Goal: Communication & Community: Answer question/provide support

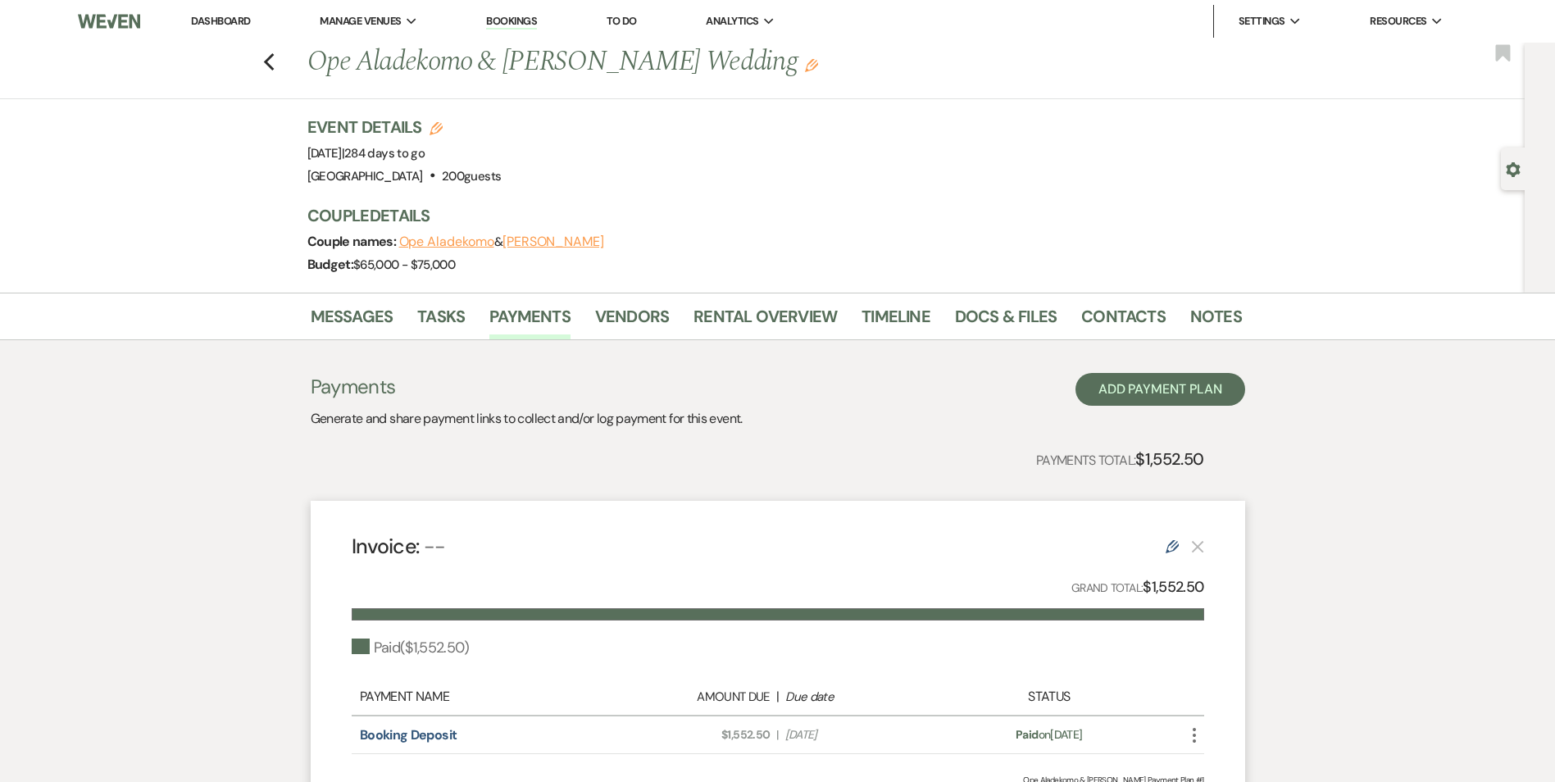
click at [515, 34] on li "Bookings" at bounding box center [511, 21] width 67 height 33
click at [515, 24] on link "Bookings" at bounding box center [511, 22] width 51 height 16
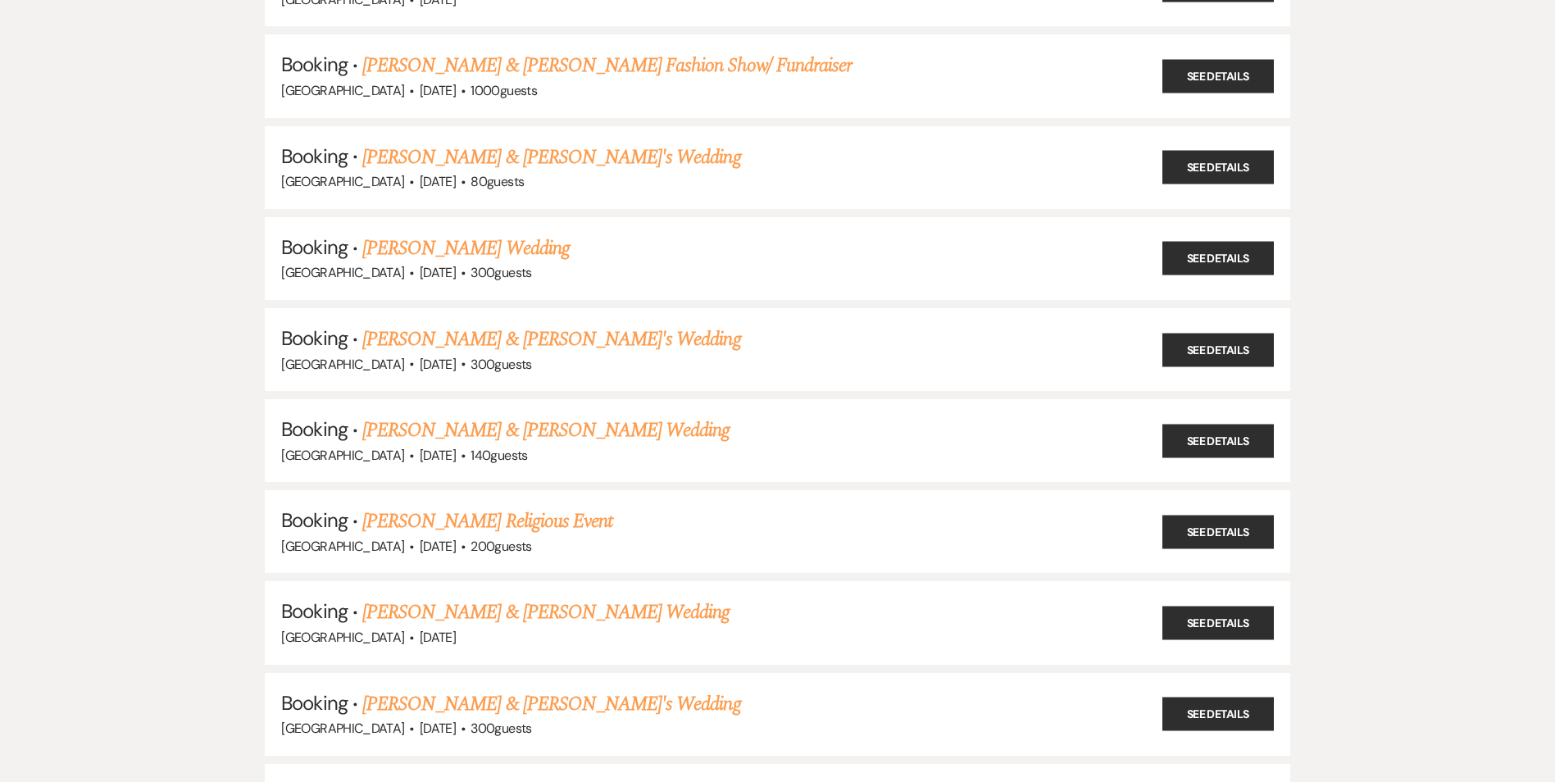
scroll to position [574, 0]
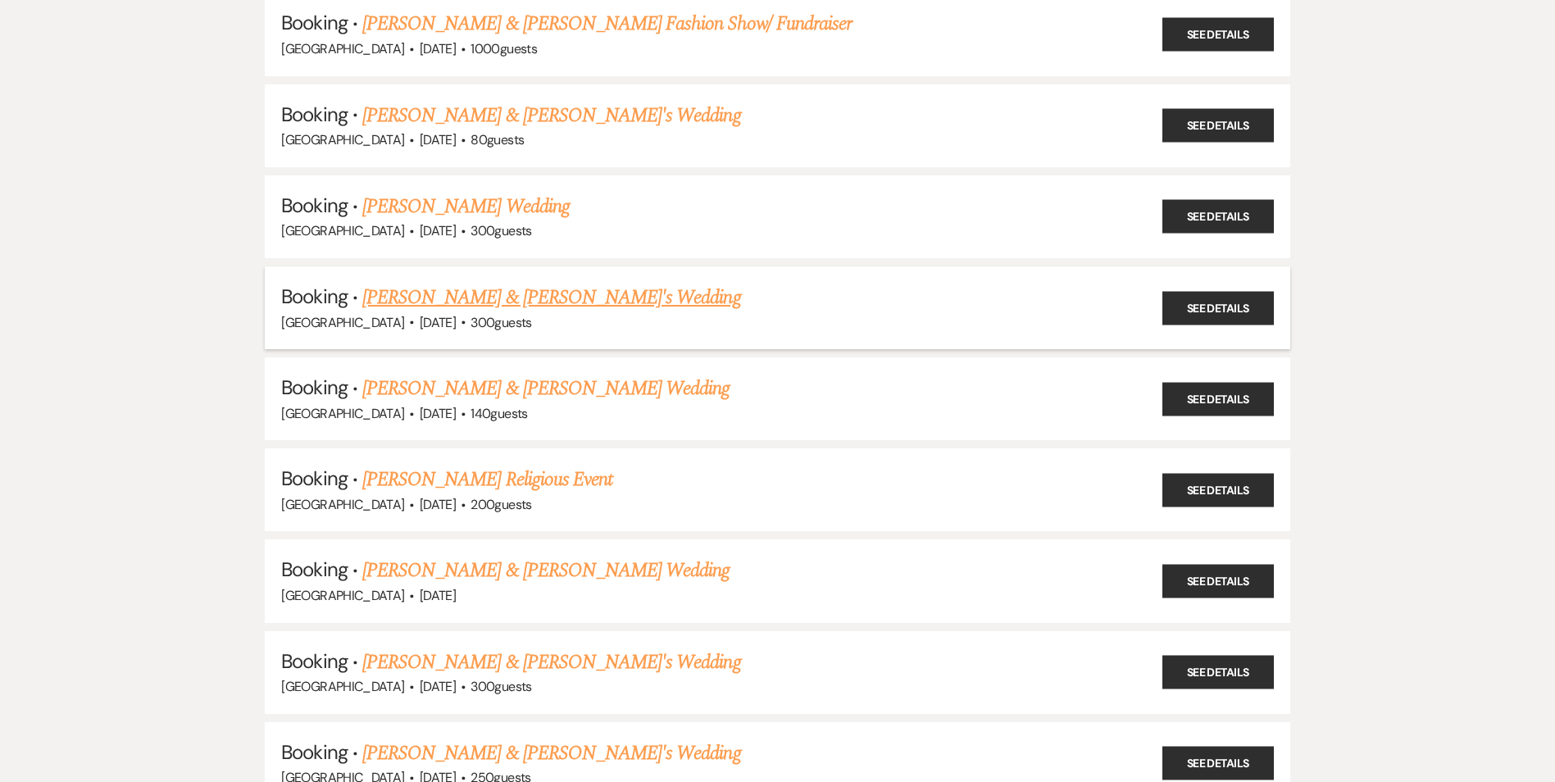
click at [506, 297] on link "[PERSON_NAME] & [PERSON_NAME]'s Wedding" at bounding box center [551, 298] width 379 height 30
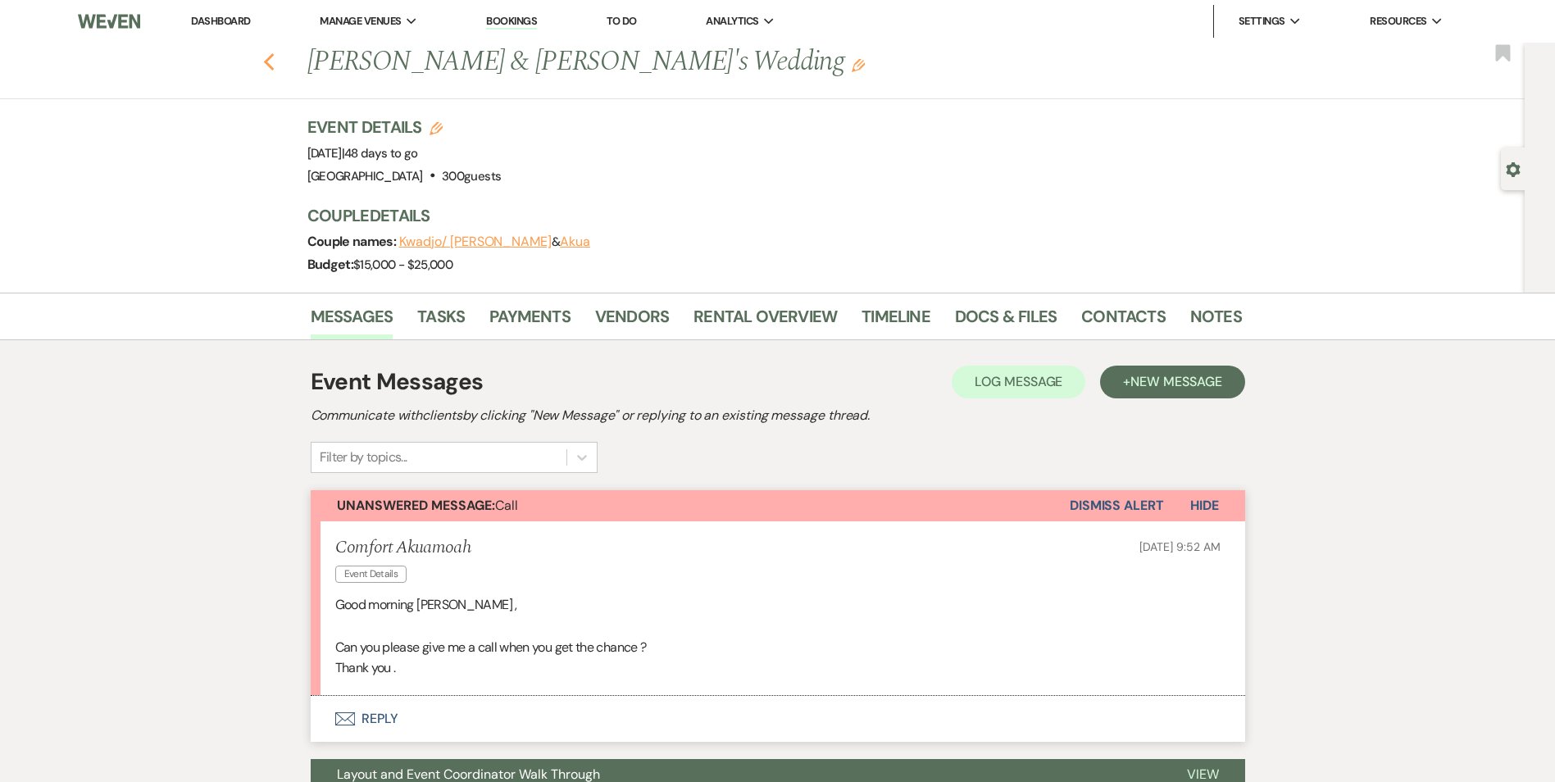
click at [274, 66] on use "button" at bounding box center [268, 62] width 11 height 18
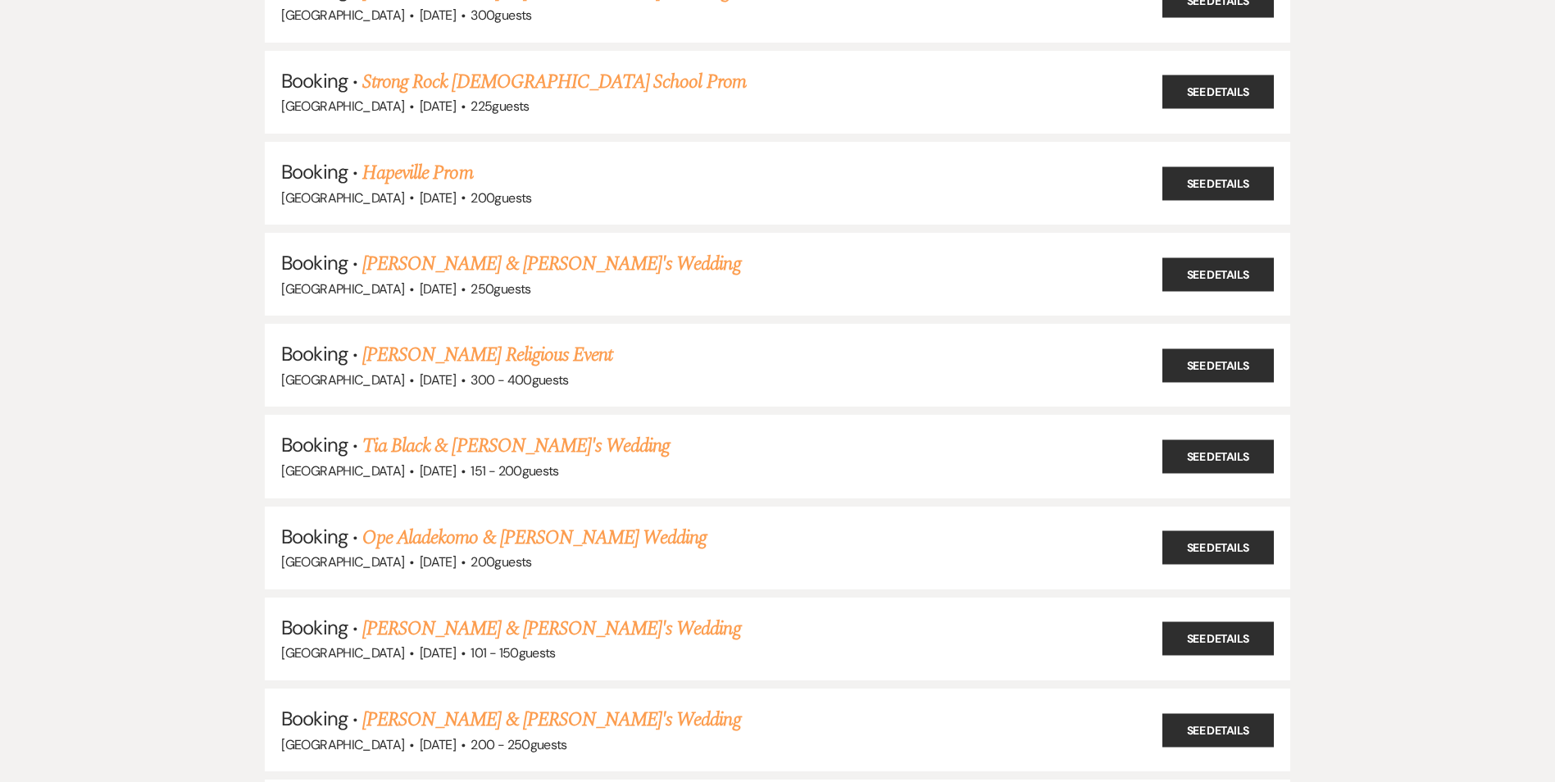
scroll to position [2213, 0]
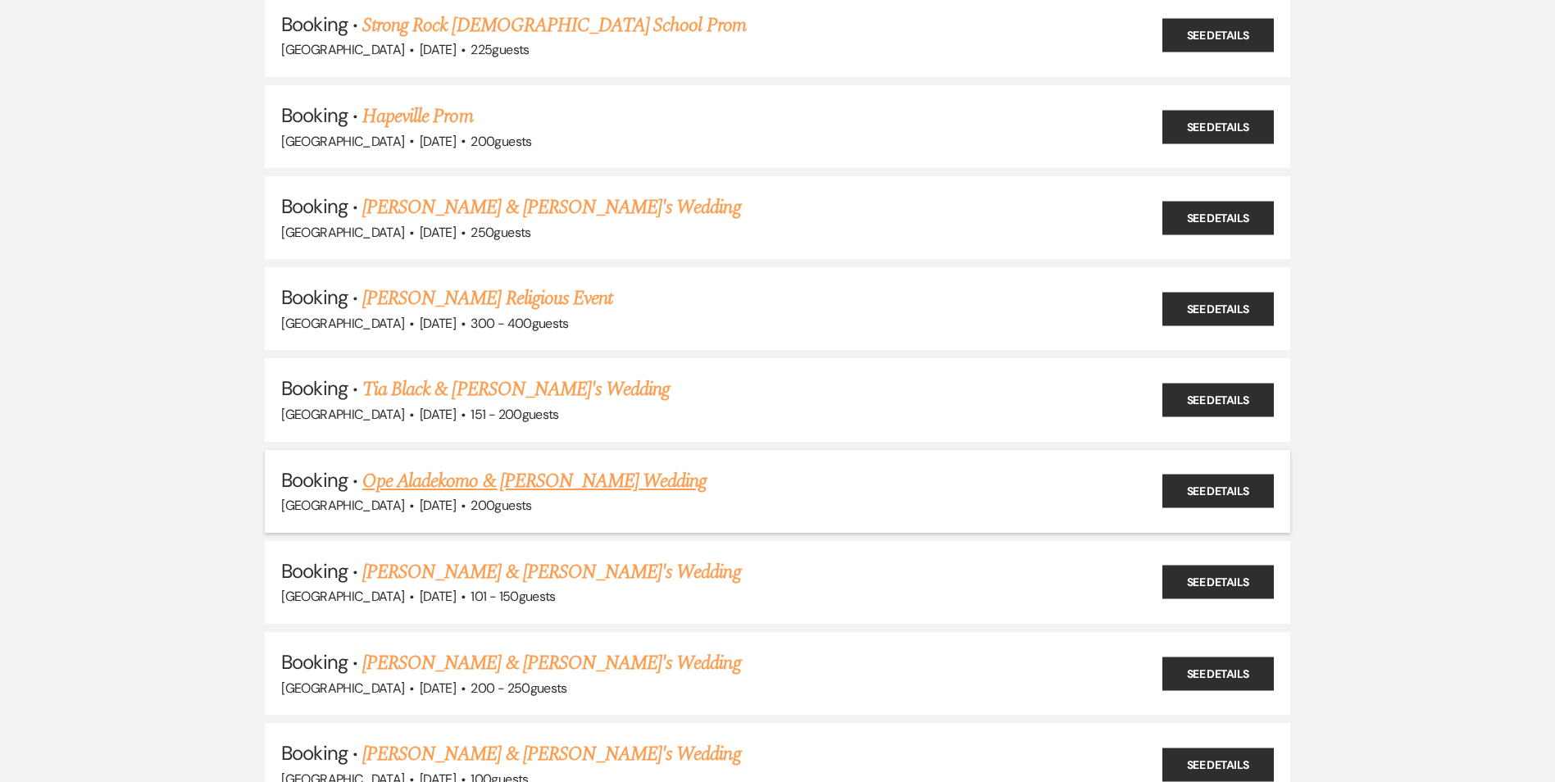
click at [577, 479] on link "Ope Aladekomo & [PERSON_NAME] Wedding" at bounding box center [534, 481] width 344 height 30
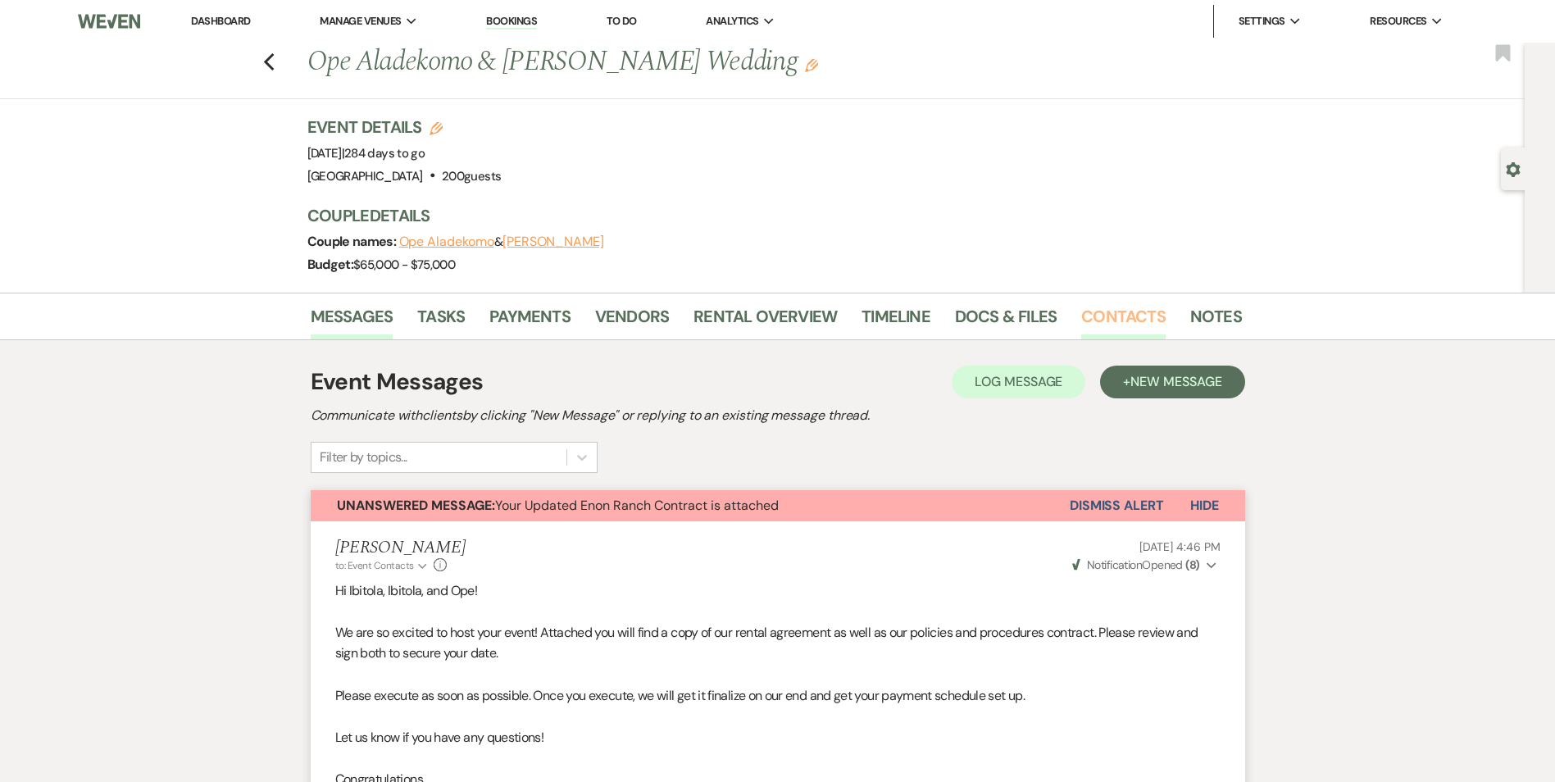
click at [1109, 308] on link "Contacts" at bounding box center [1123, 321] width 84 height 36
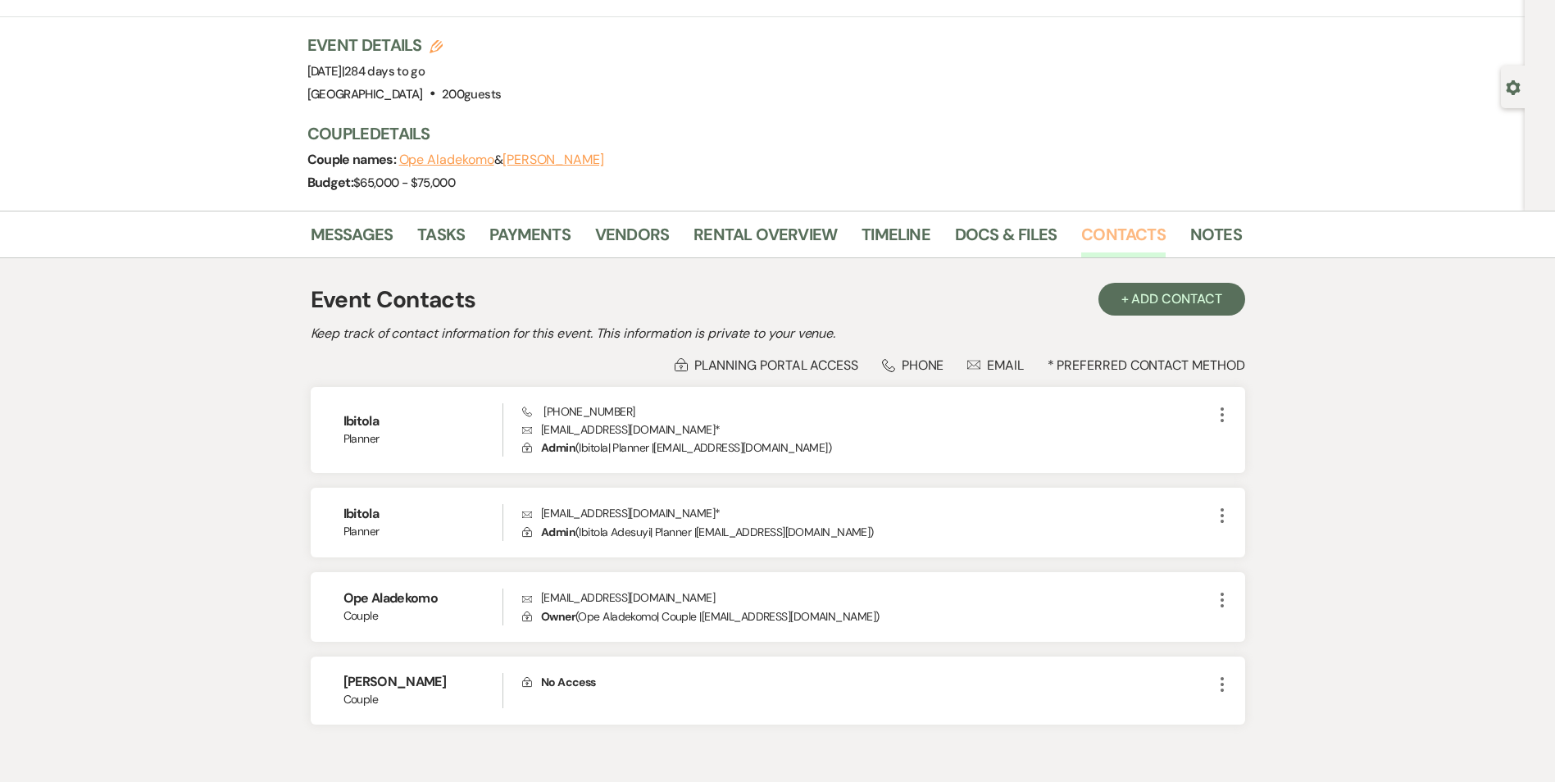
scroll to position [164, 0]
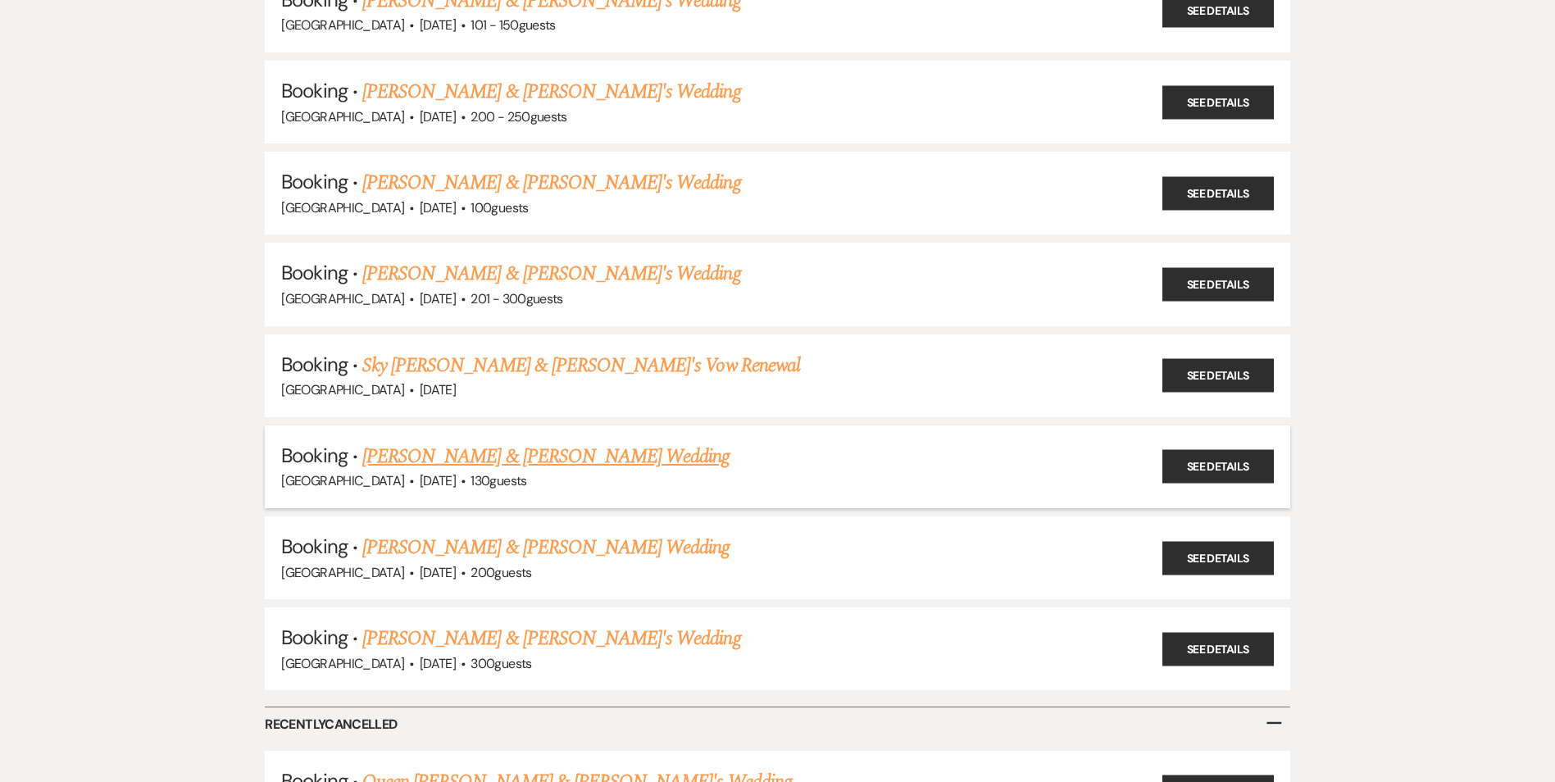
scroll to position [2786, 0]
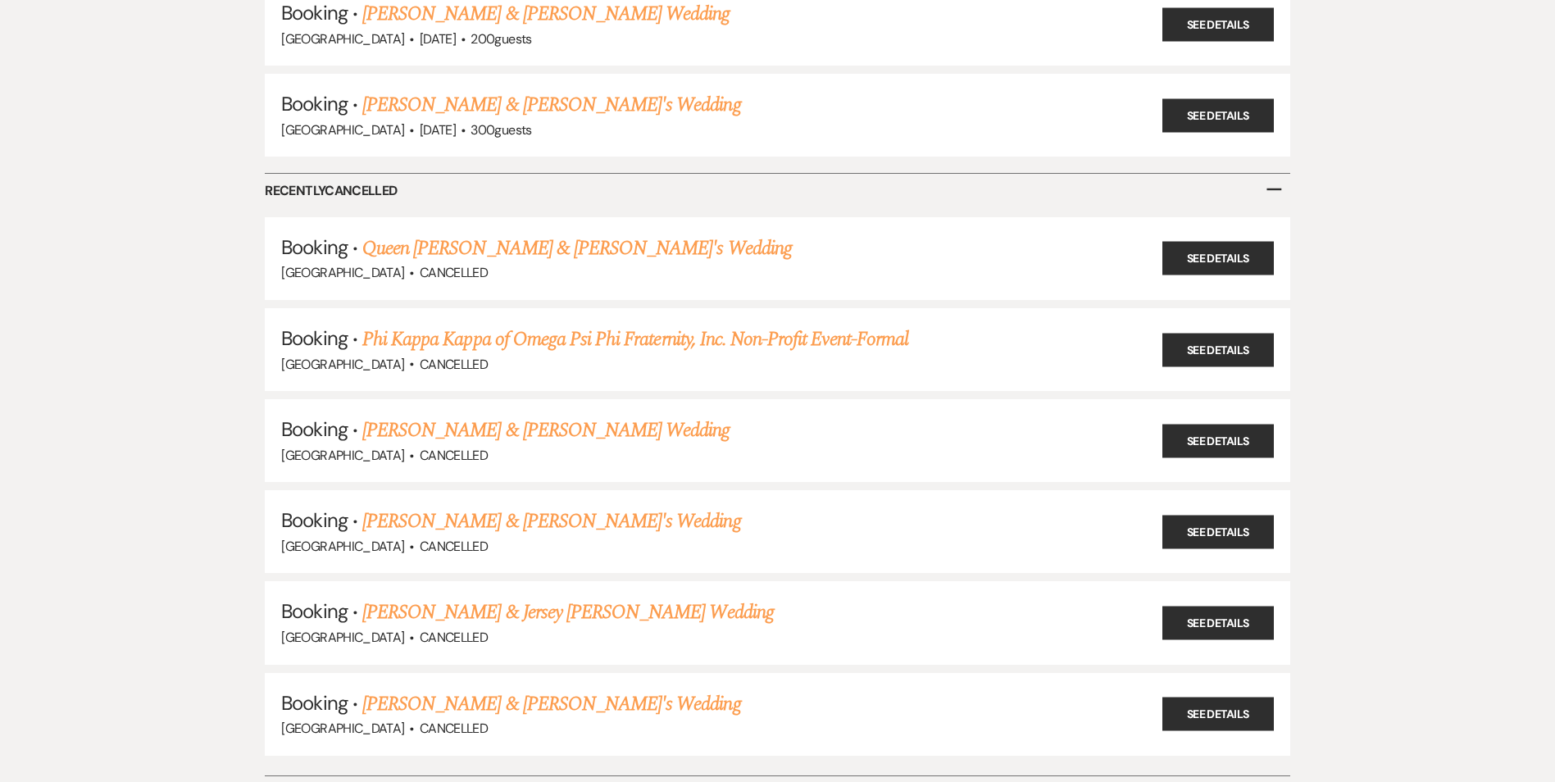
scroll to position [3450, 0]
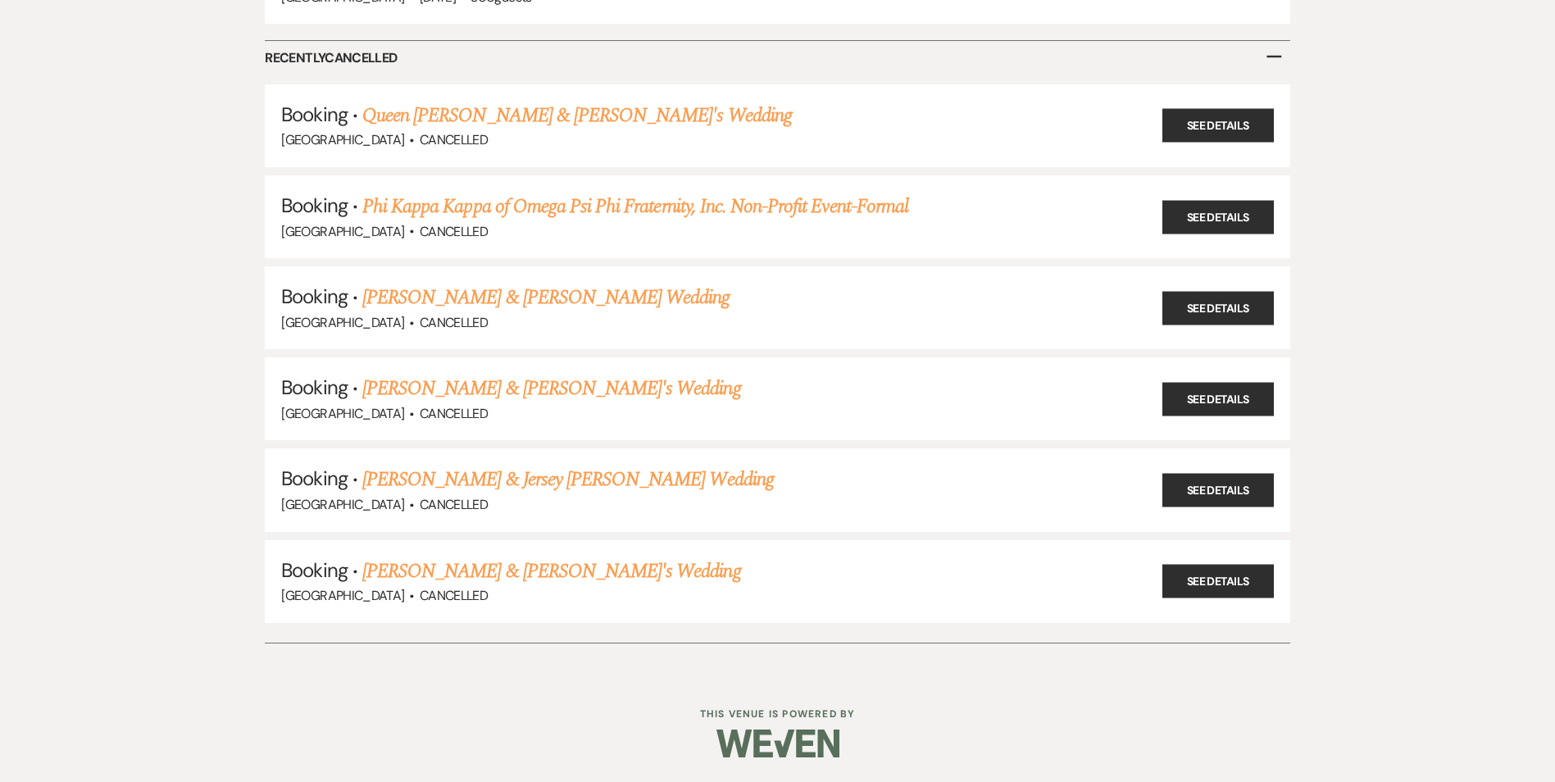
drag, startPoint x: 225, startPoint y: 210, endPoint x: 143, endPoint y: 325, distance: 141.2
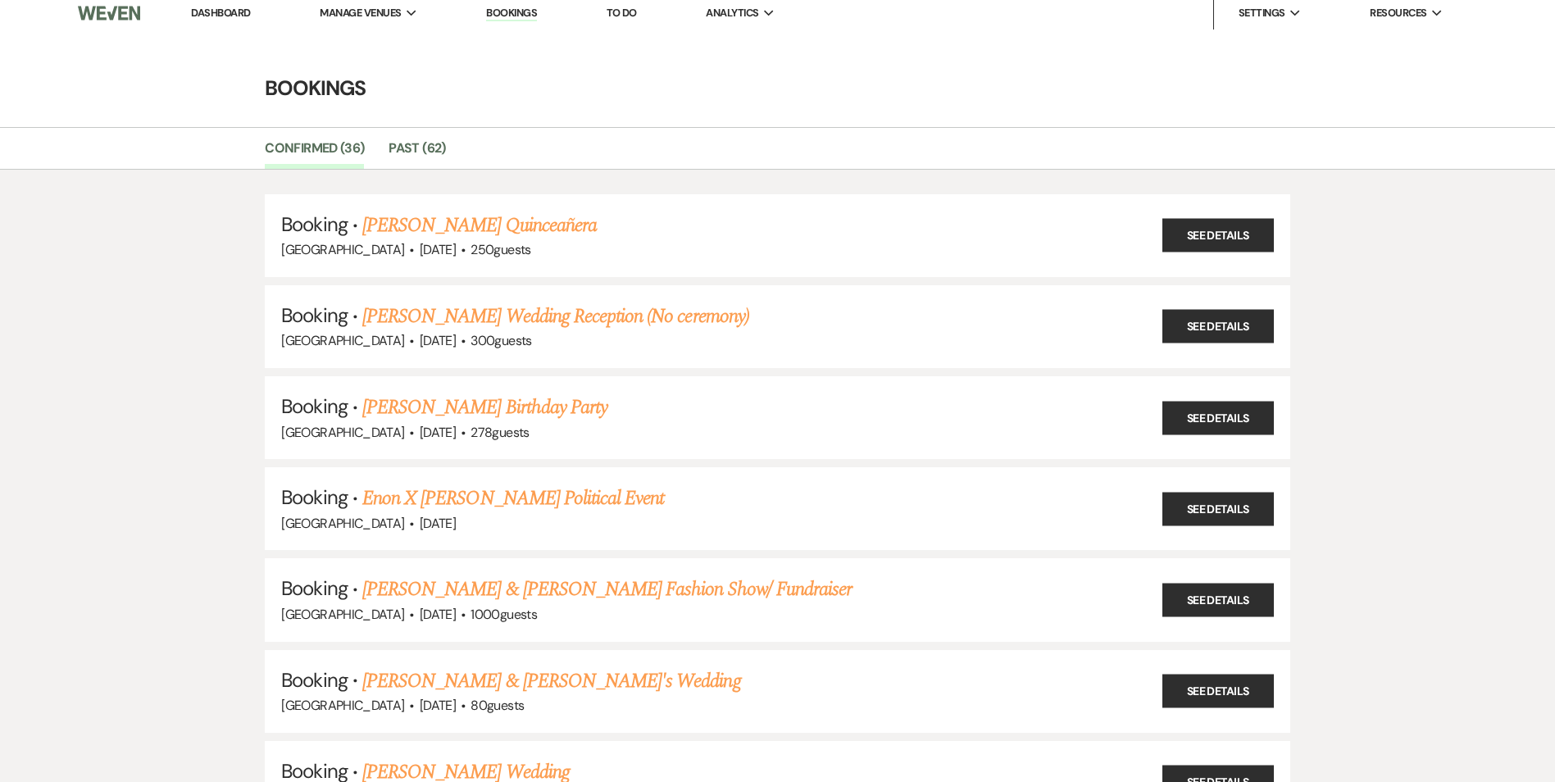
scroll to position [0, 0]
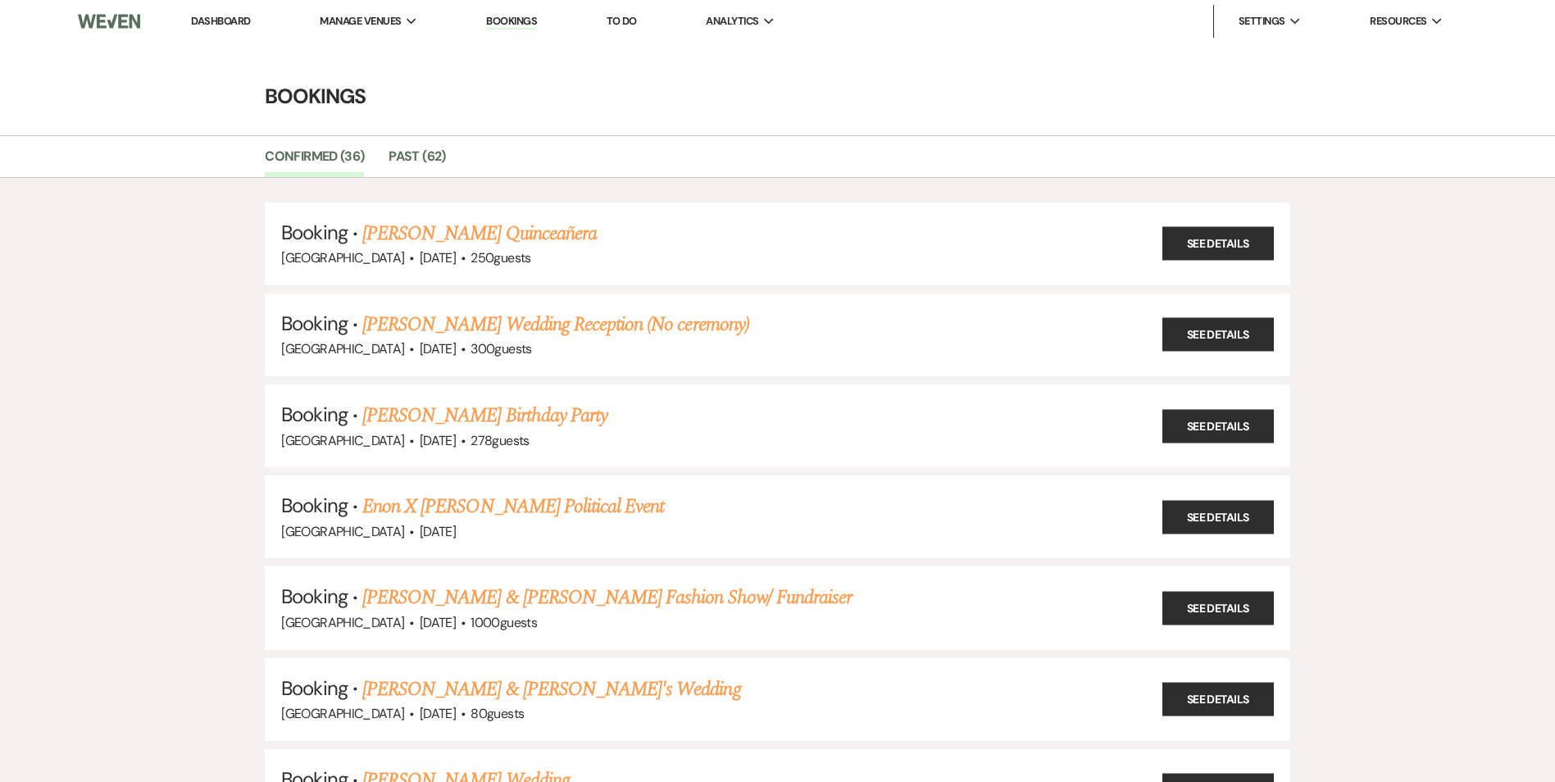
click at [209, 20] on link "Dashboard" at bounding box center [220, 21] width 59 height 14
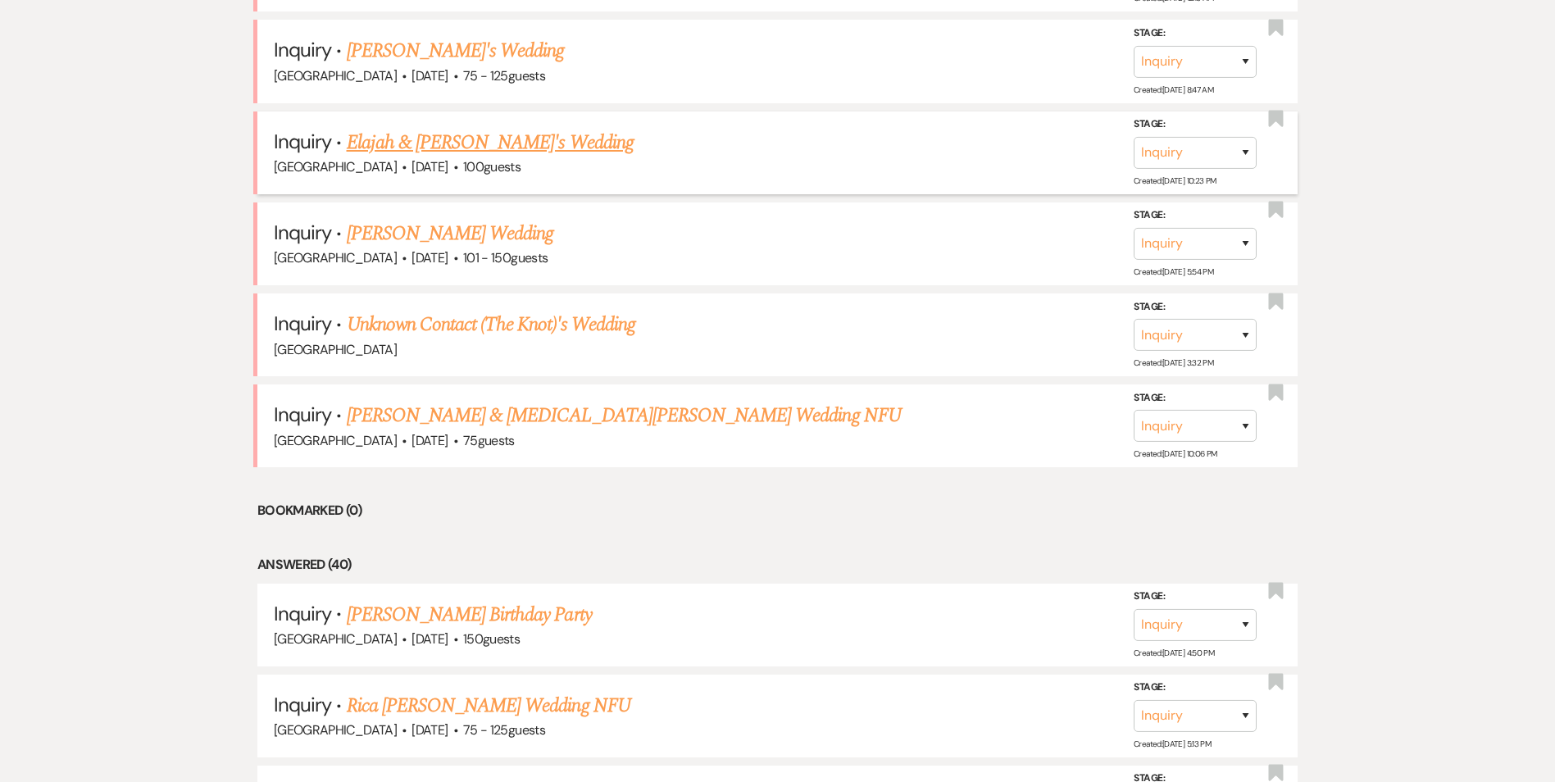
scroll to position [1475, 0]
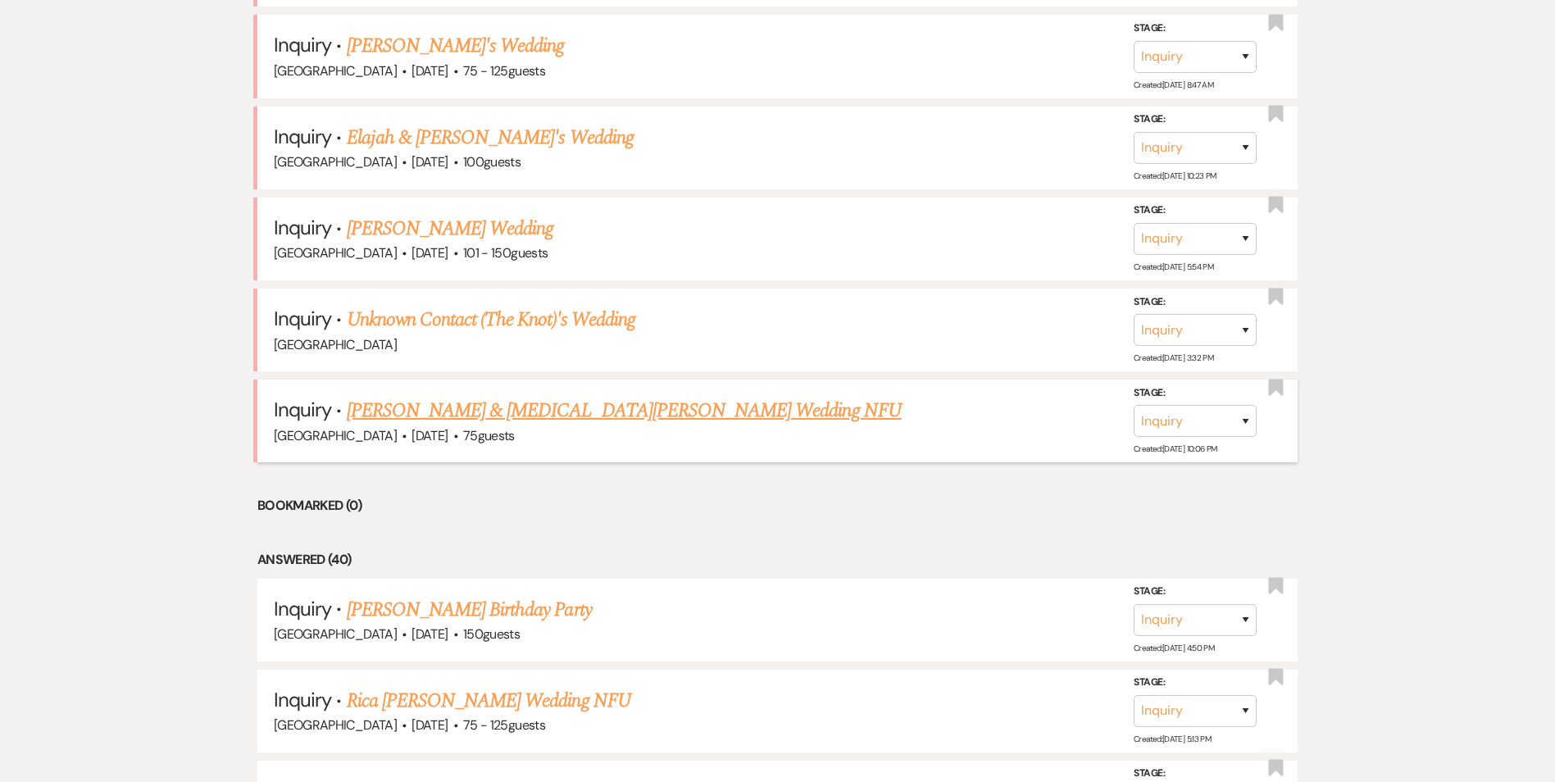
click at [413, 425] on link "[PERSON_NAME] & [MEDICAL_DATA][PERSON_NAME] Wedding NFU" at bounding box center [624, 411] width 555 height 30
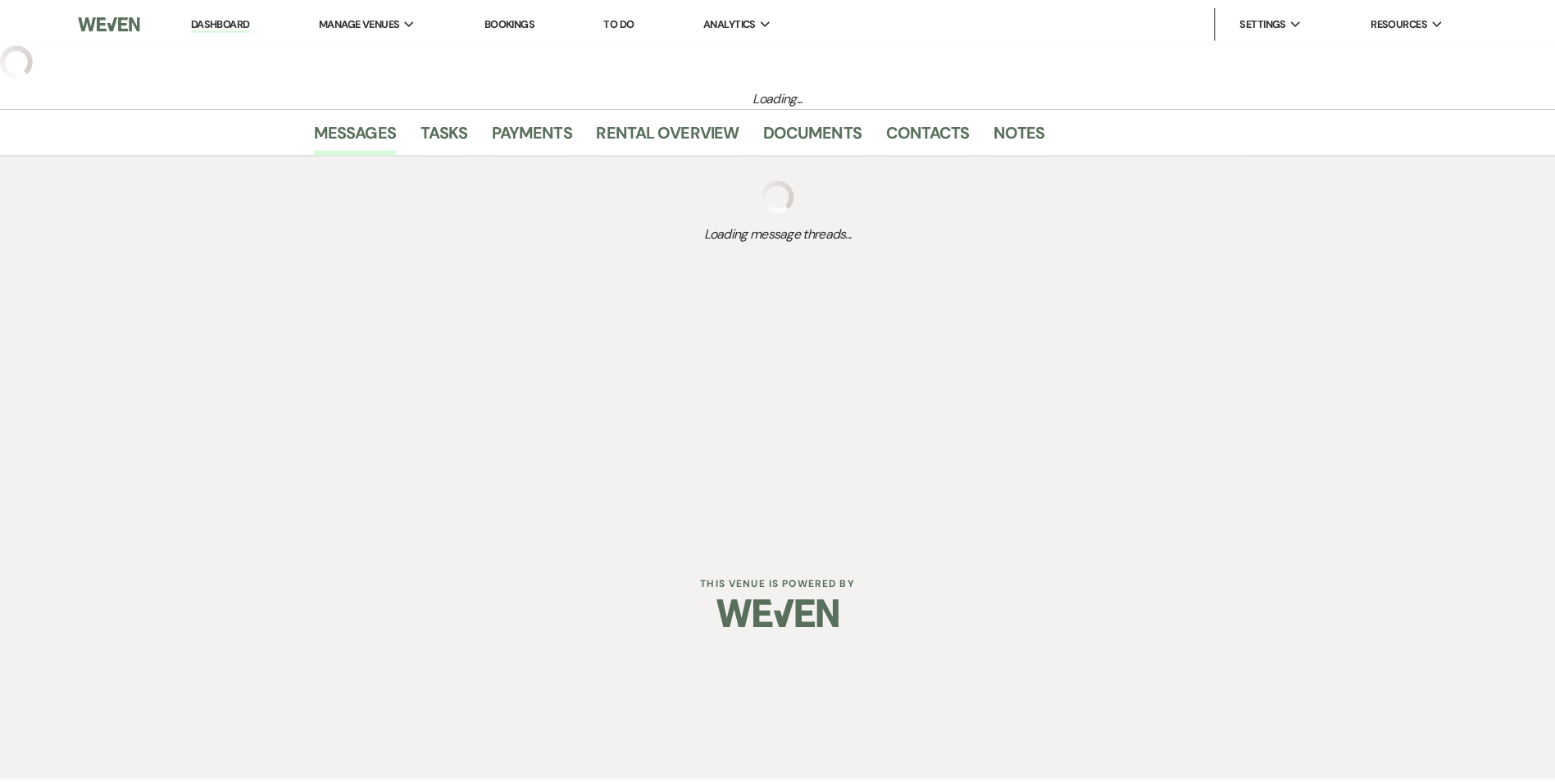
select select "5"
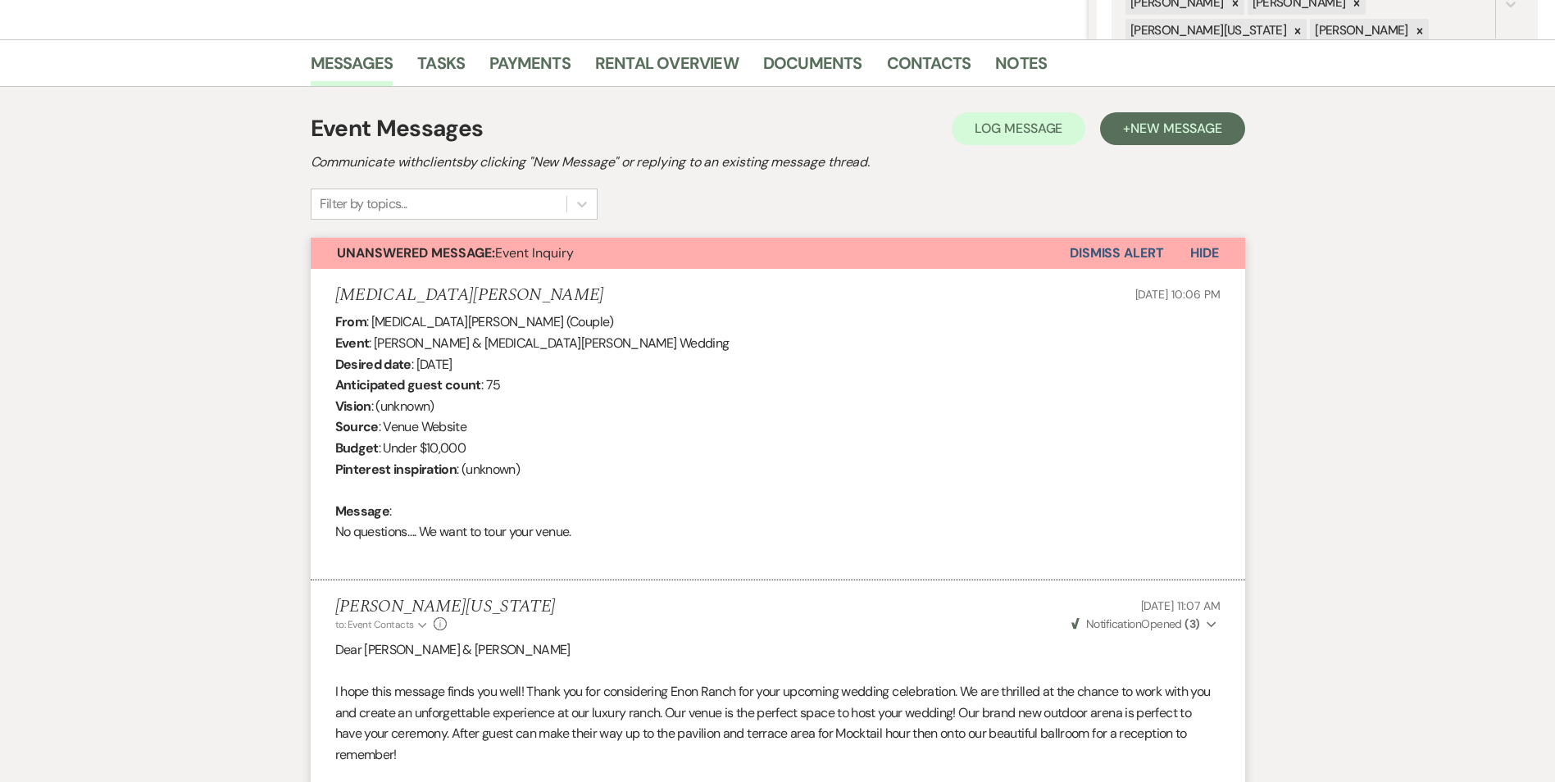
scroll to position [410, 0]
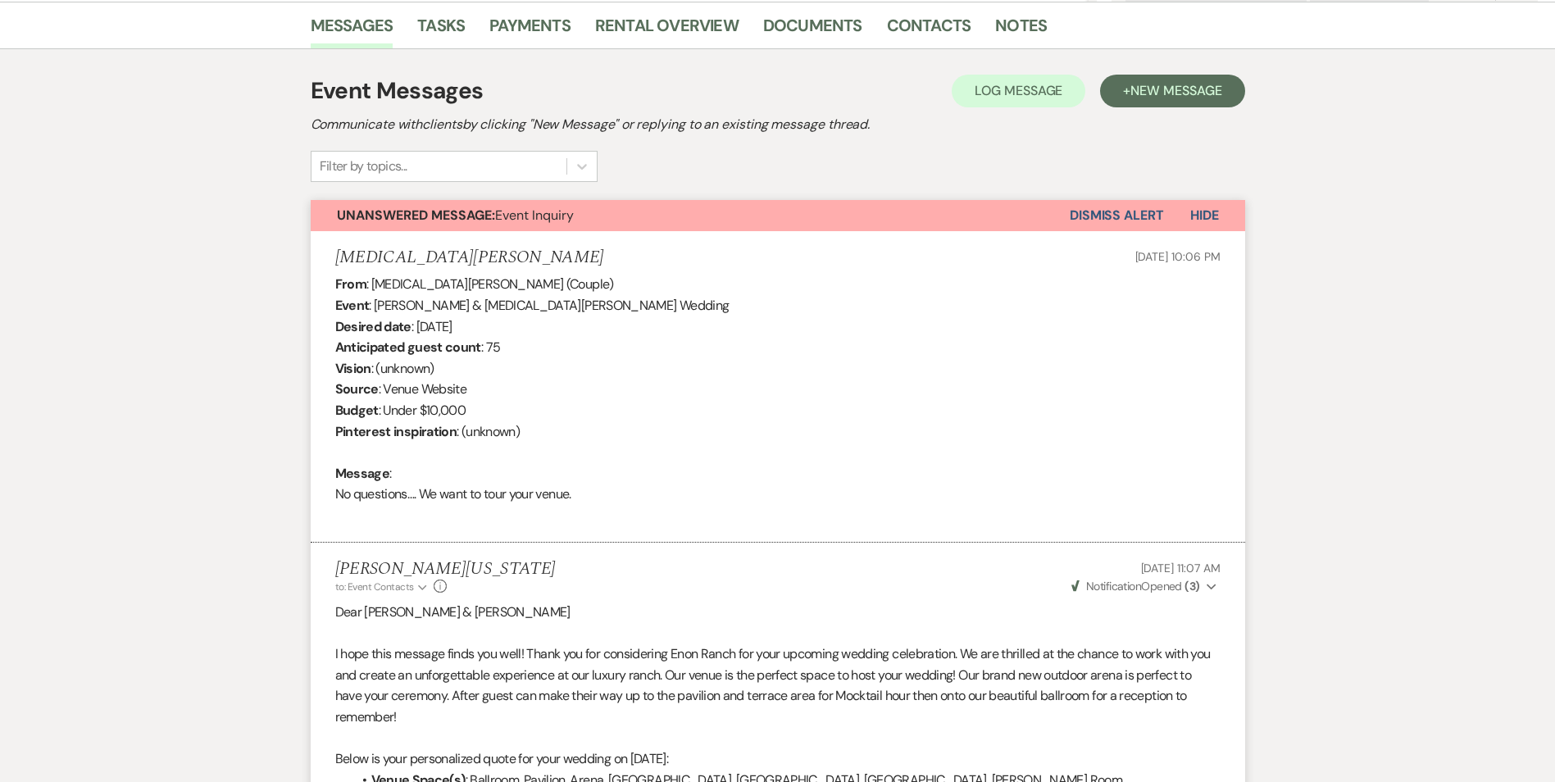
click at [1132, 207] on button "Dismiss Alert" at bounding box center [1116, 215] width 94 height 31
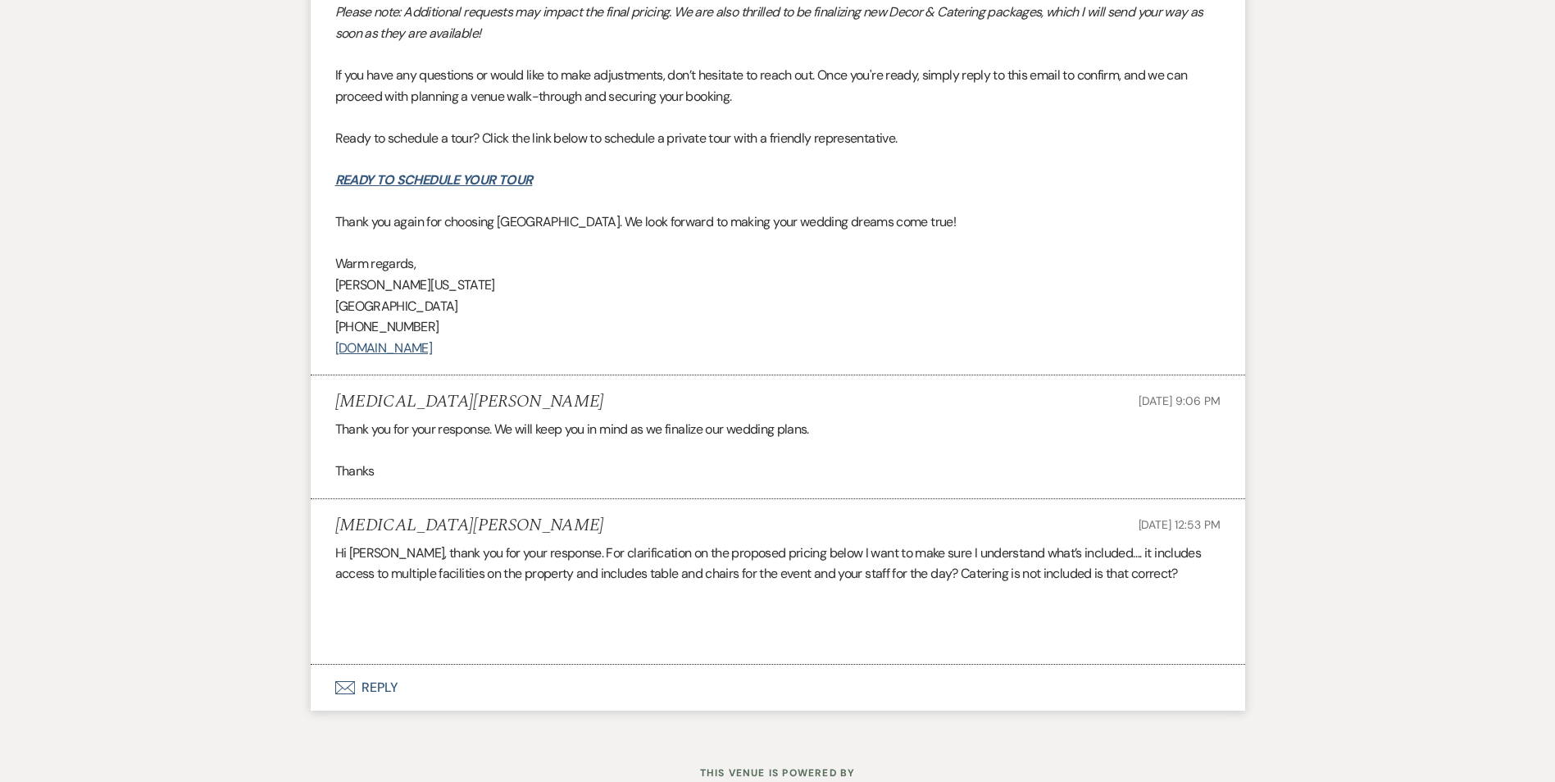
scroll to position [2284, 0]
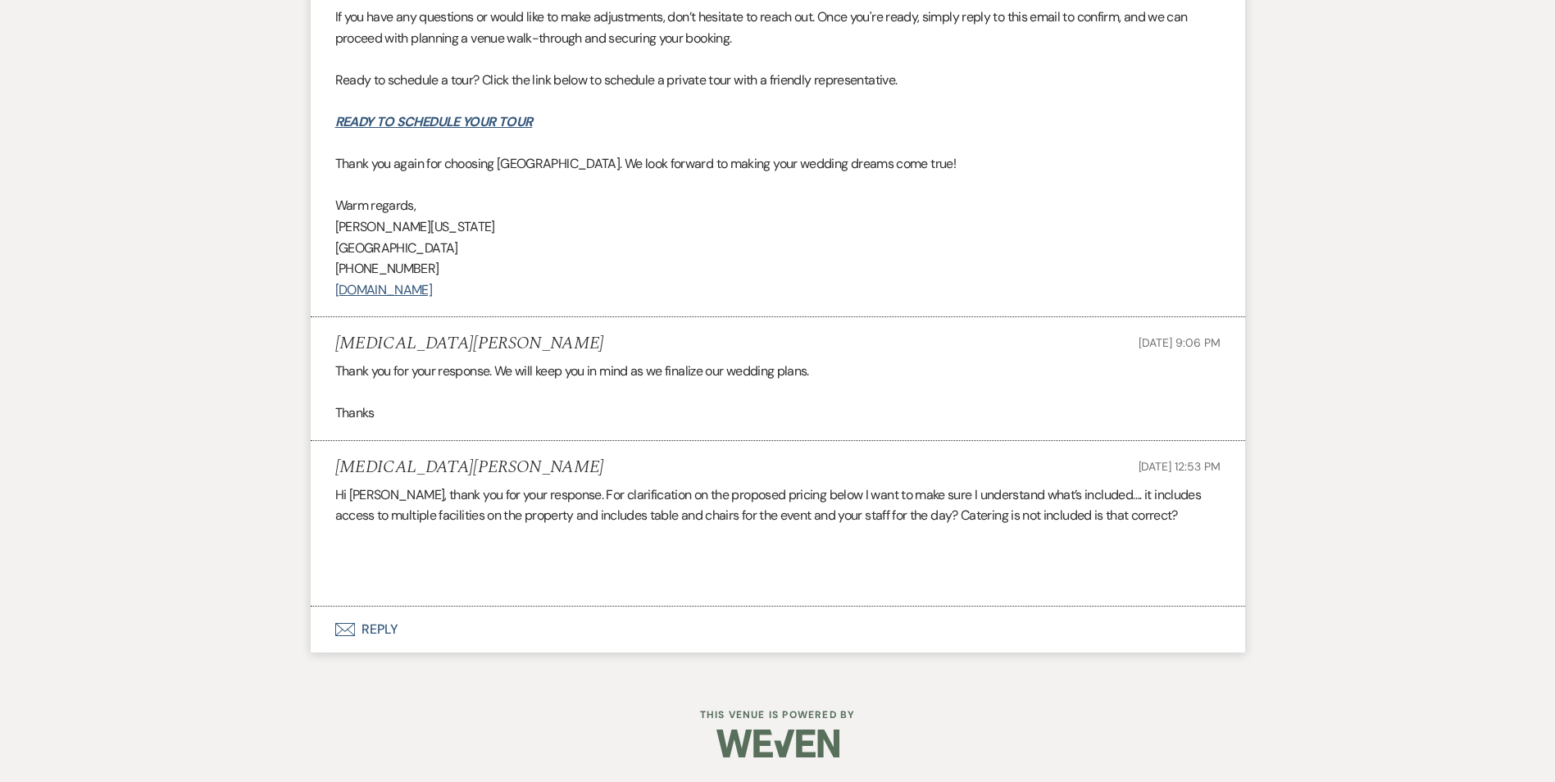
click at [447, 378] on div "Thank you for your response. We will keep you in mind as we finalize our weddin…" at bounding box center [777, 392] width 885 height 63
drag, startPoint x: 447, startPoint y: 378, endPoint x: 523, endPoint y: 377, distance: 76.2
click at [523, 377] on div "Thank you for your response. We will keep you in mind as we finalize our weddin…" at bounding box center [777, 392] width 885 height 63
drag, startPoint x: 523, startPoint y: 377, endPoint x: 640, endPoint y: 381, distance: 117.3
click at [640, 381] on div "Thank you for your response. We will keep you in mind as we finalize our weddin…" at bounding box center [777, 392] width 885 height 63
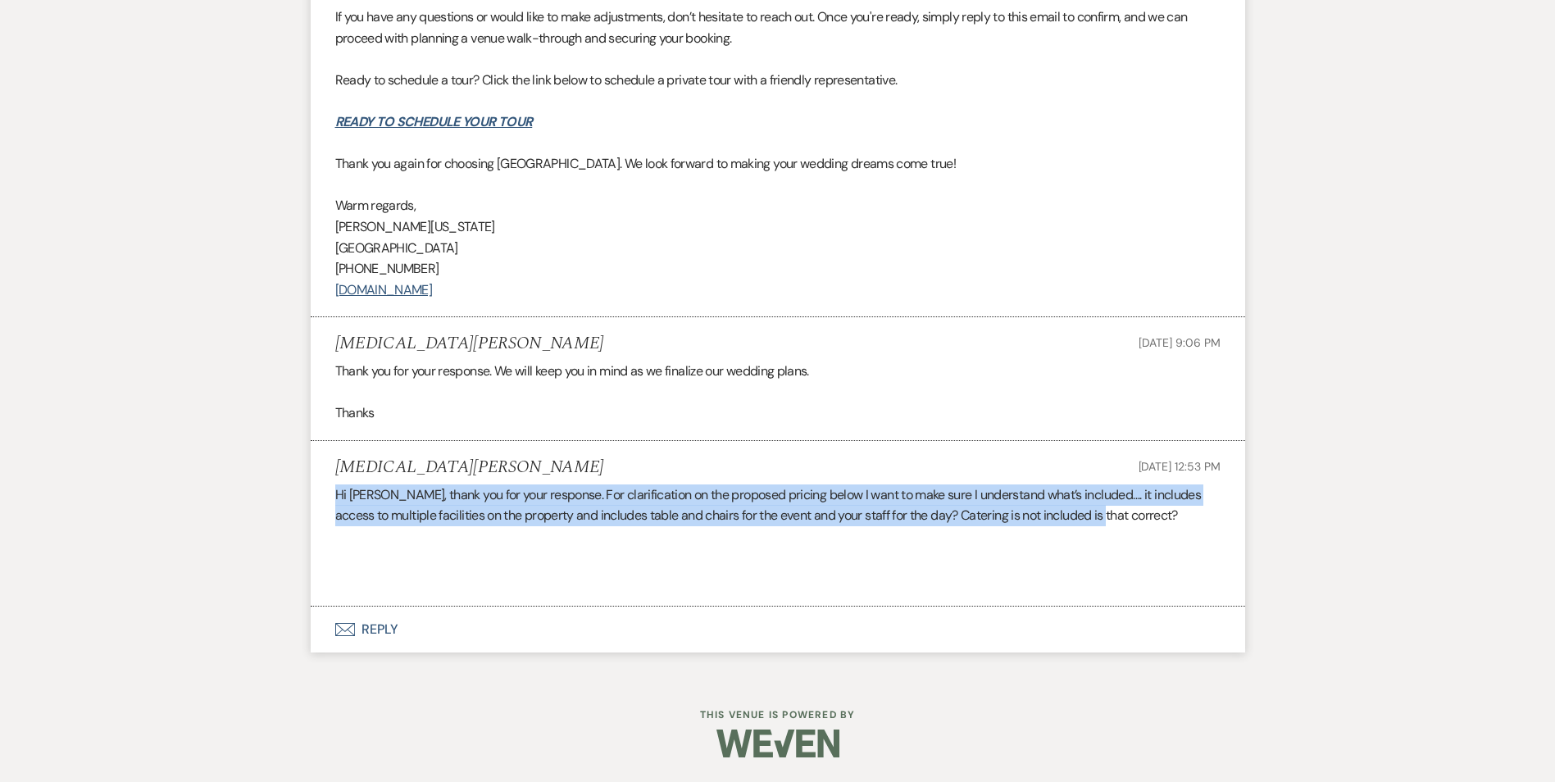
drag, startPoint x: 324, startPoint y: 498, endPoint x: 1103, endPoint y: 507, distance: 779.4
click at [1103, 507] on li "[MEDICAL_DATA][PERSON_NAME] [DATE] 12:53 PM Hi [PERSON_NAME], thank you for you…" at bounding box center [778, 524] width 934 height 166
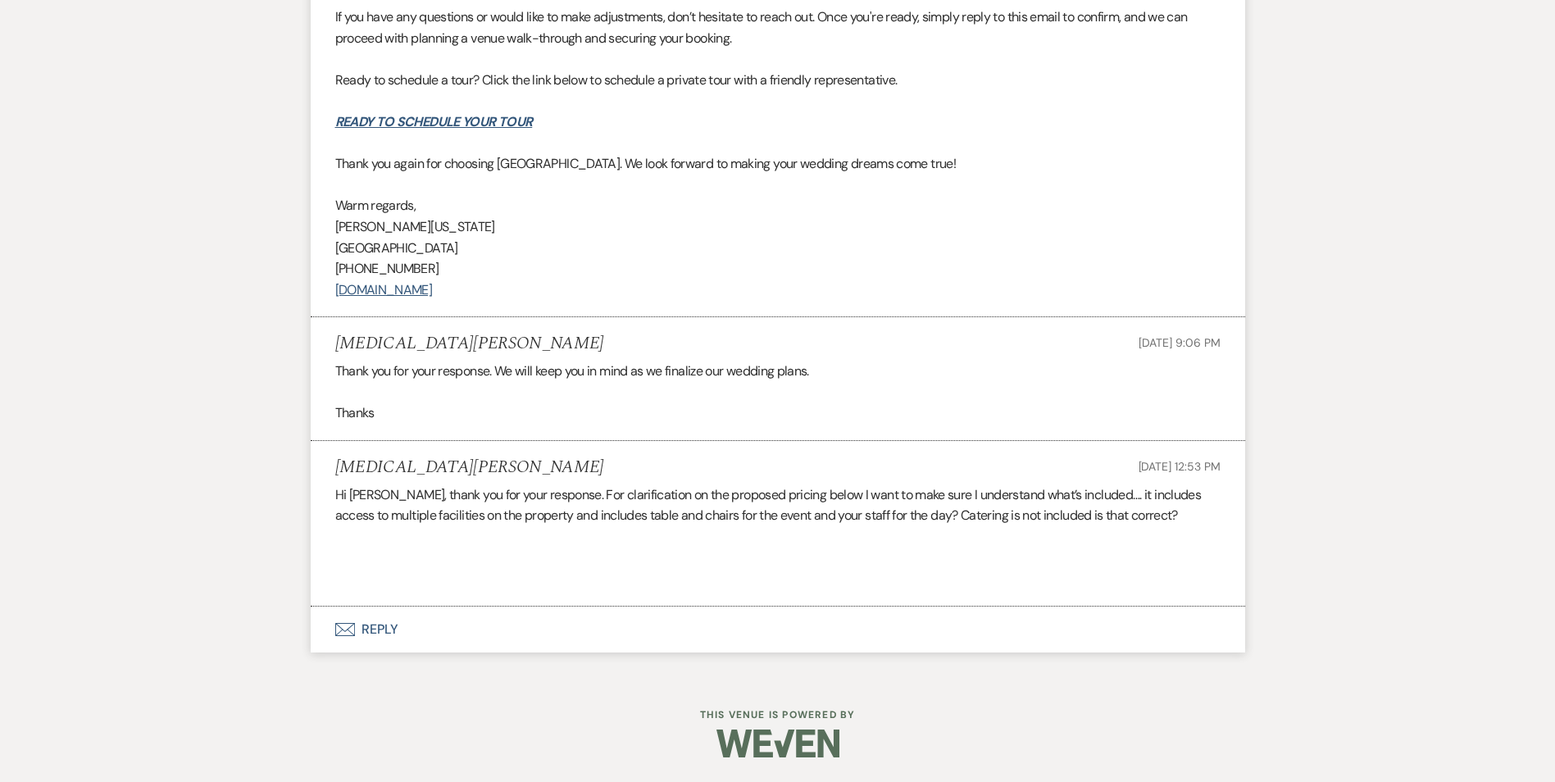
drag, startPoint x: 1103, startPoint y: 507, endPoint x: 1162, endPoint y: 506, distance: 59.0
click at [1162, 506] on div "Hi [PERSON_NAME], thank you for your response. For clarification on the propose…" at bounding box center [777, 536] width 885 height 105
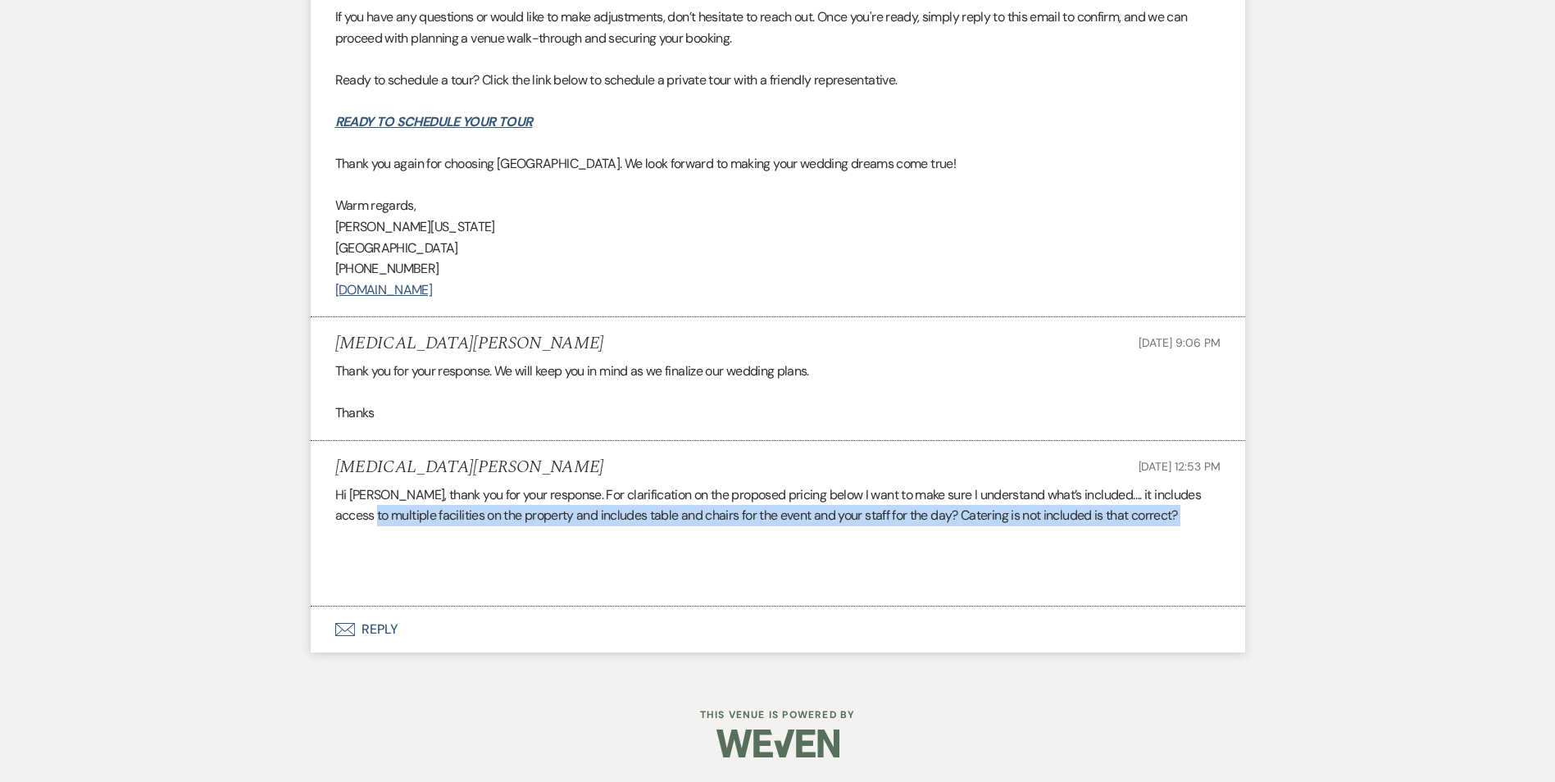
drag, startPoint x: 364, startPoint y: 514, endPoint x: 584, endPoint y: 529, distance: 220.9
click at [584, 529] on div "Hi [PERSON_NAME], thank you for your response. For clarification on the propose…" at bounding box center [777, 536] width 885 height 105
drag, startPoint x: 584, startPoint y: 529, endPoint x: 683, endPoint y: 523, distance: 99.3
click at [683, 523] on div "Hi [PERSON_NAME], thank you for your response. For clarification on the propose…" at bounding box center [777, 536] width 885 height 105
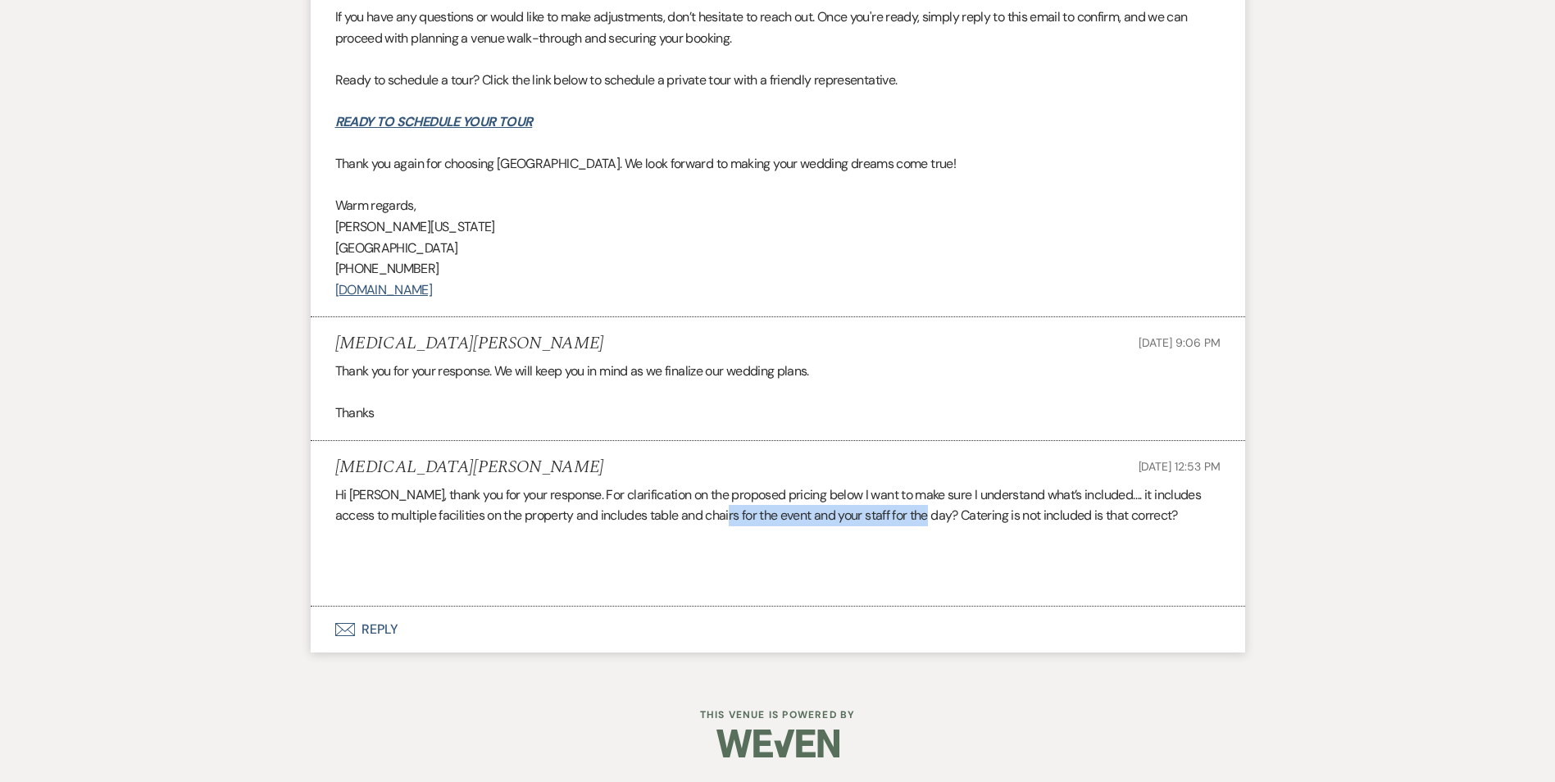
drag, startPoint x: 711, startPoint y: 516, endPoint x: 916, endPoint y: 511, distance: 205.0
click at [916, 511] on div "Hi [PERSON_NAME], thank you for your response. For clarification on the propose…" at bounding box center [777, 536] width 885 height 105
drag, startPoint x: 916, startPoint y: 511, endPoint x: 970, endPoint y: 522, distance: 55.3
click at [970, 522] on div "Hi [PERSON_NAME], thank you for your response. For clarification on the propose…" at bounding box center [777, 536] width 885 height 105
drag, startPoint x: 1015, startPoint y: 520, endPoint x: 1056, endPoint y: 520, distance: 40.2
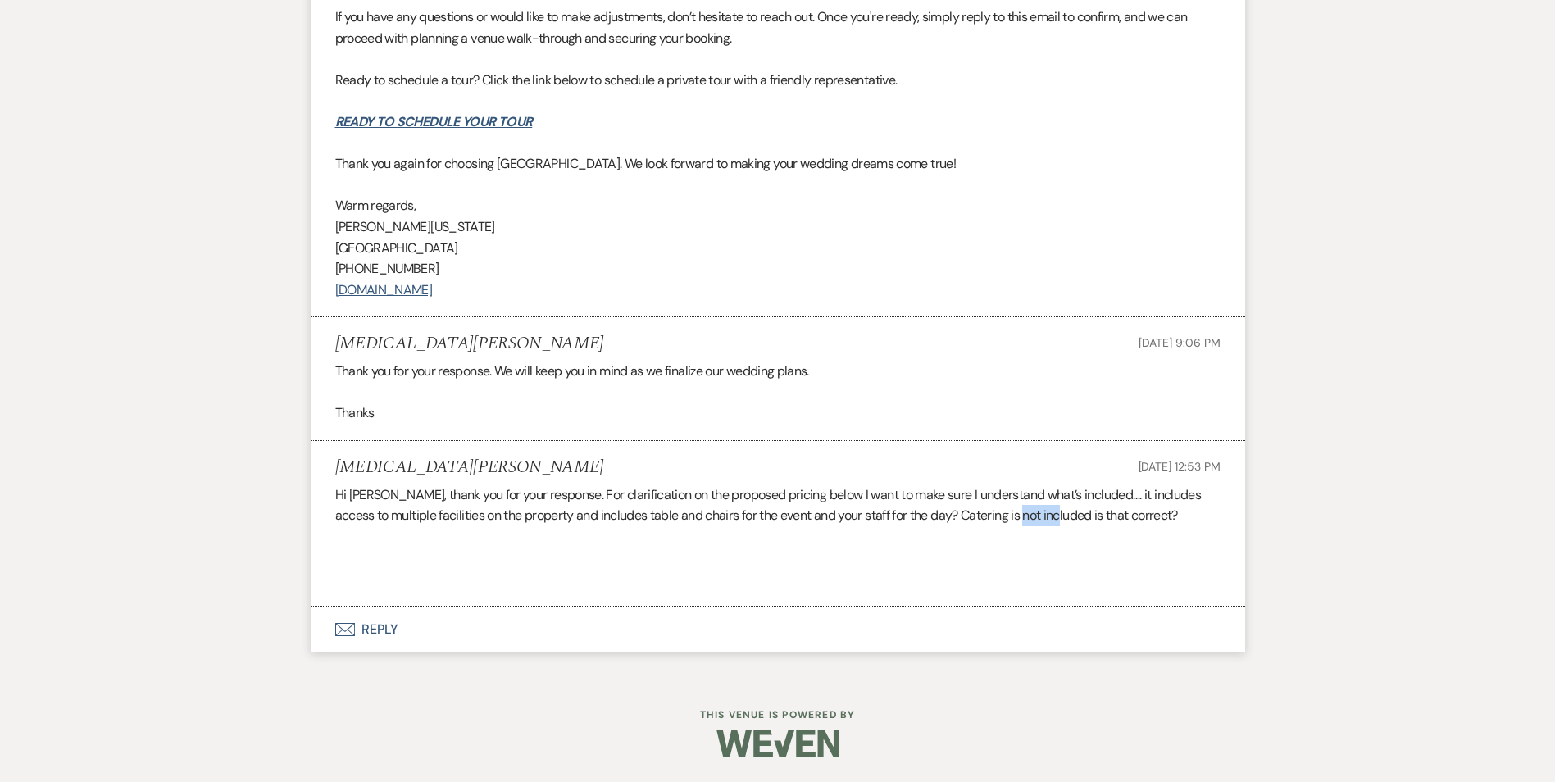
click at [1056, 520] on div "Hi [PERSON_NAME], thank you for your response. For clarification on the propose…" at bounding box center [777, 536] width 885 height 105
click at [878, 512] on div "Hi [PERSON_NAME], thank you for your response. For clarification on the propose…" at bounding box center [777, 536] width 885 height 105
click at [351, 624] on icon "Envelope" at bounding box center [345, 629] width 20 height 13
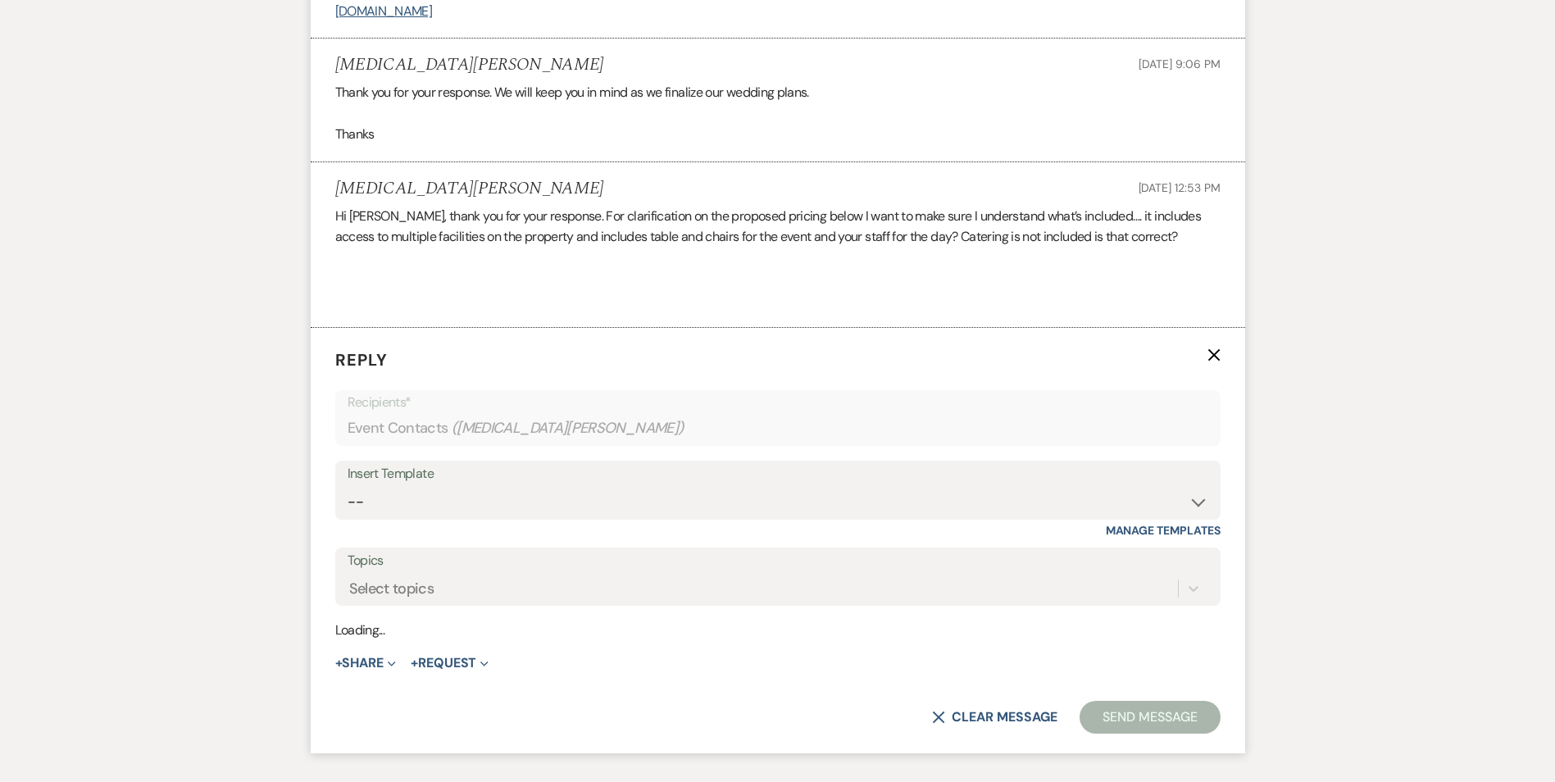
scroll to position [2597, 0]
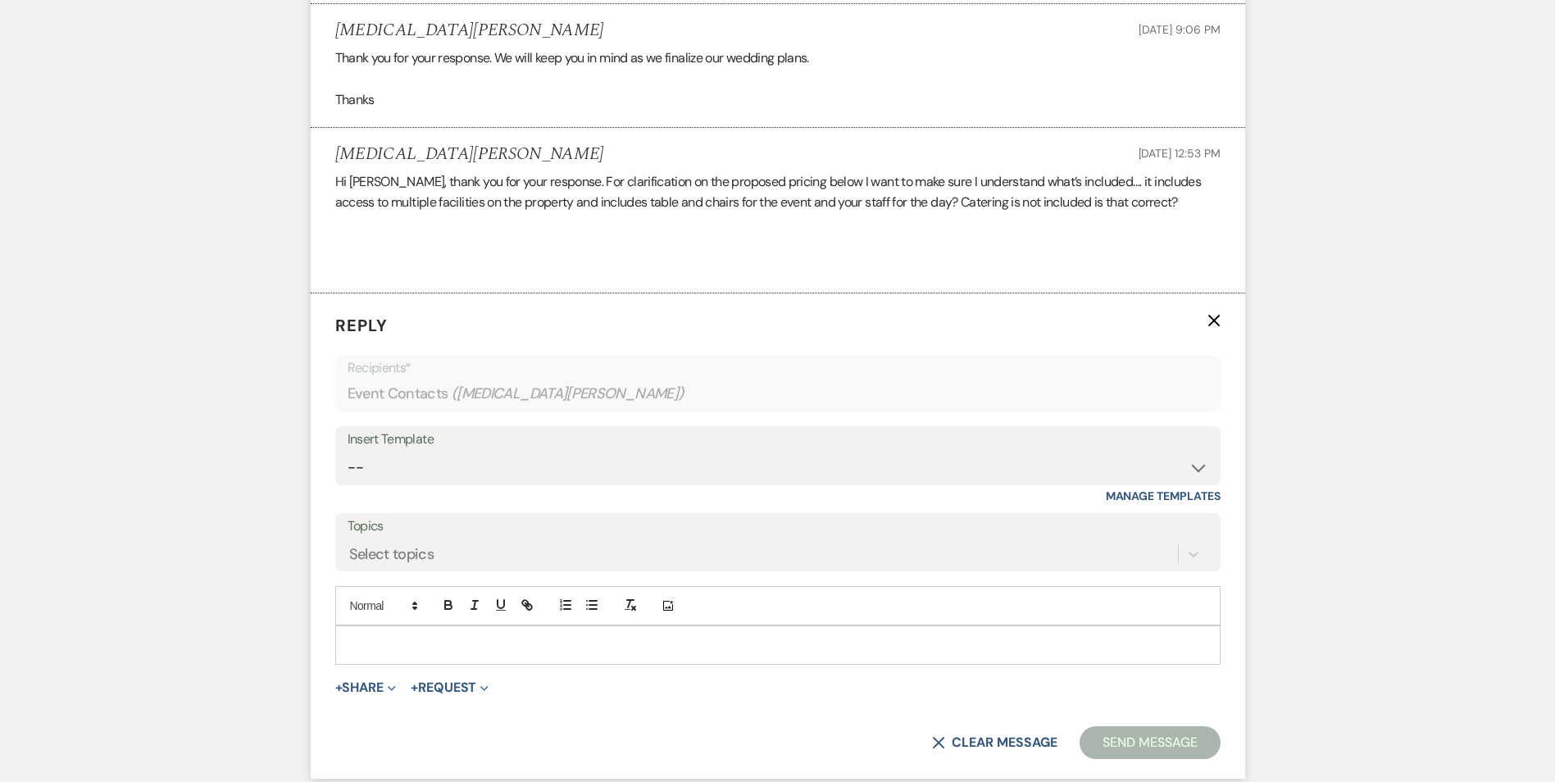
click at [365, 652] on p at bounding box center [777, 645] width 859 height 18
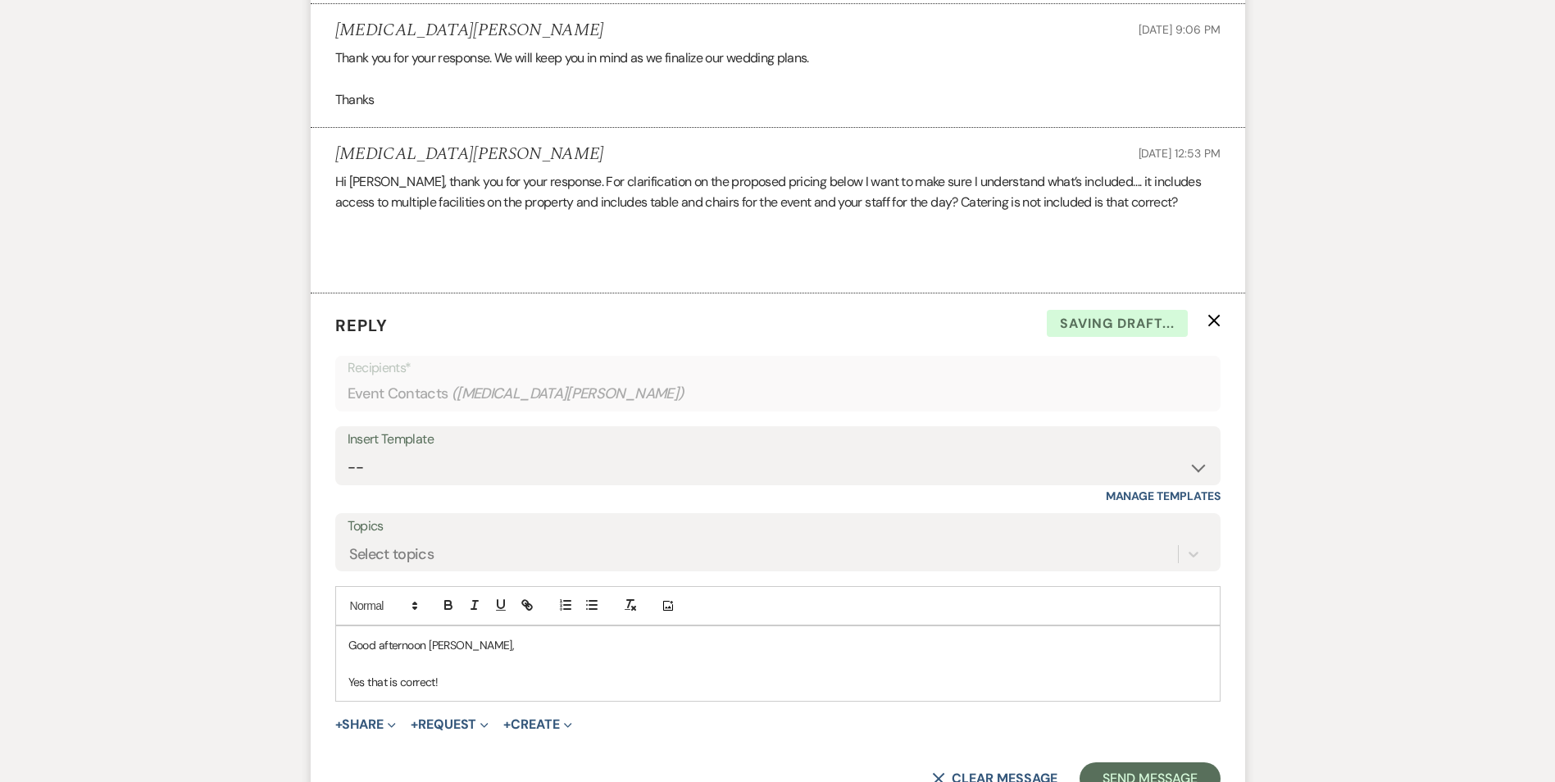
click at [630, 248] on div "Hi [PERSON_NAME], thank you for your response. For clarification on the propose…" at bounding box center [777, 223] width 885 height 105
click at [643, 216] on div "Hi [PERSON_NAME], thank you for your response. For clarification on the propose…" at bounding box center [777, 223] width 885 height 105
drag, startPoint x: 486, startPoint y: 209, endPoint x: 738, endPoint y: 200, distance: 252.6
click at [738, 200] on div "Hi [PERSON_NAME], thank you for your response. For clarification on the propose…" at bounding box center [777, 223] width 885 height 105
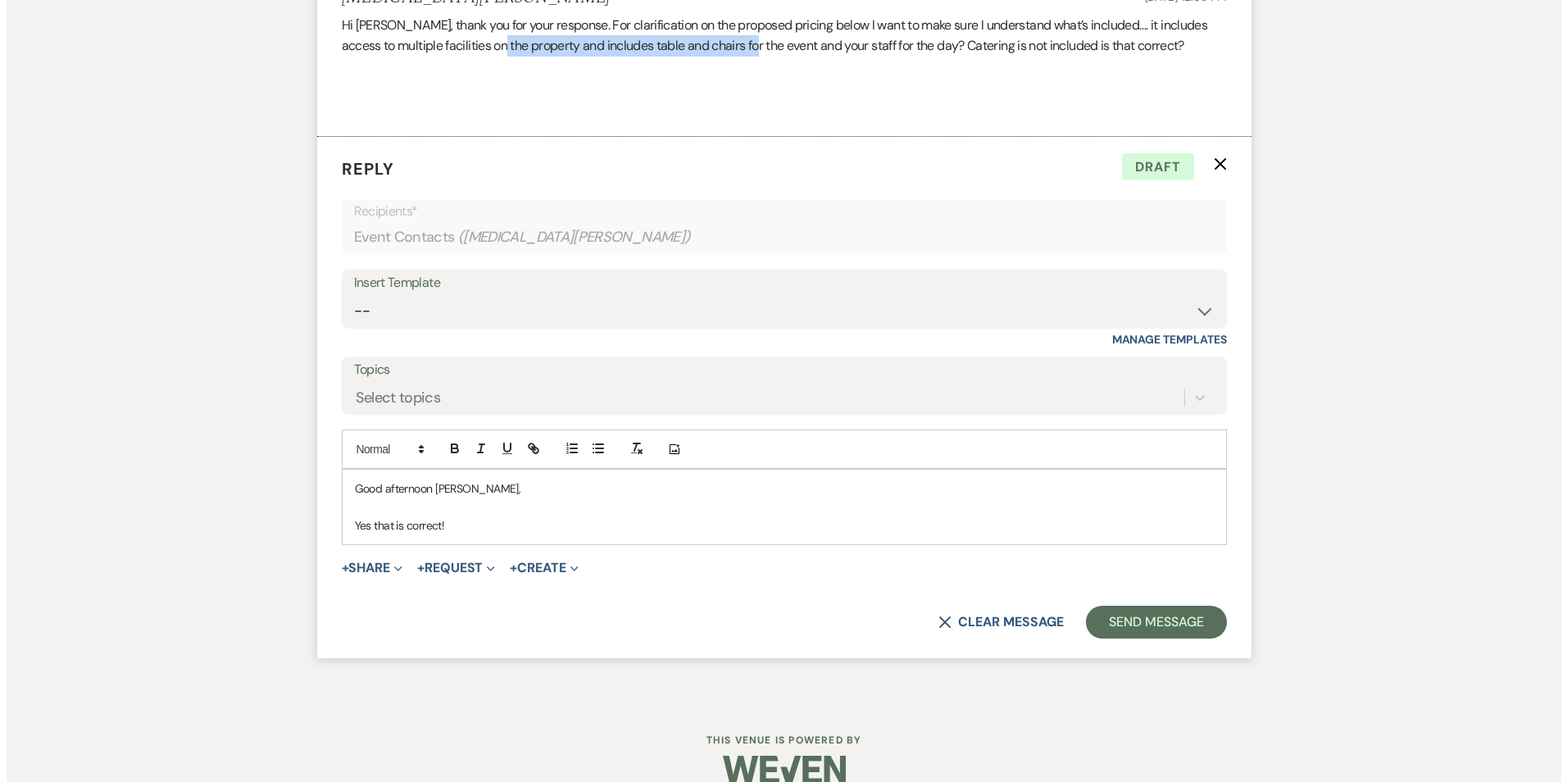
scroll to position [2780, 0]
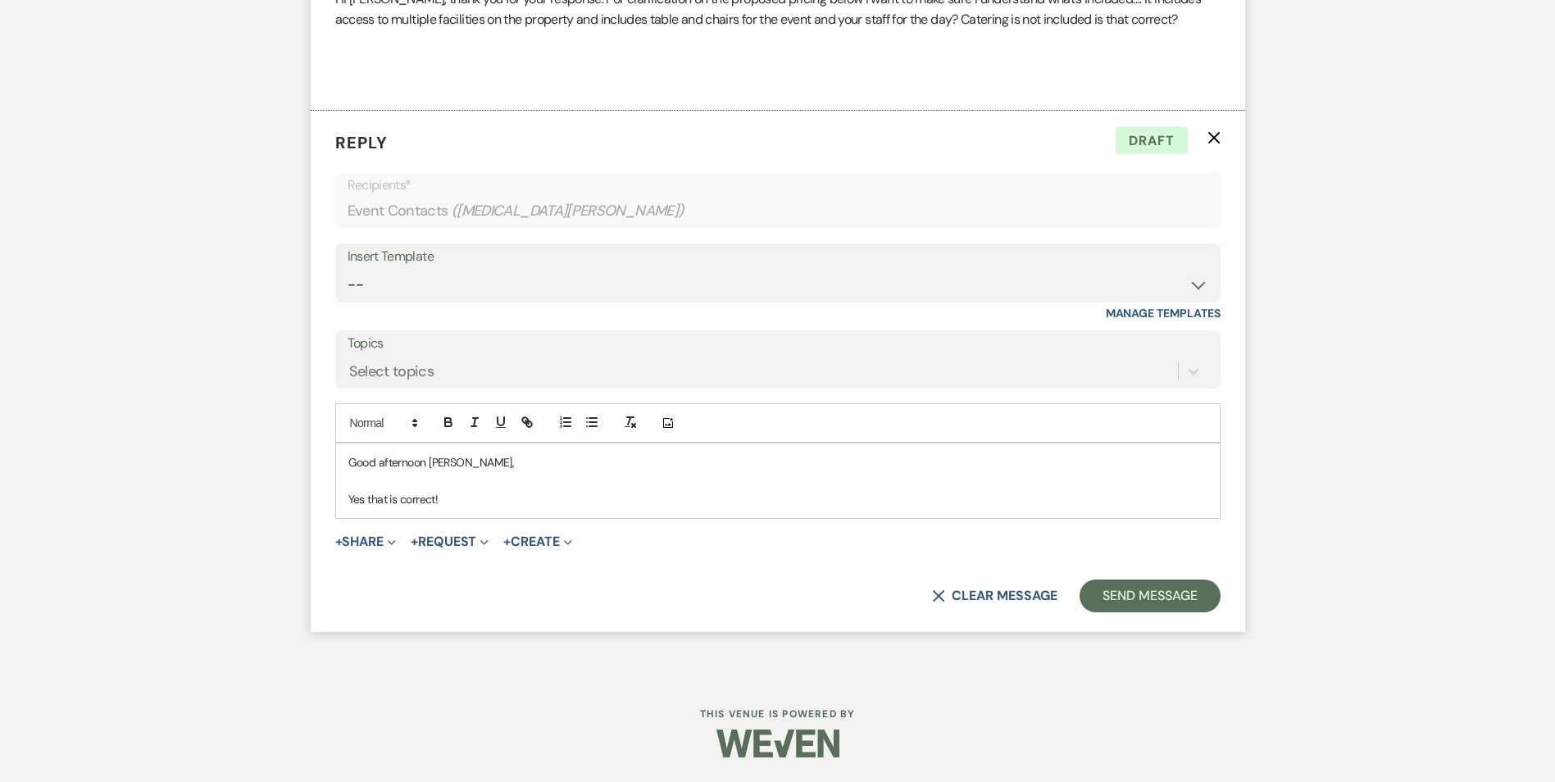
click at [524, 515] on div "Good afternoon [PERSON_NAME], Yes that is correct!" at bounding box center [777, 480] width 883 height 75
click at [467, 499] on p "Yes, that is correct! As far as cartering goes" at bounding box center [777, 499] width 859 height 18
click at [562, 502] on p "Yes, that is correct! As far as catering goes" at bounding box center [777, 499] width 859 height 18
click at [719, 494] on p "Yes, that is correct! As far as catering goes, we do have a preferred caterer" at bounding box center [777, 499] width 859 height 18
click at [347, 539] on button "+ Share Expand" at bounding box center [365, 541] width 61 height 13
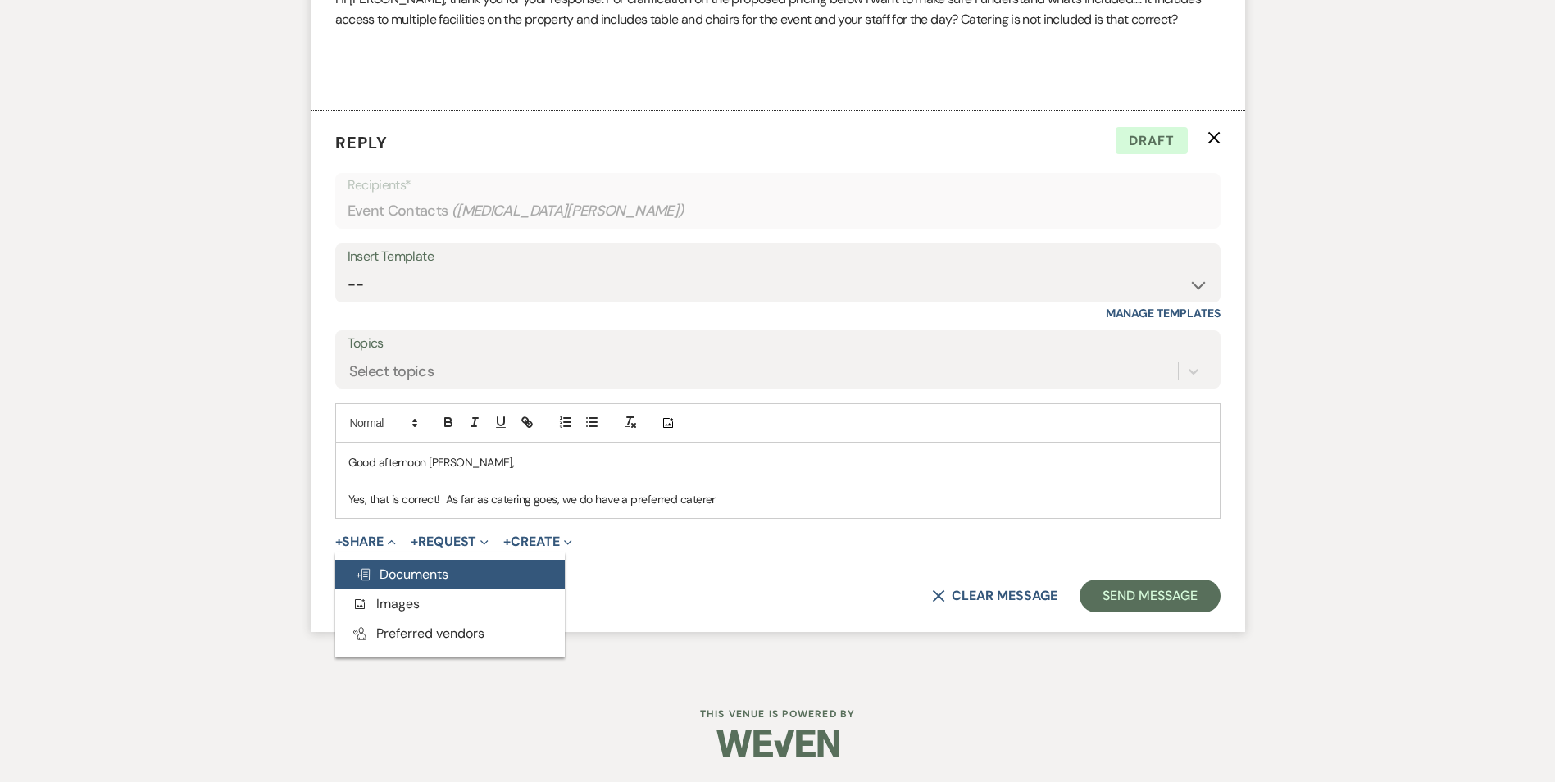
click at [477, 586] on button "Doc Upload Documents" at bounding box center [449, 575] width 229 height 30
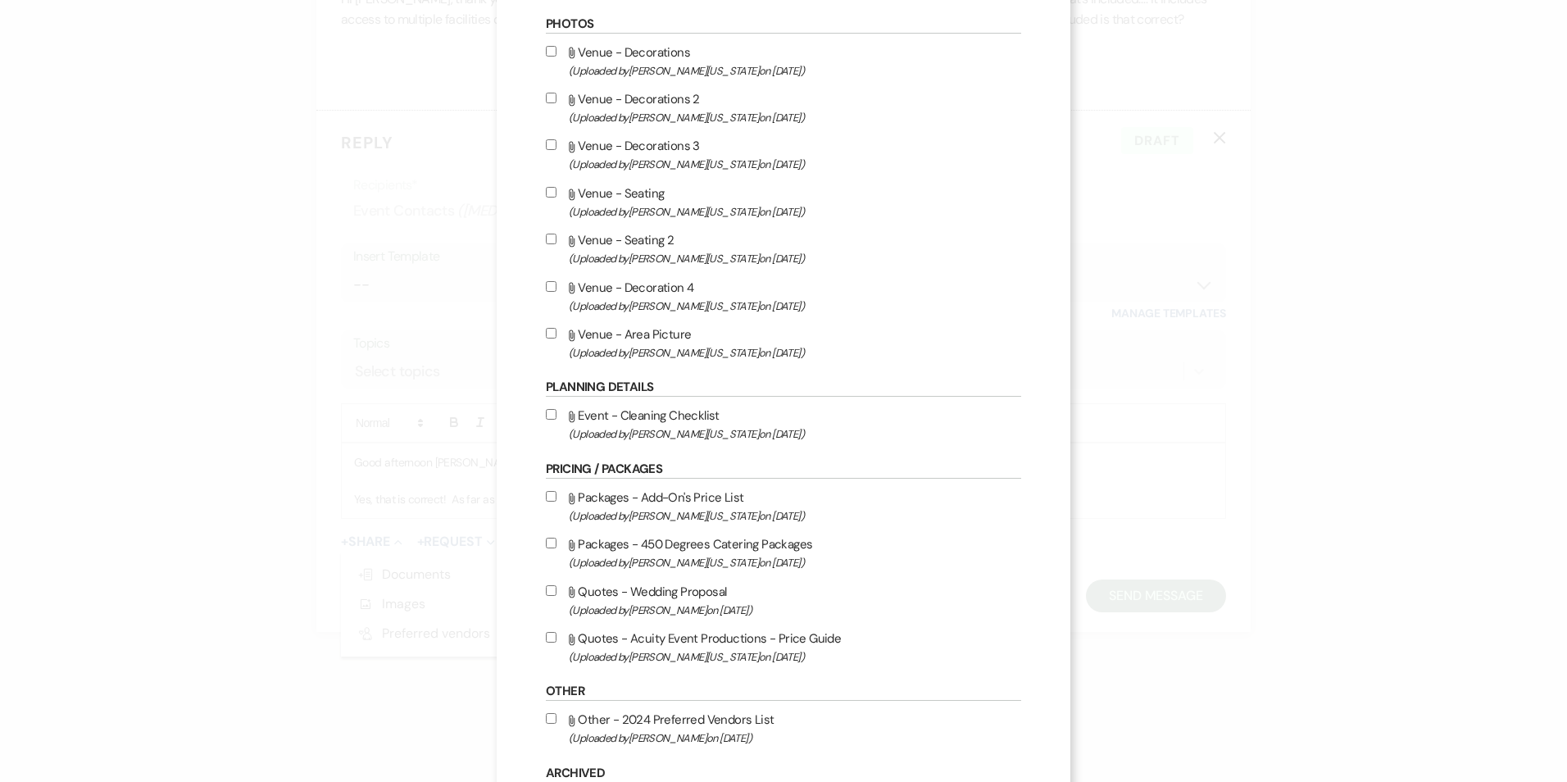
scroll to position [738, 0]
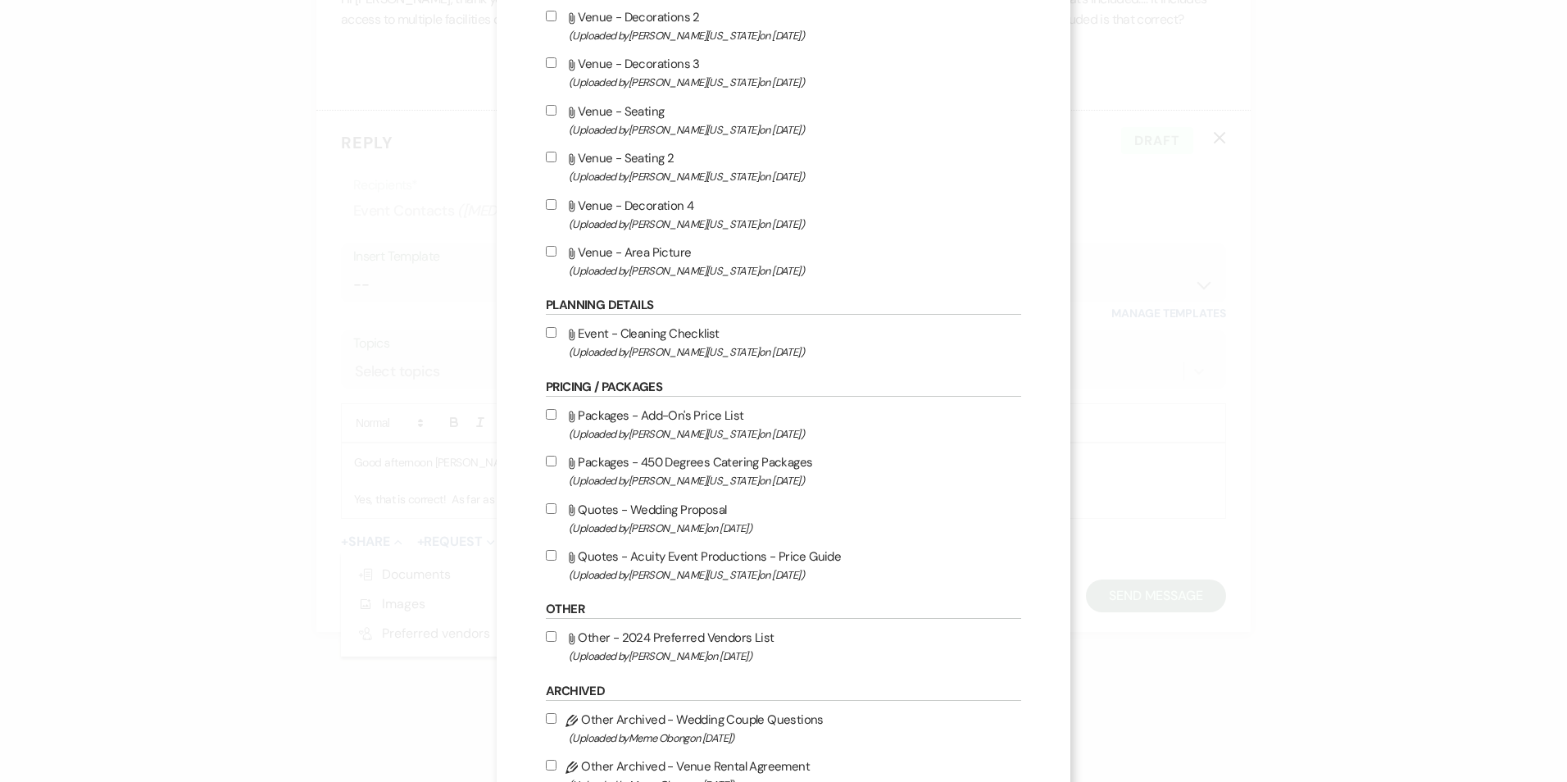
click at [749, 467] on label "Attach File Packages - 450 Degrees Catering Packages (Uploaded by [PERSON_NAME]…" at bounding box center [783, 471] width 475 height 39
click at [556, 466] on input "Attach File Packages - 450 Degrees Catering Packages (Uploaded by [PERSON_NAME]…" at bounding box center [551, 461] width 11 height 11
checkbox input "true"
click at [457, 637] on div "X Attach Files Library Files Event Documents Upload File Invoice / Rental Agree…" at bounding box center [783, 391] width 1567 height 782
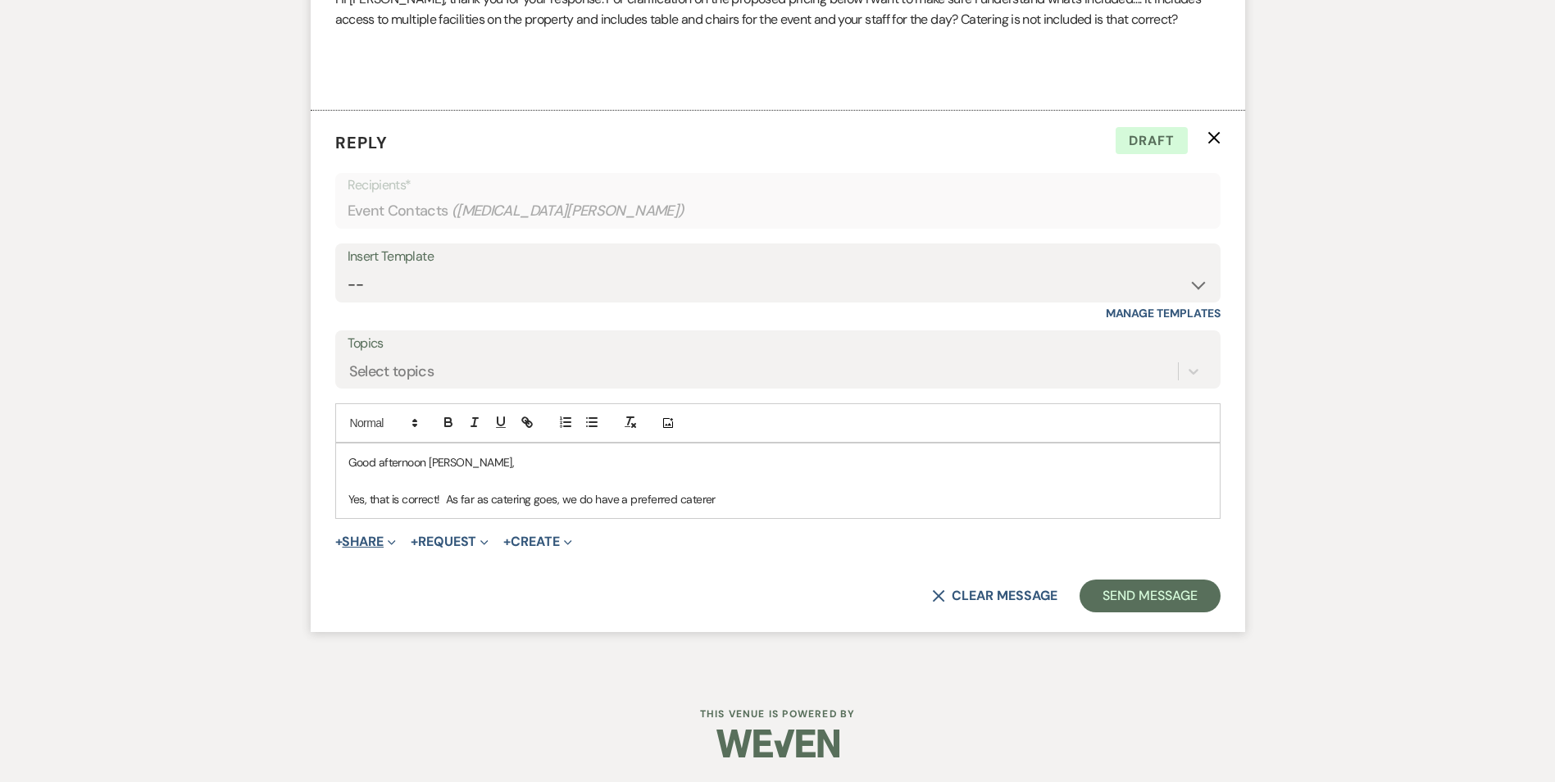
click at [370, 536] on button "+ Share Expand" at bounding box center [365, 541] width 61 height 13
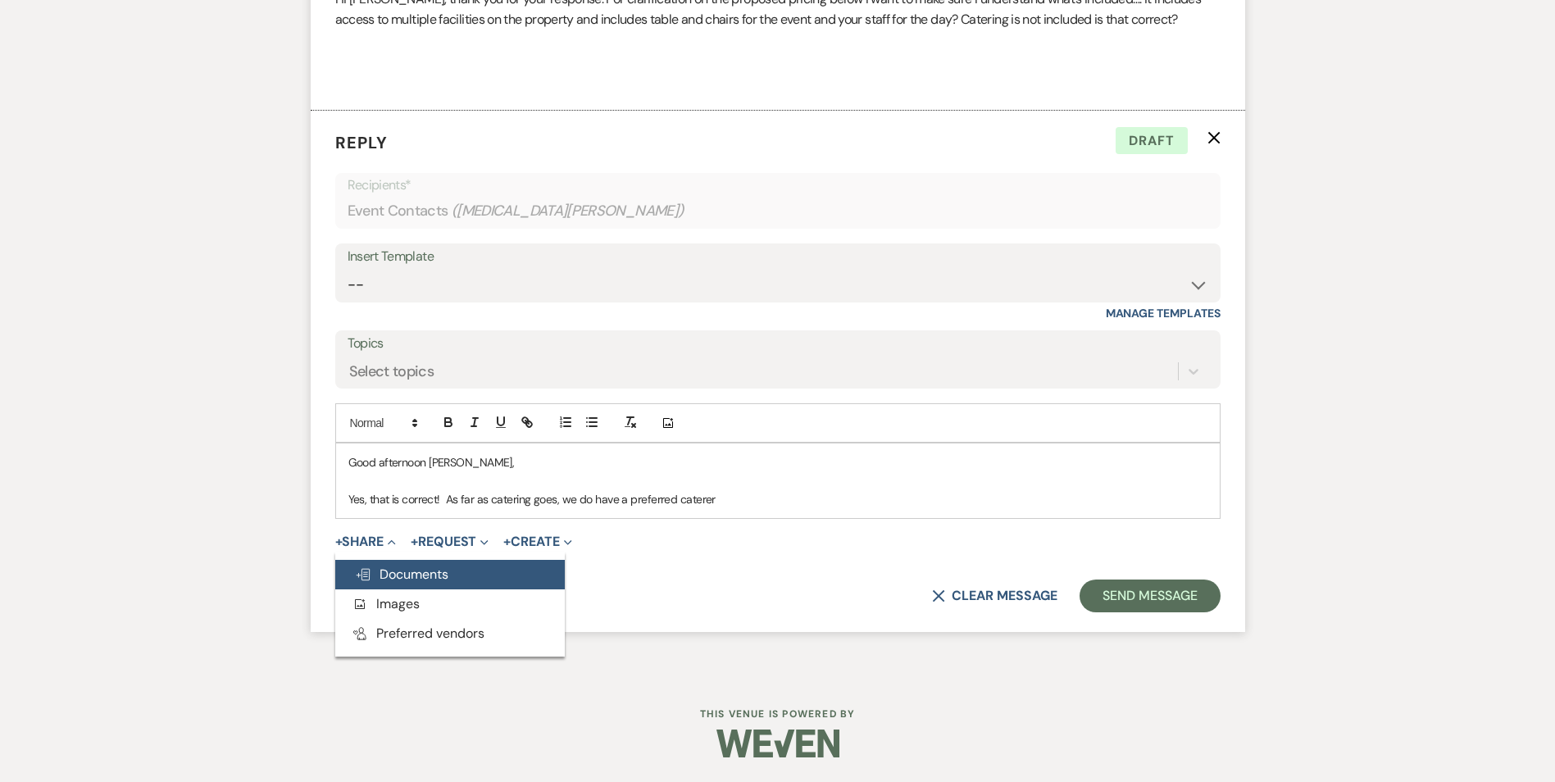
click at [422, 588] on button "Doc Upload Documents" at bounding box center [449, 575] width 229 height 30
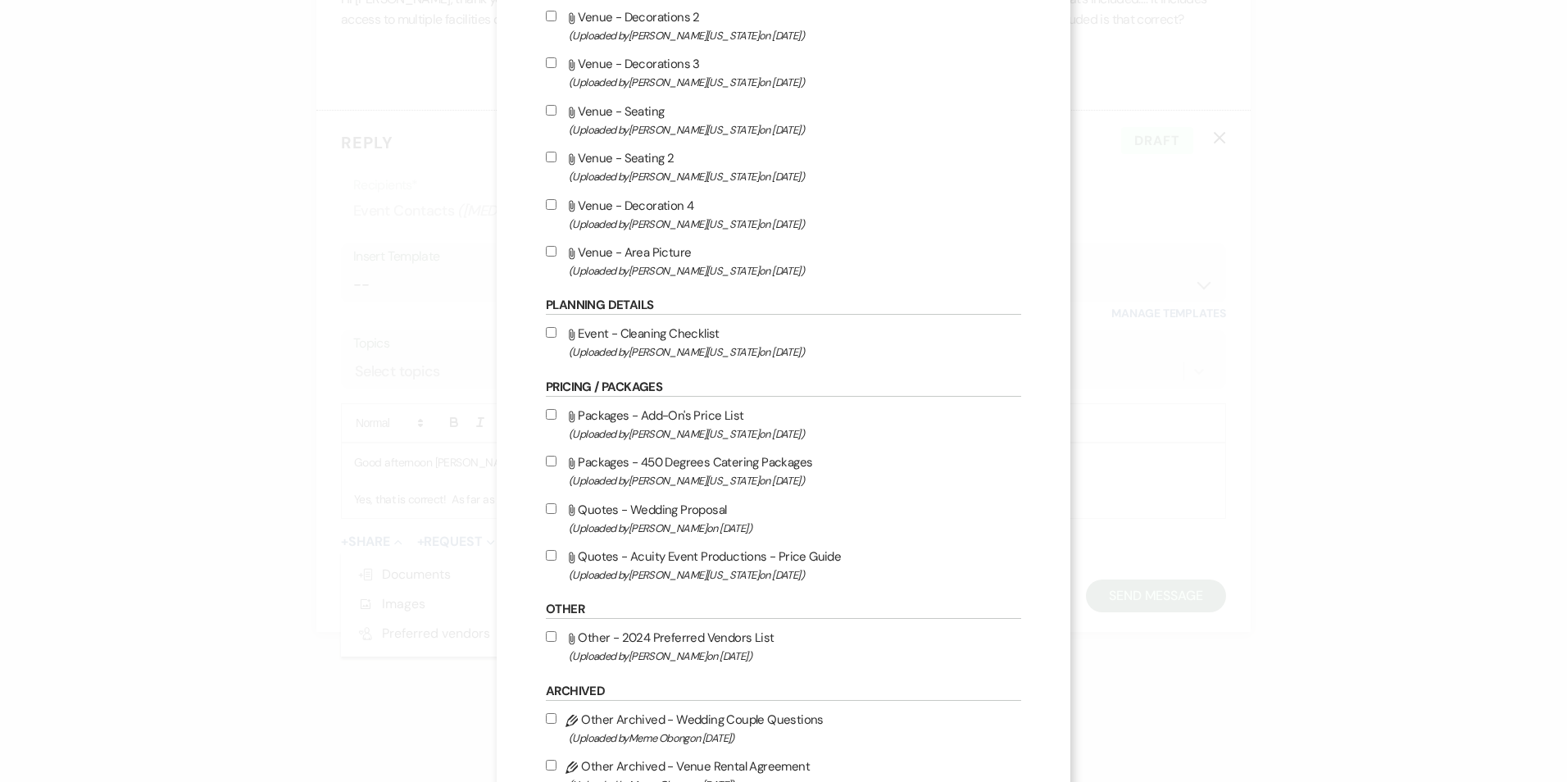
click at [698, 469] on label "Attach File Packages - 450 Degrees Catering Packages (Uploaded by [PERSON_NAME]…" at bounding box center [783, 471] width 475 height 39
click at [556, 466] on input "Attach File Packages - 450 Degrees Catering Packages (Uploaded by [PERSON_NAME]…" at bounding box center [551, 461] width 11 height 11
checkbox input "true"
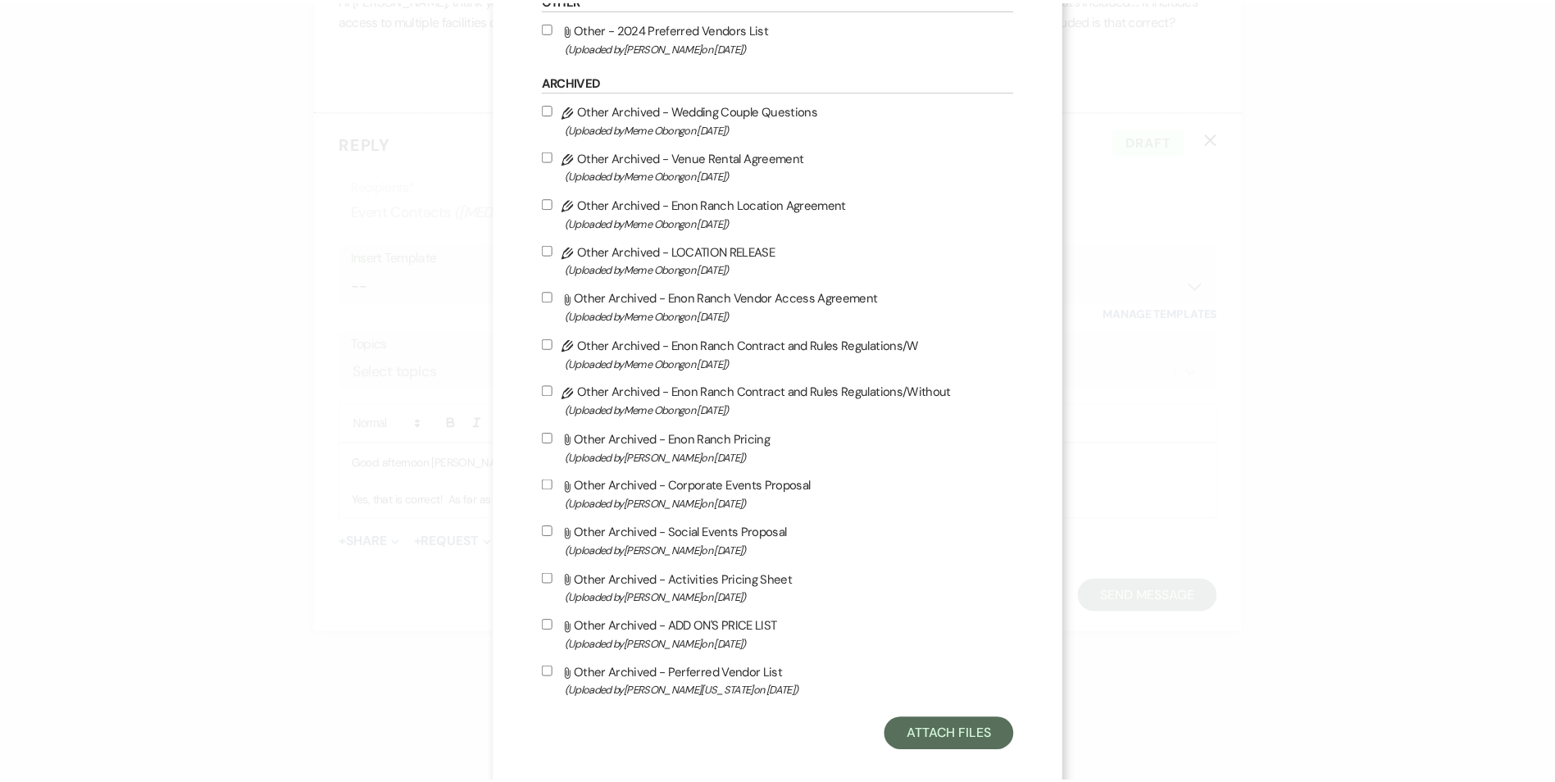
scroll to position [1366, 0]
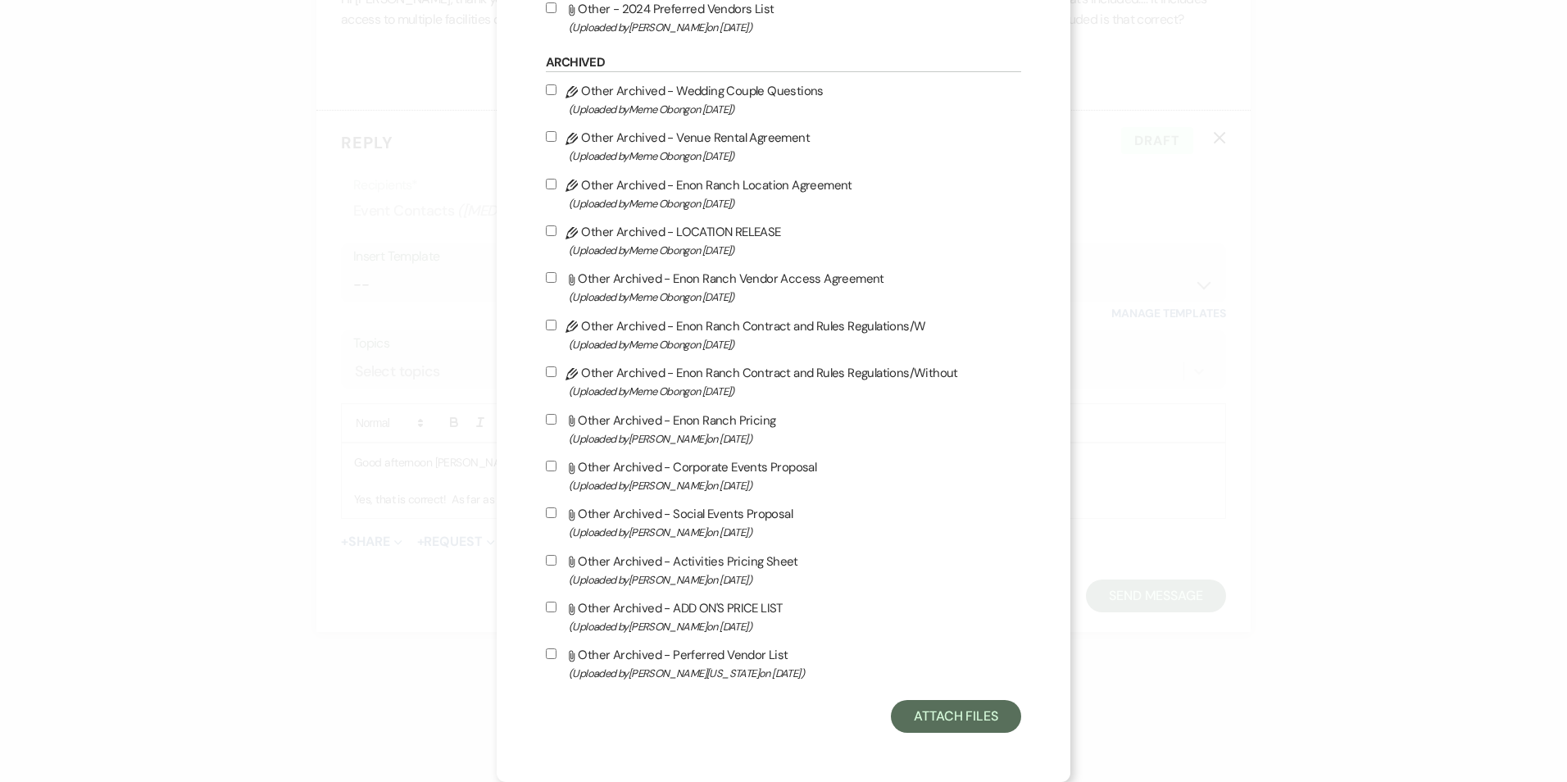
click at [969, 710] on button "Attach Files" at bounding box center [956, 716] width 130 height 33
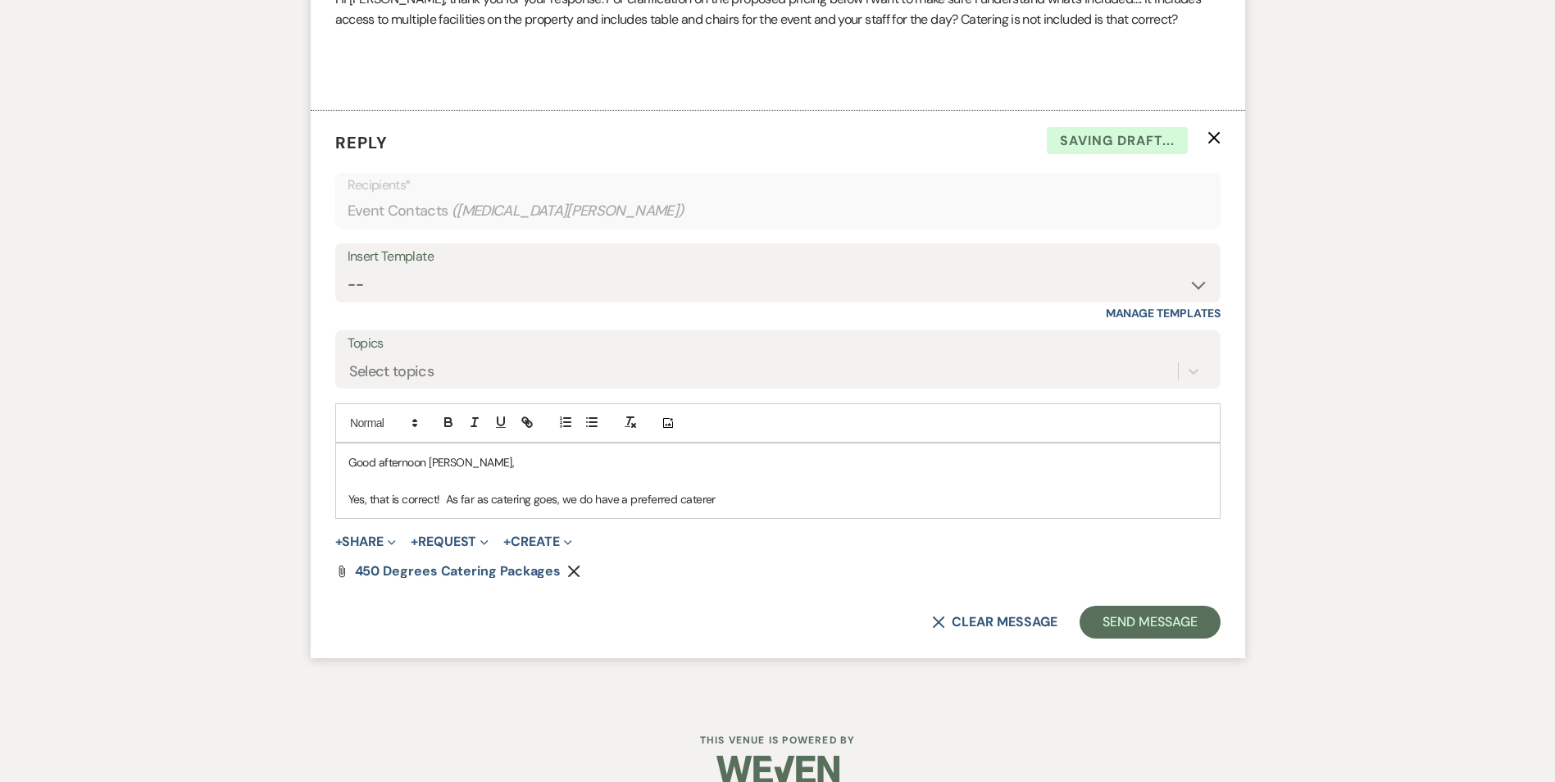
click at [755, 497] on p "Yes, that is correct! As far as catering goes, we do have a preferred caterer" at bounding box center [777, 499] width 859 height 18
drag, startPoint x: 755, startPoint y: 497, endPoint x: 1185, endPoint y: 507, distance: 430.4
click at [1185, 507] on p "Yes, that is correct! As far as catering goes, we do have a preferred caterer. …" at bounding box center [777, 499] width 859 height 18
click at [1177, 492] on p "Yes, that is correct! As far as catering goes, we do have a preferred caterer. …" at bounding box center [777, 499] width 859 height 18
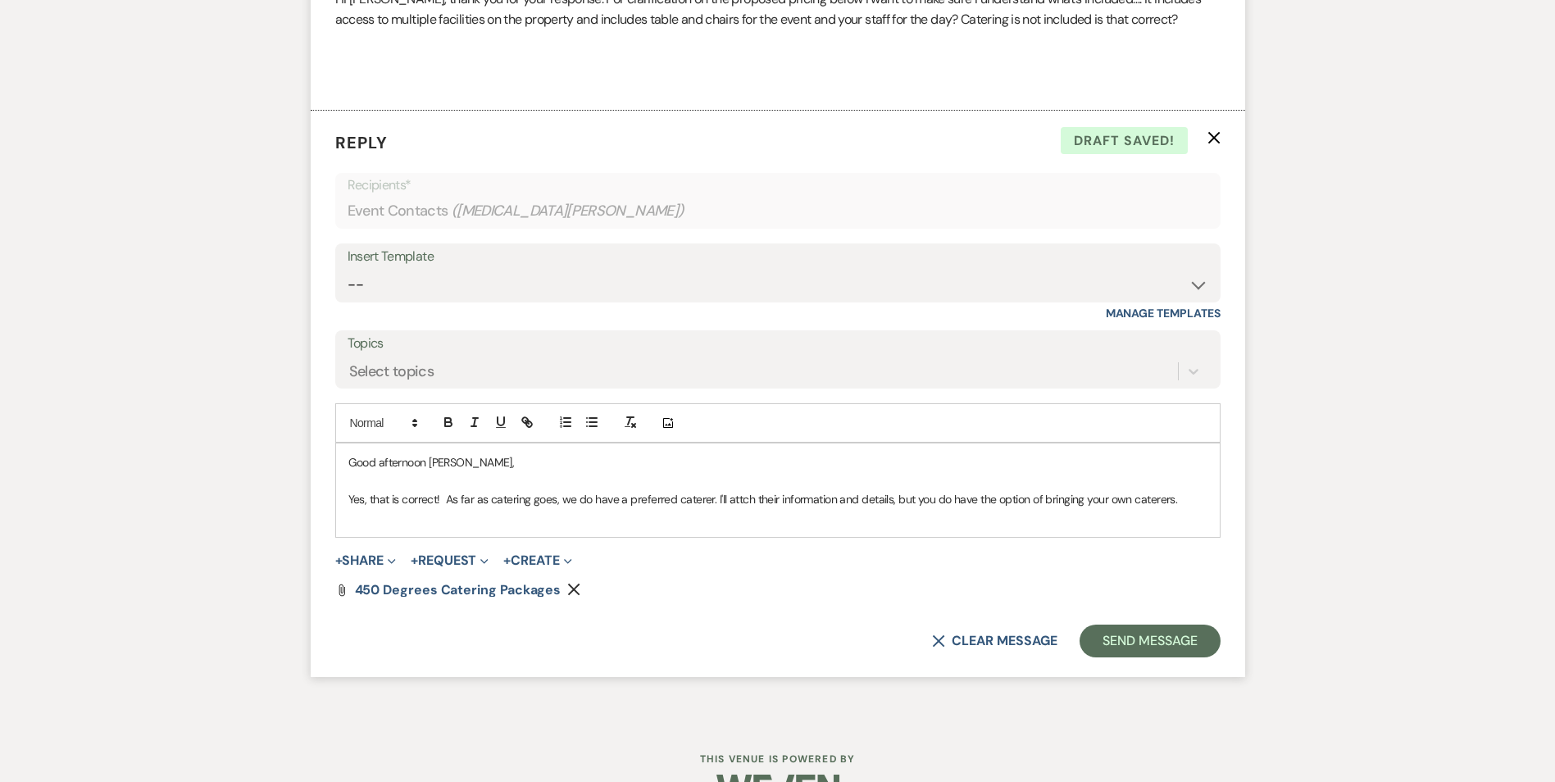
click at [882, 441] on div "Add Photo" at bounding box center [777, 422] width 885 height 39
click at [496, 514] on p at bounding box center [777, 517] width 859 height 18
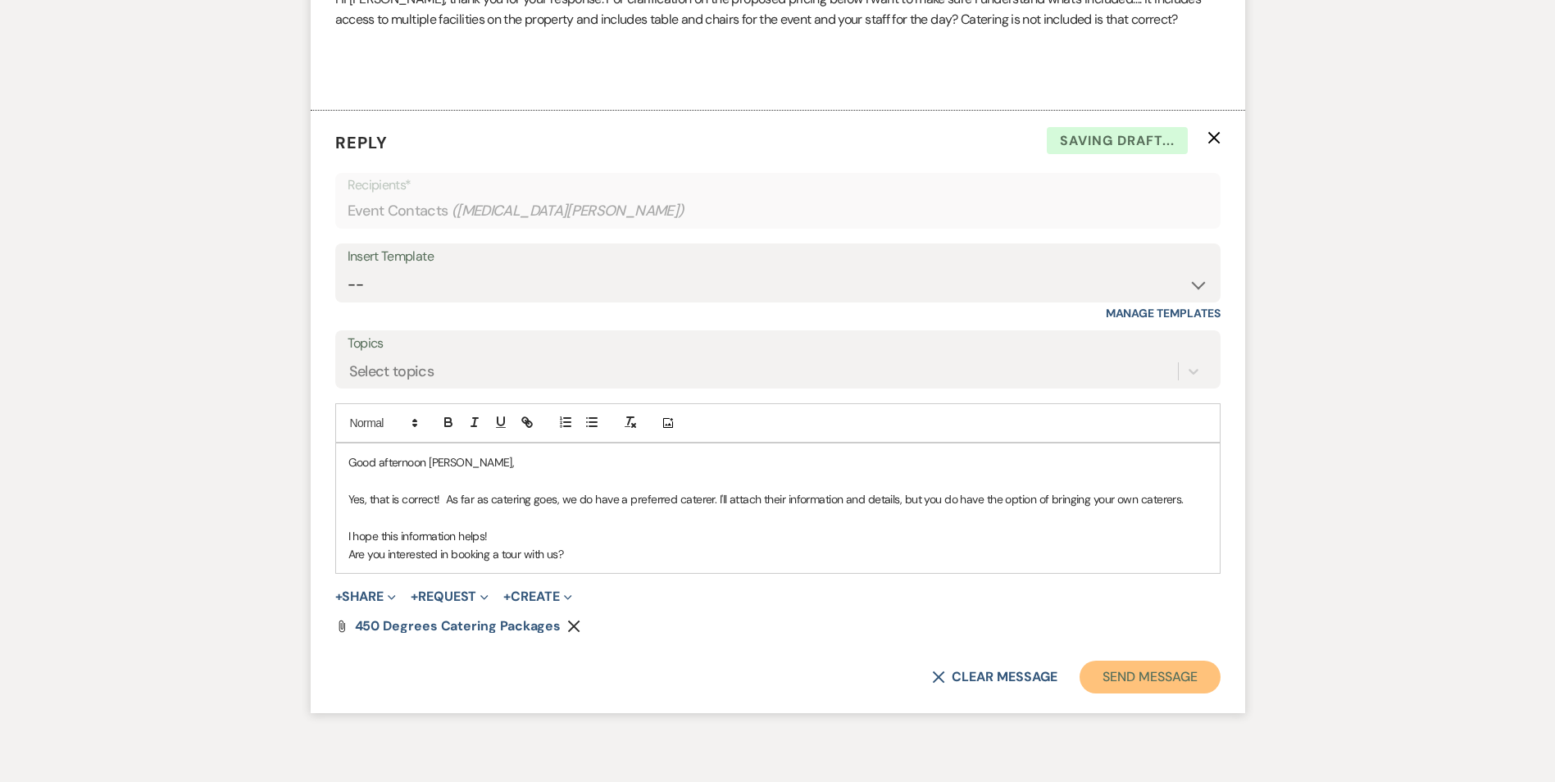
click at [1137, 676] on button "Send Message" at bounding box center [1149, 677] width 140 height 33
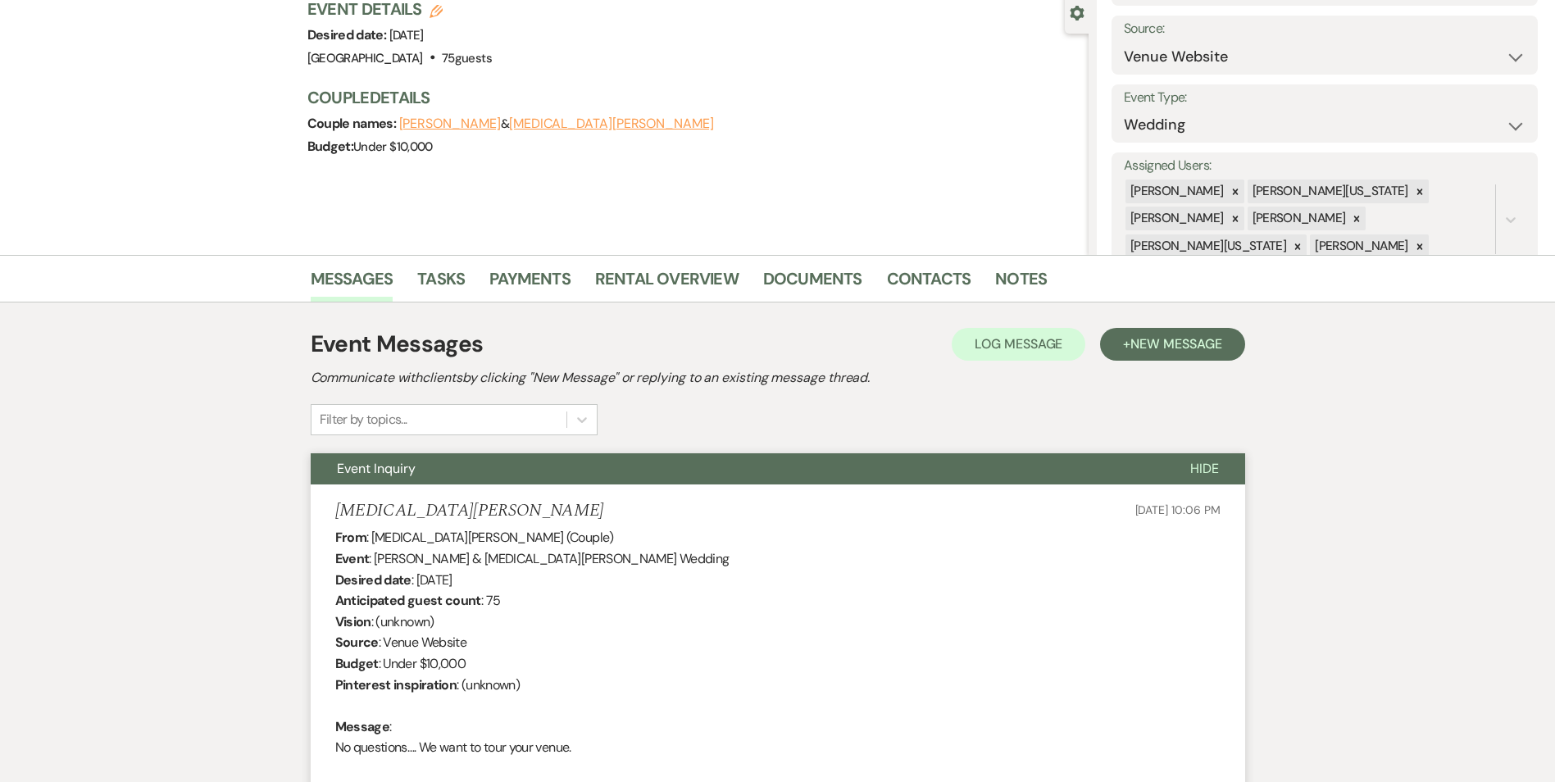
scroll to position [0, 0]
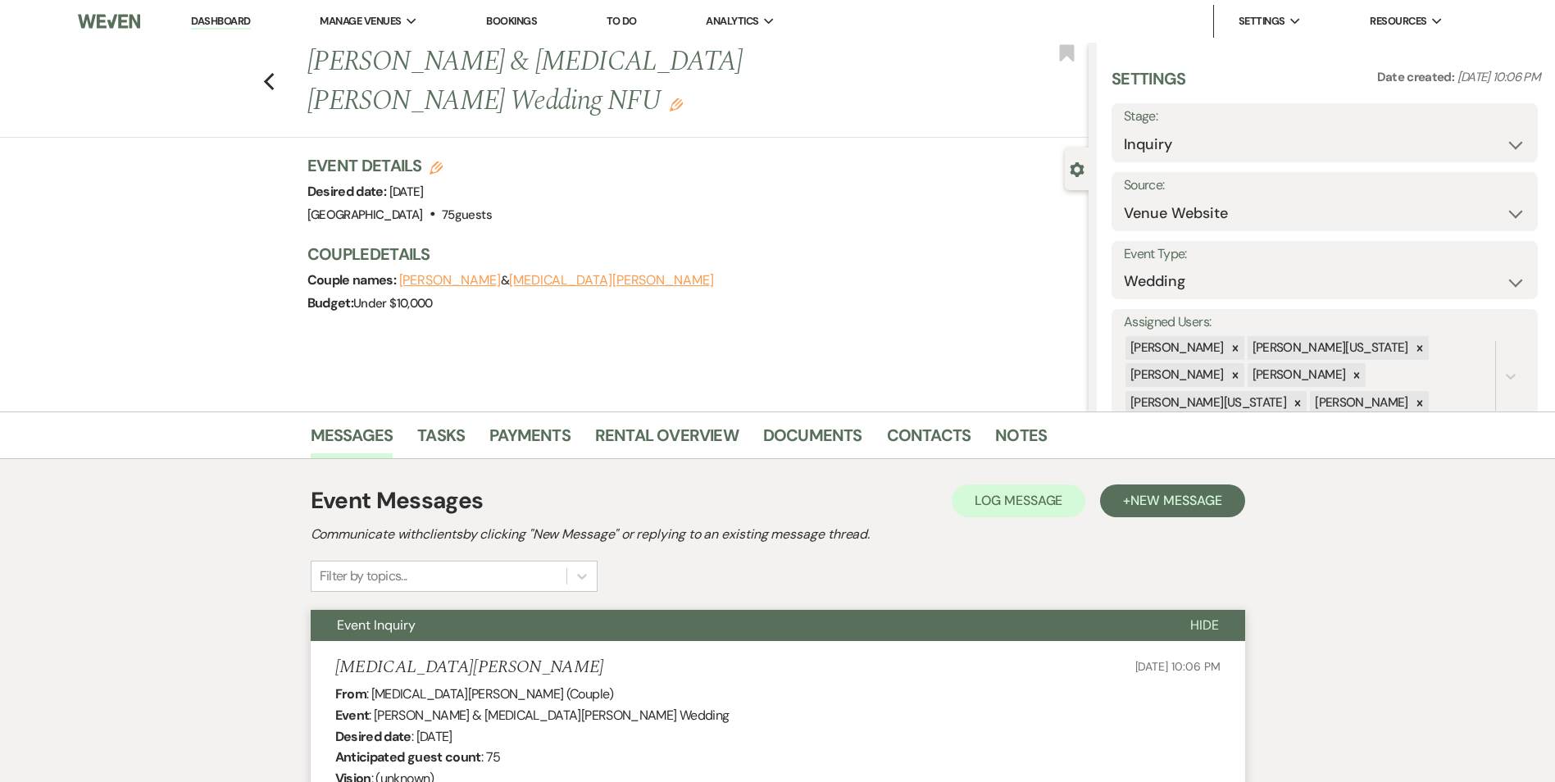
click at [284, 64] on div "Previous [PERSON_NAME] & [MEDICAL_DATA][PERSON_NAME] Wedding NFU Edit Bookmark" at bounding box center [540, 90] width 1096 height 95
click at [275, 72] on icon "Previous" at bounding box center [269, 82] width 12 height 20
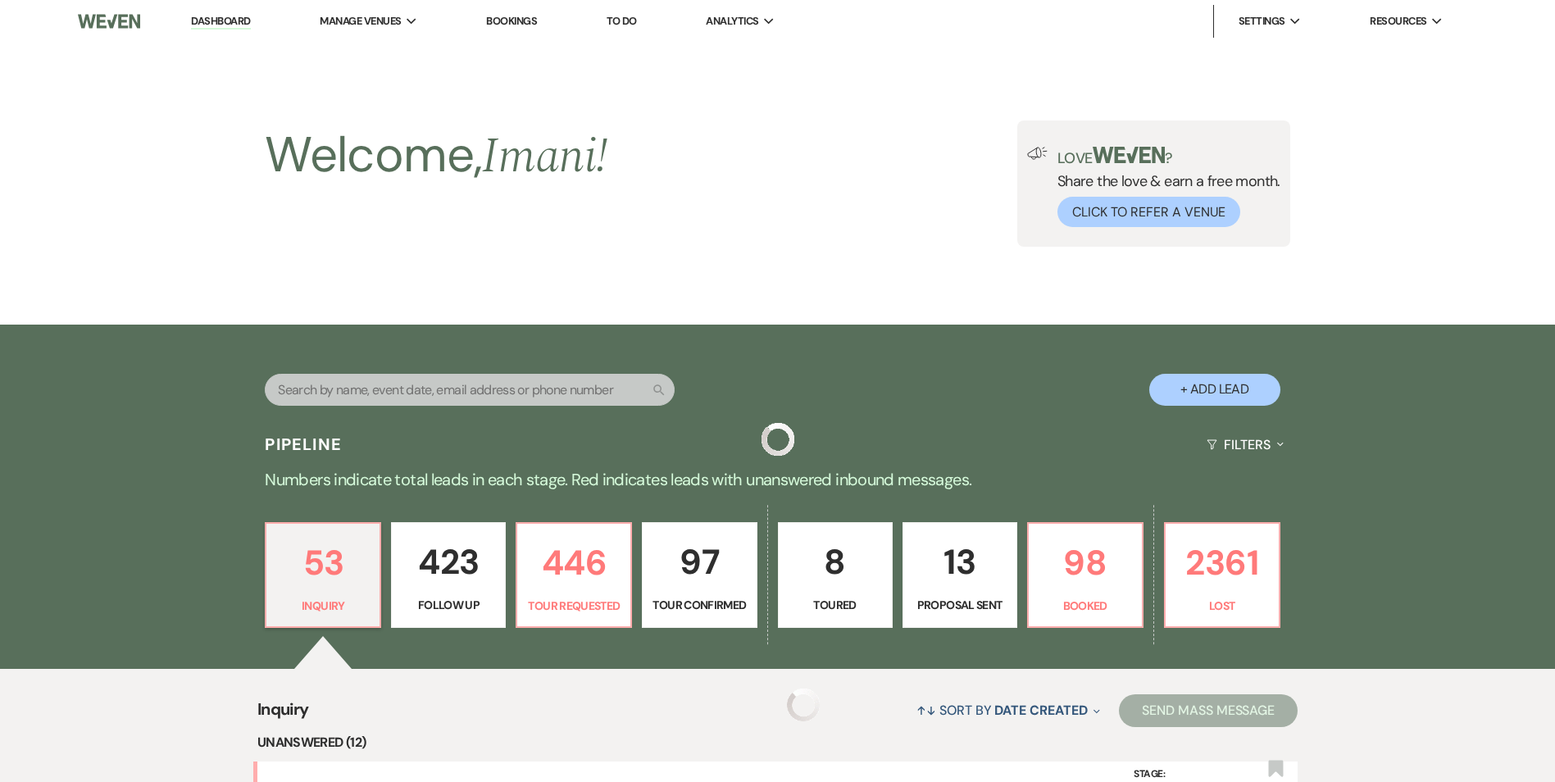
scroll to position [1475, 0]
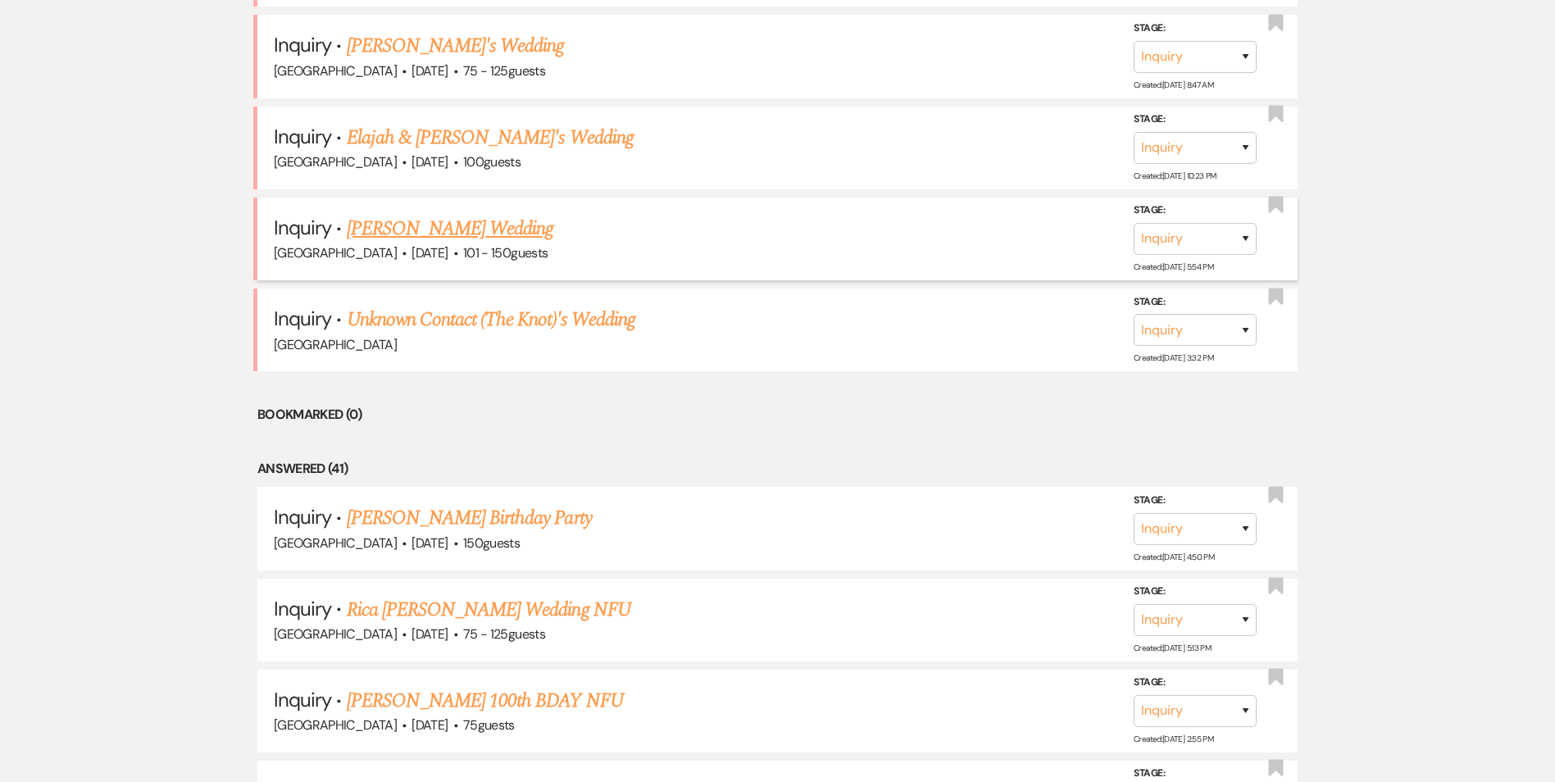
click at [447, 243] on link "[PERSON_NAME] Wedding" at bounding box center [450, 229] width 207 height 30
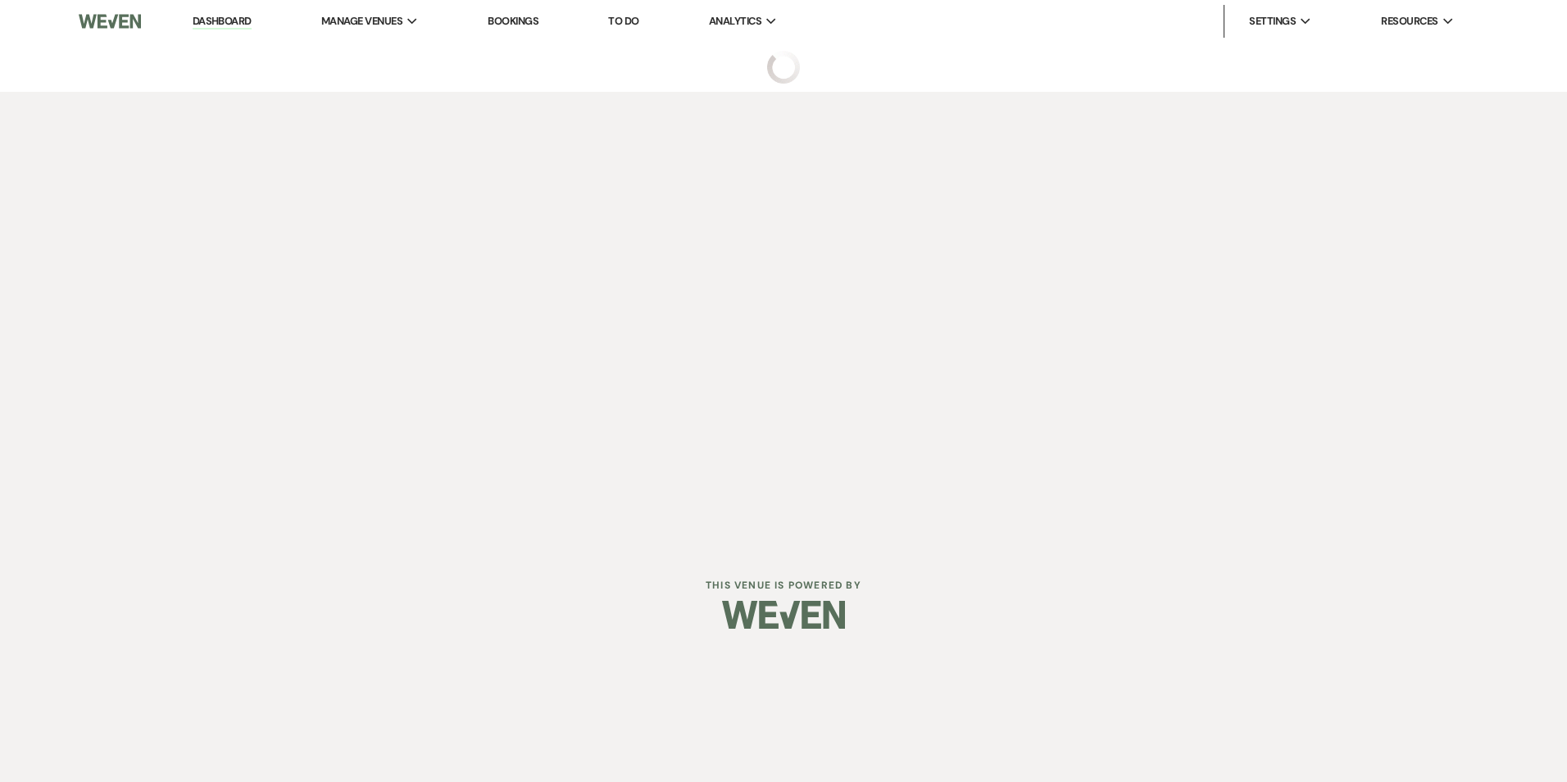
select select "2"
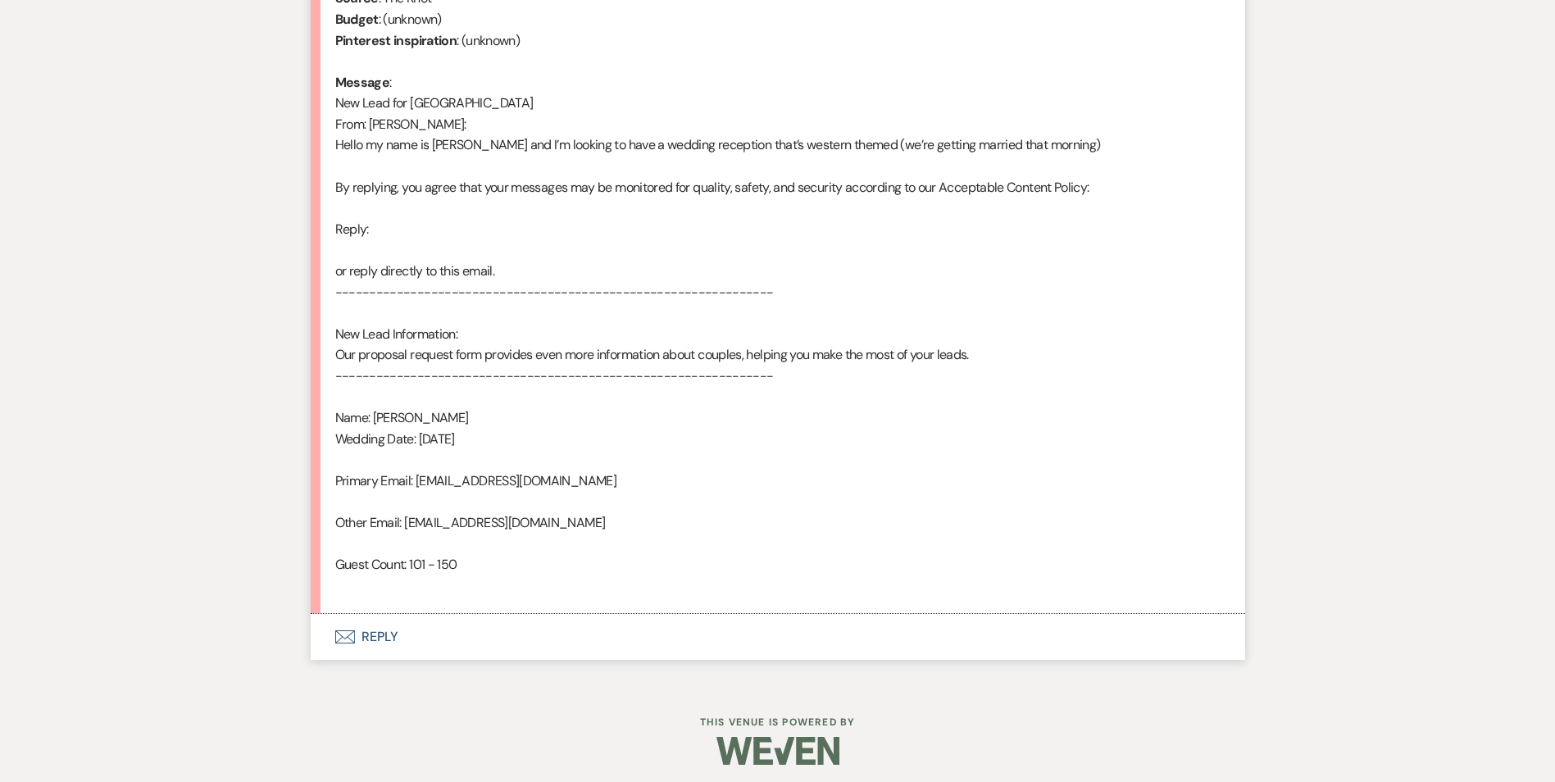
scroll to position [808, 0]
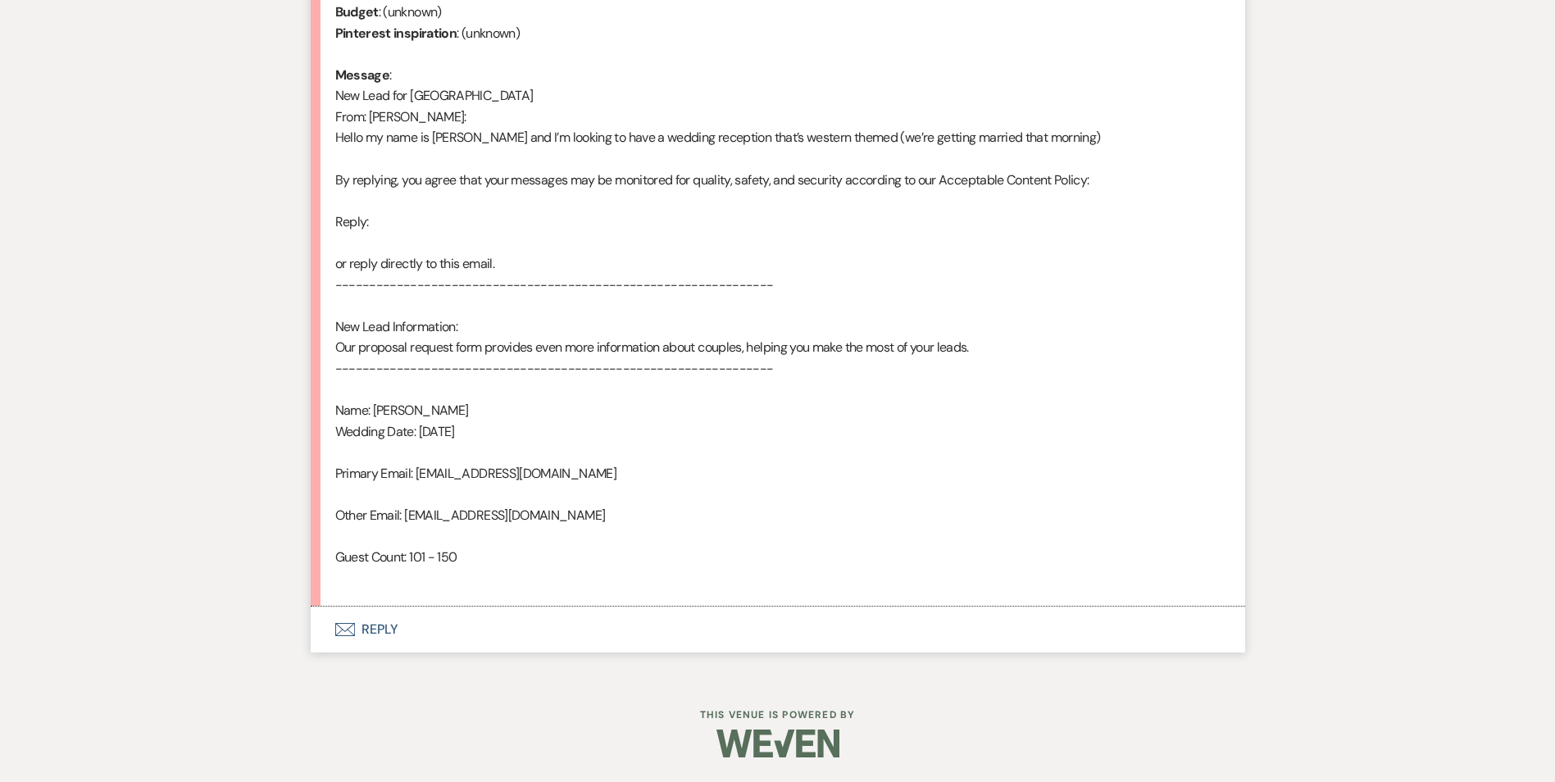
click at [371, 629] on button "Envelope Reply" at bounding box center [778, 629] width 934 height 46
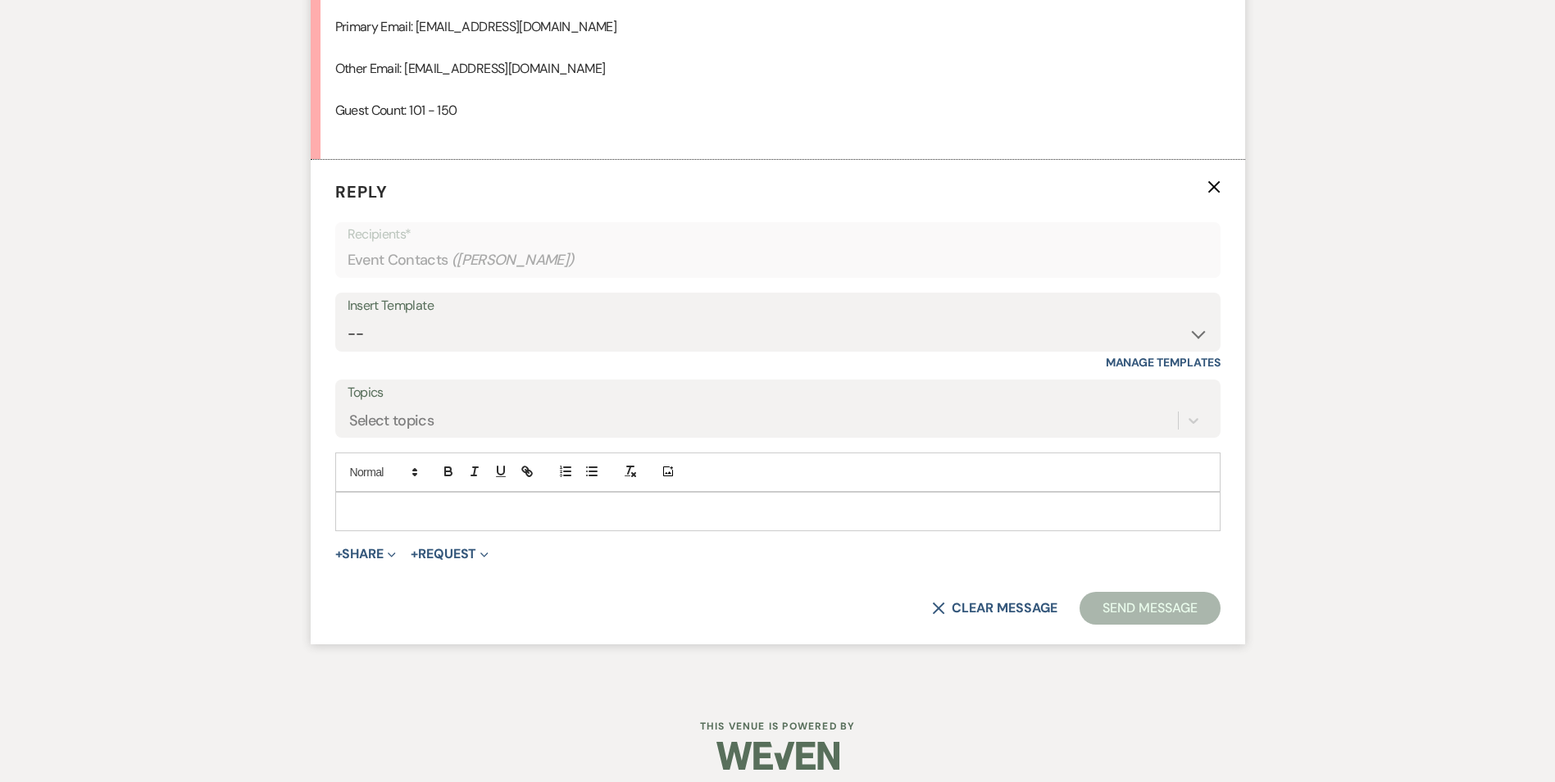
scroll to position [1266, 0]
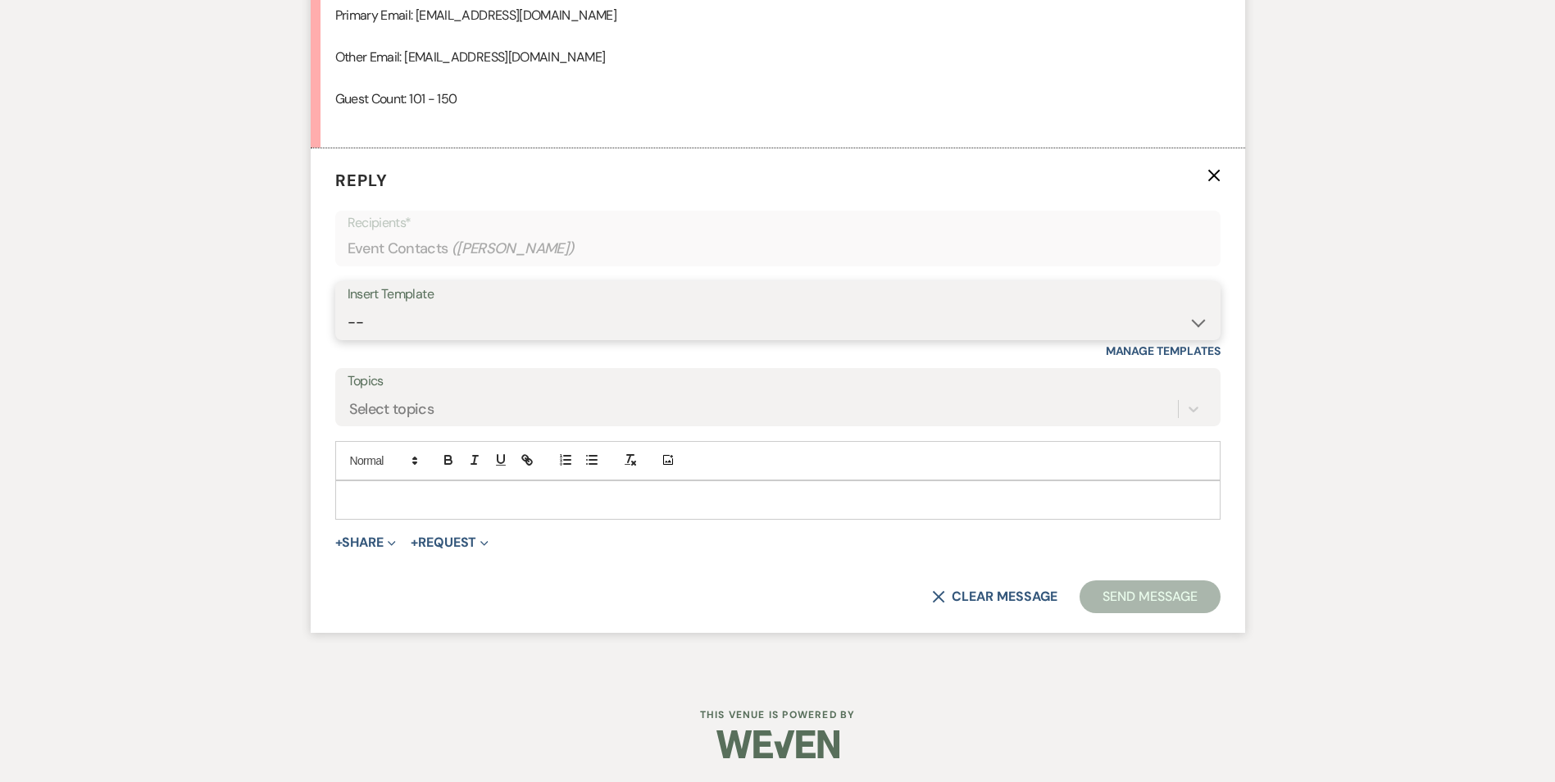
click at [462, 318] on select "-- Inquiry Follow Up Email #2 Contract Sending Template Payment Template Rental…" at bounding box center [777, 322] width 860 height 32
select select "4375"
click at [347, 306] on select "-- Inquiry Follow Up Email #2 Contract Sending Template Payment Template Rental…" at bounding box center [777, 322] width 860 height 32
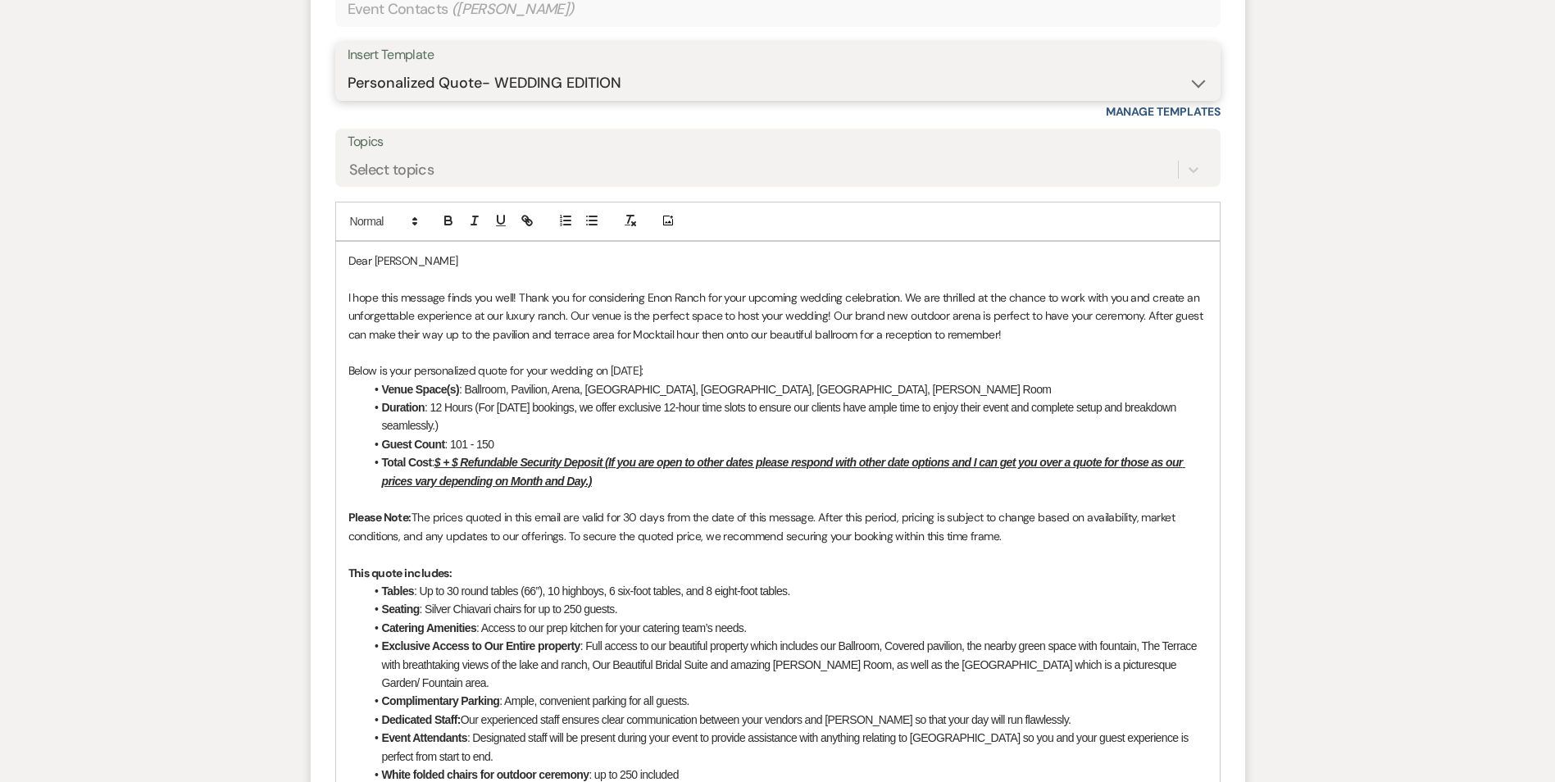
scroll to position [1512, 0]
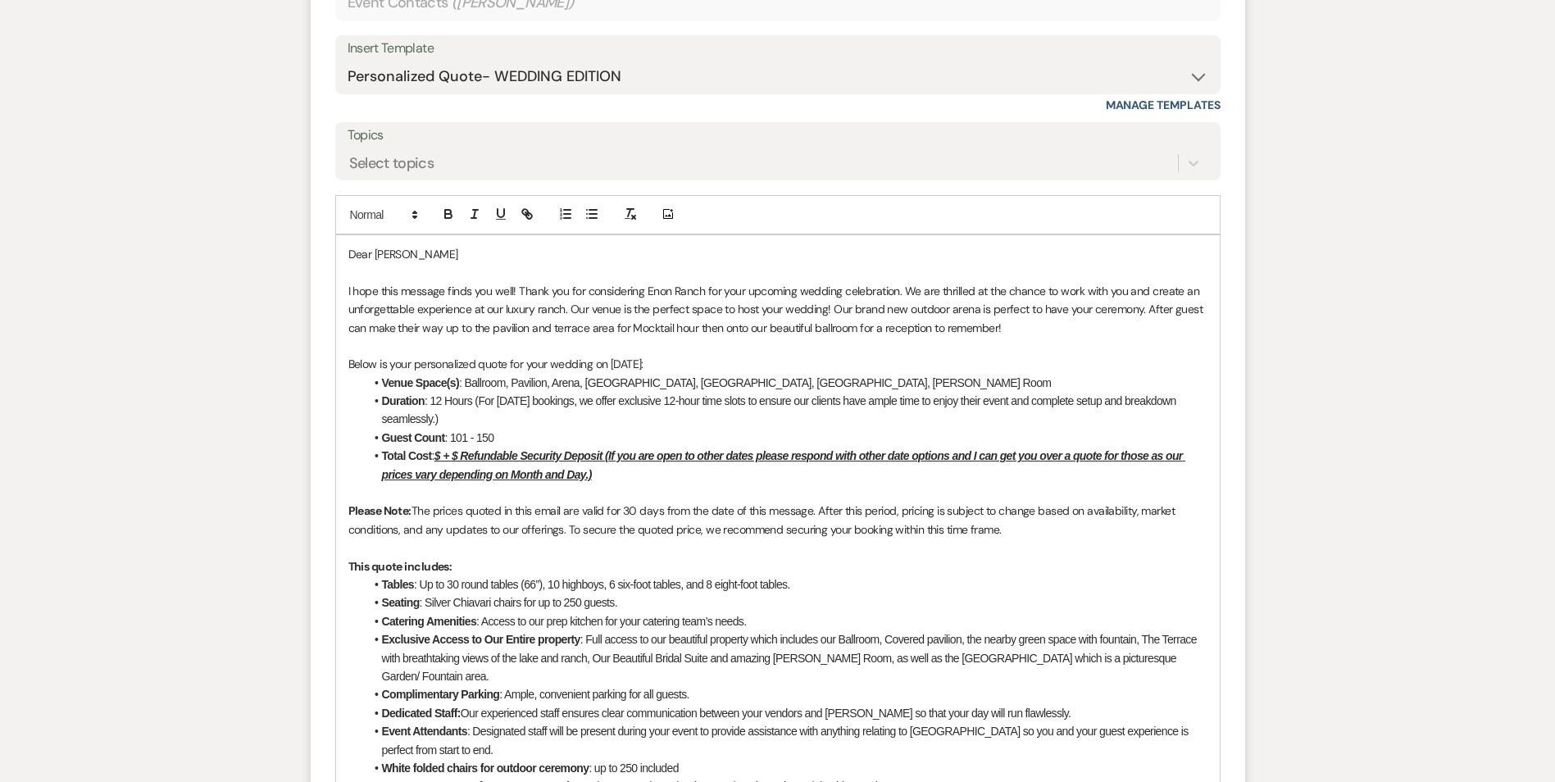
click at [444, 454] on u "$ + $ Refundable Security Deposit (If you are open to other dates please respon…" at bounding box center [783, 464] width 803 height 31
click at [443, 453] on u "$ + $ Refundable Security Deposit (If you are open to other dates please respon…" at bounding box center [783, 464] width 803 height 31
click at [484, 454] on u "$9,500 + $ Refundable Security Deposit (If you are open to other dates please r…" at bounding box center [787, 464] width 810 height 31
click at [590, 78] on select "-- Inquiry Follow Up Email #2 Contract Sending Template Payment Template Rental…" at bounding box center [777, 77] width 860 height 32
click at [347, 61] on select "-- Inquiry Follow Up Email #2 Contract Sending Template Payment Template Rental…" at bounding box center [777, 77] width 860 height 32
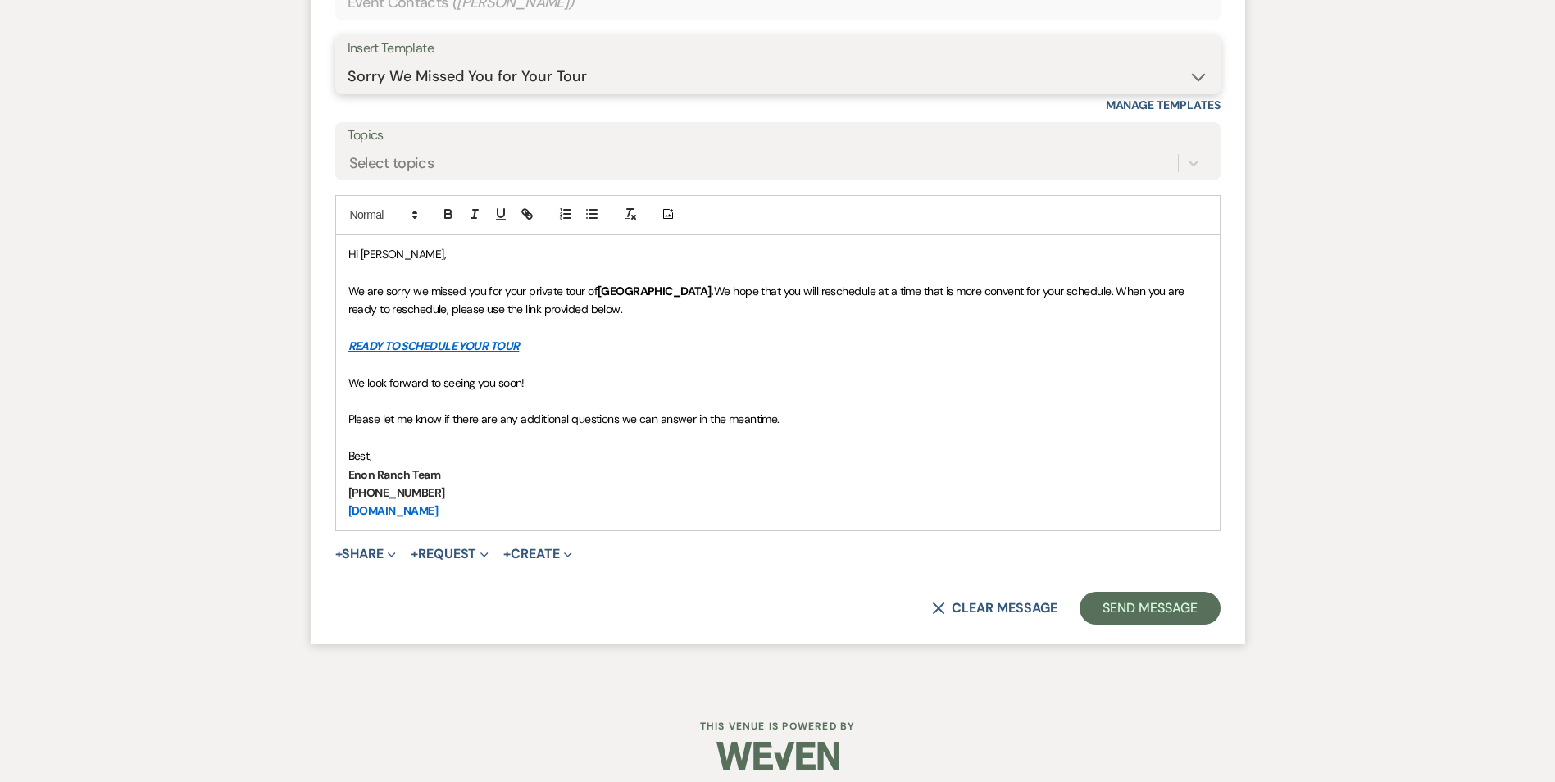
click at [574, 85] on select "-- Inquiry Follow Up Email #2 Contract Sending Template Payment Template Rental…" at bounding box center [777, 77] width 860 height 32
select select "4369"
click at [347, 61] on select "-- Inquiry Follow Up Email #2 Contract Sending Template Payment Template Rental…" at bounding box center [777, 77] width 860 height 32
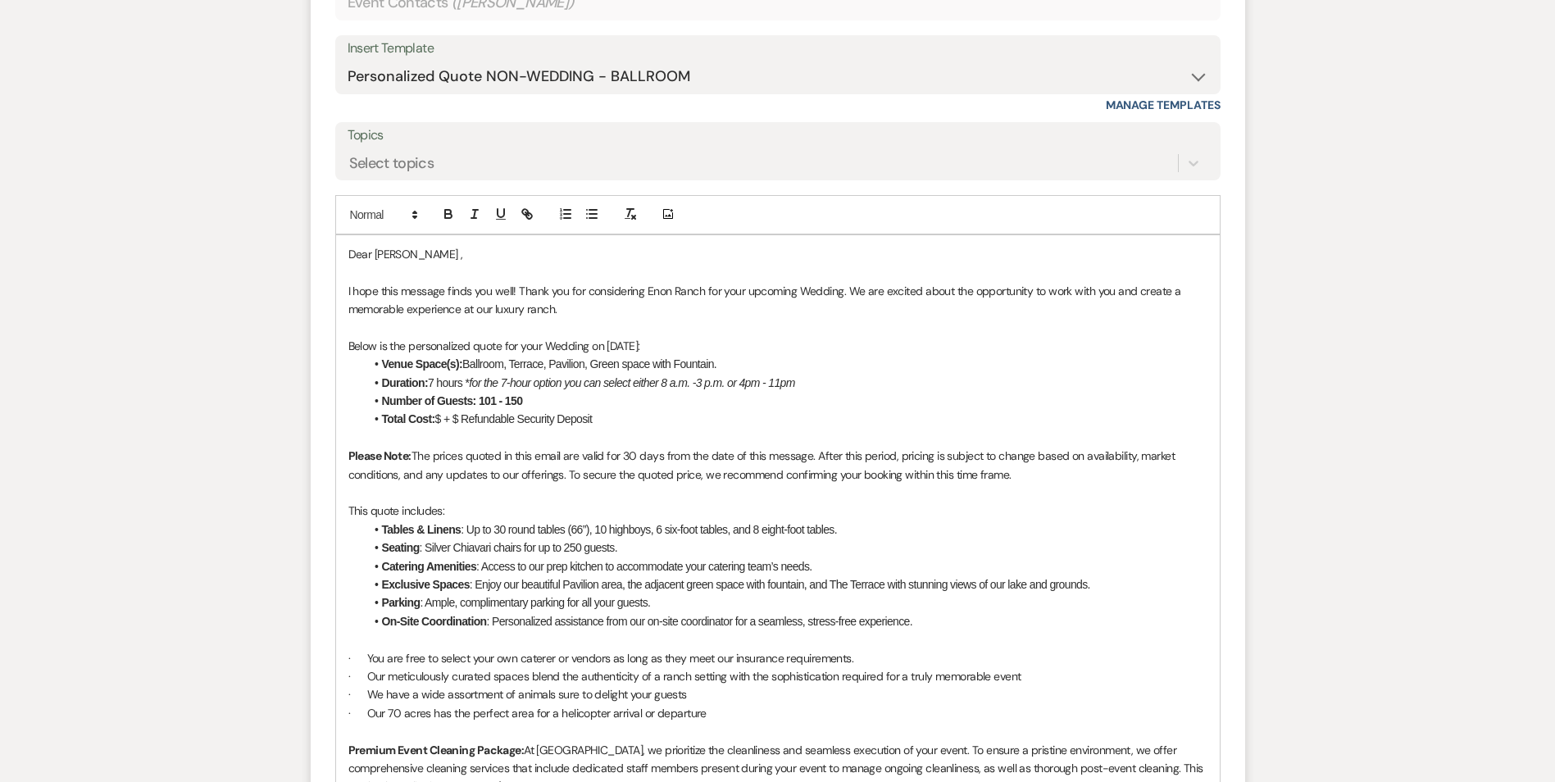
click at [442, 425] on li "Total Cost: $ + $ Refundable Security Deposit" at bounding box center [786, 419] width 842 height 18
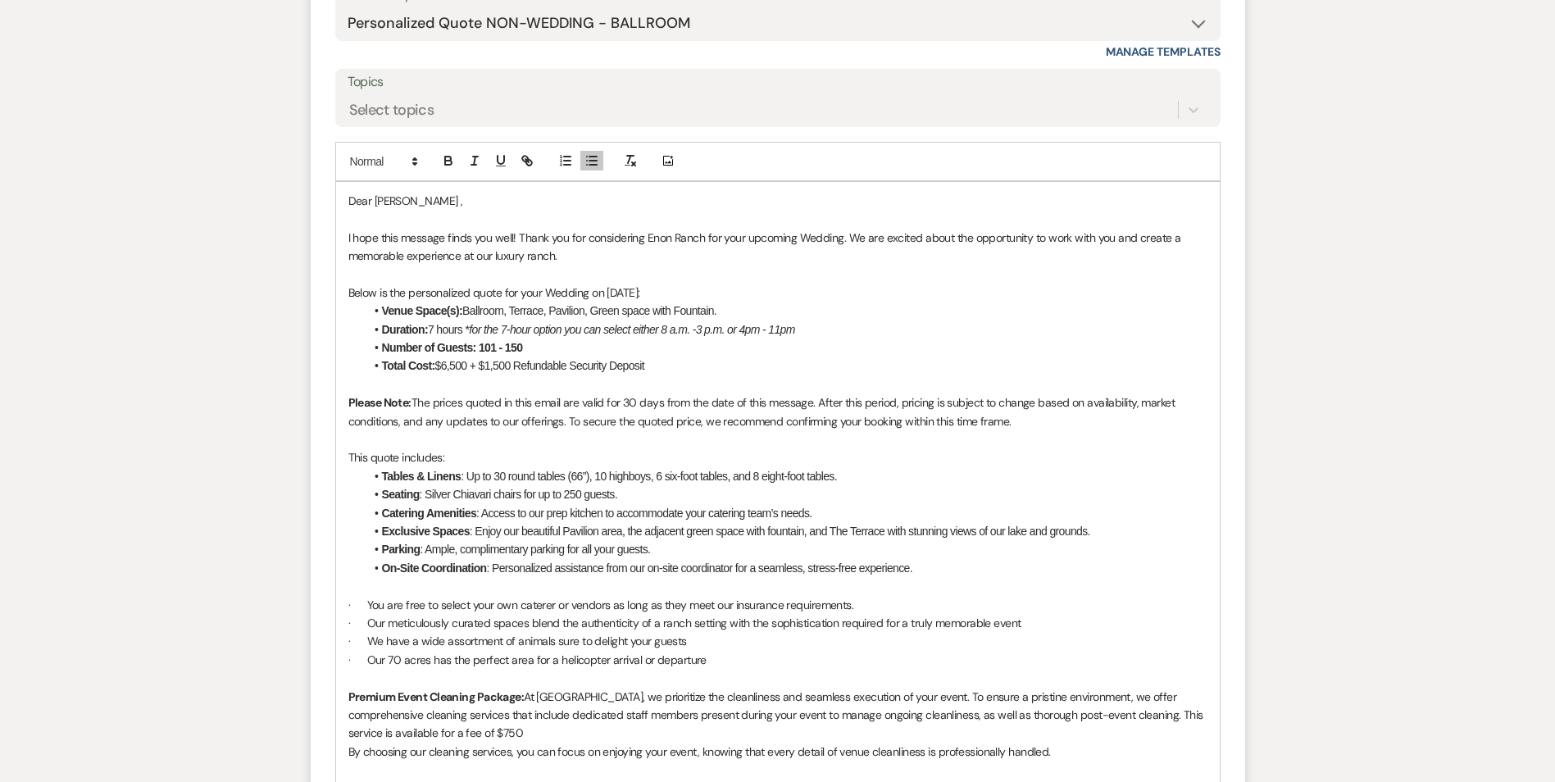
scroll to position [1594, 0]
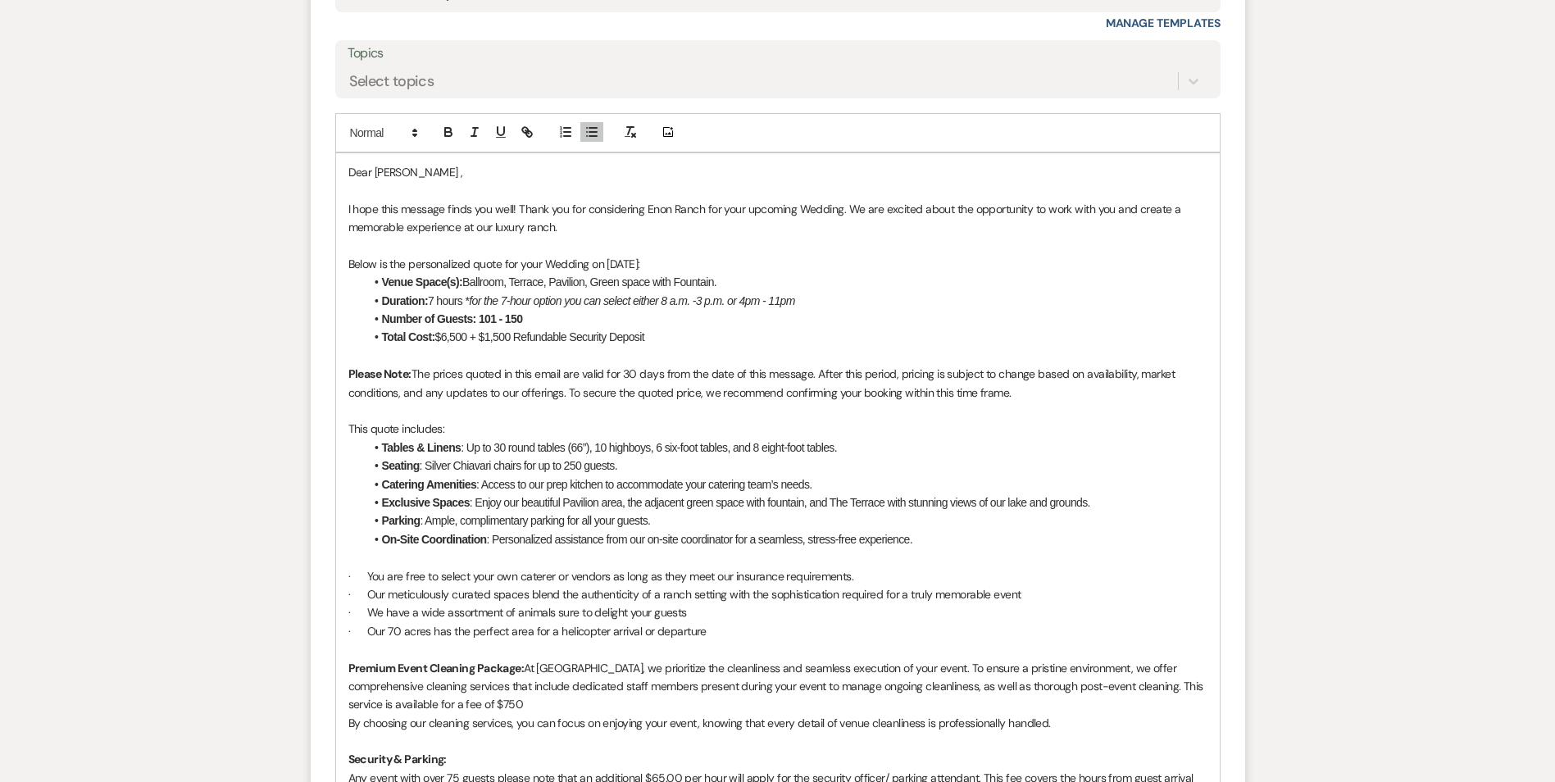
click at [514, 347] on p at bounding box center [777, 356] width 859 height 18
click at [515, 375] on p "Please Note: The prices quoted in this email are valid for 30 days from the dat…" at bounding box center [777, 383] width 859 height 37
click at [502, 457] on li "Seating : Silver Chiavari chairs for up to 250 guests." at bounding box center [786, 465] width 842 height 18
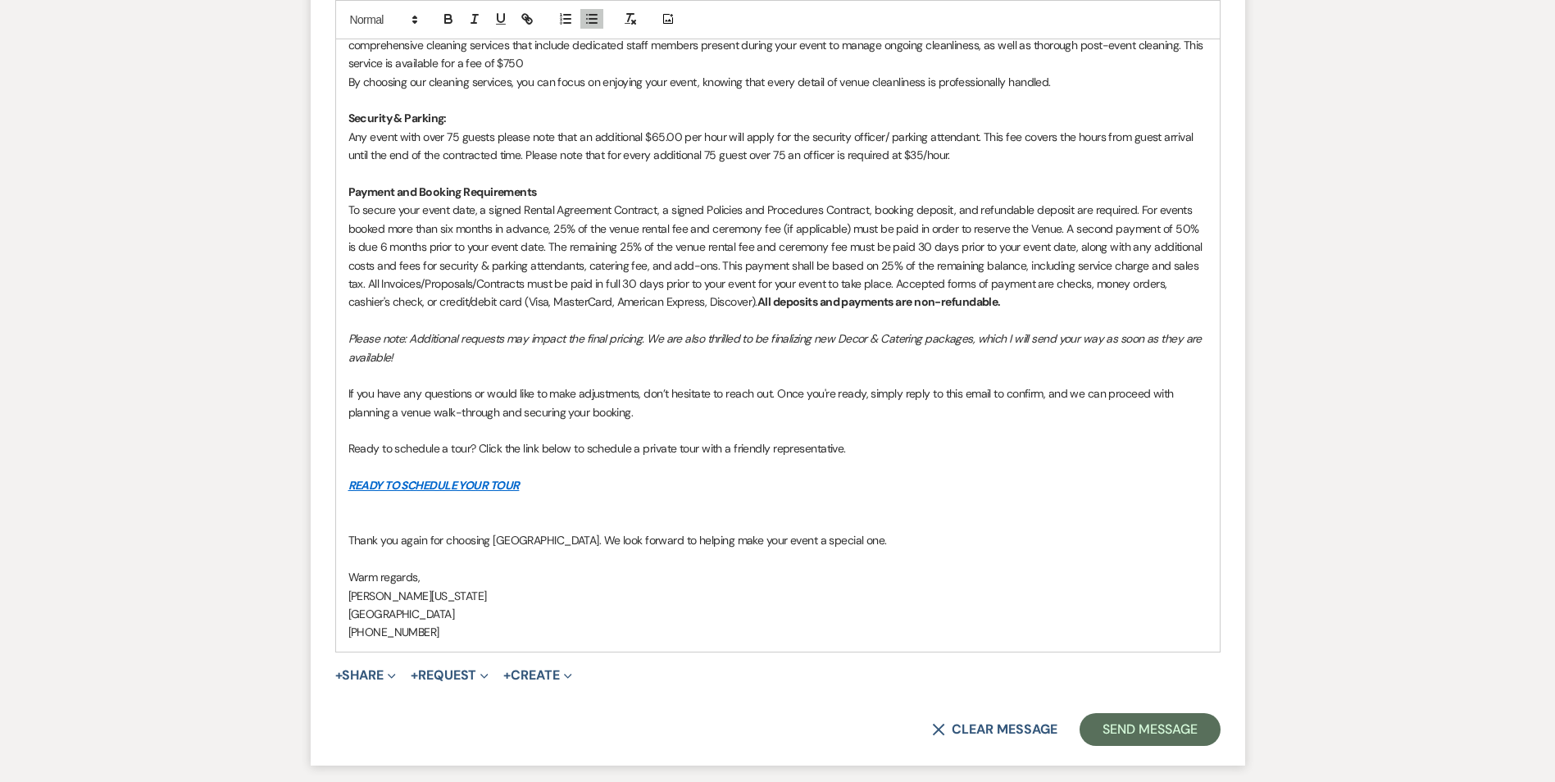
scroll to position [2368, 0]
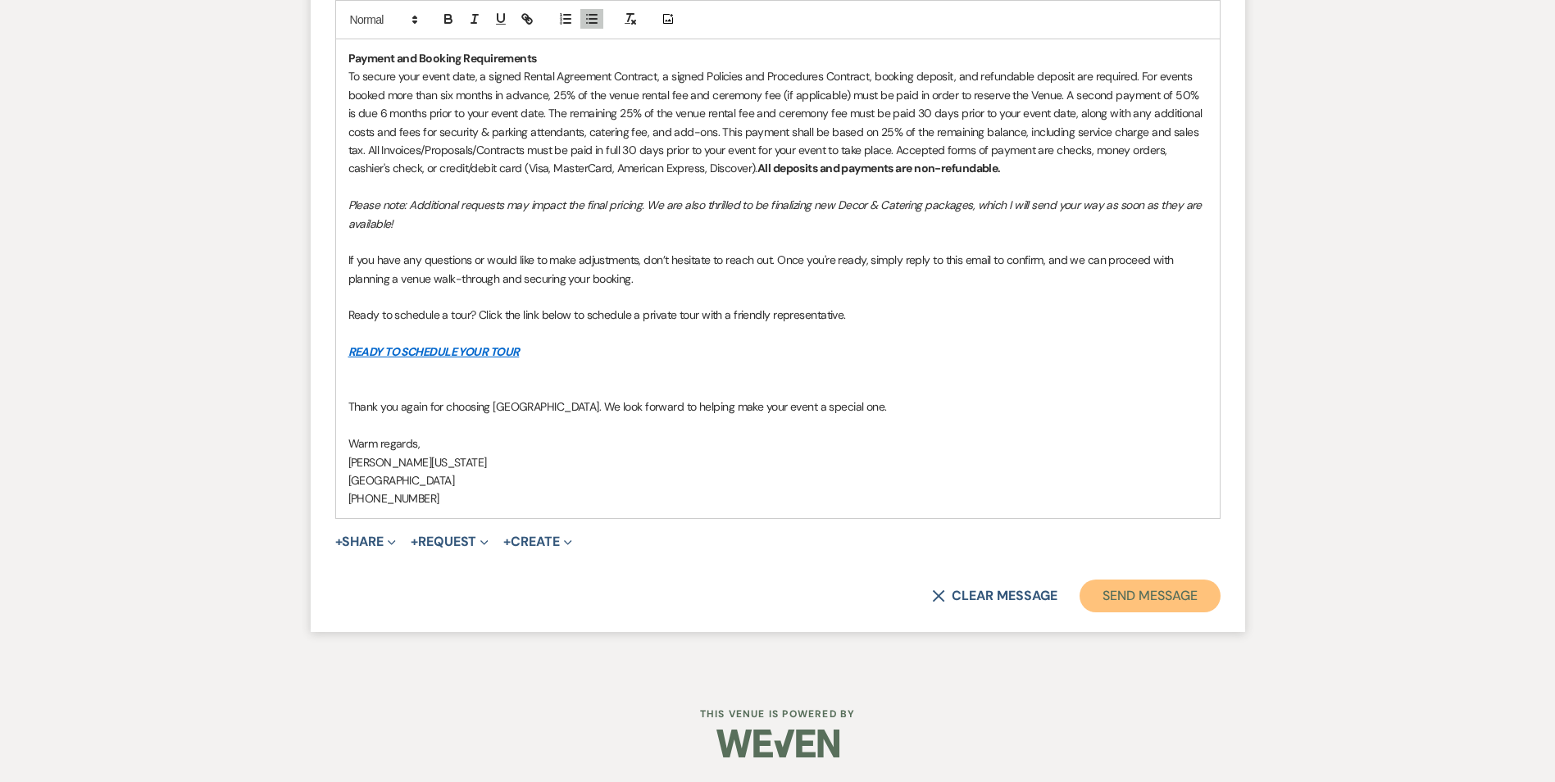
click at [1108, 603] on button "Send Message" at bounding box center [1149, 595] width 140 height 33
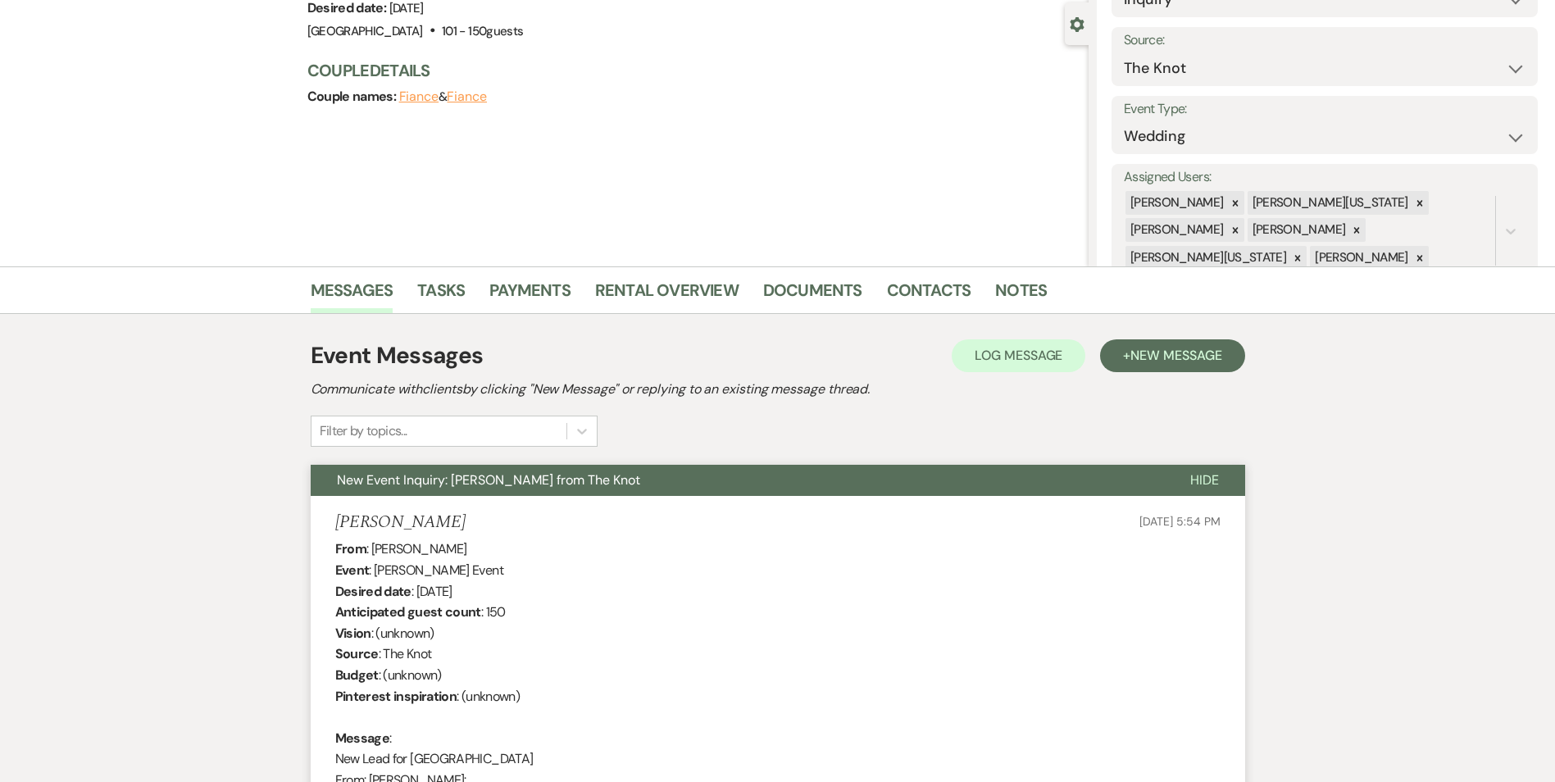
scroll to position [0, 0]
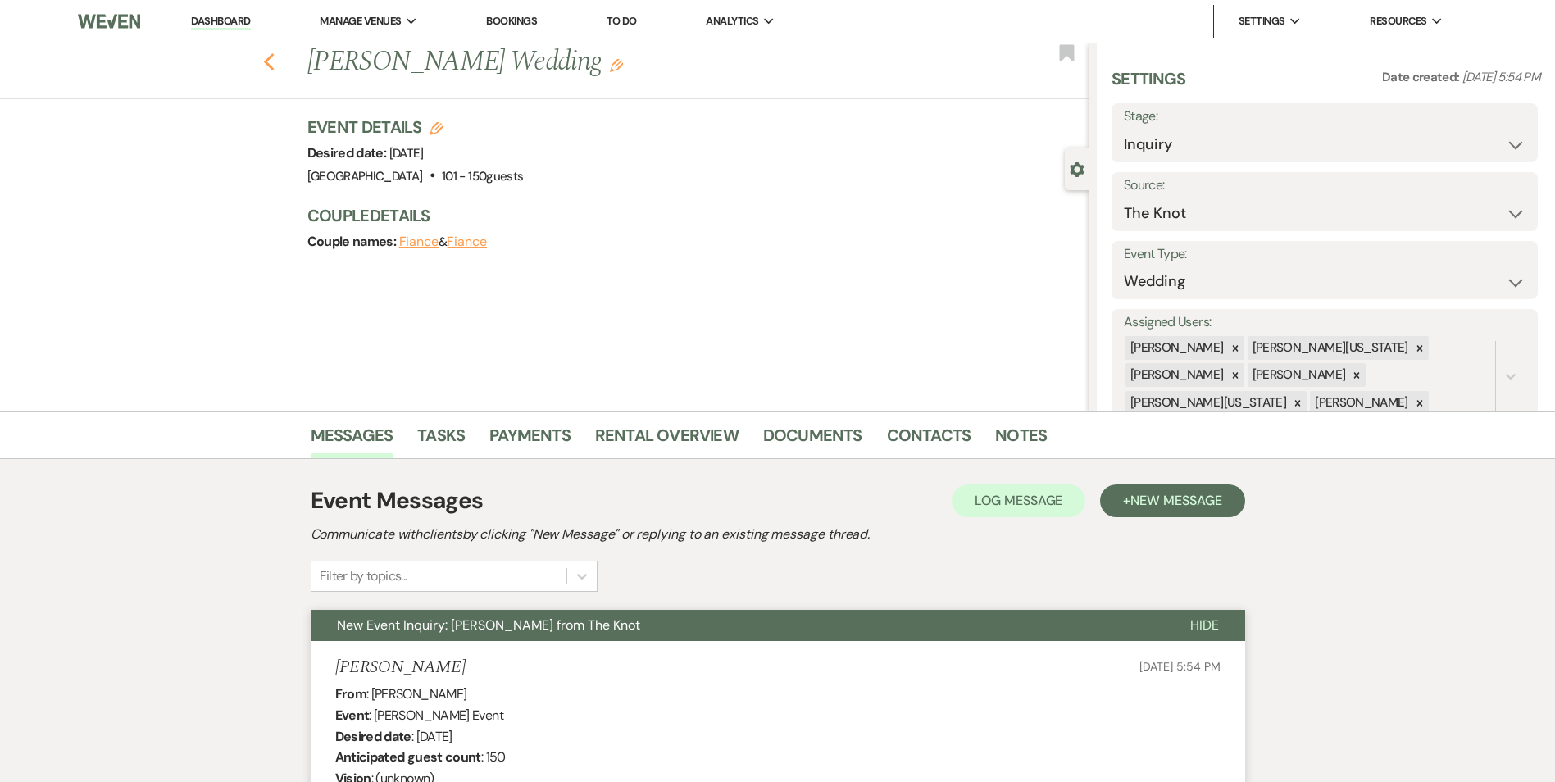
click at [274, 66] on use "button" at bounding box center [268, 62] width 11 height 18
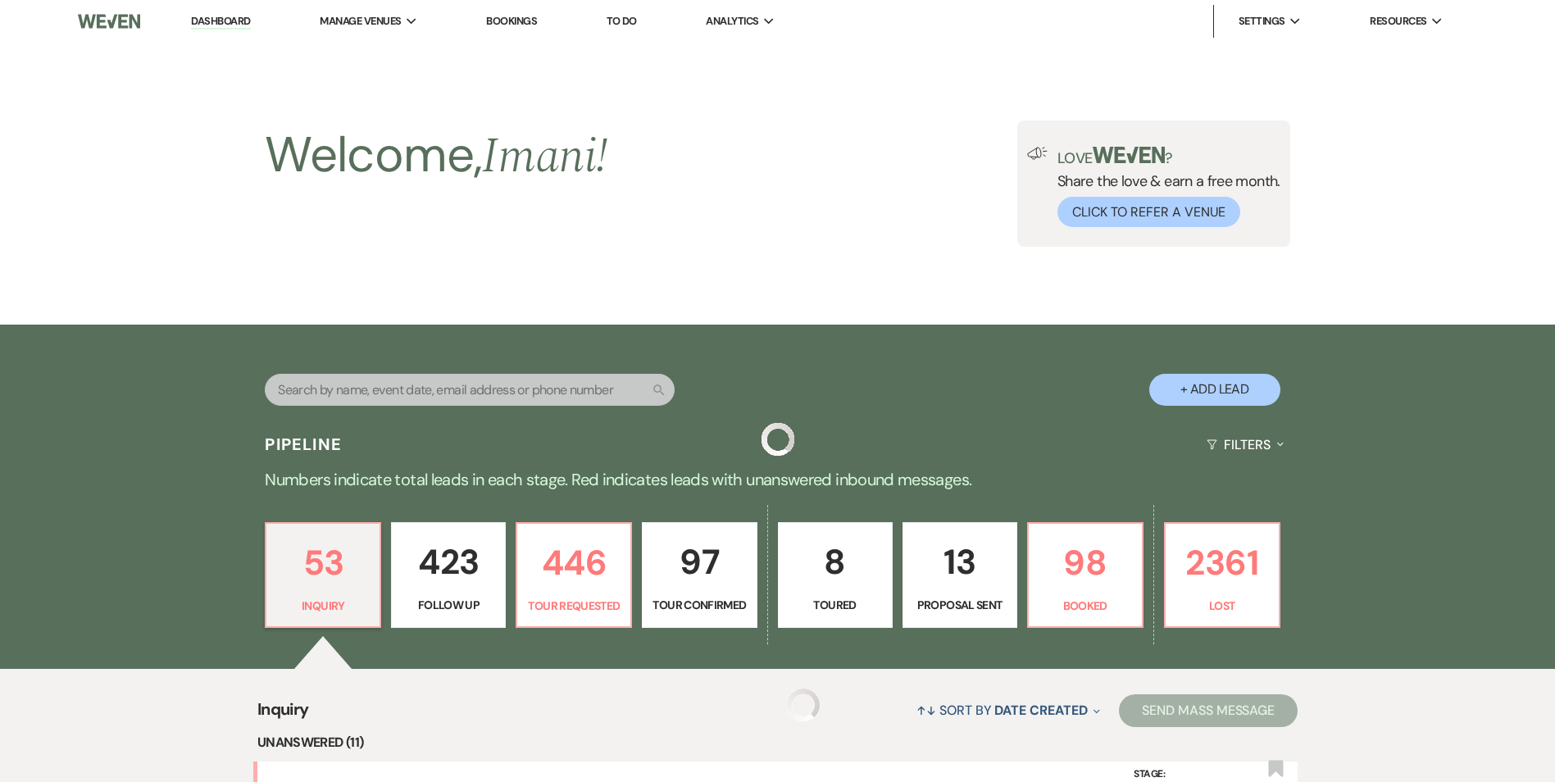
scroll to position [1475, 0]
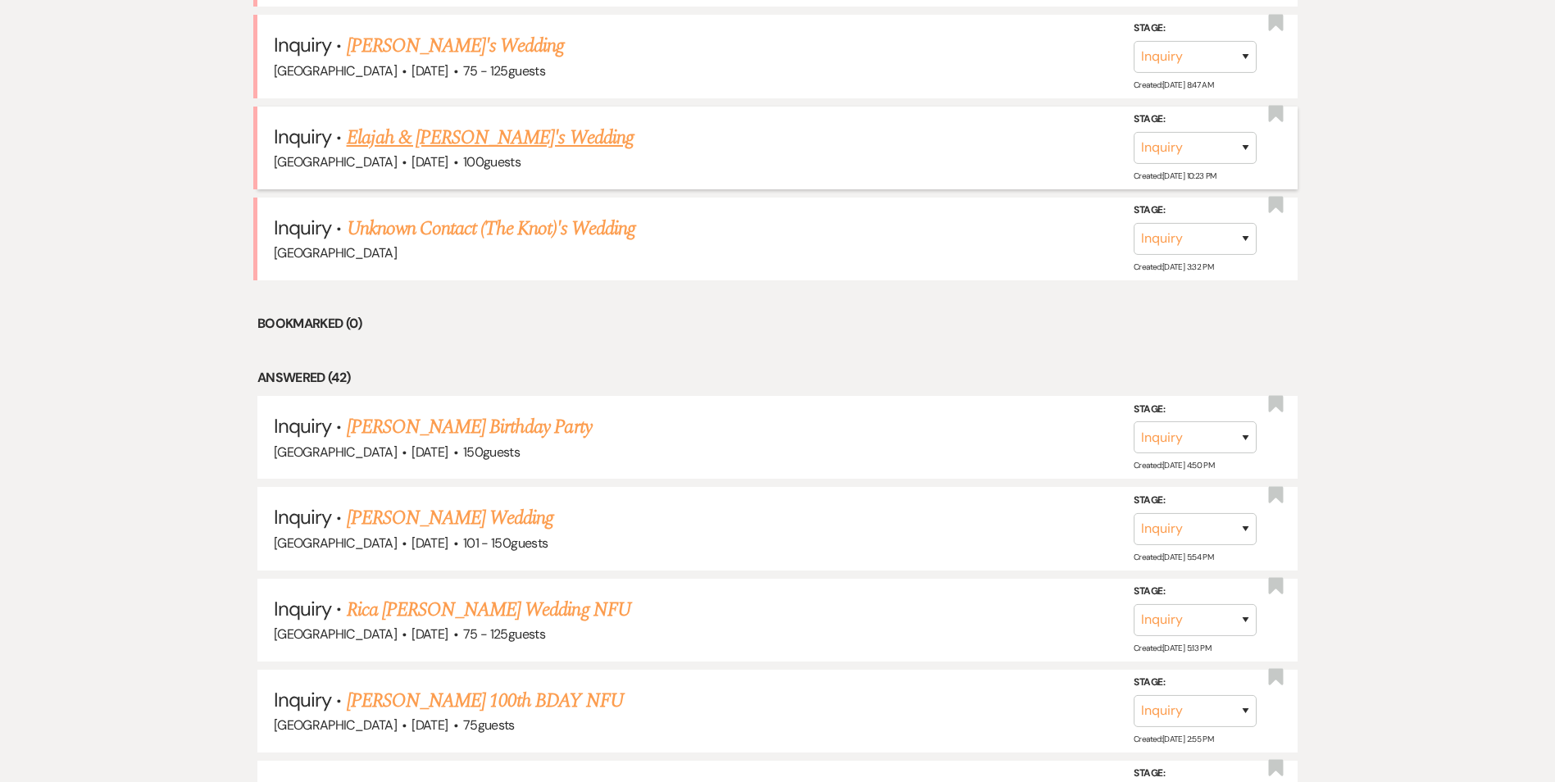
click at [420, 152] on link "Elajah & [PERSON_NAME]'s Wedding" at bounding box center [490, 138] width 287 height 30
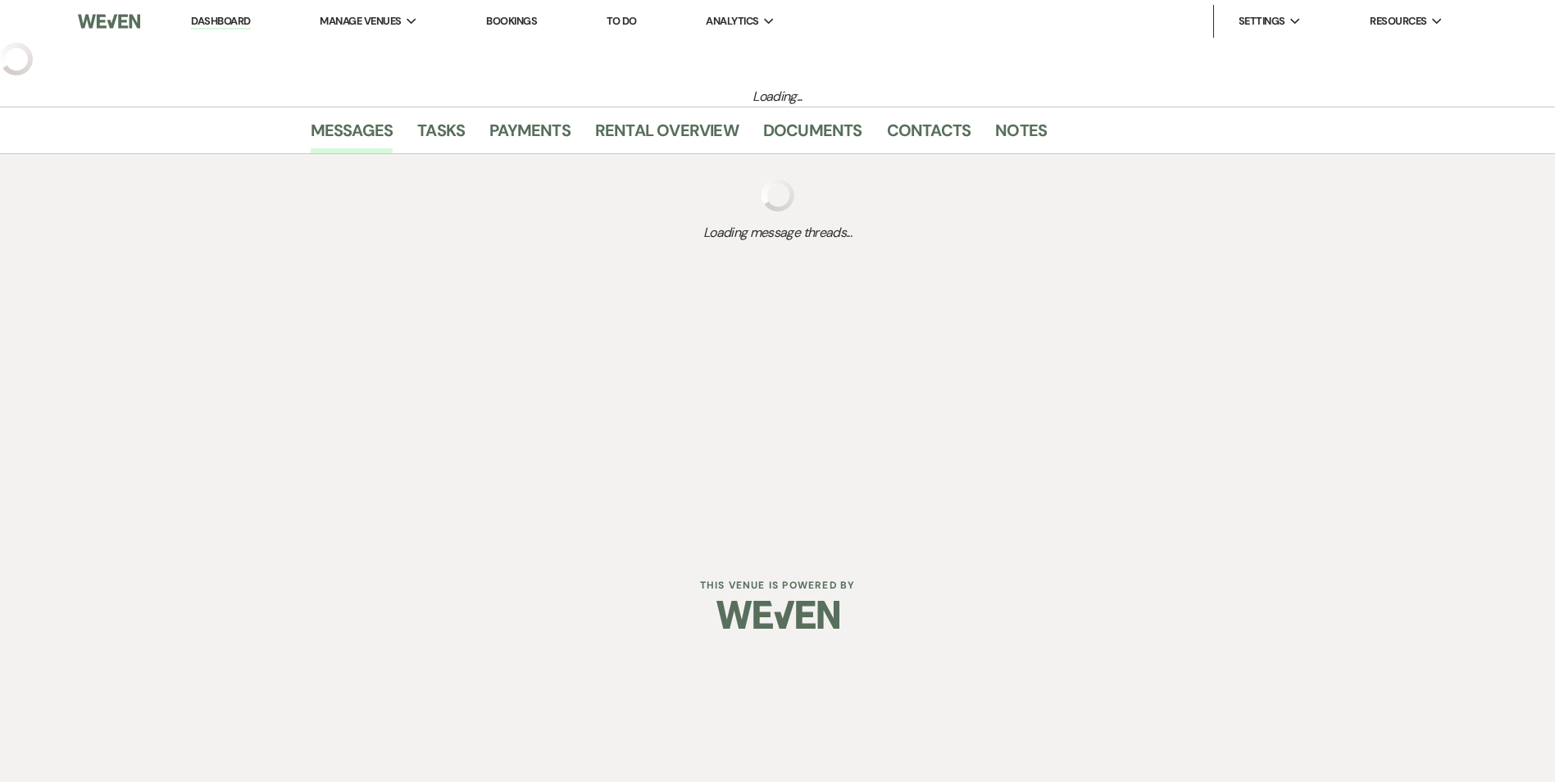
select select "5"
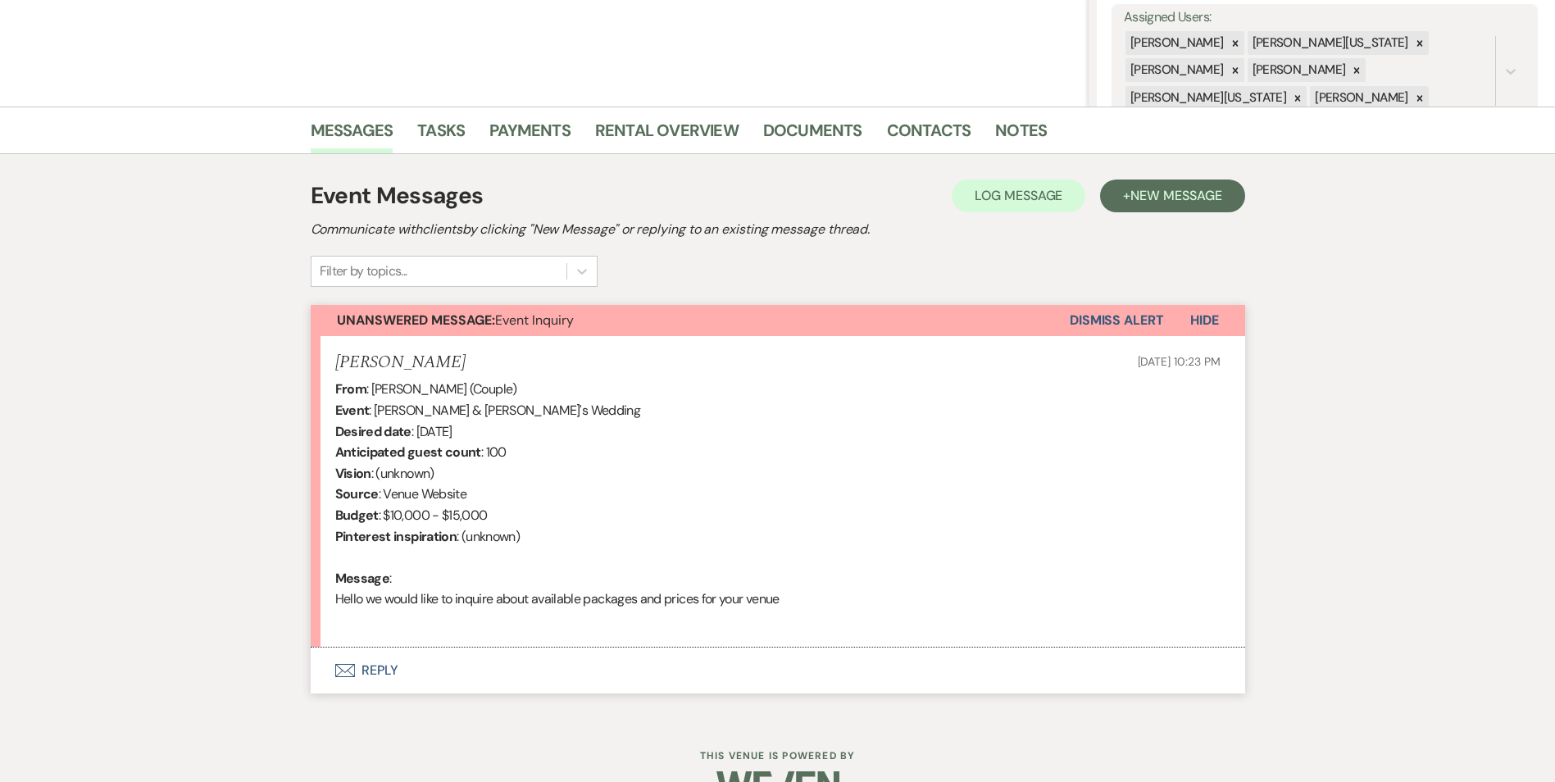
scroll to position [347, 0]
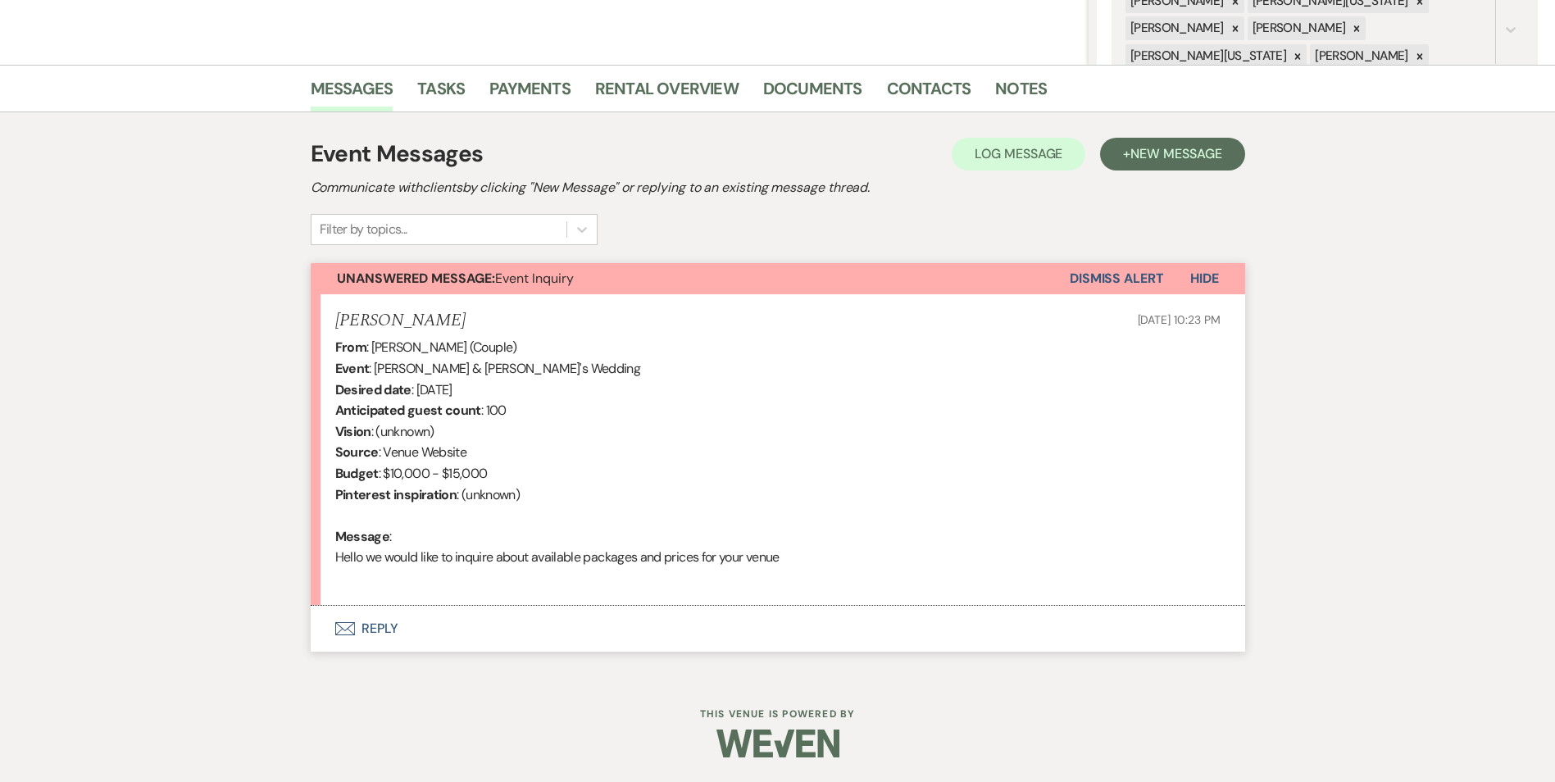
click at [363, 629] on button "Envelope Reply" at bounding box center [778, 629] width 934 height 46
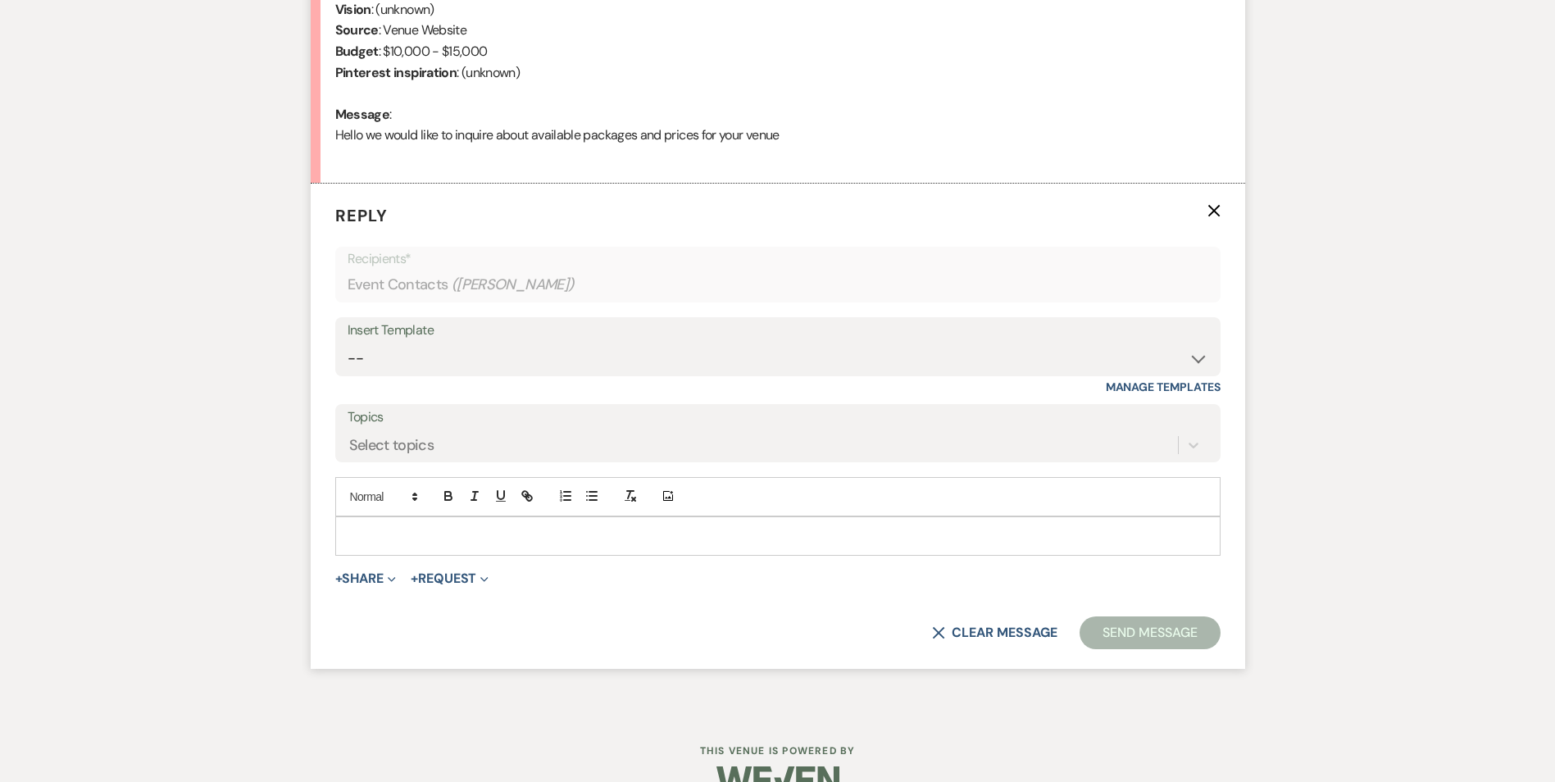
scroll to position [805, 0]
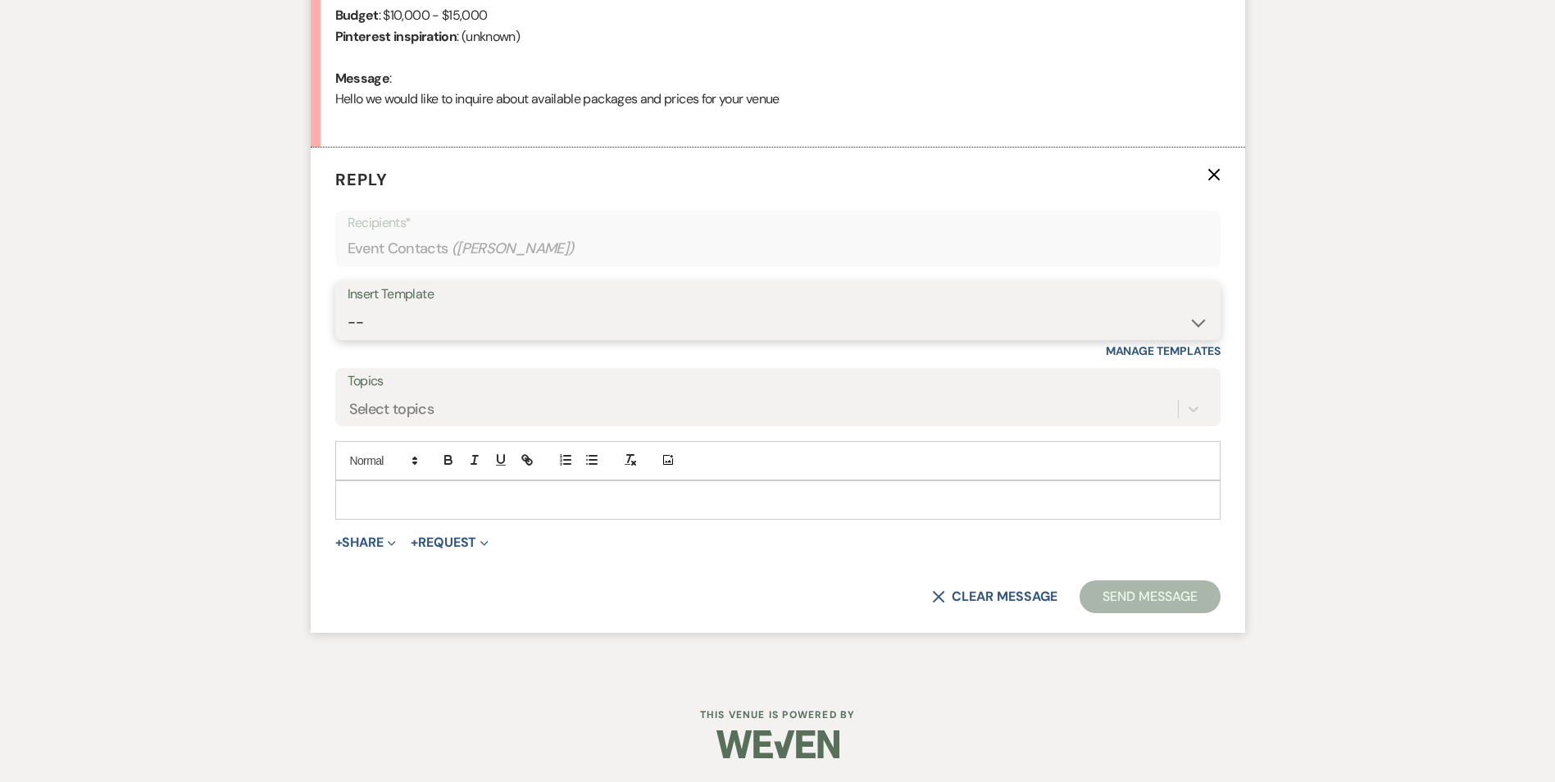
click at [478, 331] on select "-- Inquiry Follow Up Email #2 Contract Sending Template Payment Template Rental…" at bounding box center [777, 322] width 860 height 32
select select "4375"
click at [347, 306] on select "-- Inquiry Follow Up Email #2 Contract Sending Template Payment Template Rental…" at bounding box center [777, 322] width 860 height 32
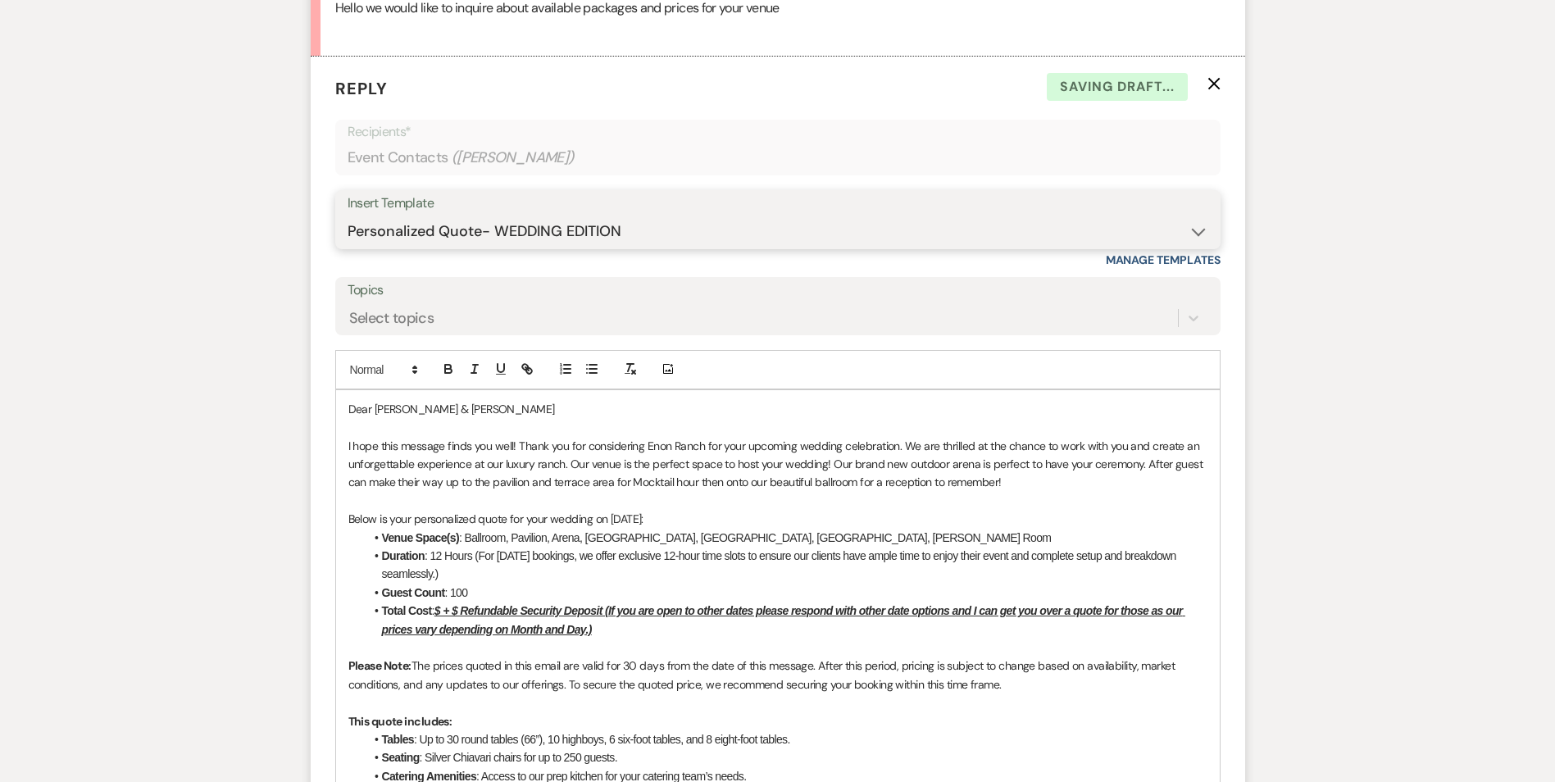
scroll to position [969, 0]
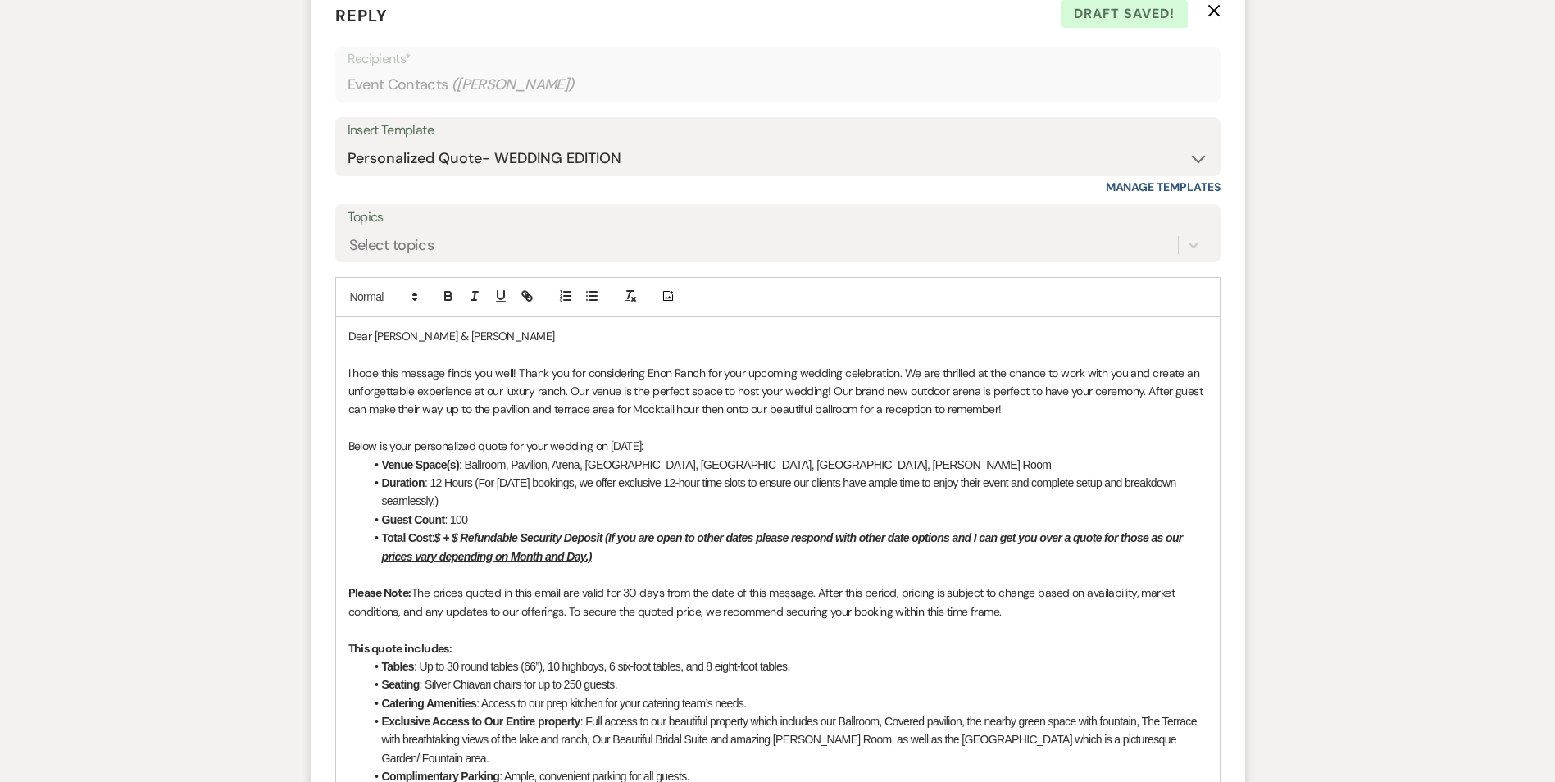
click at [449, 543] on u "$ + $ Refundable Security Deposit (If you are open to other dates please respon…" at bounding box center [783, 546] width 803 height 31
click at [439, 537] on u "$ + $ Refundable Security Deposit (If you are open to other dates please respon…" at bounding box center [783, 546] width 803 height 31
click at [444, 538] on u "$ + $ Refundable Security Deposit (If you are open to other dates please respon…" at bounding box center [783, 546] width 803 height 31
click at [445, 538] on u "$ + $ Refundable Security Deposit (If you are open to other dates please respon…" at bounding box center [783, 546] width 803 height 31
drag, startPoint x: 446, startPoint y: 539, endPoint x: 435, endPoint y: 537, distance: 10.9
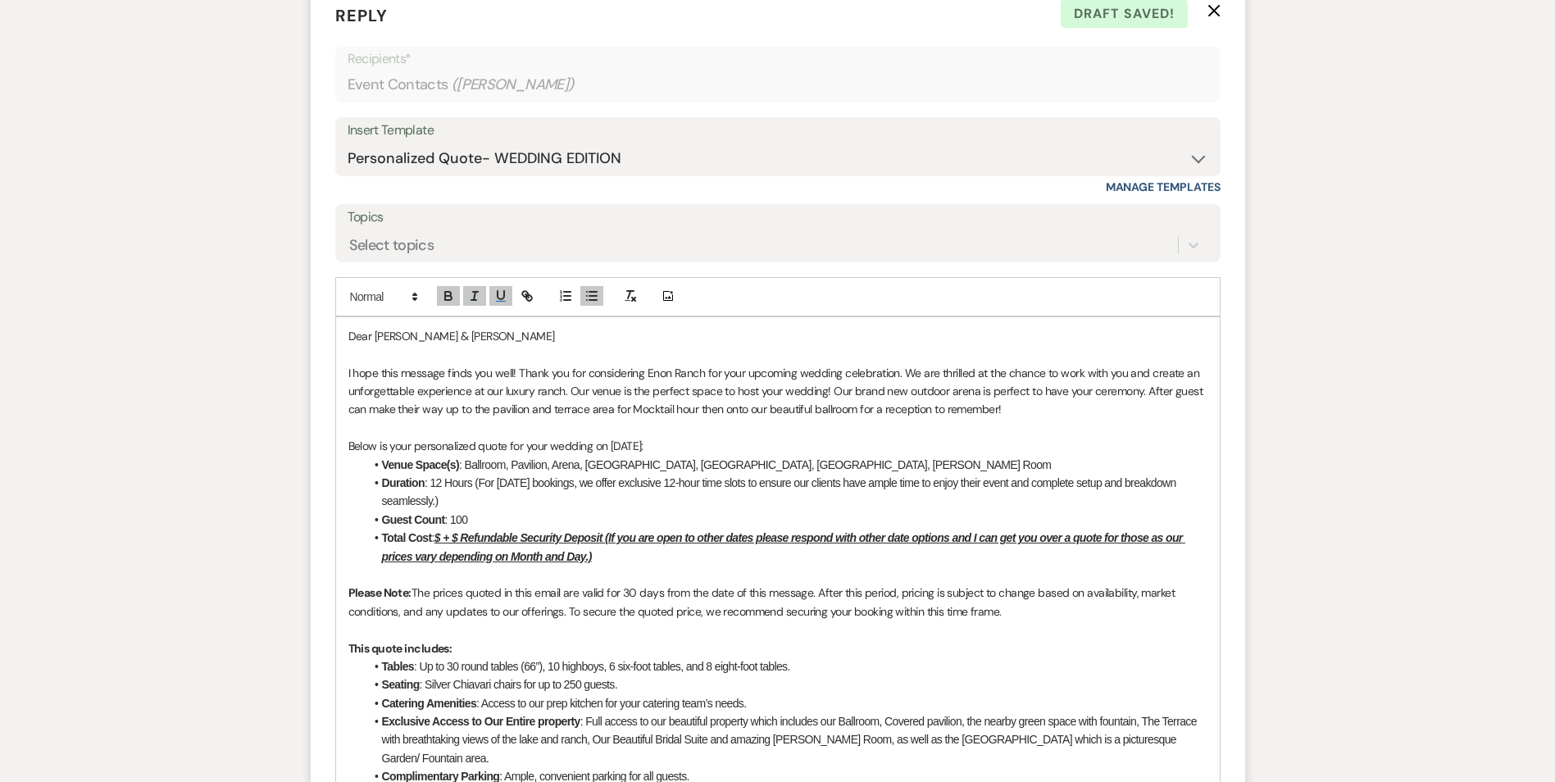
click at [440, 539] on u "$ + $ Refundable Security Deposit (If you are open to other dates please respon…" at bounding box center [783, 546] width 803 height 31
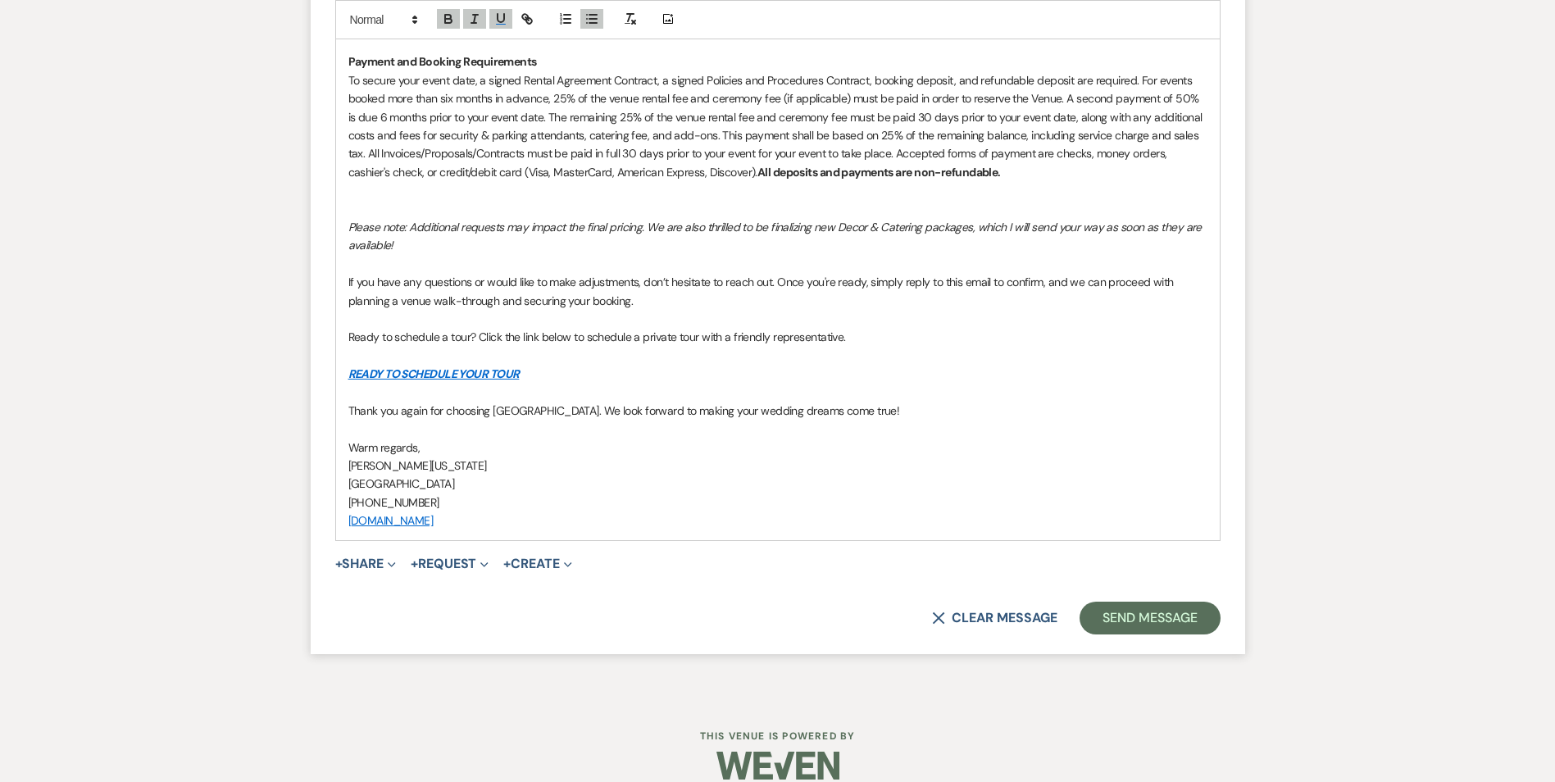
scroll to position [2072, 0]
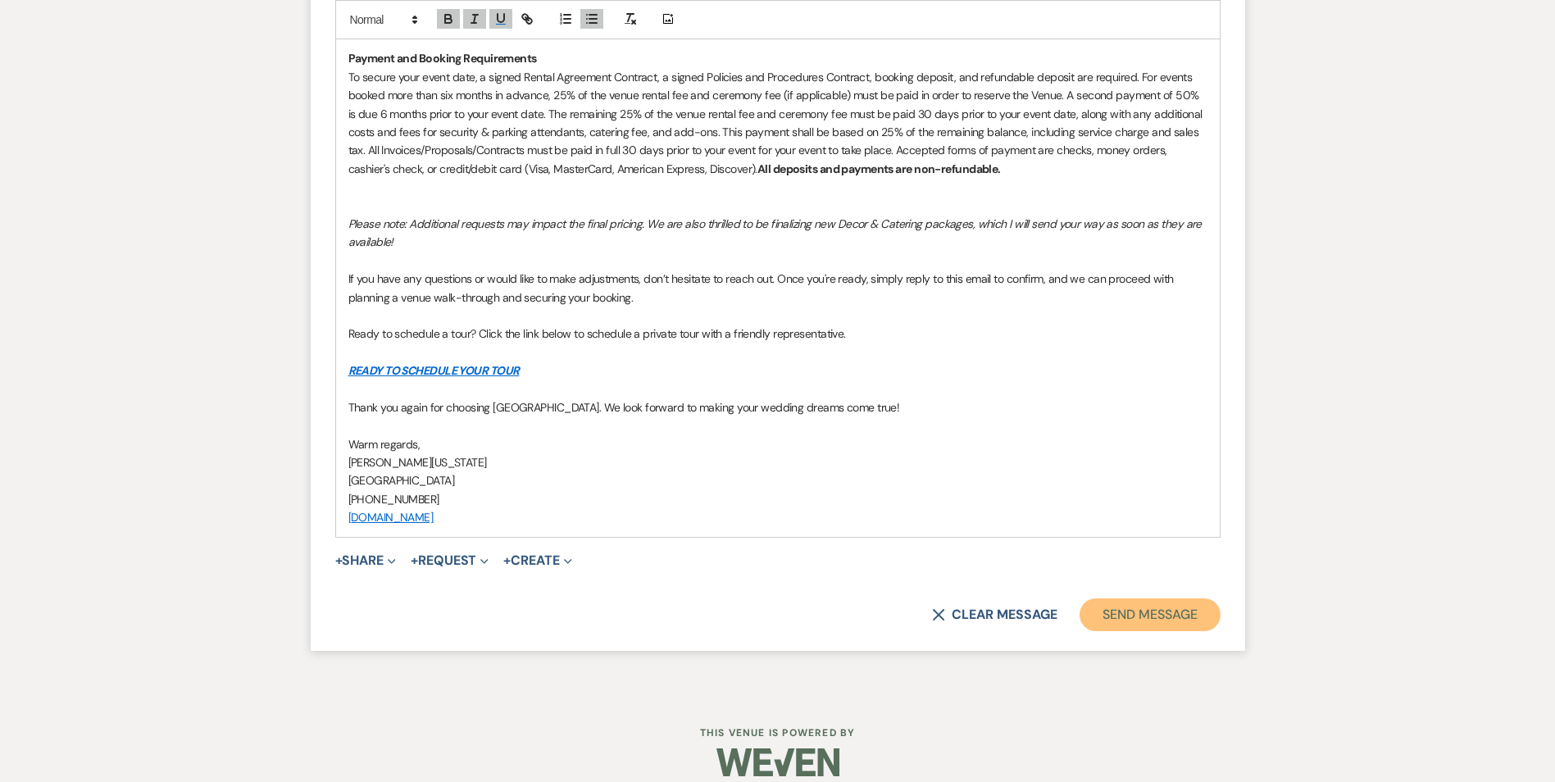
click at [1101, 598] on button "Send Message" at bounding box center [1149, 614] width 140 height 33
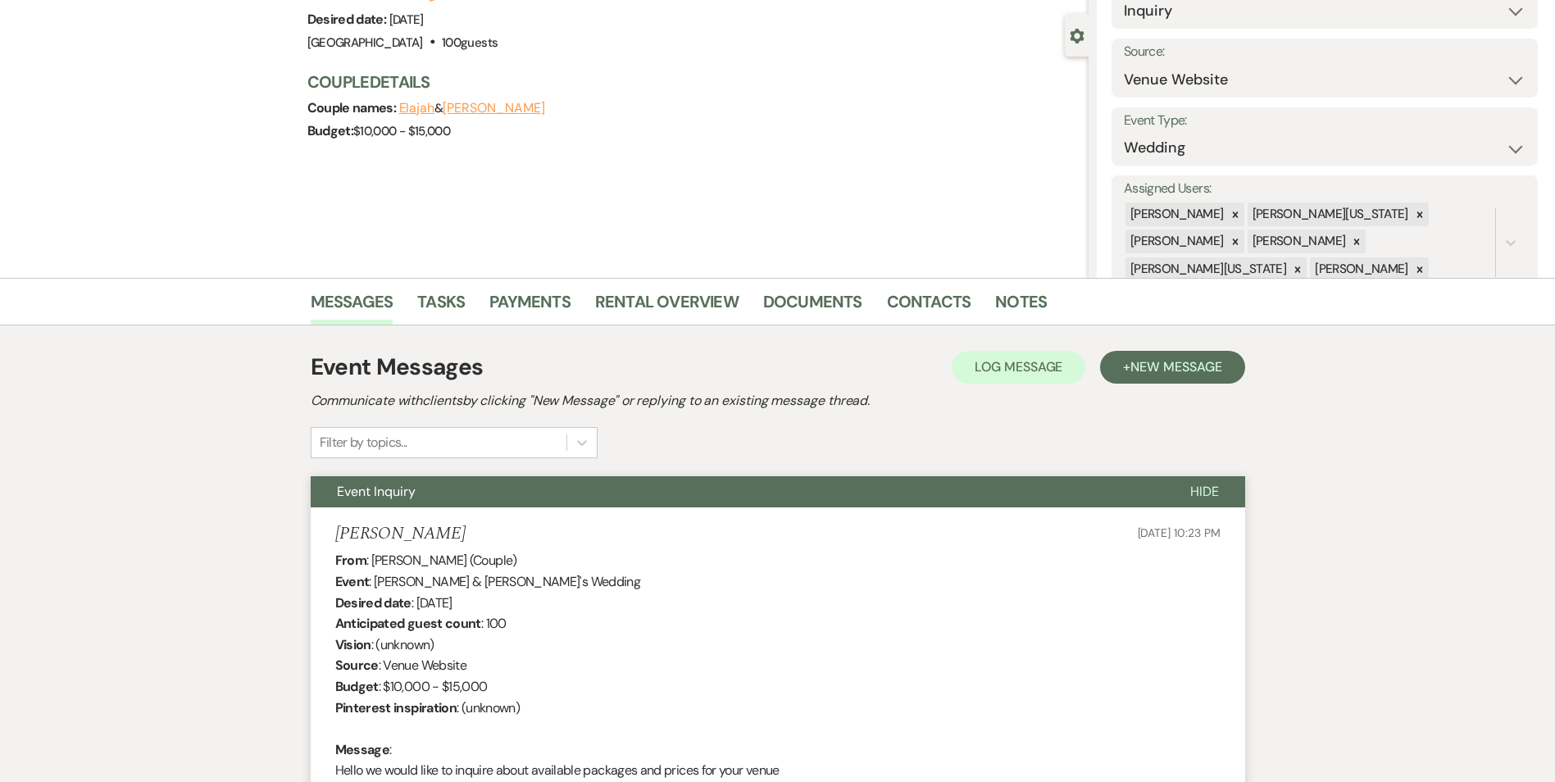
scroll to position [0, 0]
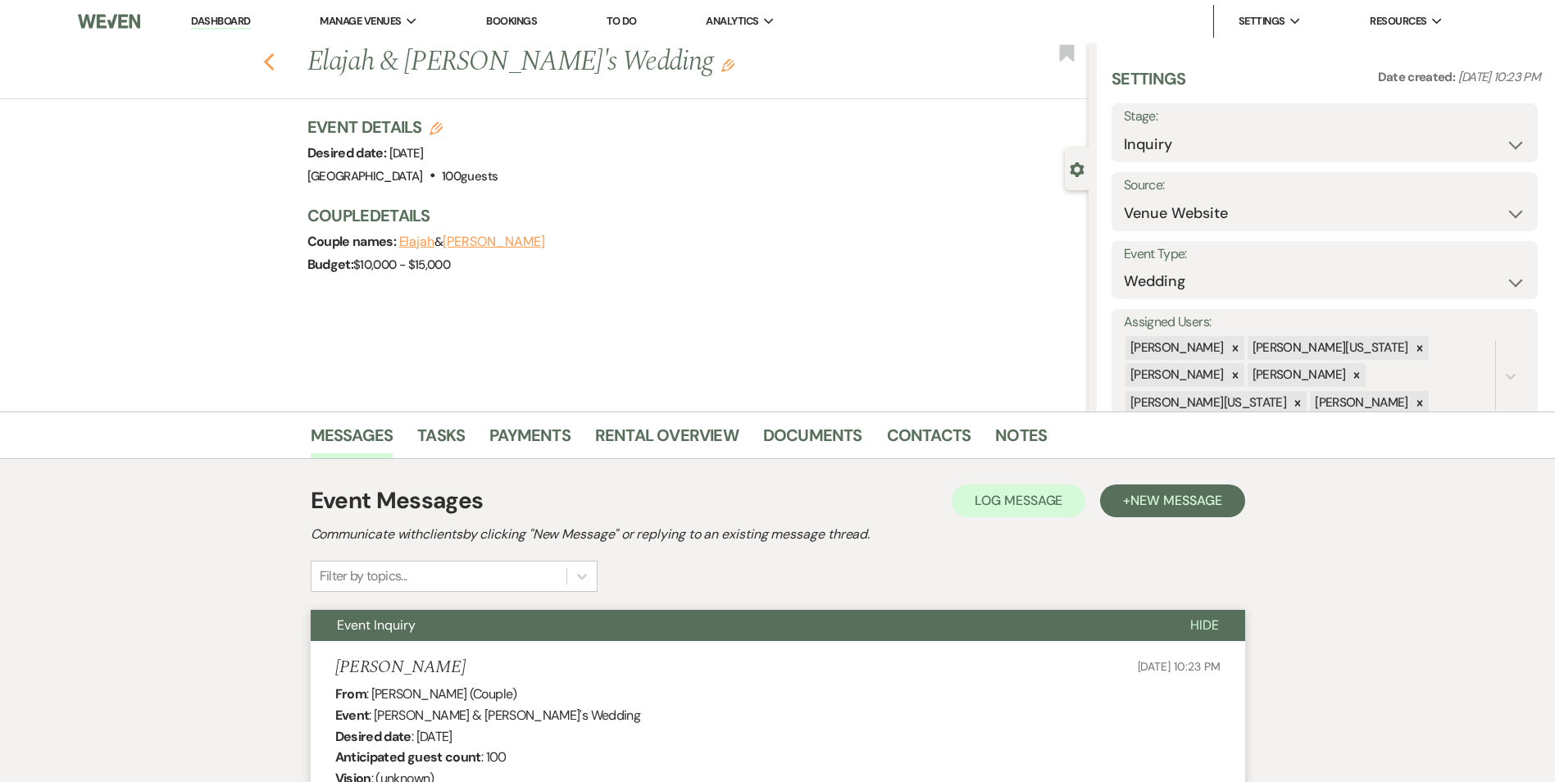
click at [270, 53] on icon "Previous" at bounding box center [269, 62] width 12 height 20
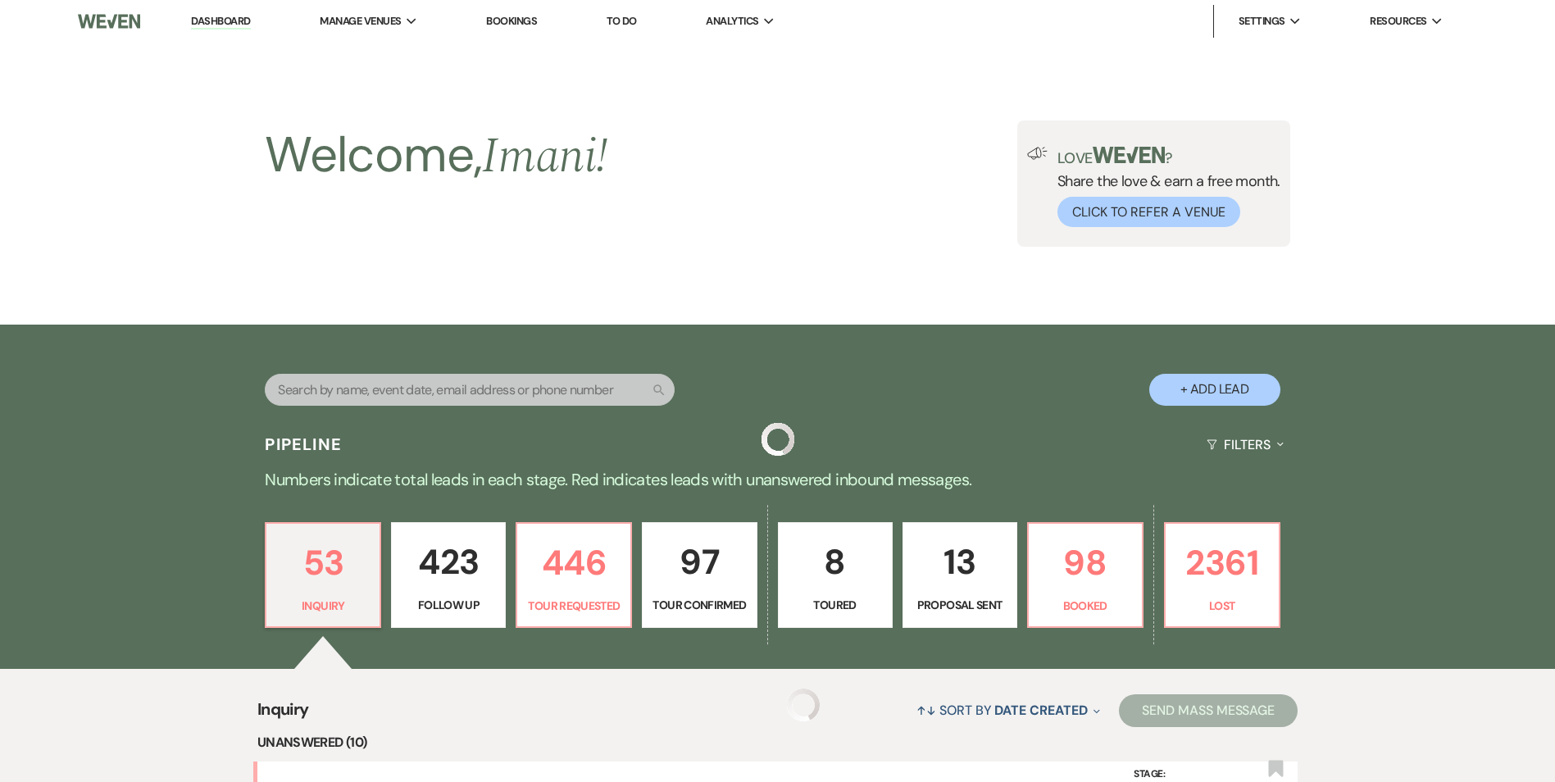
scroll to position [1475, 0]
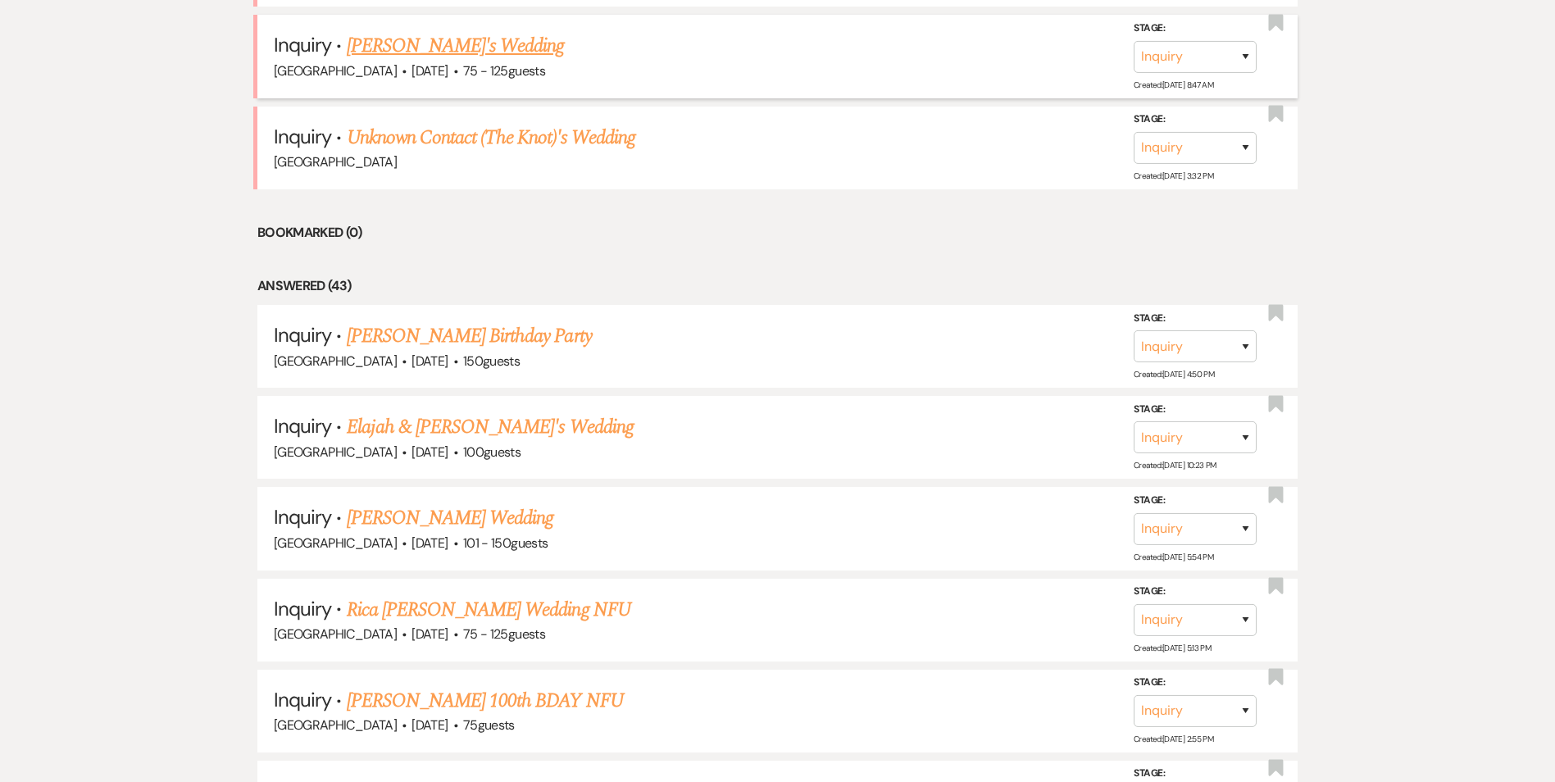
click at [396, 61] on link "[PERSON_NAME]'s Wedding" at bounding box center [456, 46] width 218 height 30
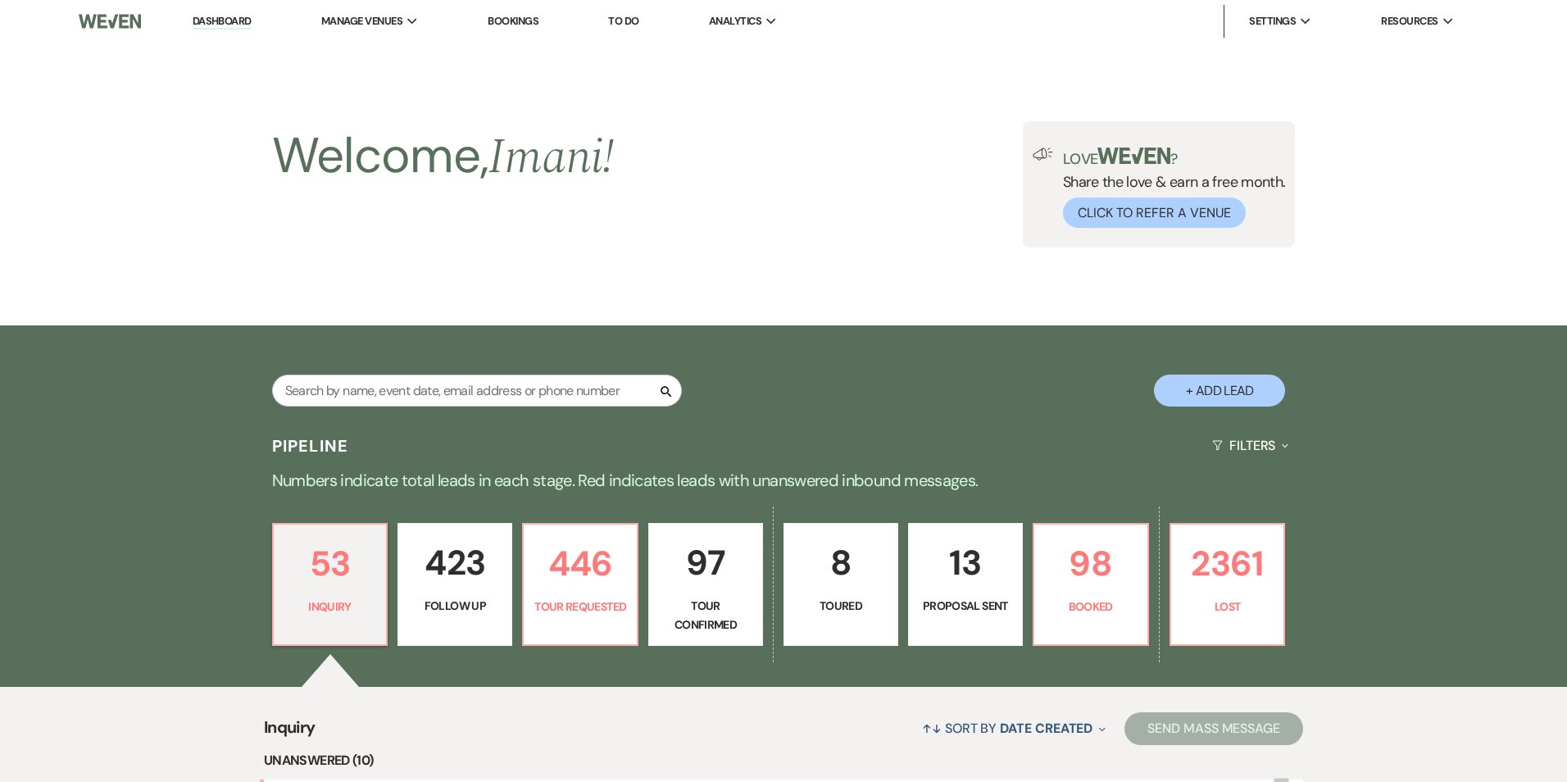
select select "3"
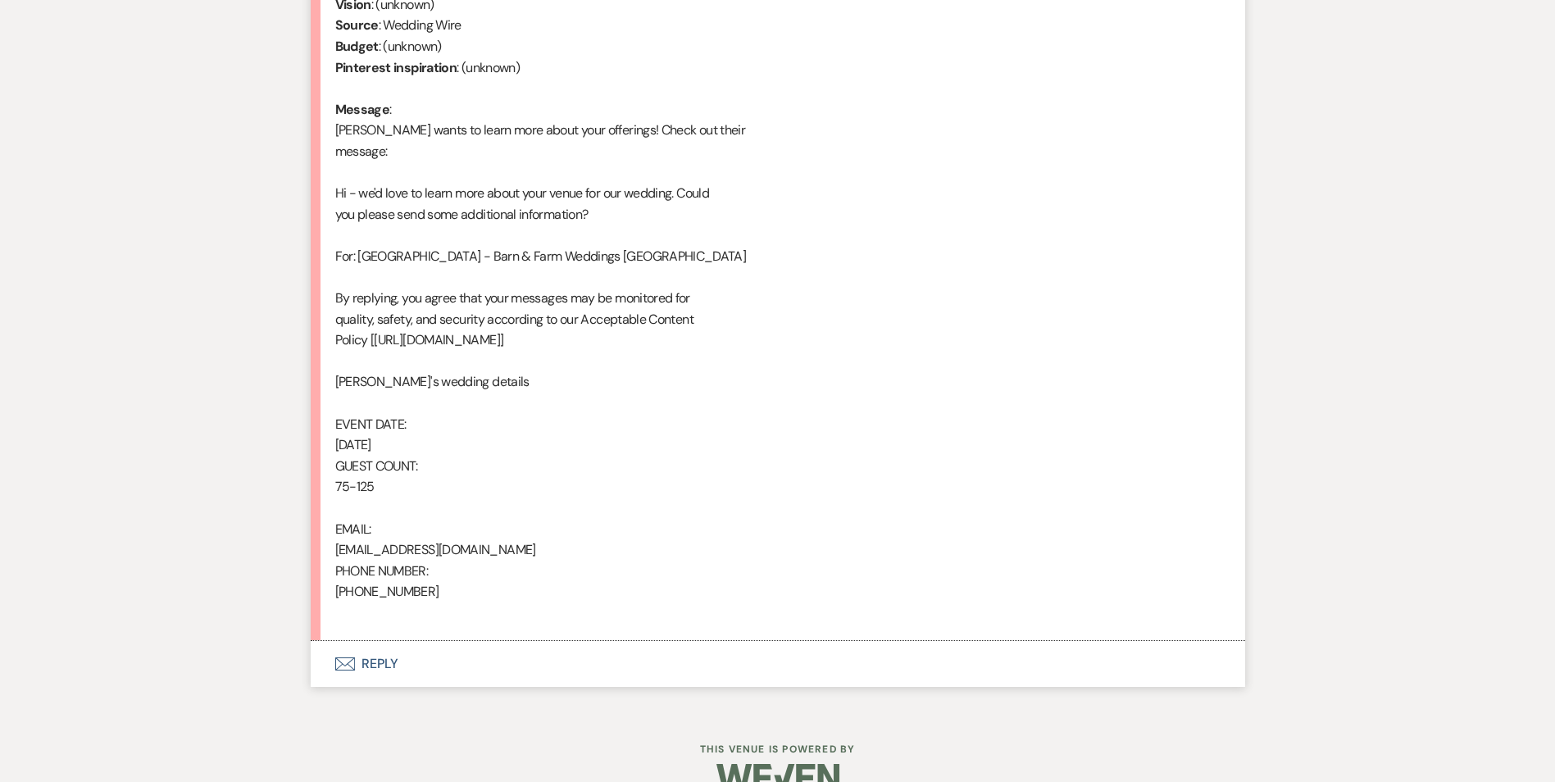
scroll to position [808, 0]
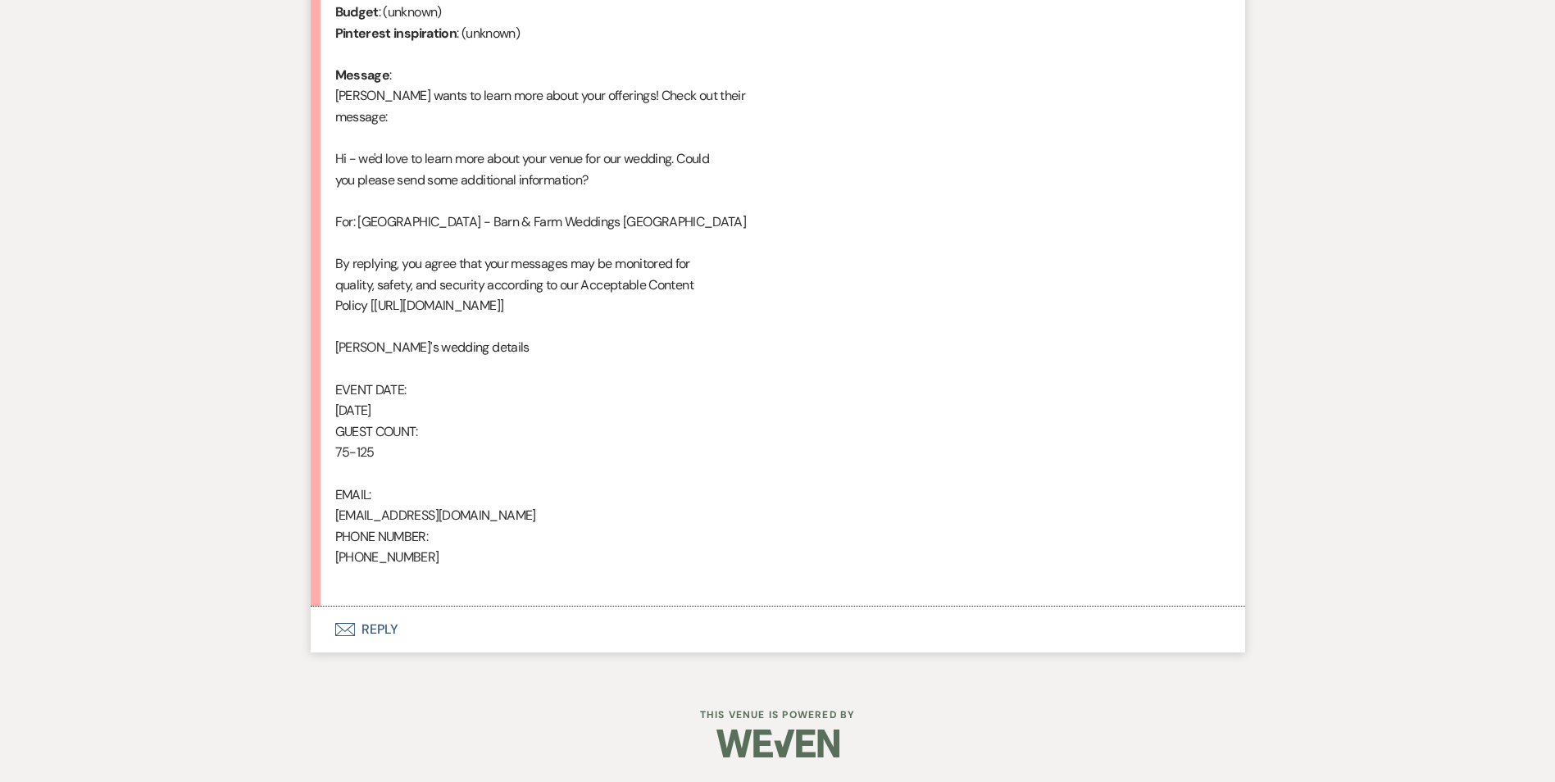
click at [373, 632] on button "Envelope Reply" at bounding box center [778, 629] width 934 height 46
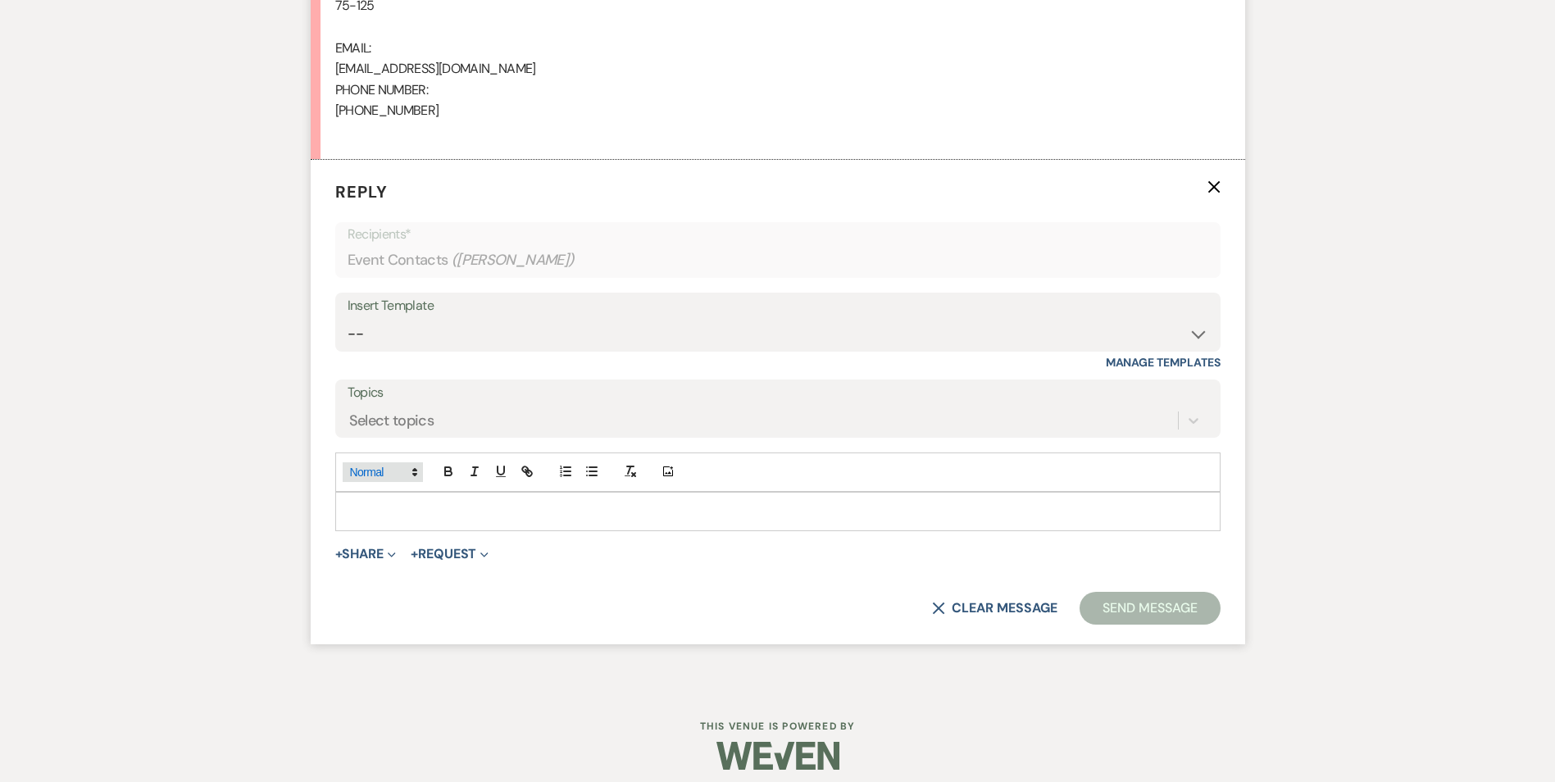
scroll to position [1266, 0]
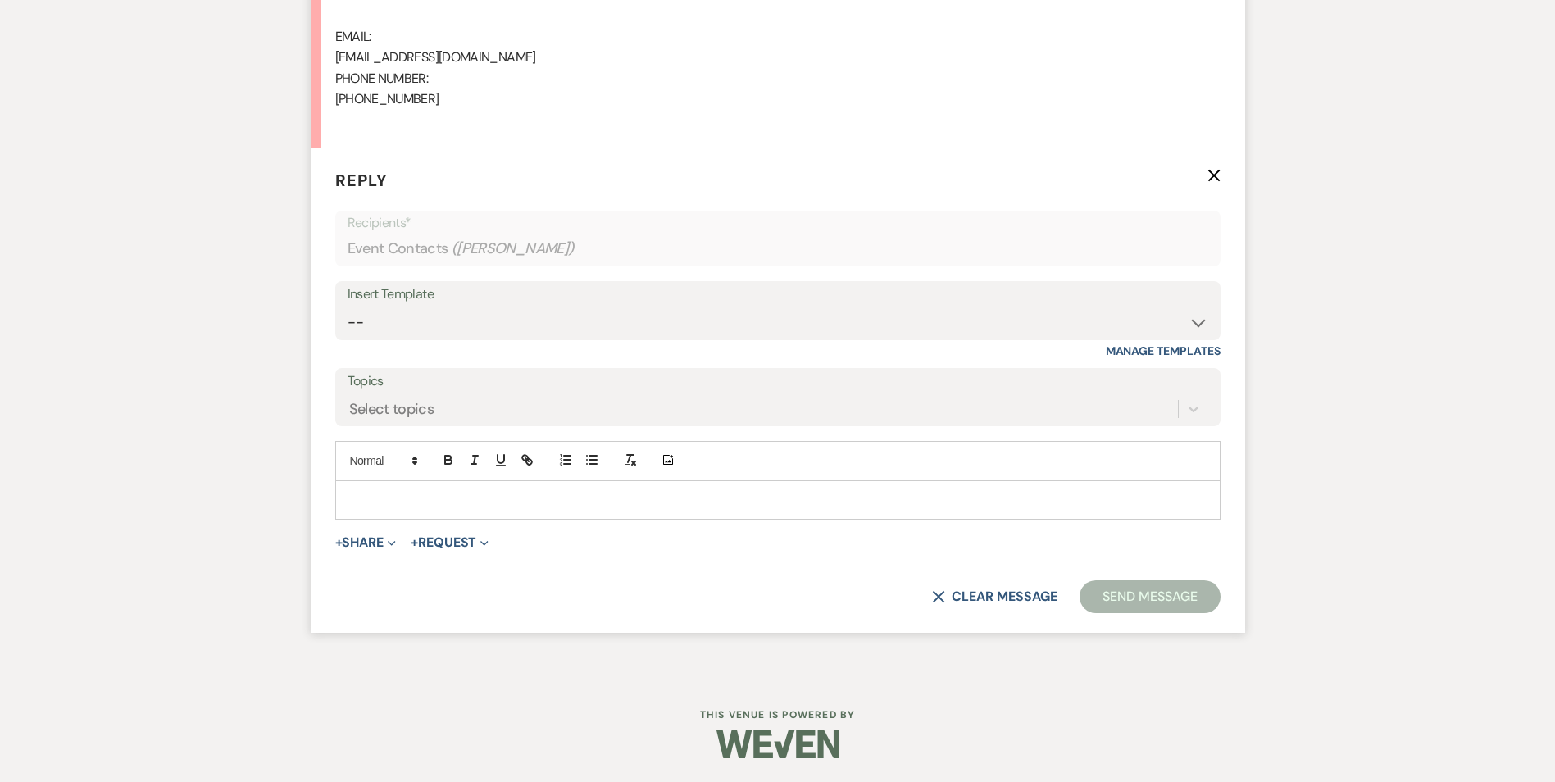
click at [452, 283] on div "Insert Template" at bounding box center [777, 295] width 860 height 24
click at [452, 301] on div "Insert Template" at bounding box center [777, 295] width 860 height 24
click at [448, 312] on select "-- Inquiry Follow Up Email #2 Contract Sending Template Payment Template Rental…" at bounding box center [777, 322] width 860 height 32
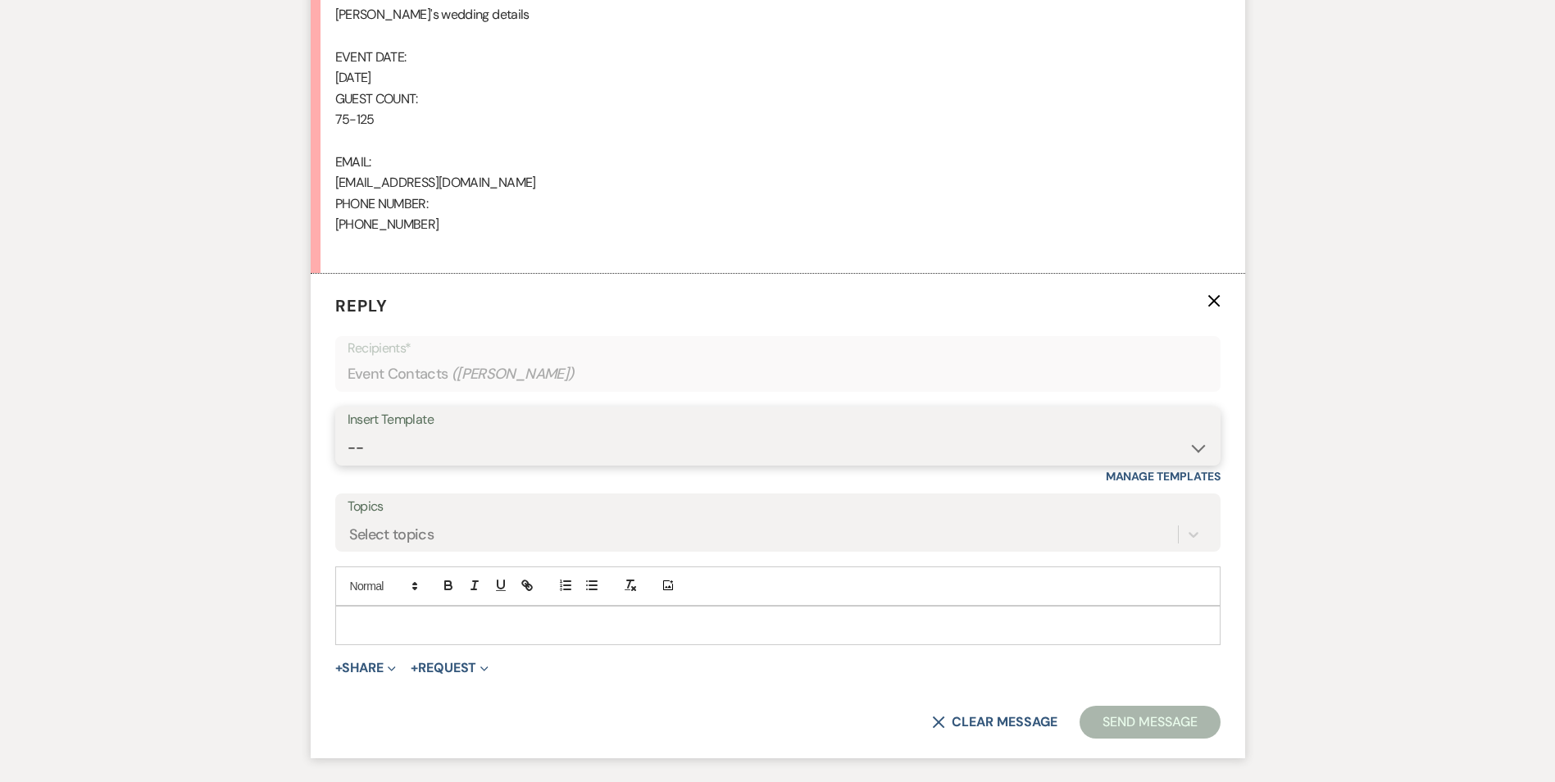
scroll to position [1184, 0]
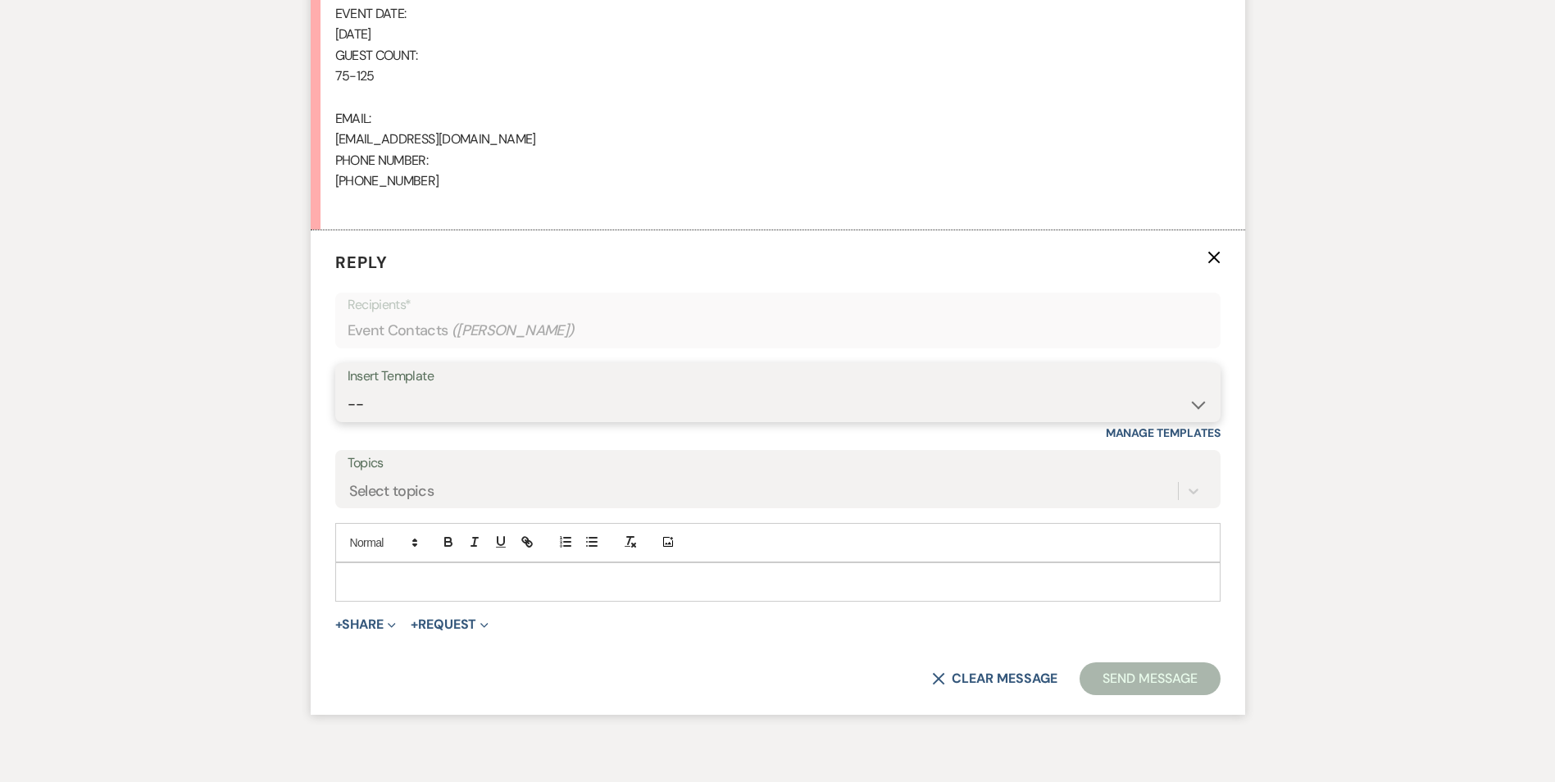
click at [445, 397] on select "-- Inquiry Follow Up Email #2 Contract Sending Template Payment Template Rental…" at bounding box center [777, 404] width 860 height 32
select select "4375"
click at [347, 388] on select "-- Inquiry Follow Up Email #2 Contract Sending Template Payment Template Rental…" at bounding box center [777, 404] width 860 height 32
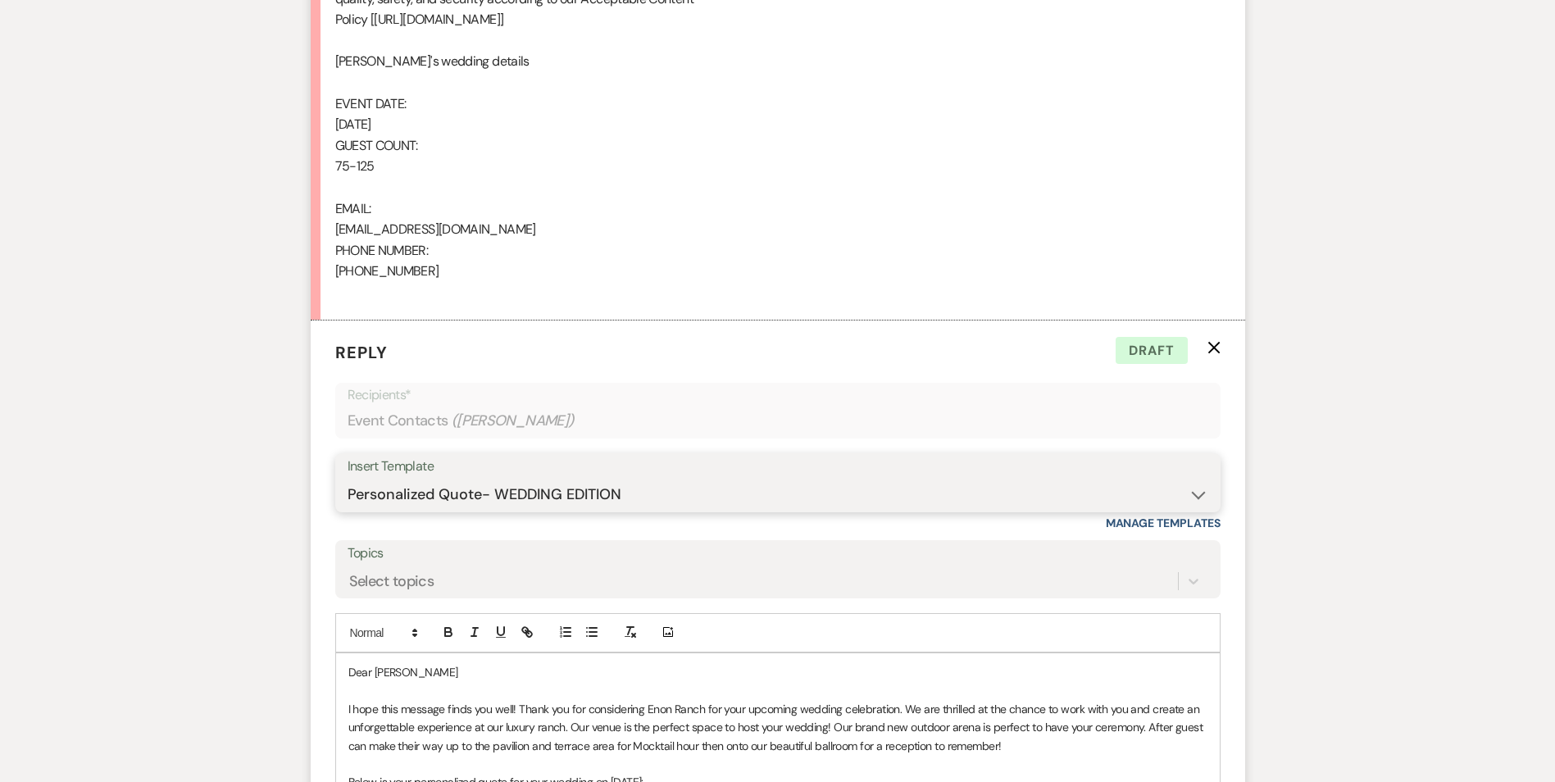
scroll to position [1348, 0]
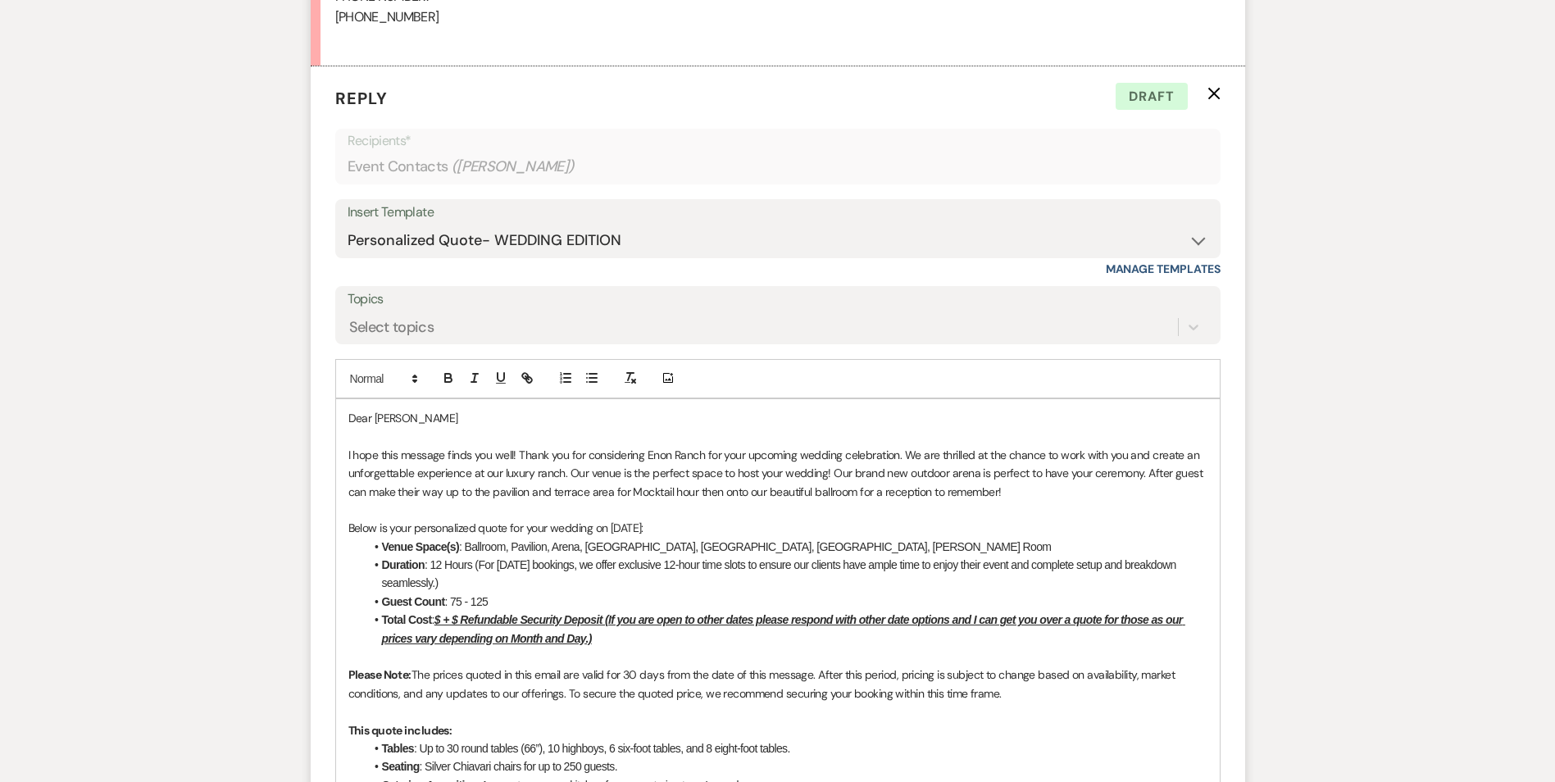
click at [445, 616] on u "$ + $ Refundable Security Deposit (If you are open to other dates please respon…" at bounding box center [783, 628] width 803 height 31
click at [443, 621] on u "$ + $ Refundable Security Deposit (If you are open to other dates please respon…" at bounding box center [783, 628] width 803 height 31
click at [440, 618] on u "$ + $ Refundable Security Deposit (If you are open to other dates please respon…" at bounding box center [783, 628] width 803 height 31
click at [443, 615] on u "$ + $ Refundable Security Deposit (If you are open to other dates please respon…" at bounding box center [783, 628] width 803 height 31
click at [464, 620] on u "$ + $ Refundable Security Deposit (If you are open to other dates please respon…" at bounding box center [783, 628] width 803 height 31
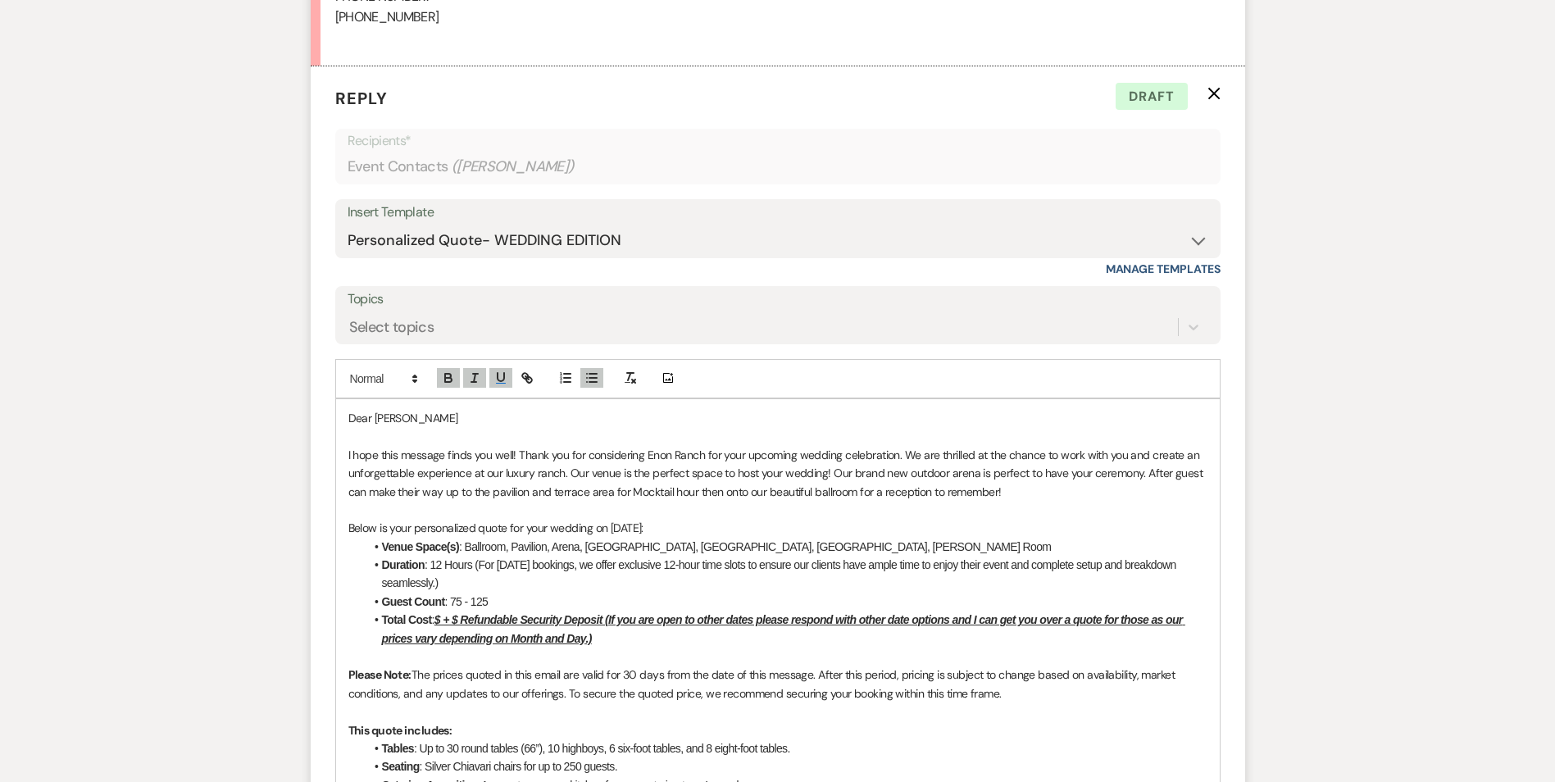
click at [460, 617] on u "$ + $ Refundable Security Deposit (If you are open to other dates please respon…" at bounding box center [783, 628] width 803 height 31
click at [438, 620] on u "$ + $1,500 Refundable Security Deposit (If you are open to other dates please r…" at bounding box center [787, 628] width 810 height 31
click at [443, 619] on u "$ + $1,500 Refundable Security Deposit (If you are open to other dates please r…" at bounding box center [787, 628] width 810 height 31
click at [488, 583] on li "Duration : 12 Hours (For [DATE] bookings, we offer exclusive 12-hour time slots…" at bounding box center [786, 574] width 842 height 37
click at [441, 625] on u "$ + $1,500 Refundable Security Deposit (If you are open to other dates please r…" at bounding box center [787, 628] width 810 height 31
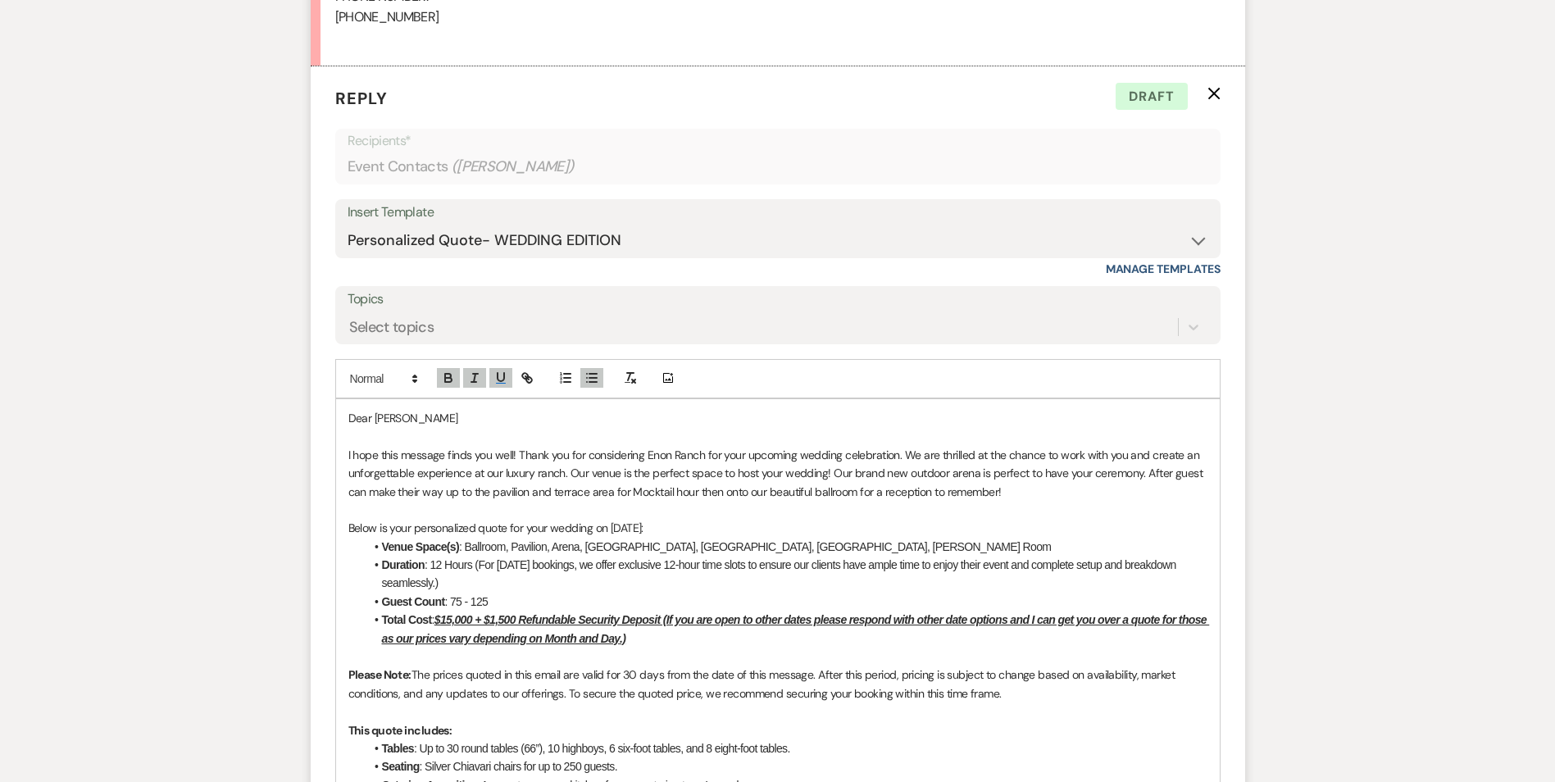
click at [613, 599] on li "Guest Count : 75 - 125" at bounding box center [786, 601] width 842 height 18
click at [570, 582] on li "Duration : 12 Hours (For [DATE] bookings, we offer exclusive 12-hour time slots…" at bounding box center [786, 574] width 842 height 37
click at [533, 583] on li "Duration : 12 Hours (For [DATE] bookings, we offer exclusive 12-hour time slots…" at bounding box center [786, 574] width 842 height 37
click at [522, 589] on li "Duration : 12 Hours (For [DATE] bookings, we offer exclusive 12-hour time slots…" at bounding box center [786, 574] width 842 height 37
click at [517, 612] on li "Total Cost : $15,000 + $1,500 Refundable Security Deposit (If you are open to o…" at bounding box center [786, 629] width 842 height 37
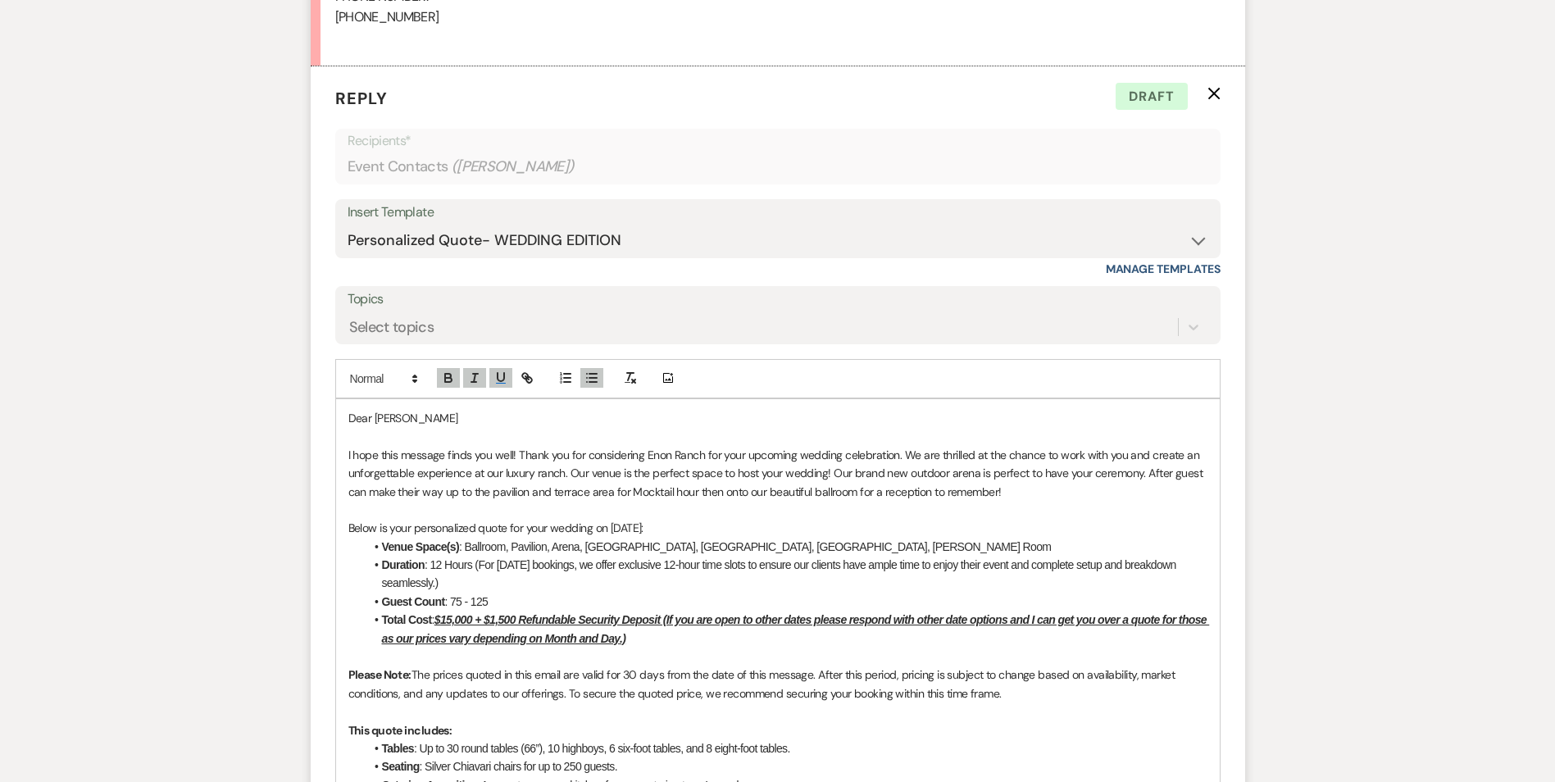
click at [484, 599] on li "Guest Count : 75 - 125" at bounding box center [786, 601] width 842 height 18
click at [492, 598] on li "Guest Count : 75 - 125" at bounding box center [786, 601] width 842 height 18
click at [503, 606] on li "Guest Count : 75 - 125" at bounding box center [786, 601] width 842 height 18
click at [517, 599] on li "Guest Count : 75 - 125" at bounding box center [786, 601] width 842 height 18
click at [484, 602] on li "Guest Count : 75 - 125" at bounding box center [786, 601] width 842 height 18
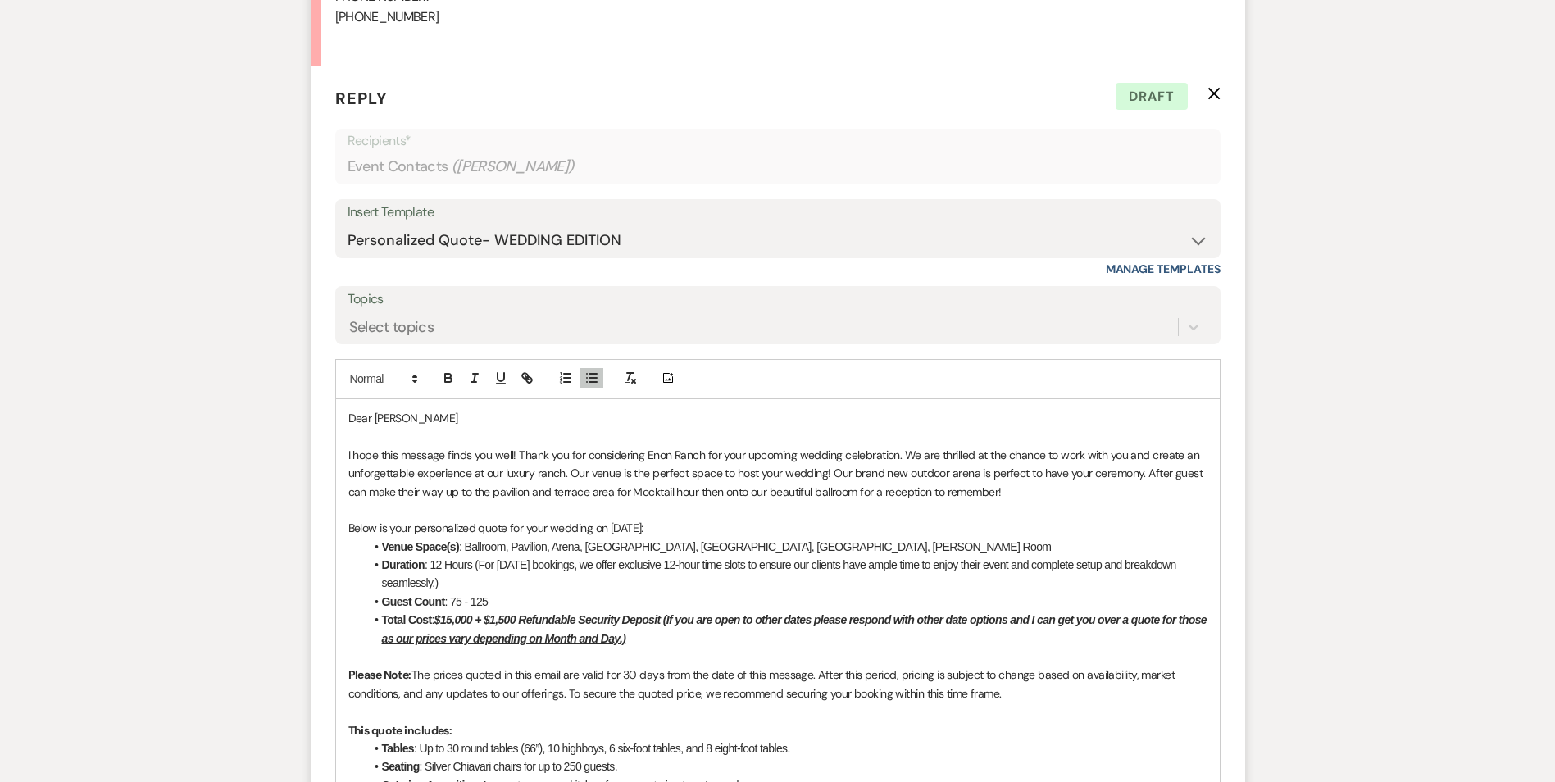
click at [476, 593] on li "Guest Count : 75 - 125" at bounding box center [786, 601] width 842 height 18
click at [469, 603] on li "Guest Count : 75 - 125" at bounding box center [786, 601] width 842 height 18
click at [490, 596] on li "Guest Count : 75 - 125" at bounding box center [786, 601] width 842 height 18
click at [493, 594] on li "Guest Count : 75 - 125" at bounding box center [786, 601] width 842 height 18
click at [500, 593] on li "Guest Count : 75 - 125" at bounding box center [786, 601] width 842 height 18
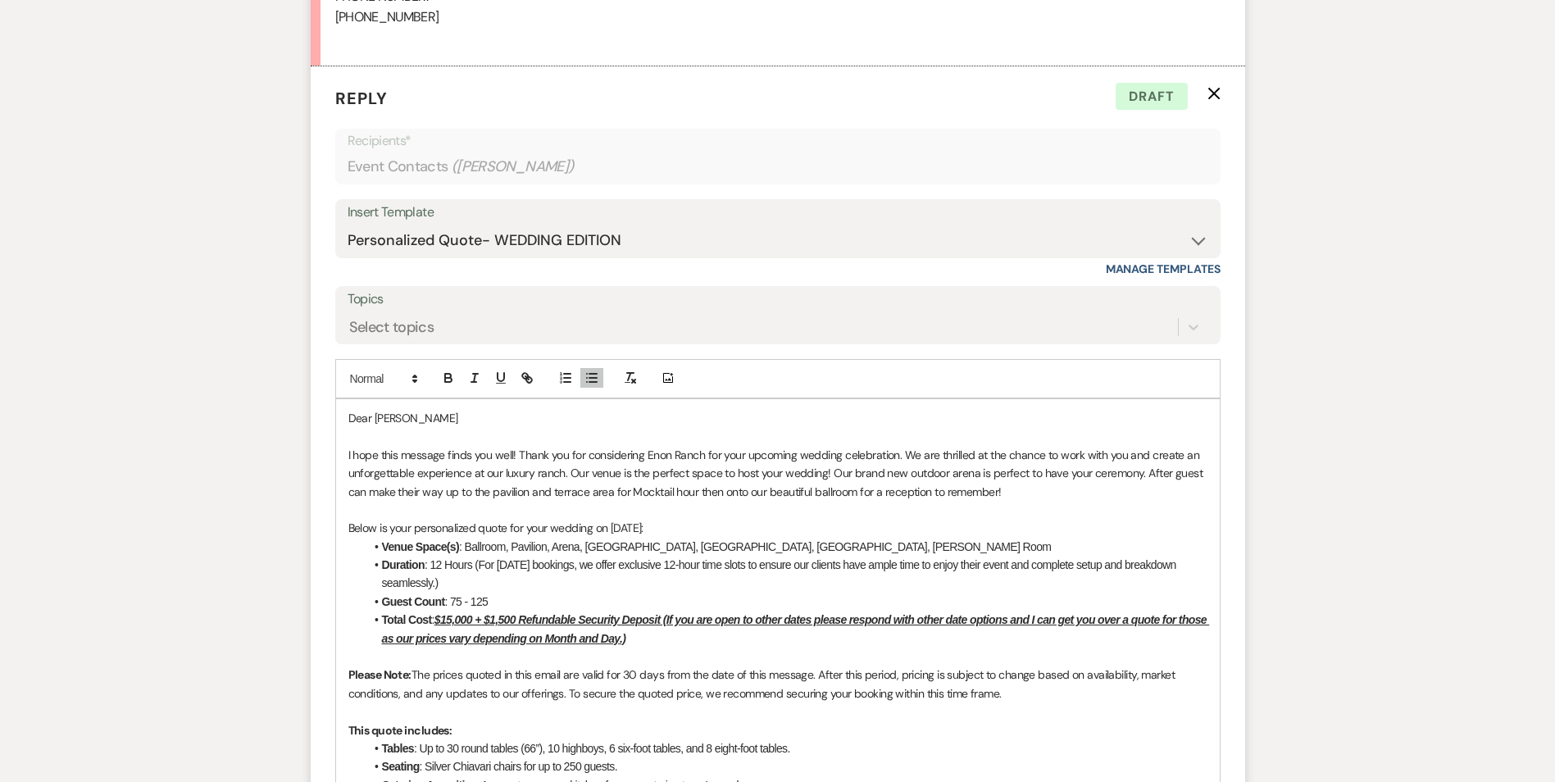
click at [641, 530] on p "Below is your personalized quote for your wedding on [DATE]:" at bounding box center [777, 528] width 859 height 18
click at [579, 533] on p "Below is your personalized quote for your wedding on [DATE]:" at bounding box center [777, 528] width 859 height 18
click at [452, 598] on li "Guest Count : 75 - 125" at bounding box center [786, 601] width 842 height 18
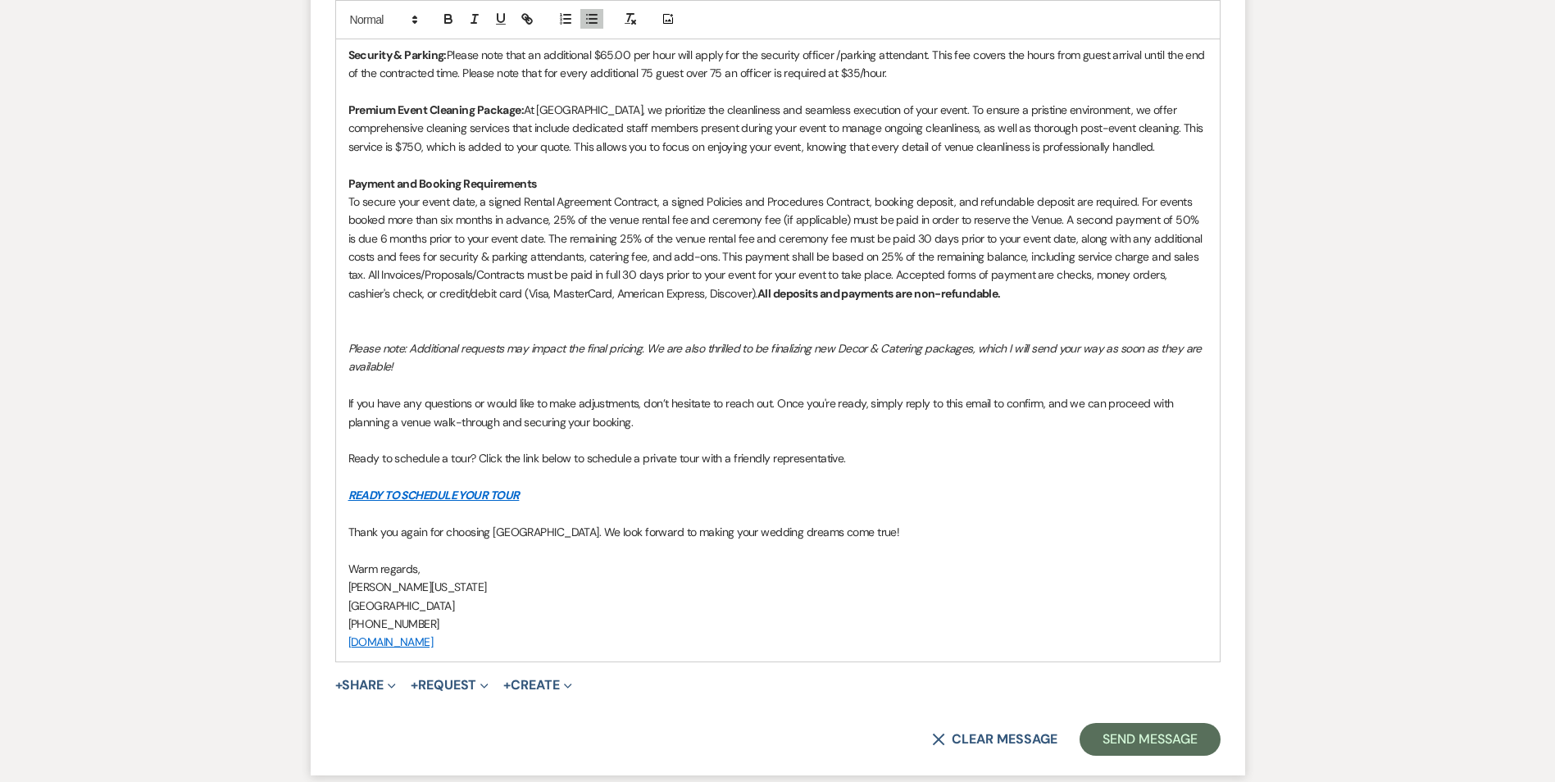
scroll to position [2533, 0]
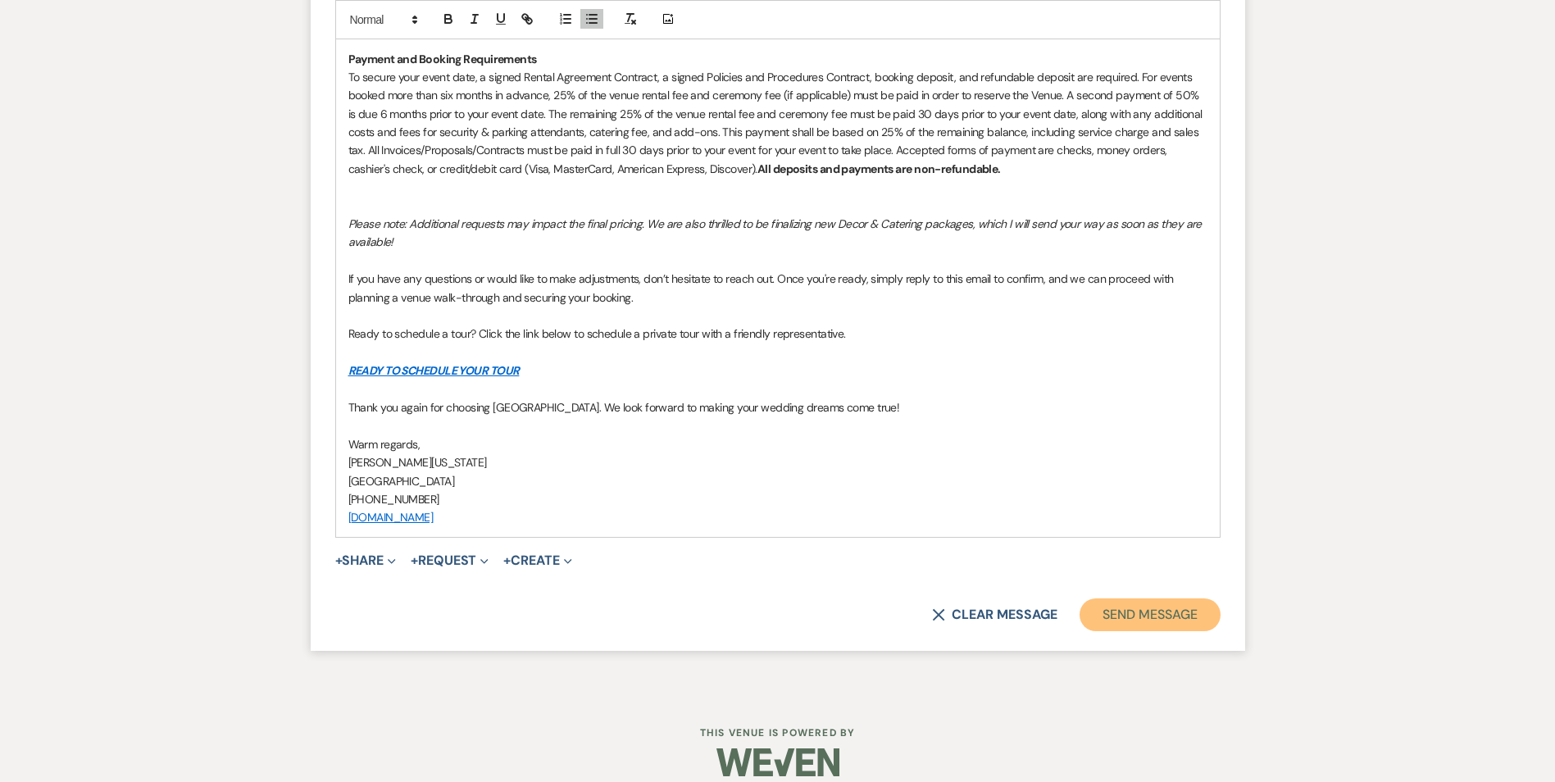
click at [1145, 598] on button "Send Message" at bounding box center [1149, 614] width 140 height 33
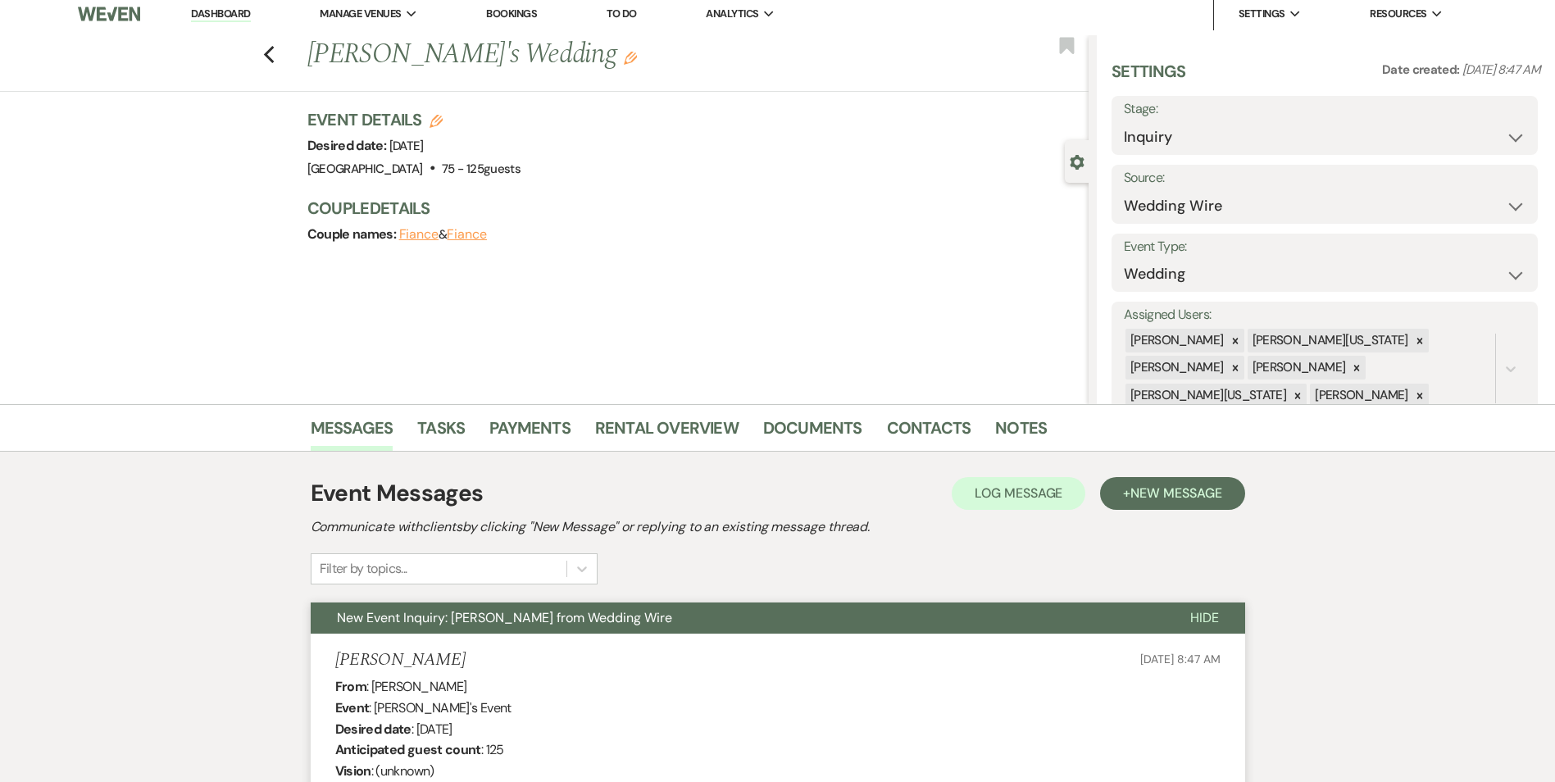
scroll to position [0, 0]
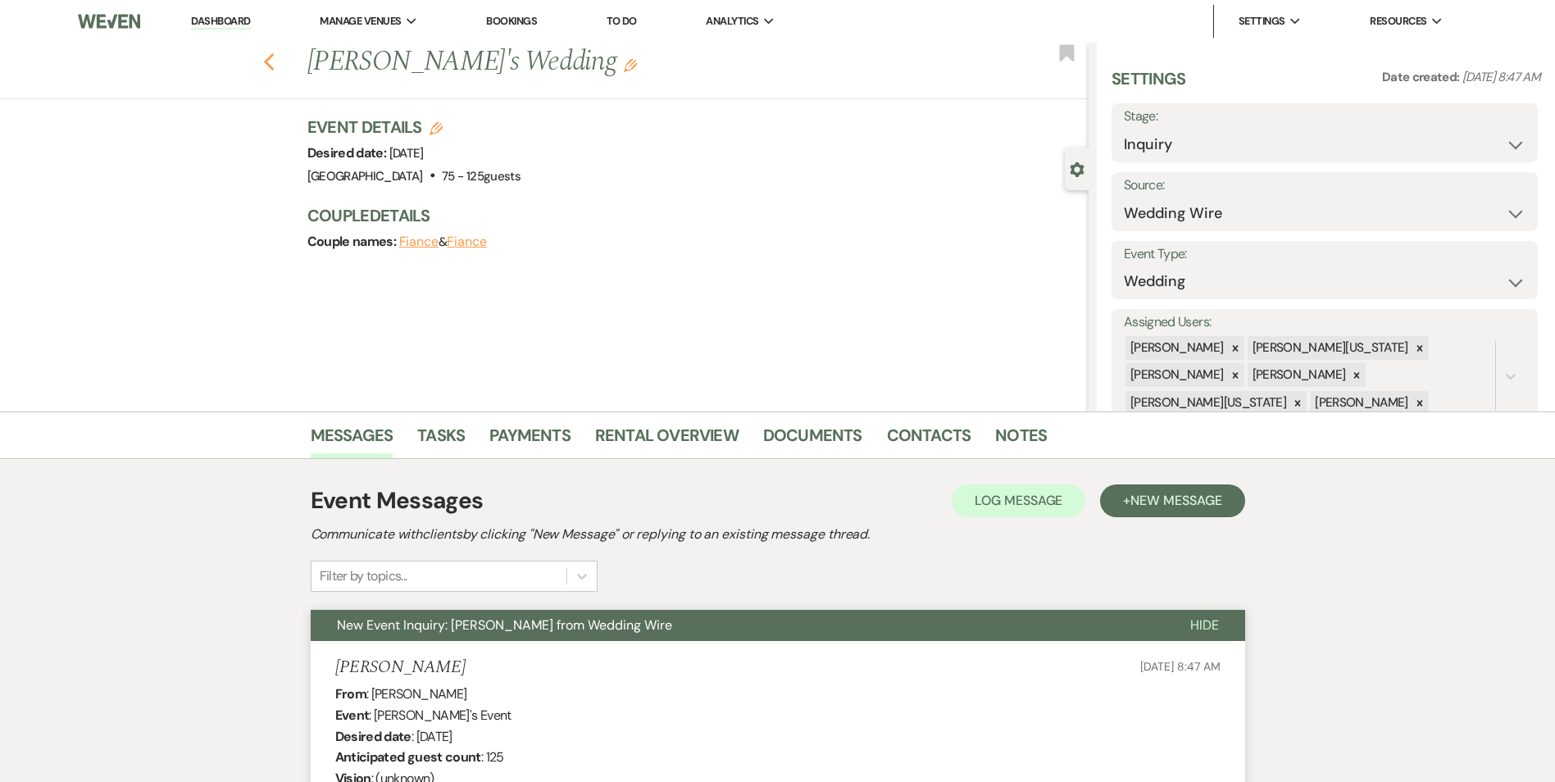
click at [275, 52] on icon "Previous" at bounding box center [269, 62] width 12 height 20
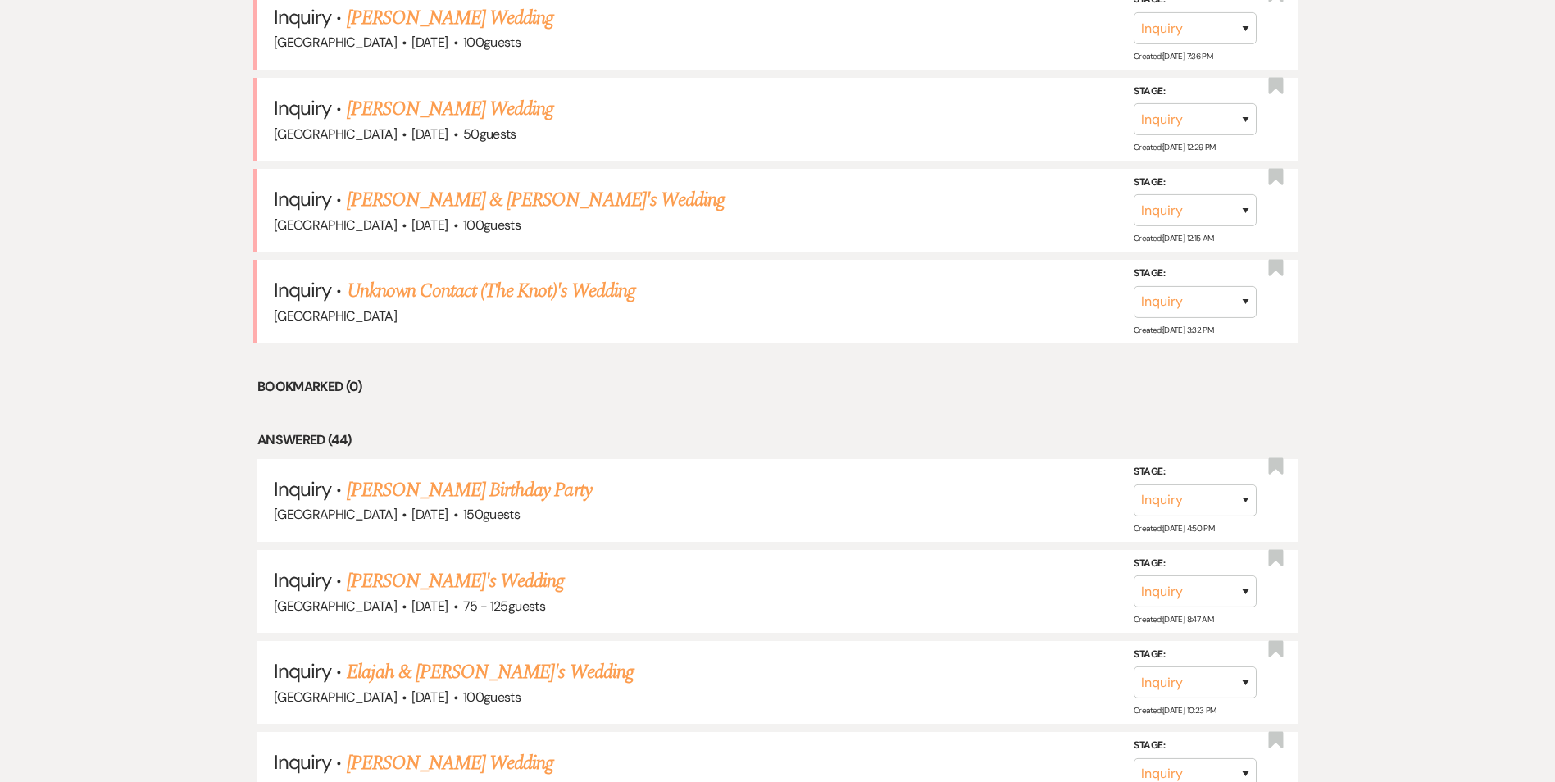
scroll to position [1229, 0]
click at [467, 212] on link "[PERSON_NAME] & [PERSON_NAME]'s Wedding" at bounding box center [536, 201] width 379 height 30
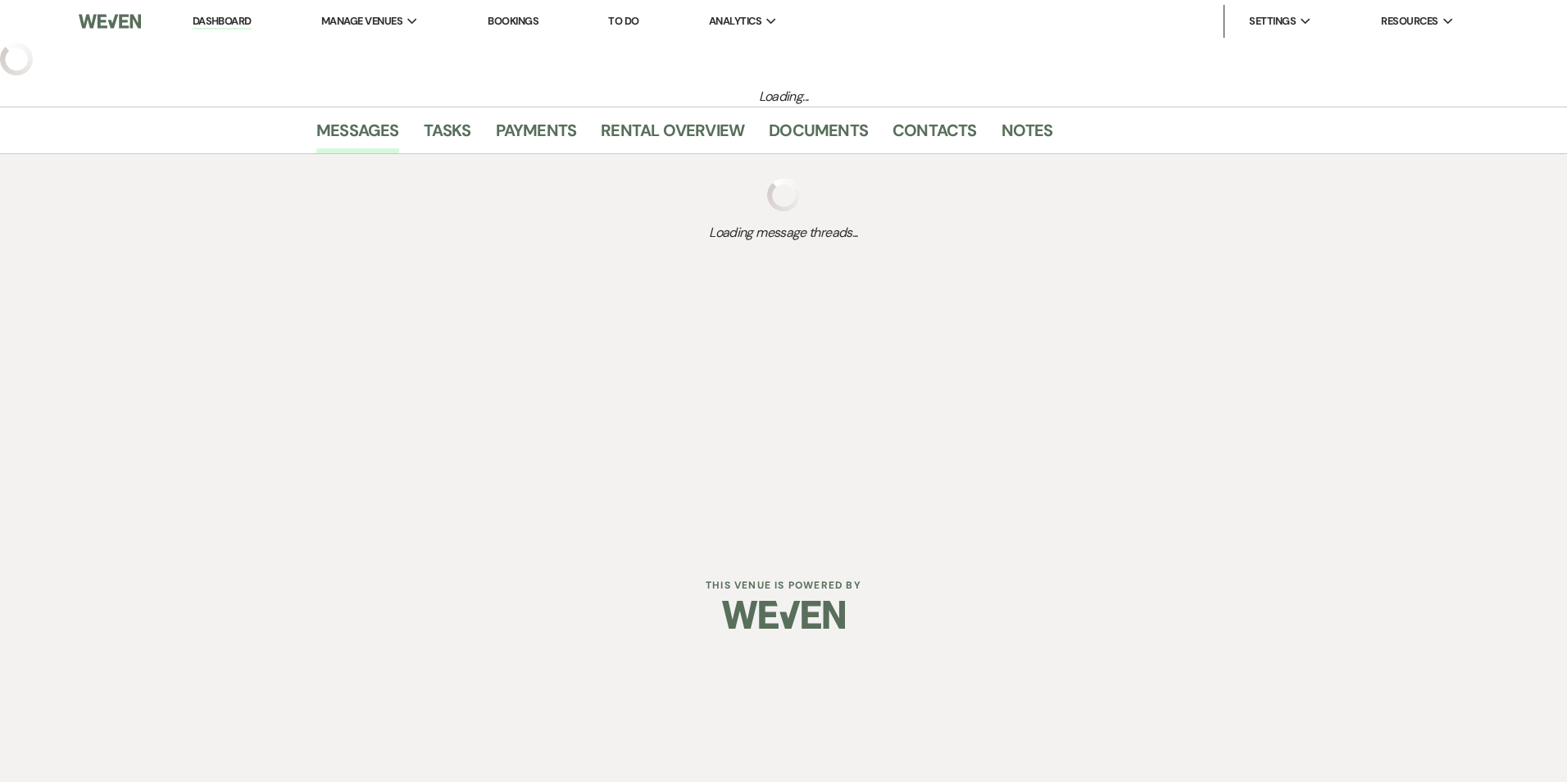
select select "5"
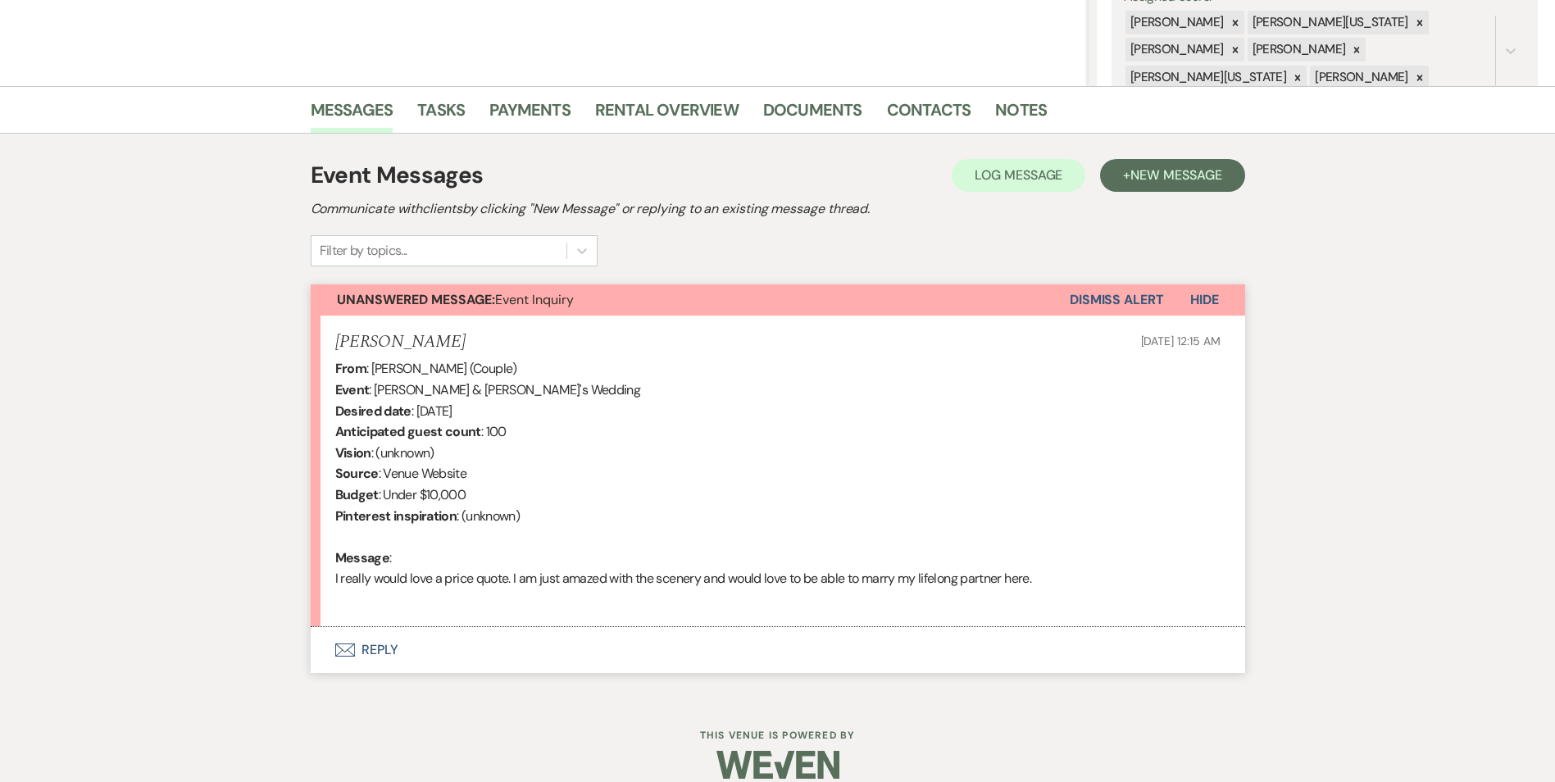
scroll to position [328, 0]
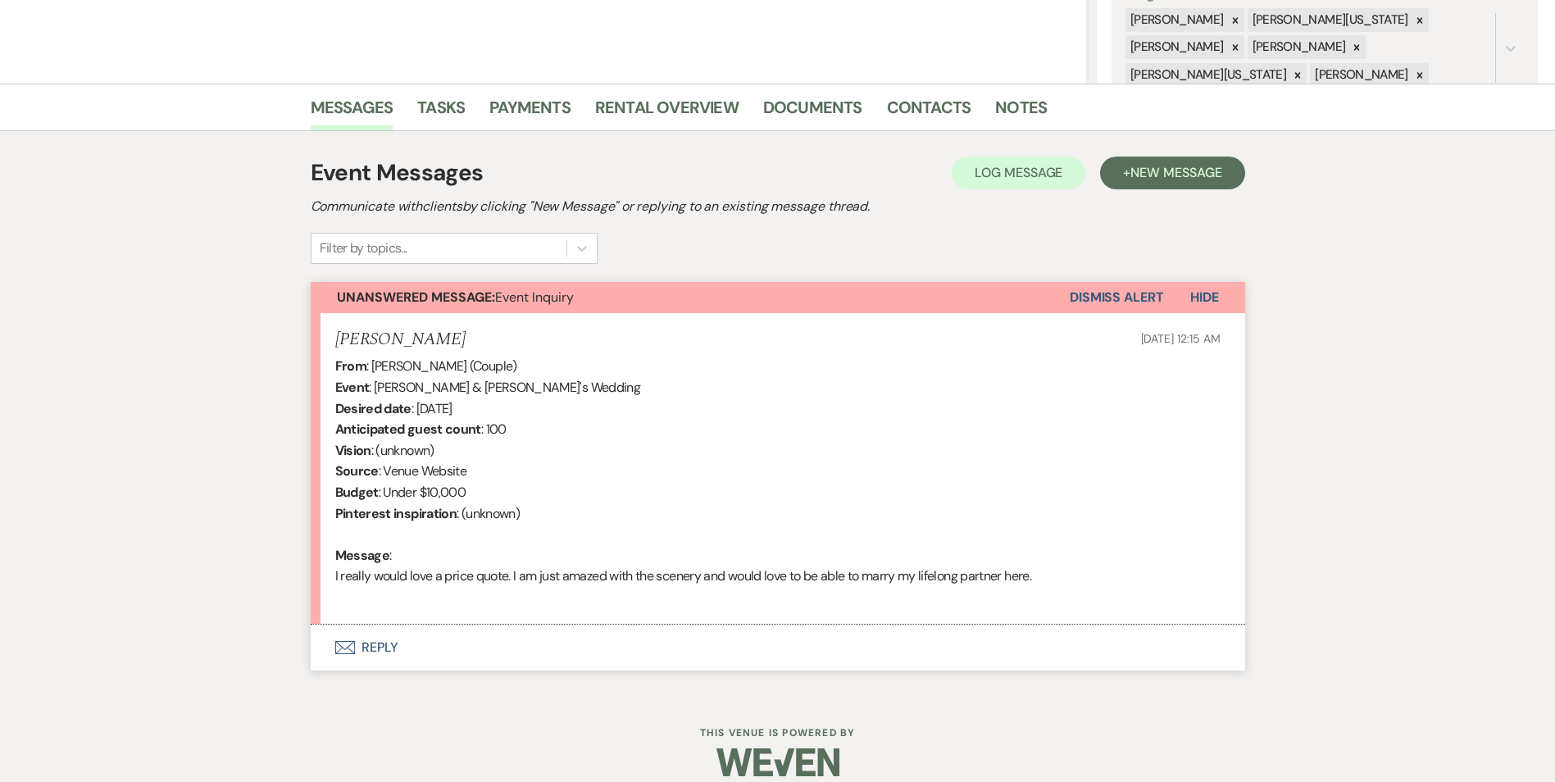
click at [1105, 297] on button "Dismiss Alert" at bounding box center [1116, 297] width 94 height 31
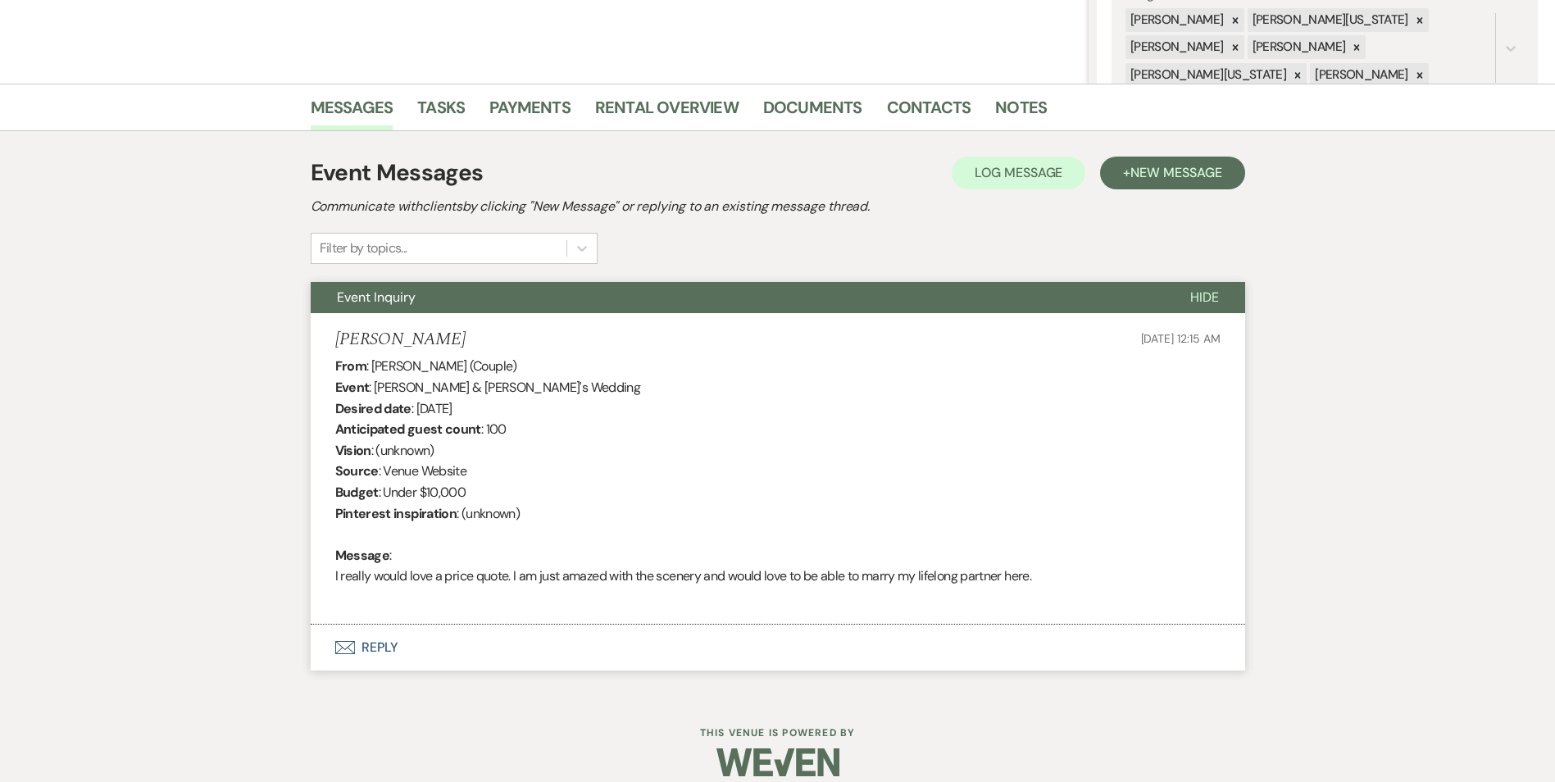
scroll to position [347, 0]
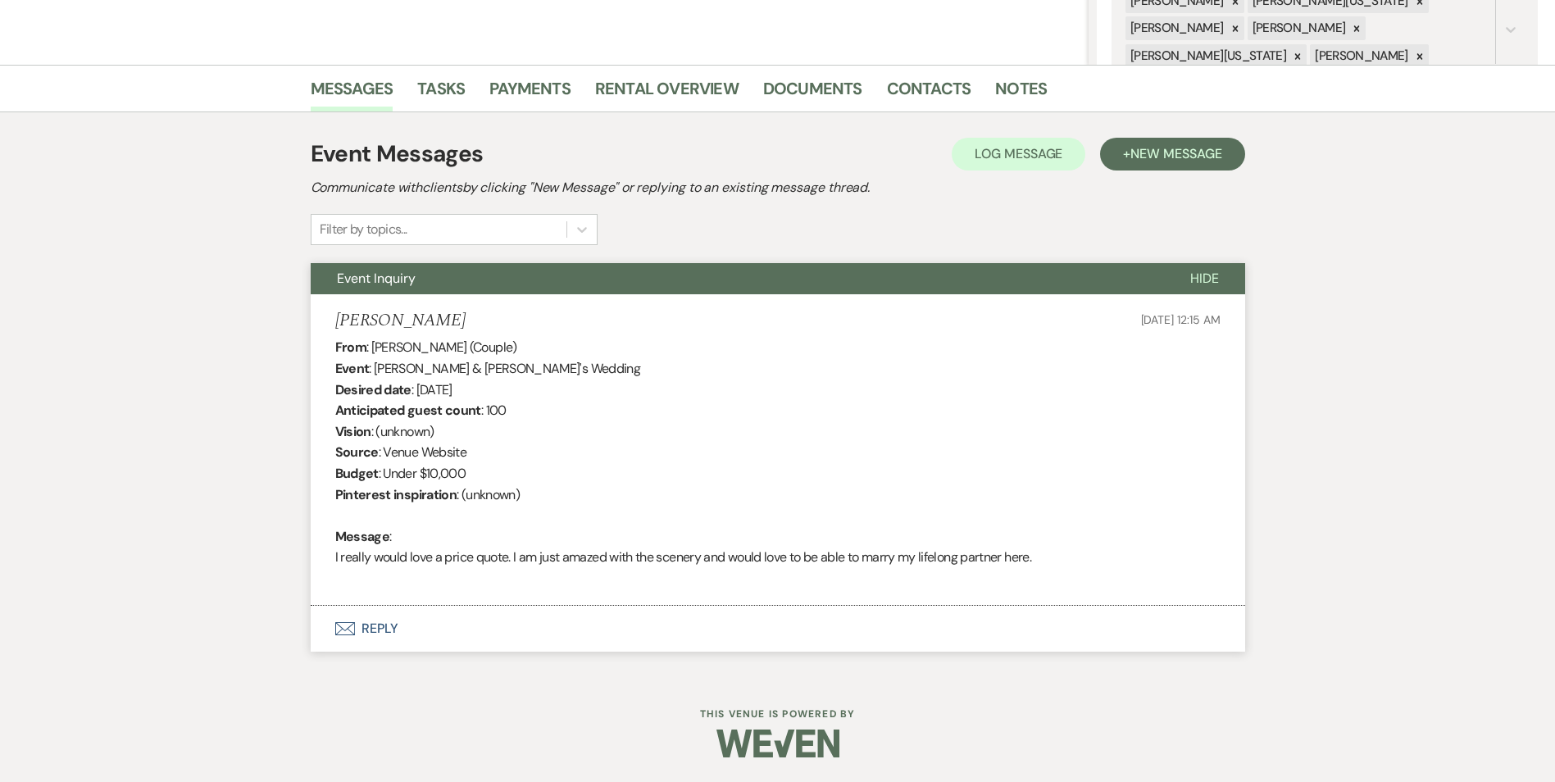
click at [368, 621] on button "Envelope Reply" at bounding box center [778, 629] width 934 height 46
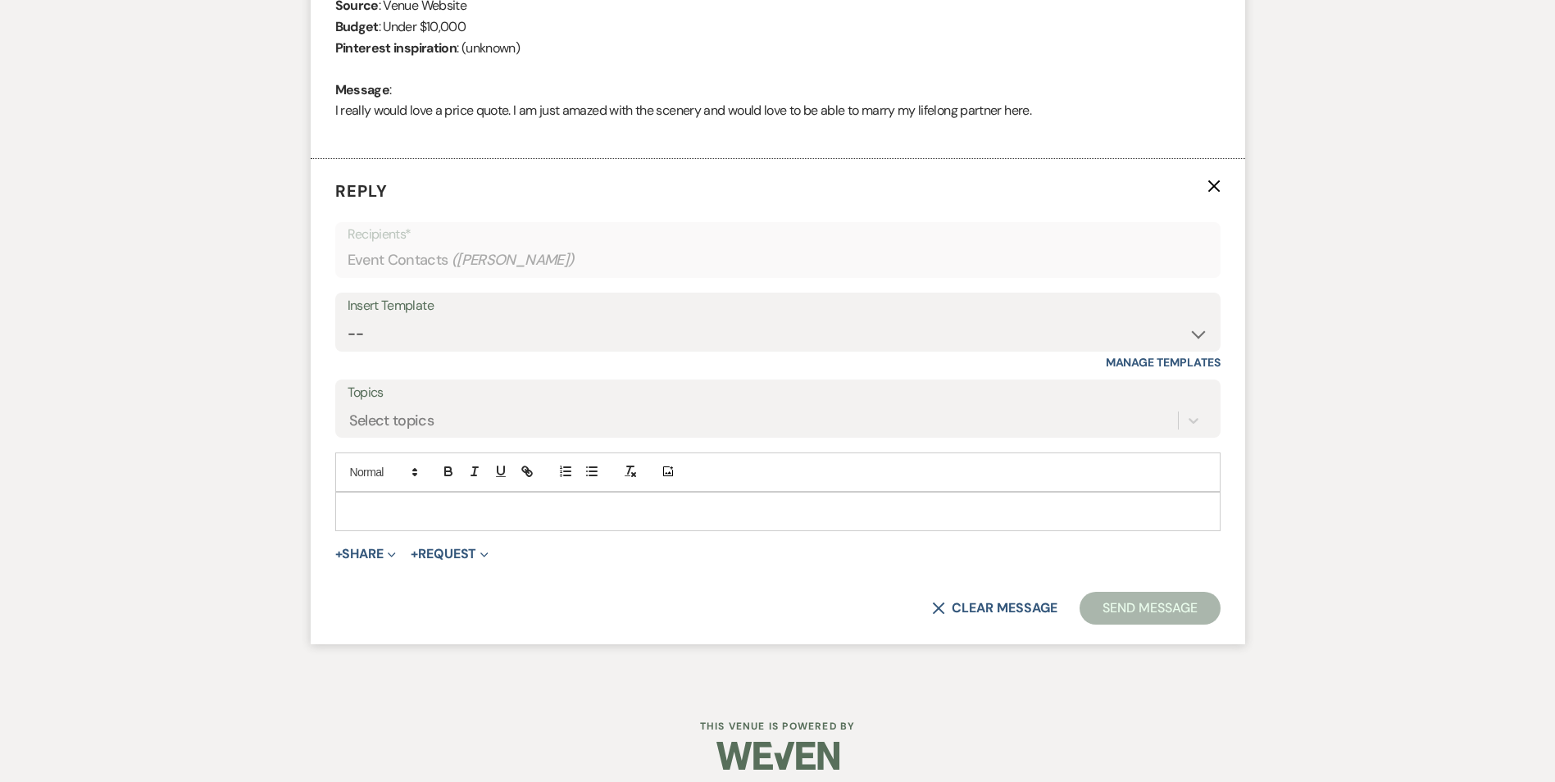
scroll to position [805, 0]
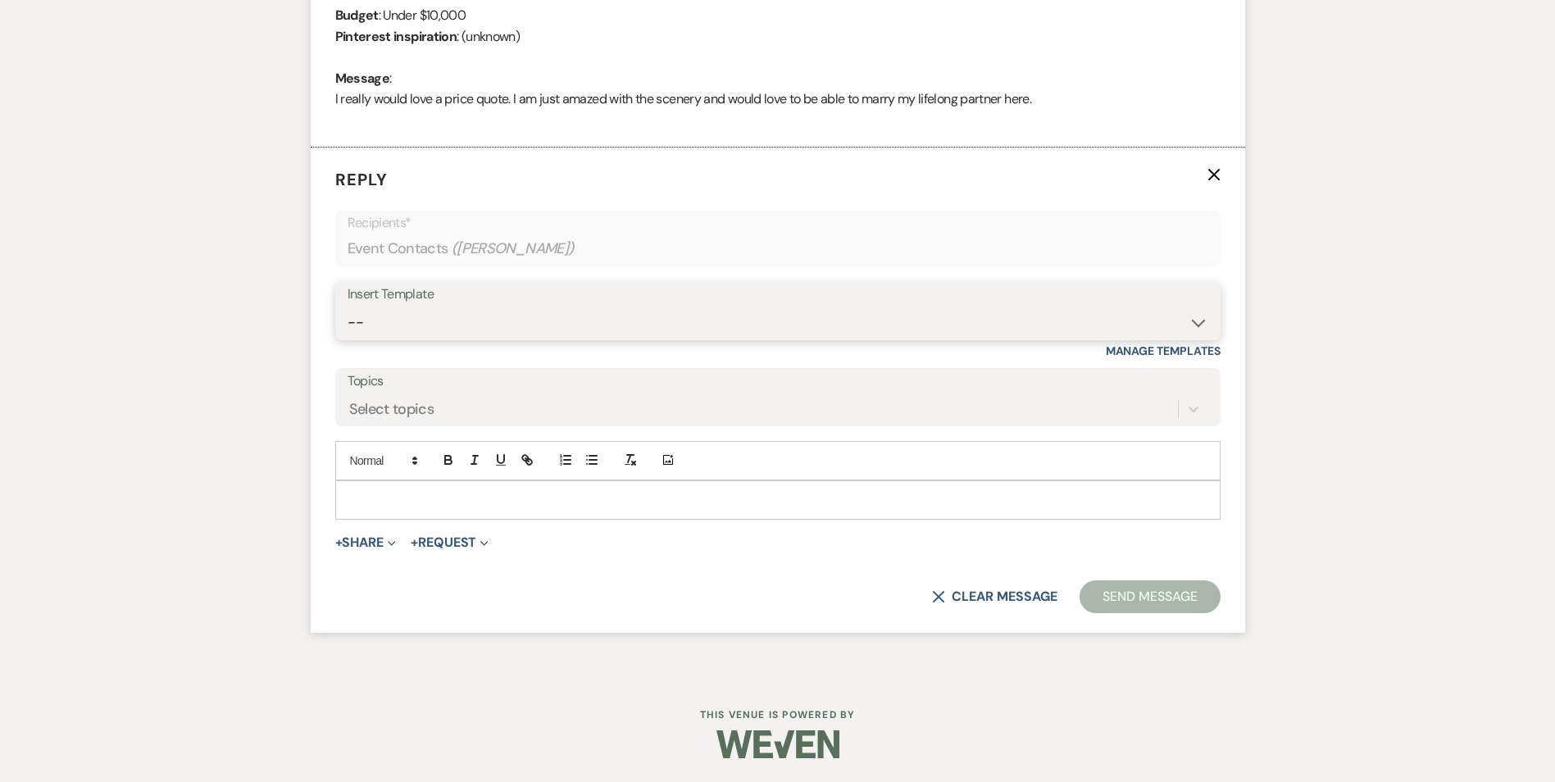
click at [441, 307] on select "-- Inquiry Follow Up Email #2 Contract Sending Template Payment Template Rental…" at bounding box center [777, 322] width 860 height 32
select select "4375"
click at [347, 306] on select "-- Inquiry Follow Up Email #2 Contract Sending Template Payment Template Rental…" at bounding box center [777, 322] width 860 height 32
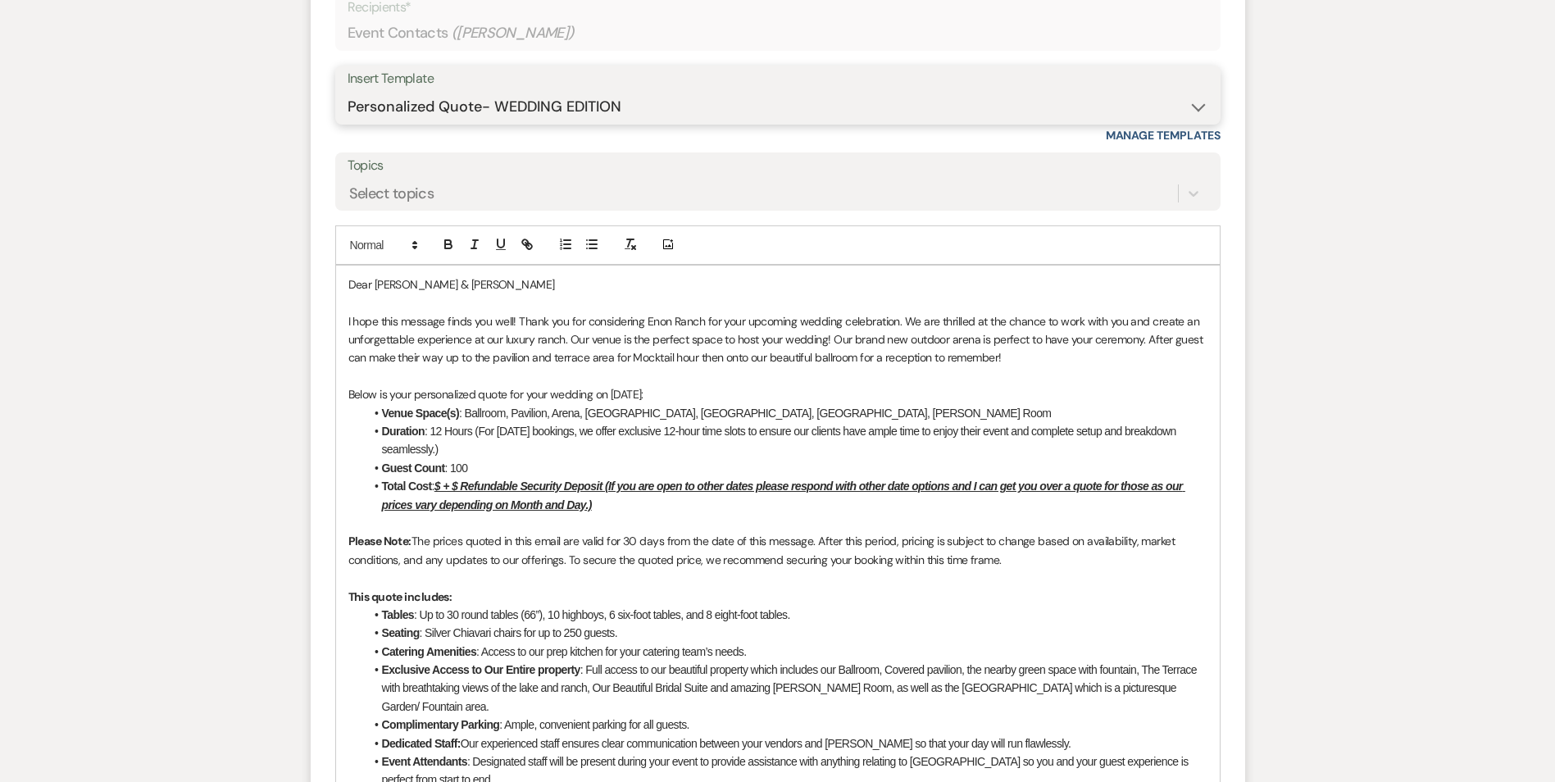
scroll to position [1051, 0]
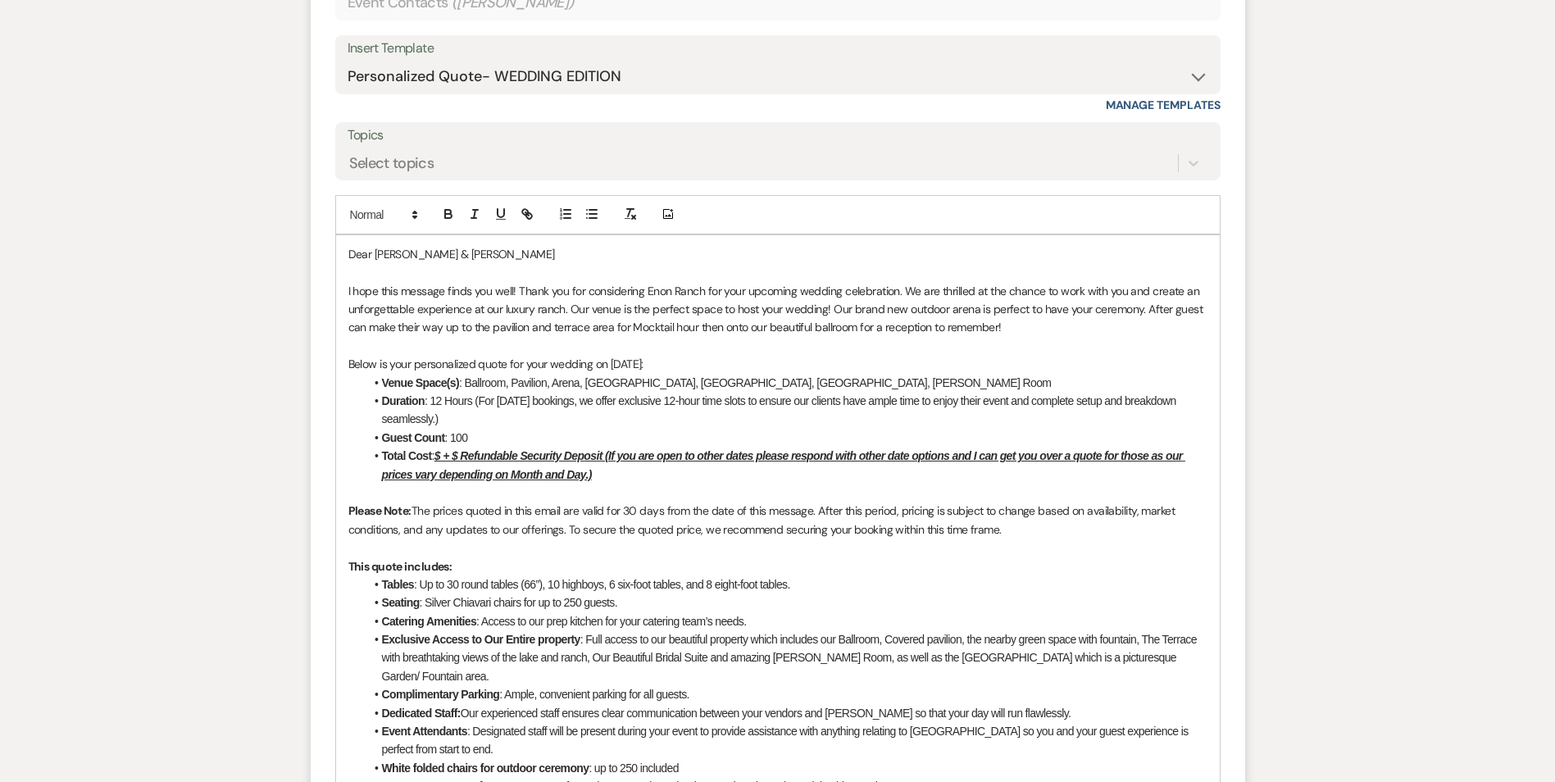
click at [440, 454] on u "$ + $ Refundable Security Deposit (If you are open to other dates please respon…" at bounding box center [783, 464] width 803 height 31
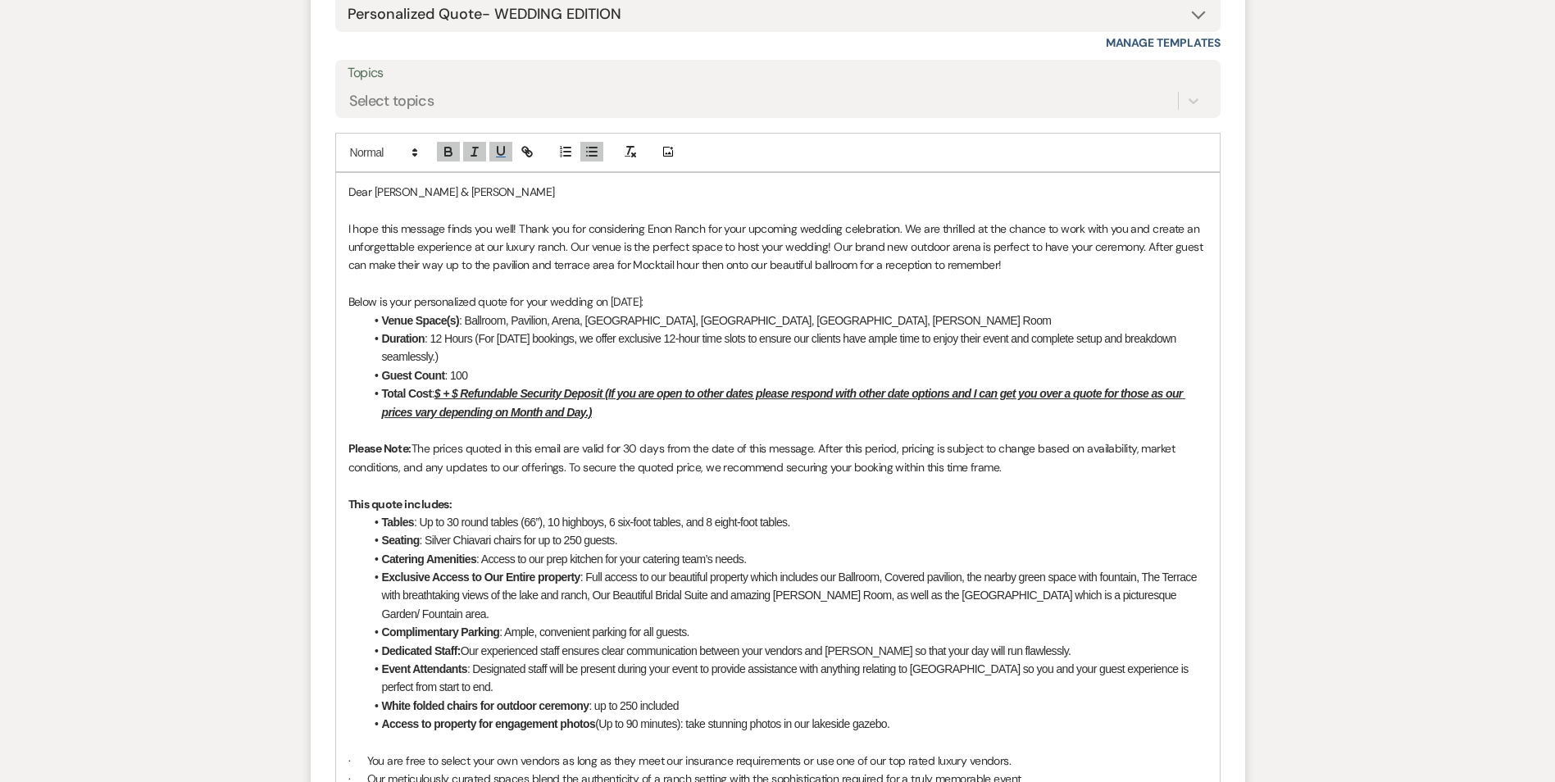
scroll to position [1133, 0]
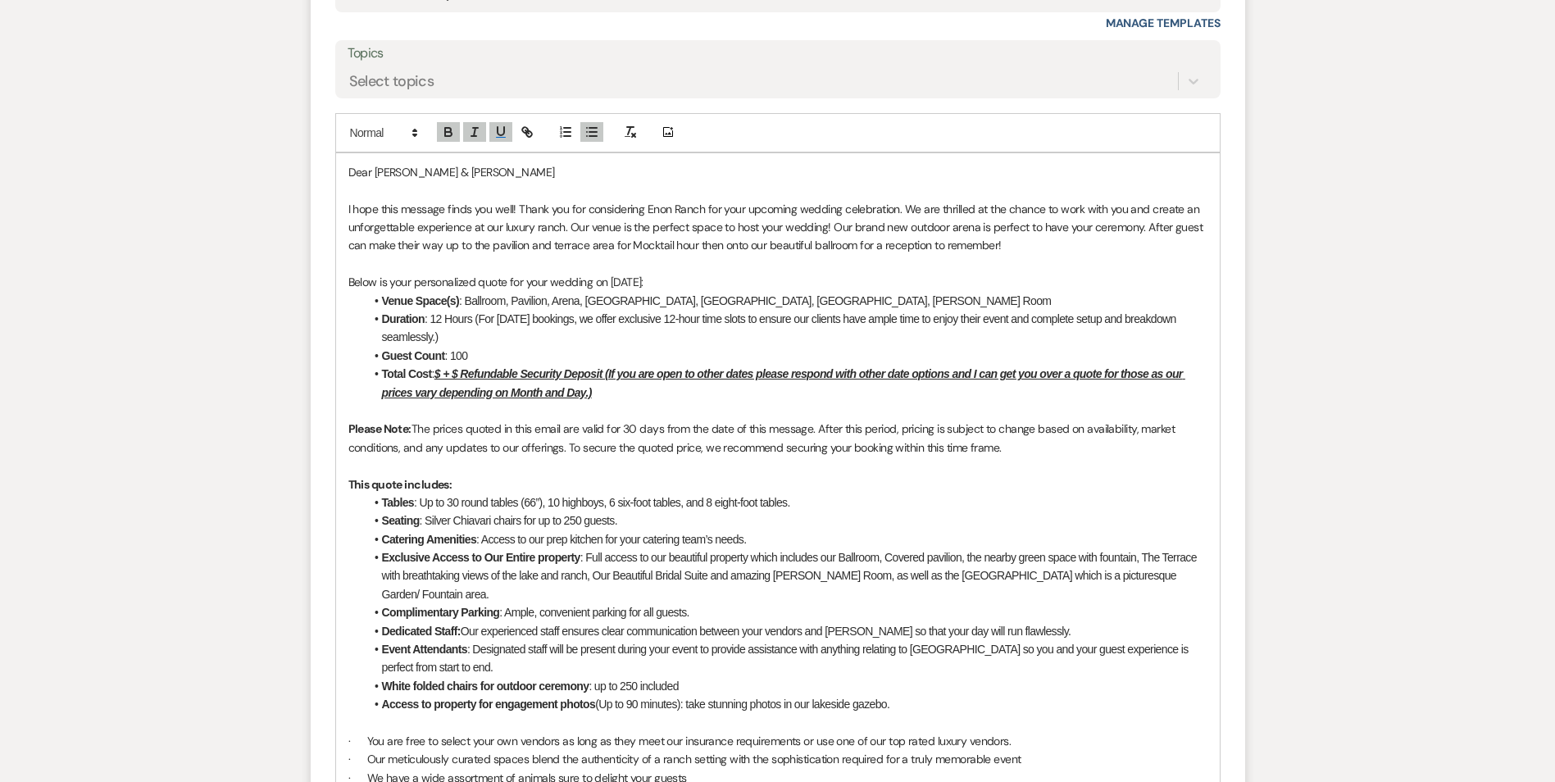
click at [443, 369] on u "$ + $ Refundable Security Deposit (If you are open to other dates please respon…" at bounding box center [783, 382] width 803 height 31
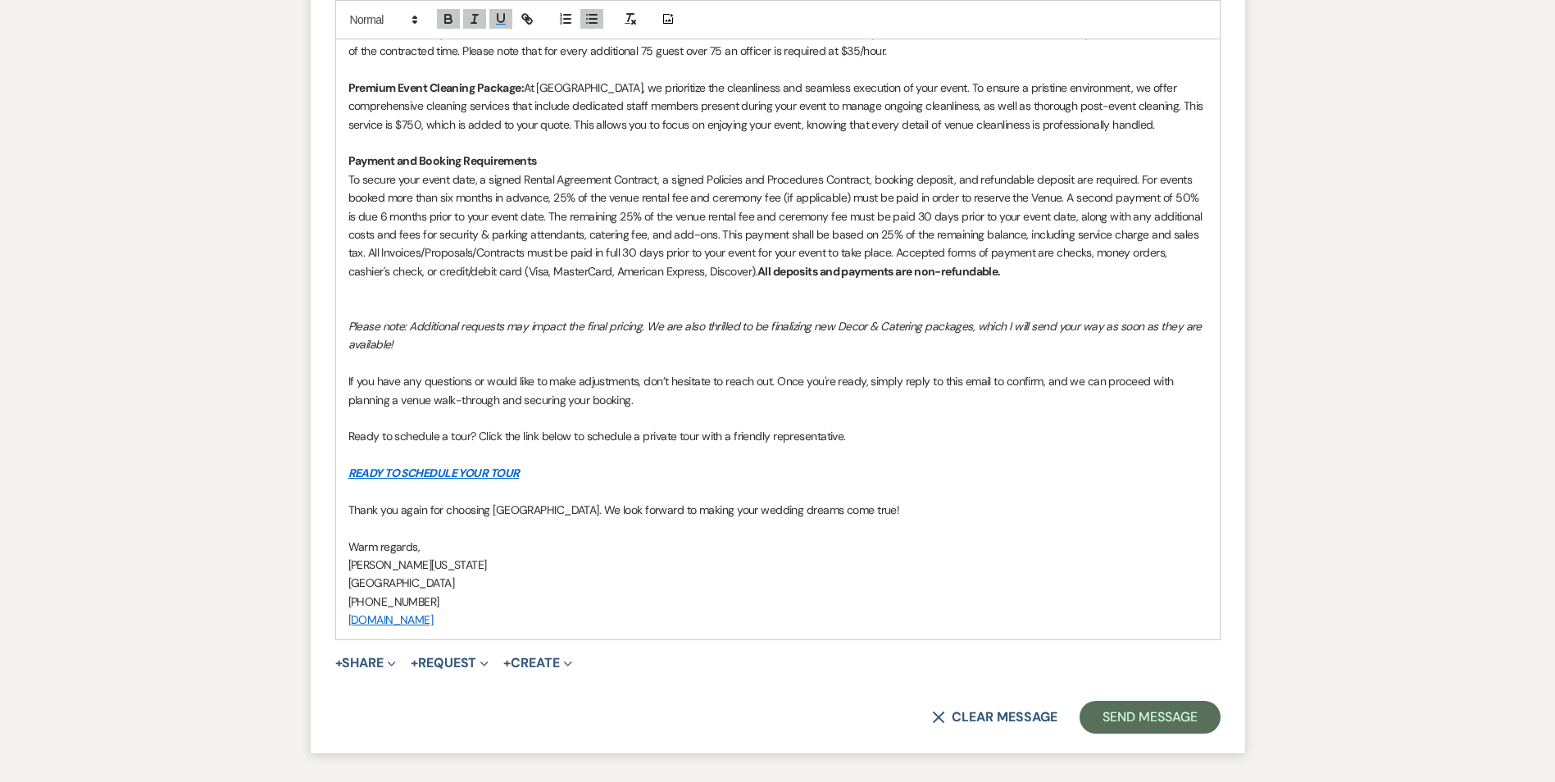
scroll to position [2072, 0]
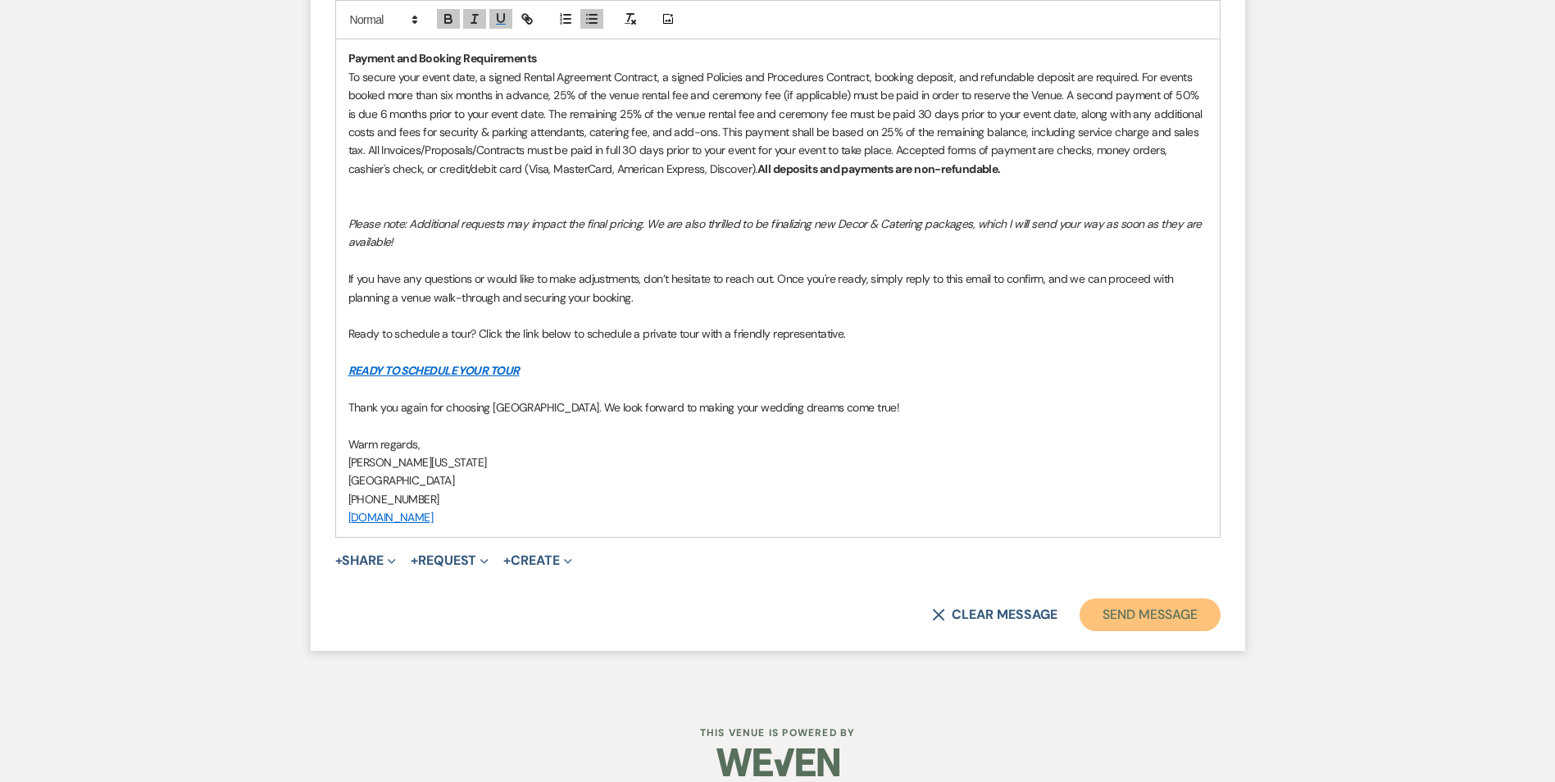
click at [1107, 598] on button "Send Message" at bounding box center [1149, 614] width 140 height 33
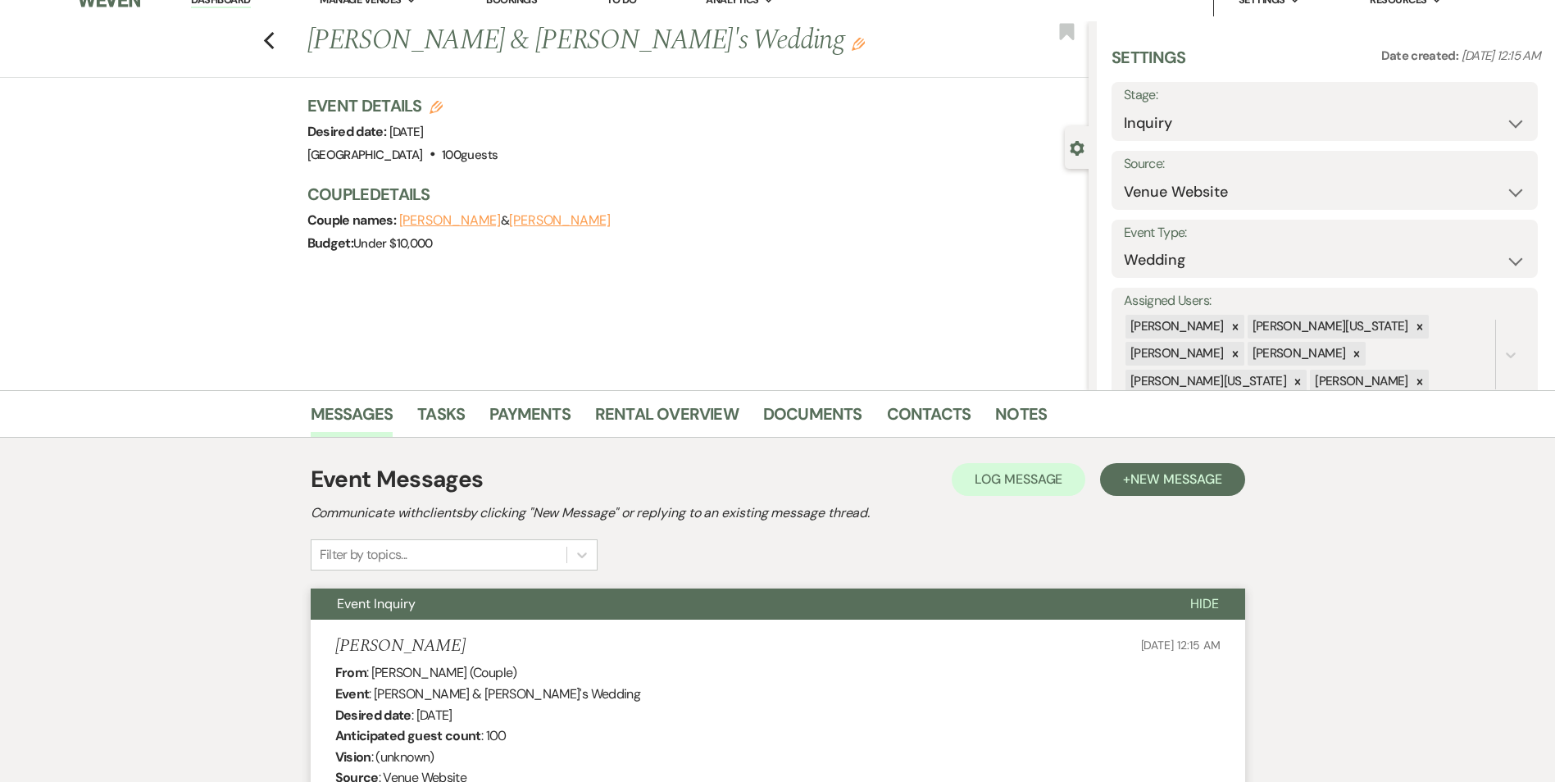
scroll to position [0, 0]
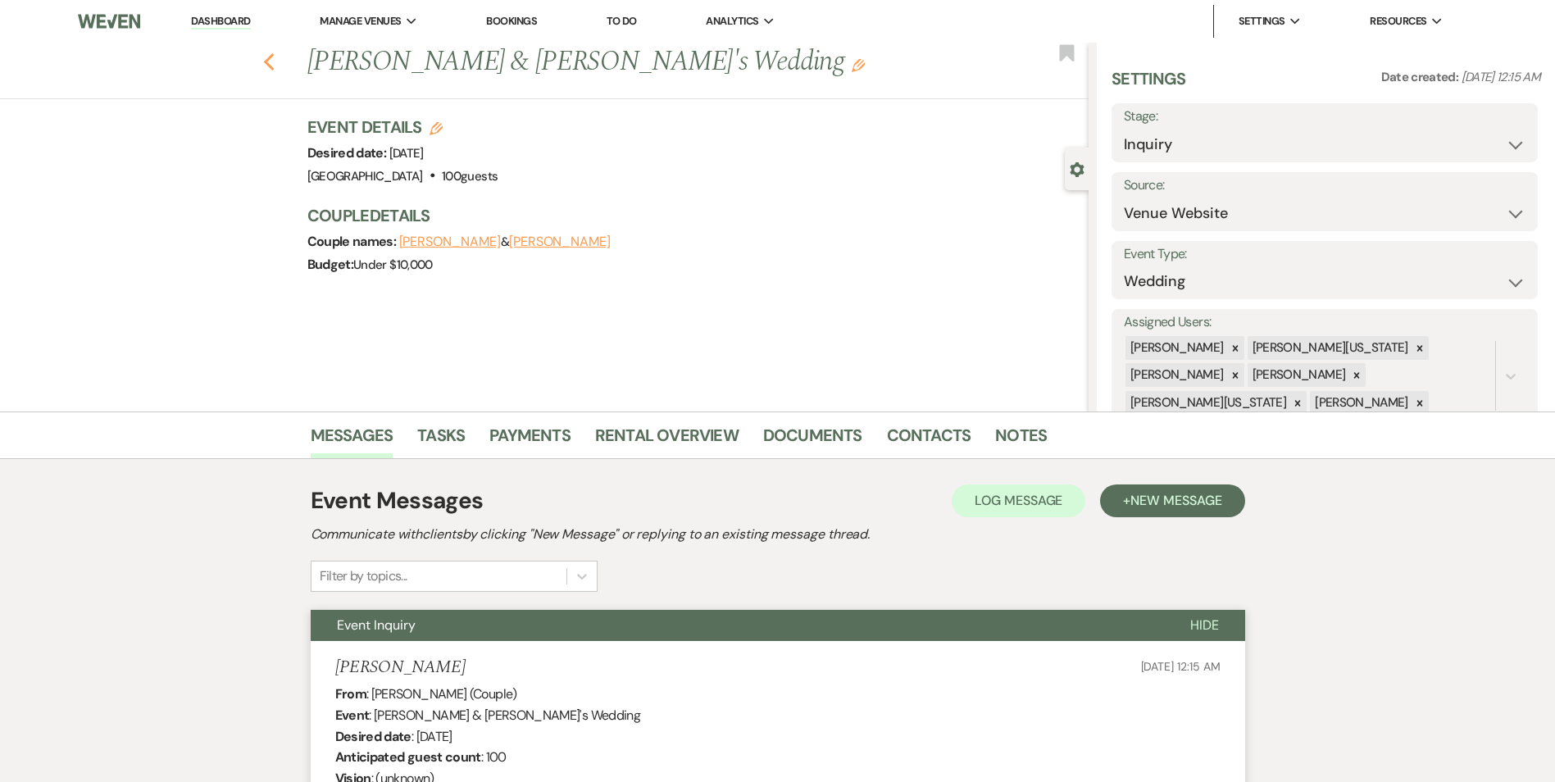
click at [275, 66] on icon "Previous" at bounding box center [269, 62] width 12 height 20
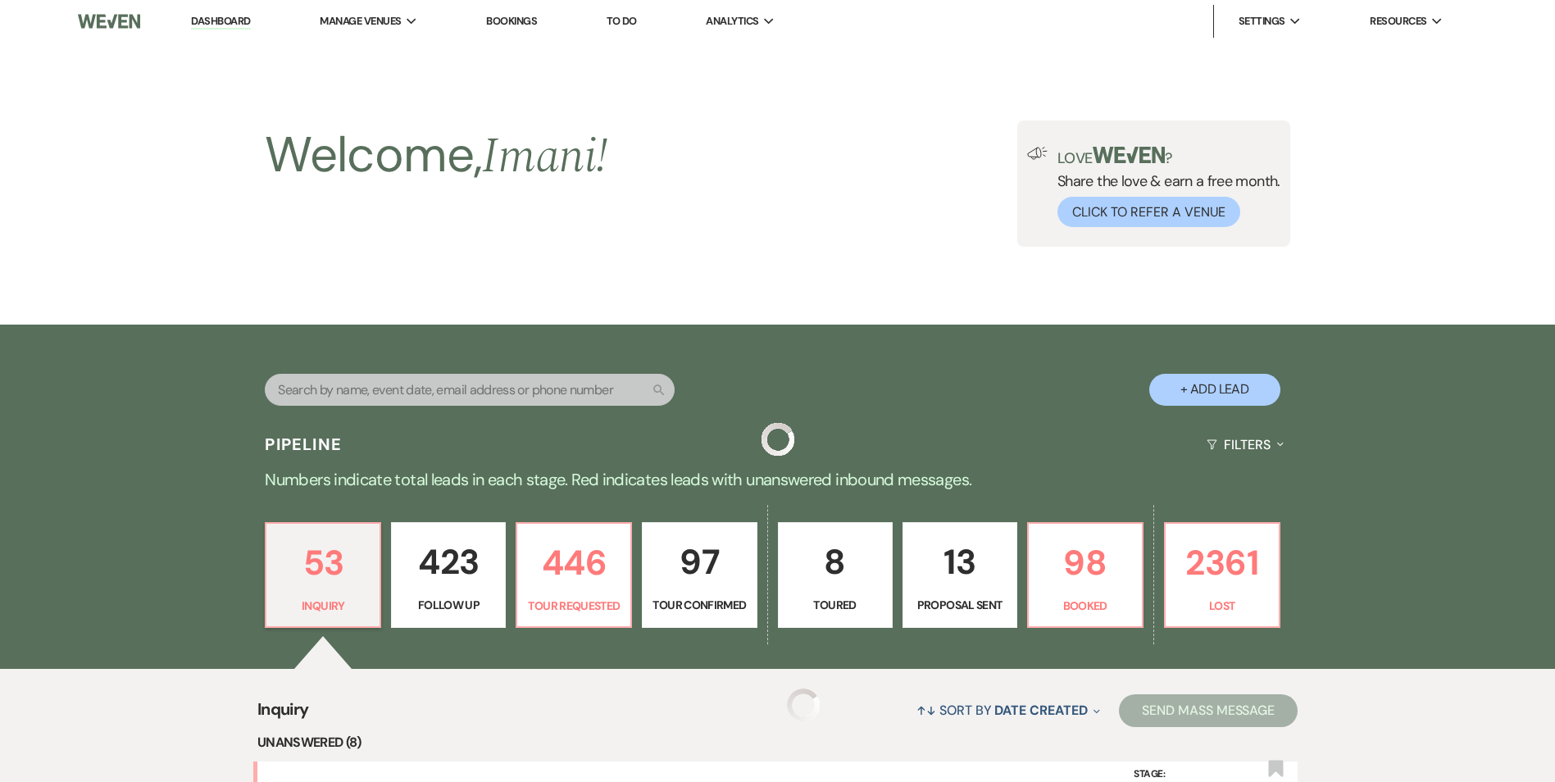
scroll to position [1229, 0]
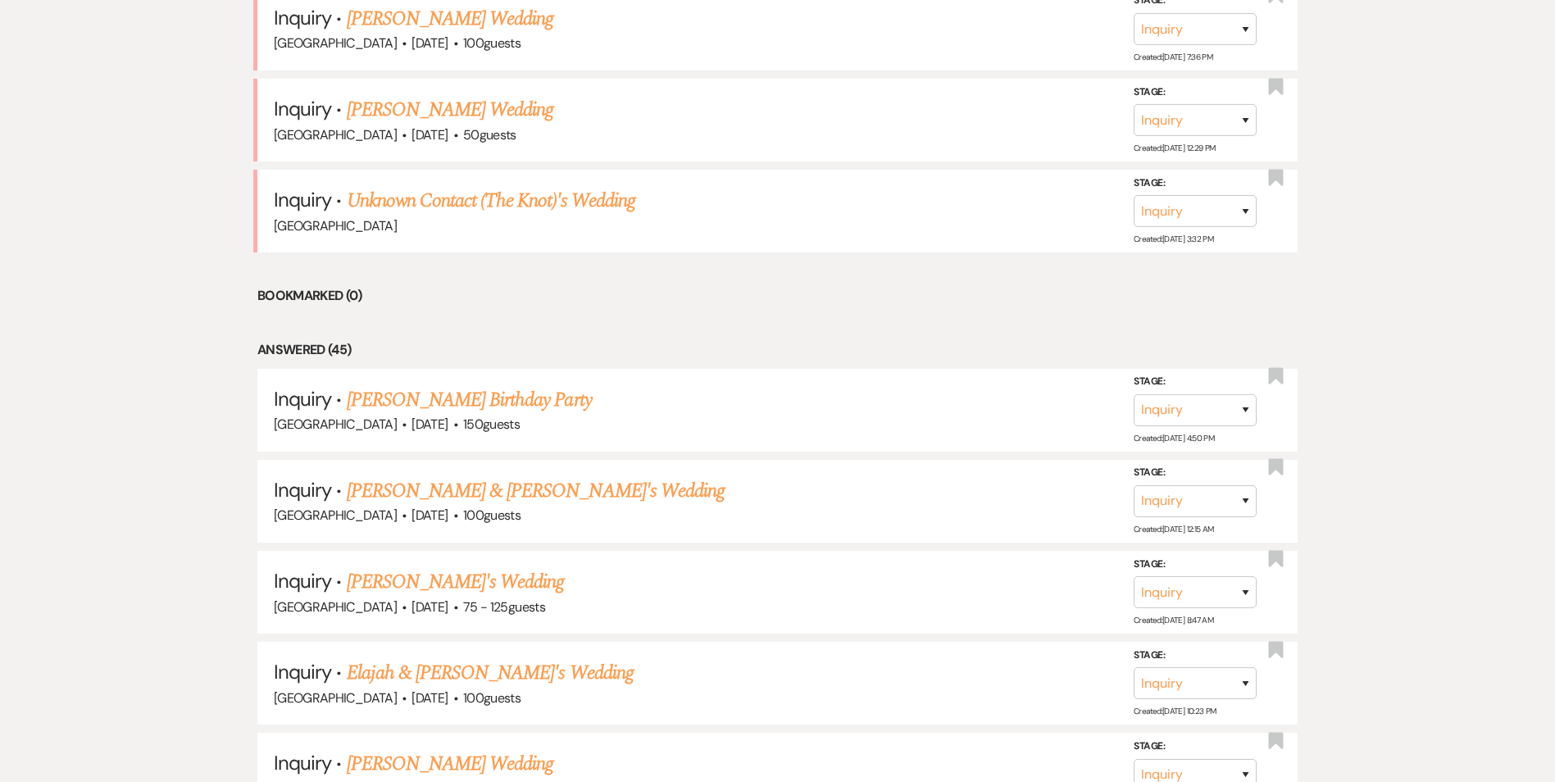
click at [407, 125] on link "[PERSON_NAME] Wedding" at bounding box center [450, 110] width 207 height 30
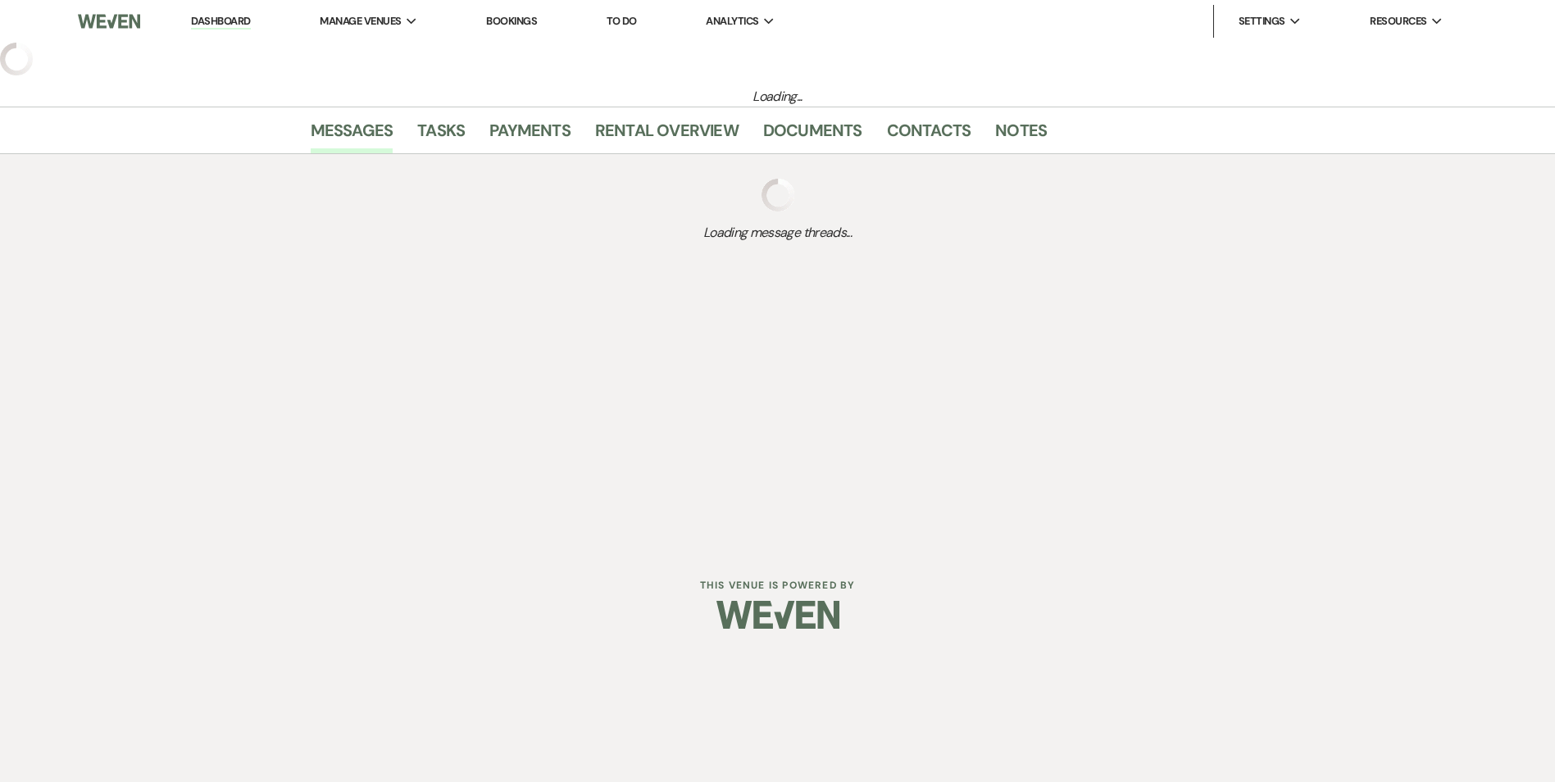
select select "3"
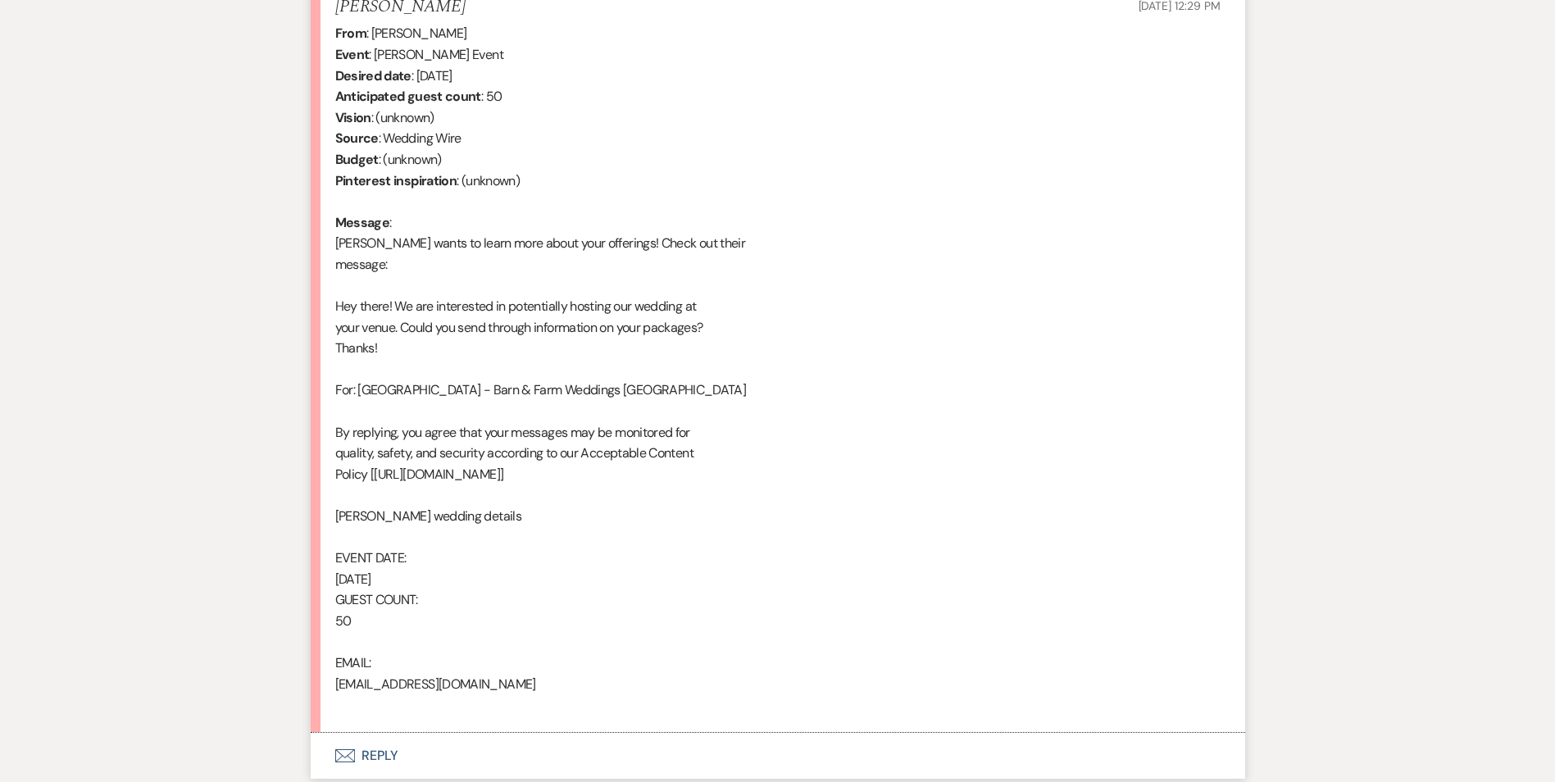
scroll to position [788, 0]
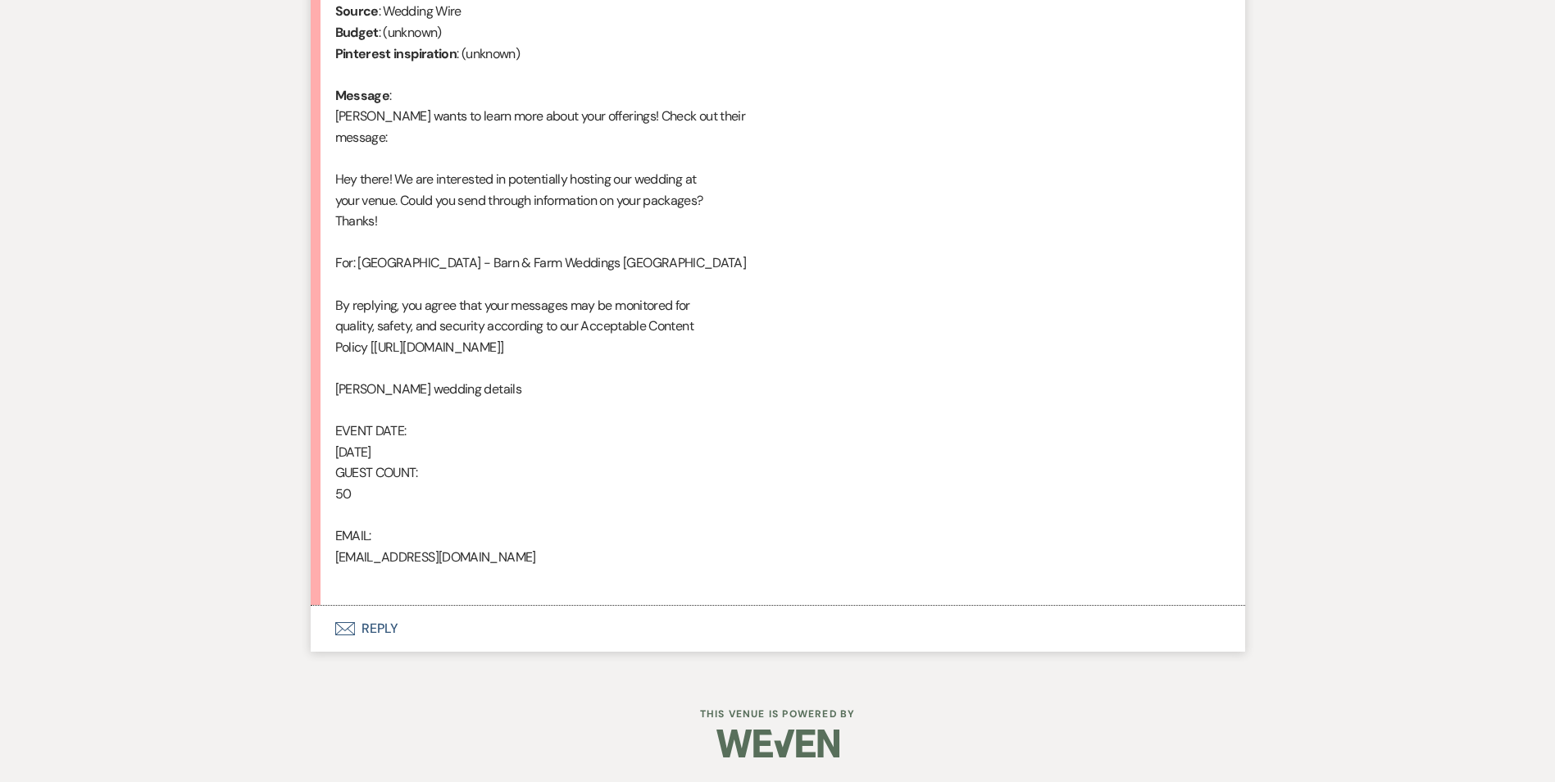
click at [378, 624] on button "Envelope Reply" at bounding box center [778, 629] width 934 height 46
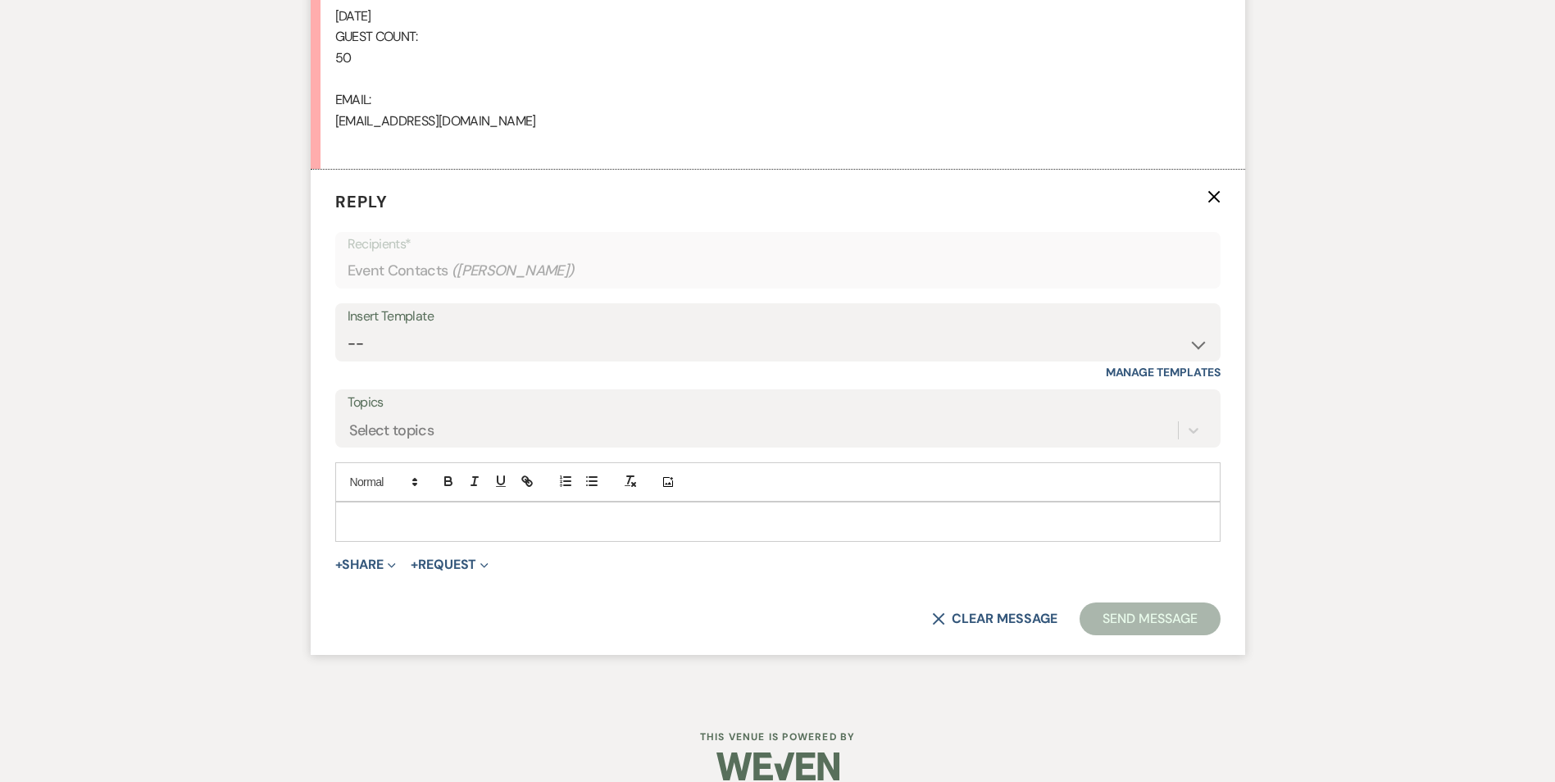
scroll to position [1245, 0]
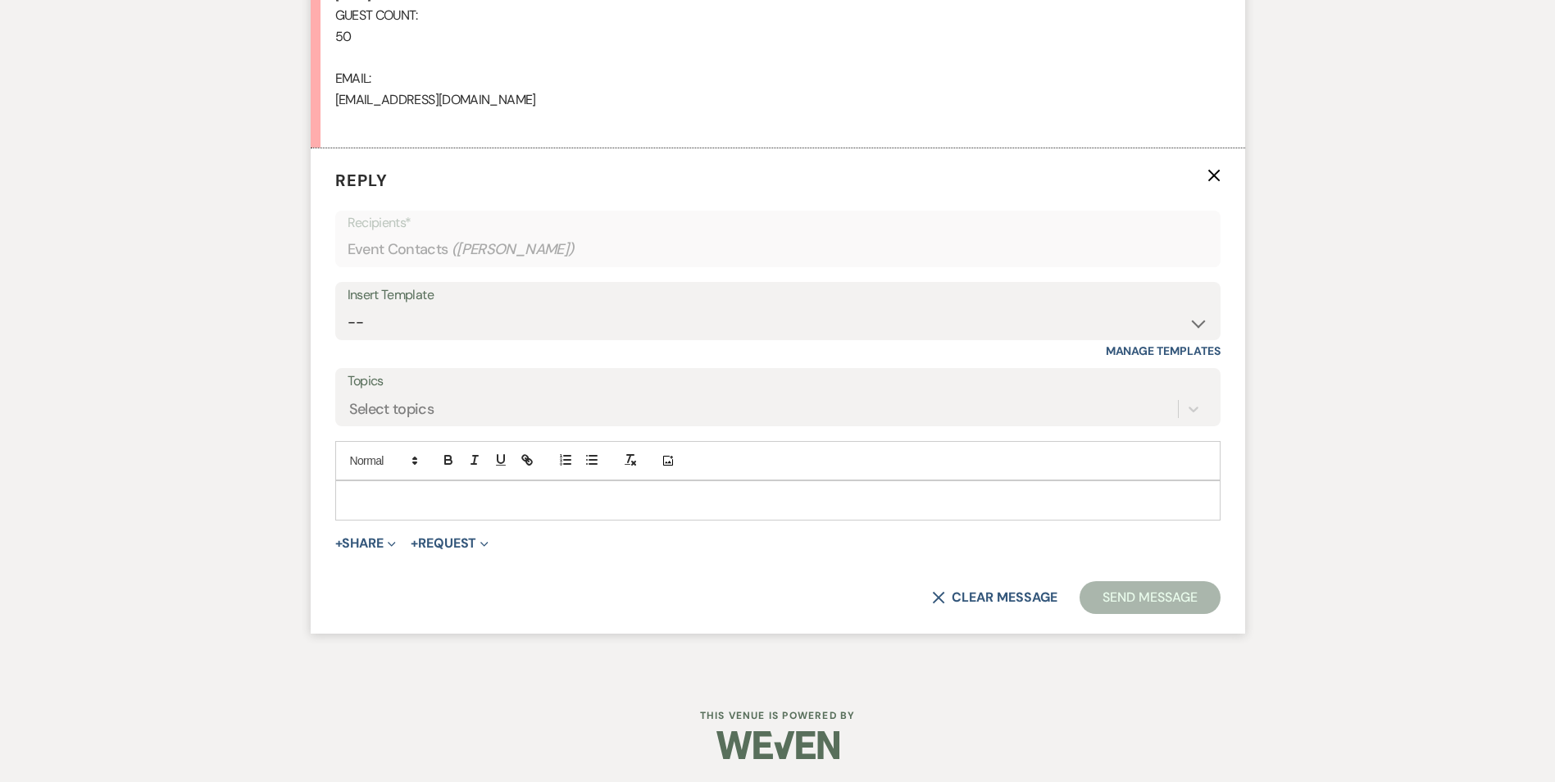
click at [400, 305] on div "Insert Template" at bounding box center [777, 296] width 860 height 24
click at [398, 336] on select "-- Inquiry Follow Up Email #2 Contract Sending Template Payment Template Rental…" at bounding box center [777, 322] width 860 height 32
select select "5986"
click at [347, 306] on select "-- Inquiry Follow Up Email #2 Contract Sending Template Payment Template Rental…" at bounding box center [777, 322] width 860 height 32
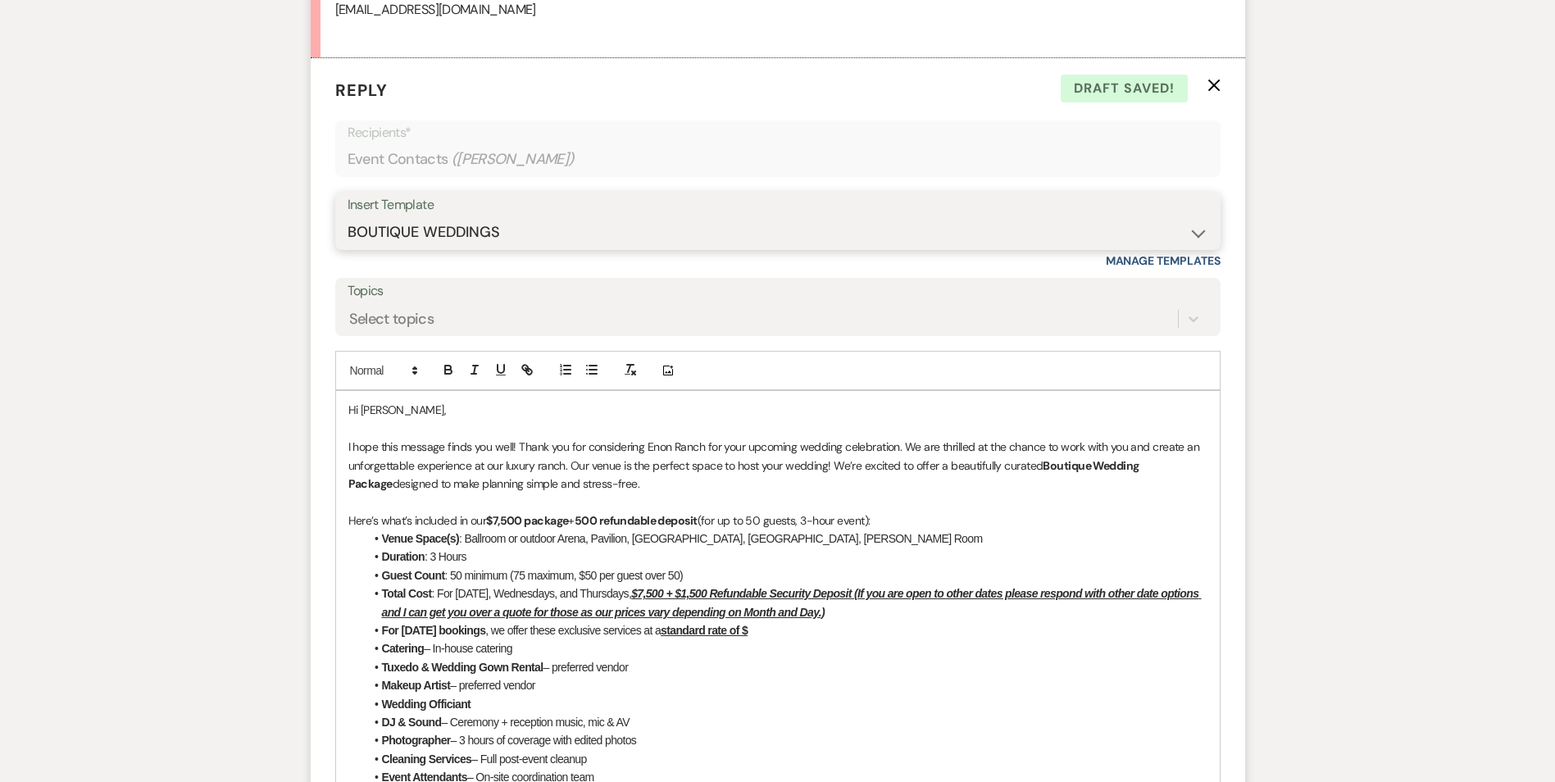
scroll to position [1326, 0]
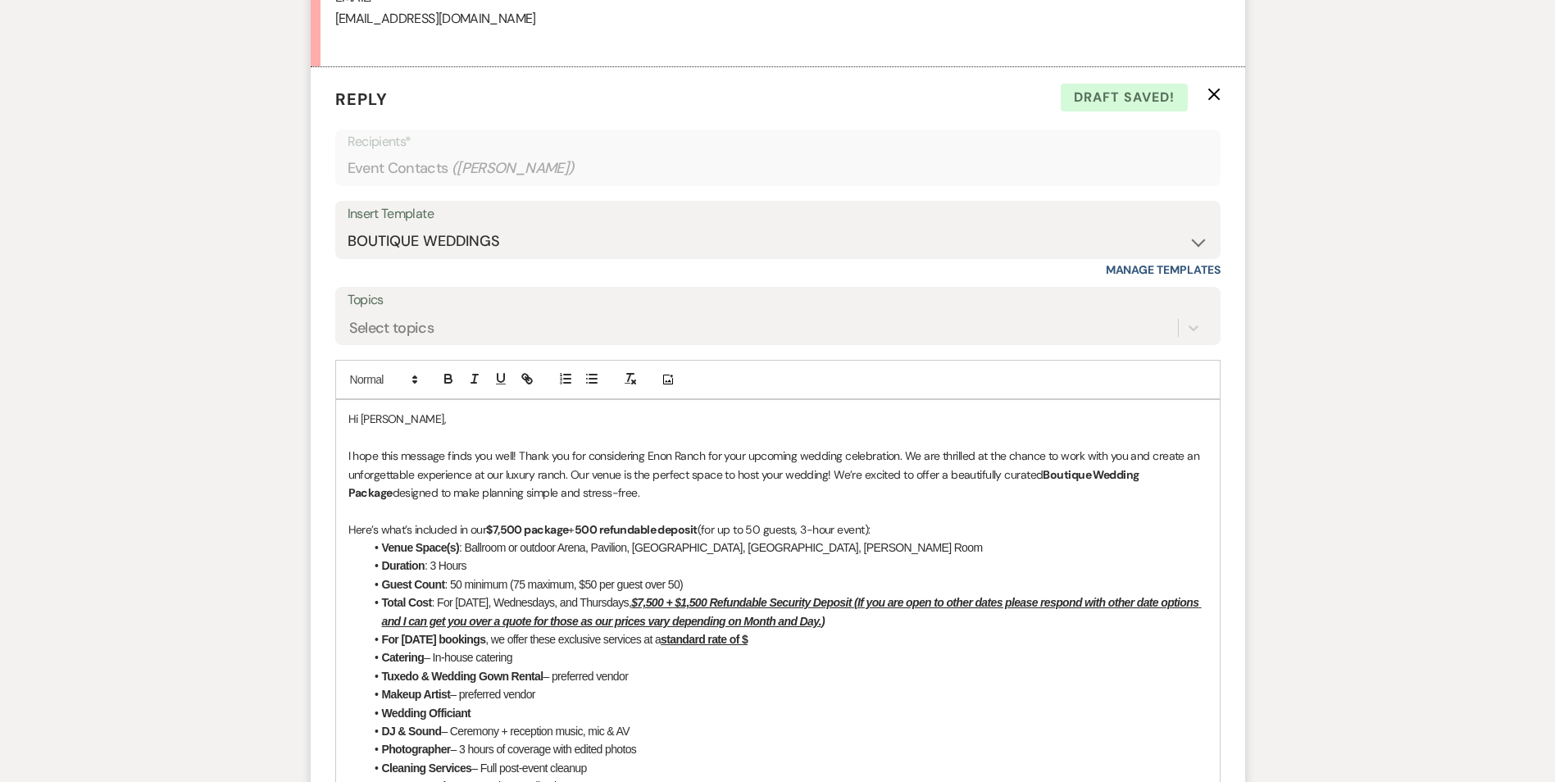
click at [629, 494] on p "I hope this message finds you well! Thank you for considering Enon Ranch for yo…" at bounding box center [777, 474] width 859 height 55
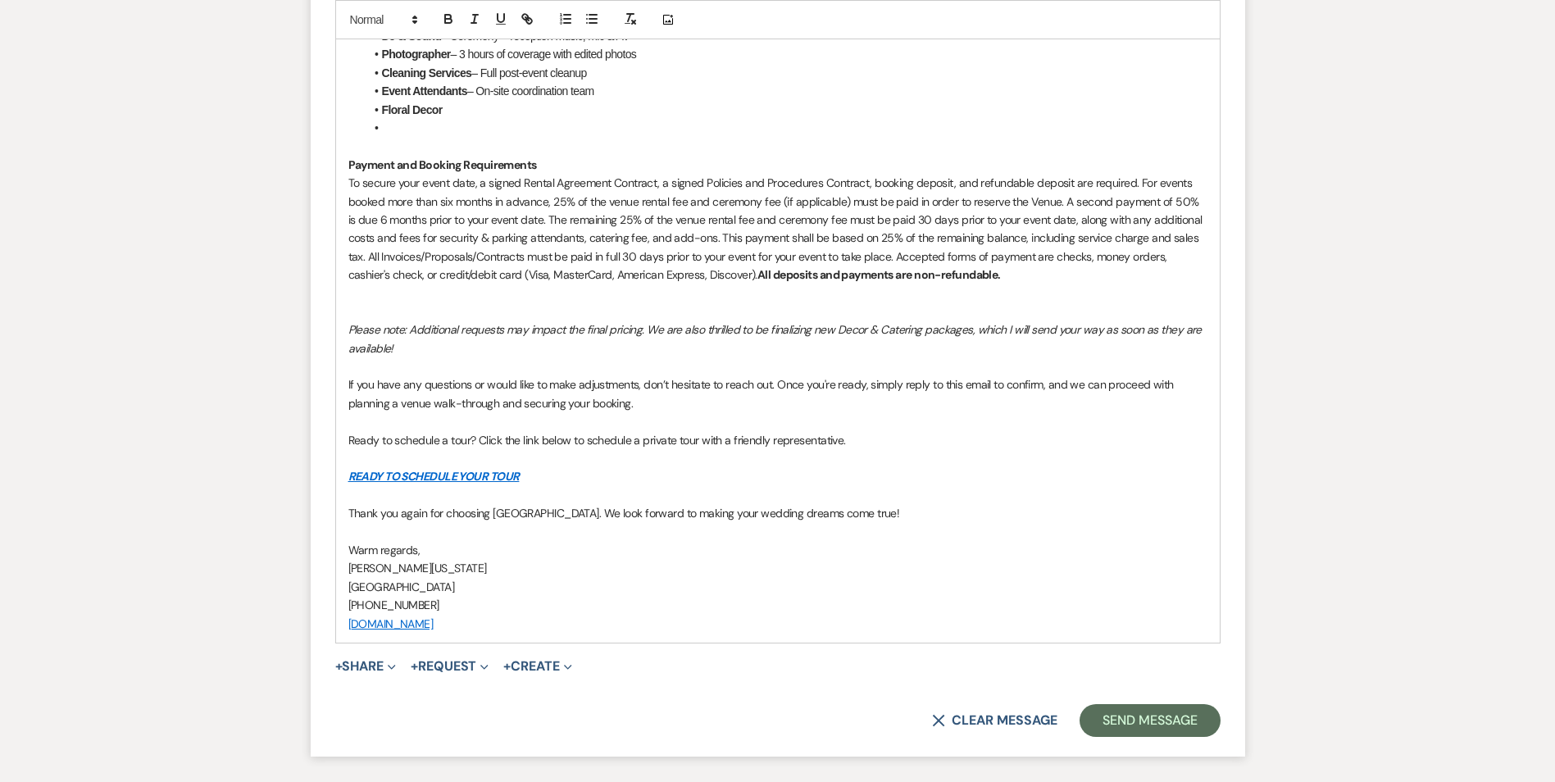
scroll to position [2145, 0]
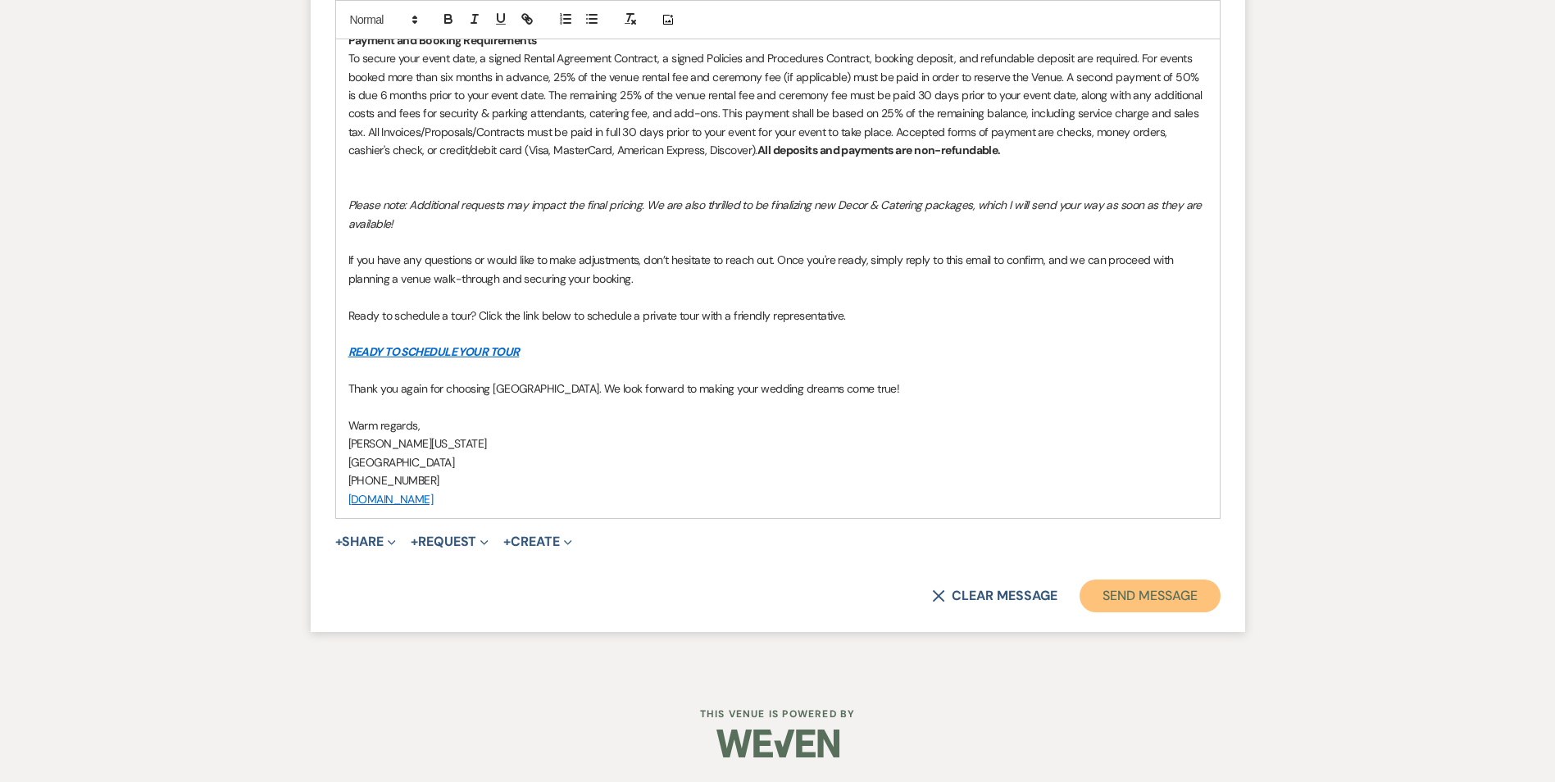
click at [1112, 592] on button "Send Message" at bounding box center [1149, 595] width 140 height 33
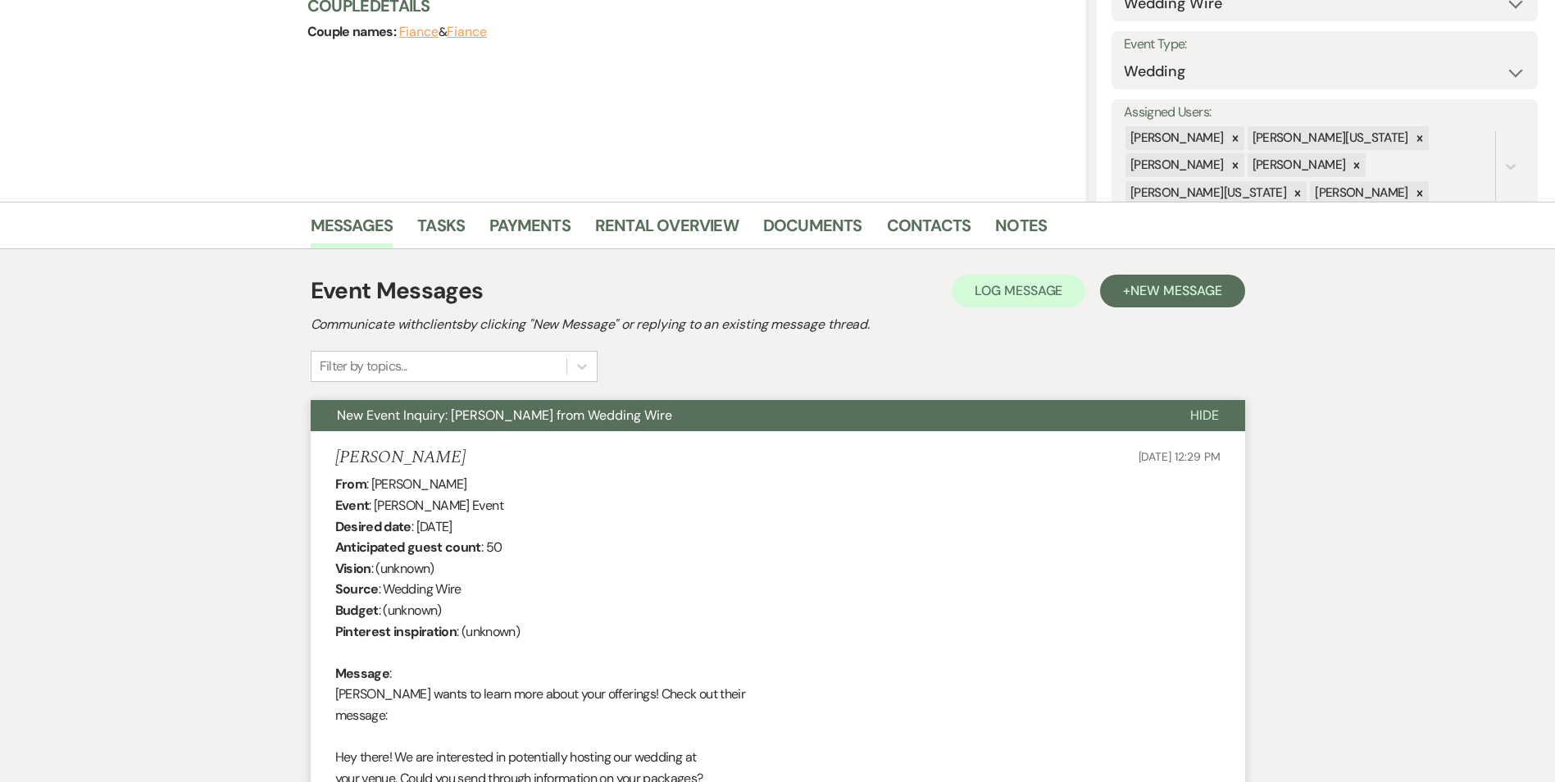
scroll to position [0, 0]
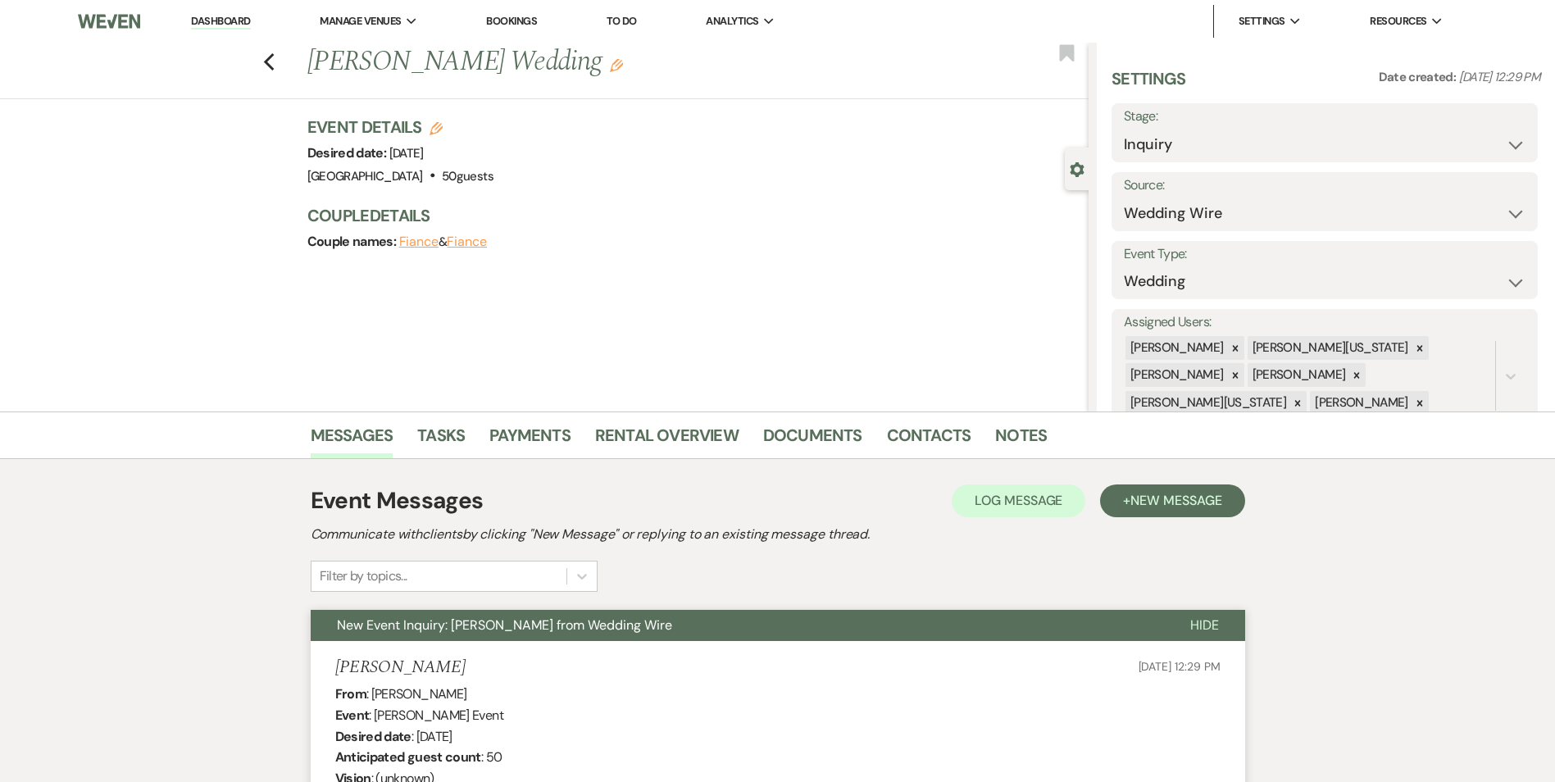
click at [268, 64] on div "Previous [PERSON_NAME] Wedding Edit Bookmark" at bounding box center [540, 71] width 1096 height 57
click at [273, 60] on use "button" at bounding box center [268, 62] width 11 height 18
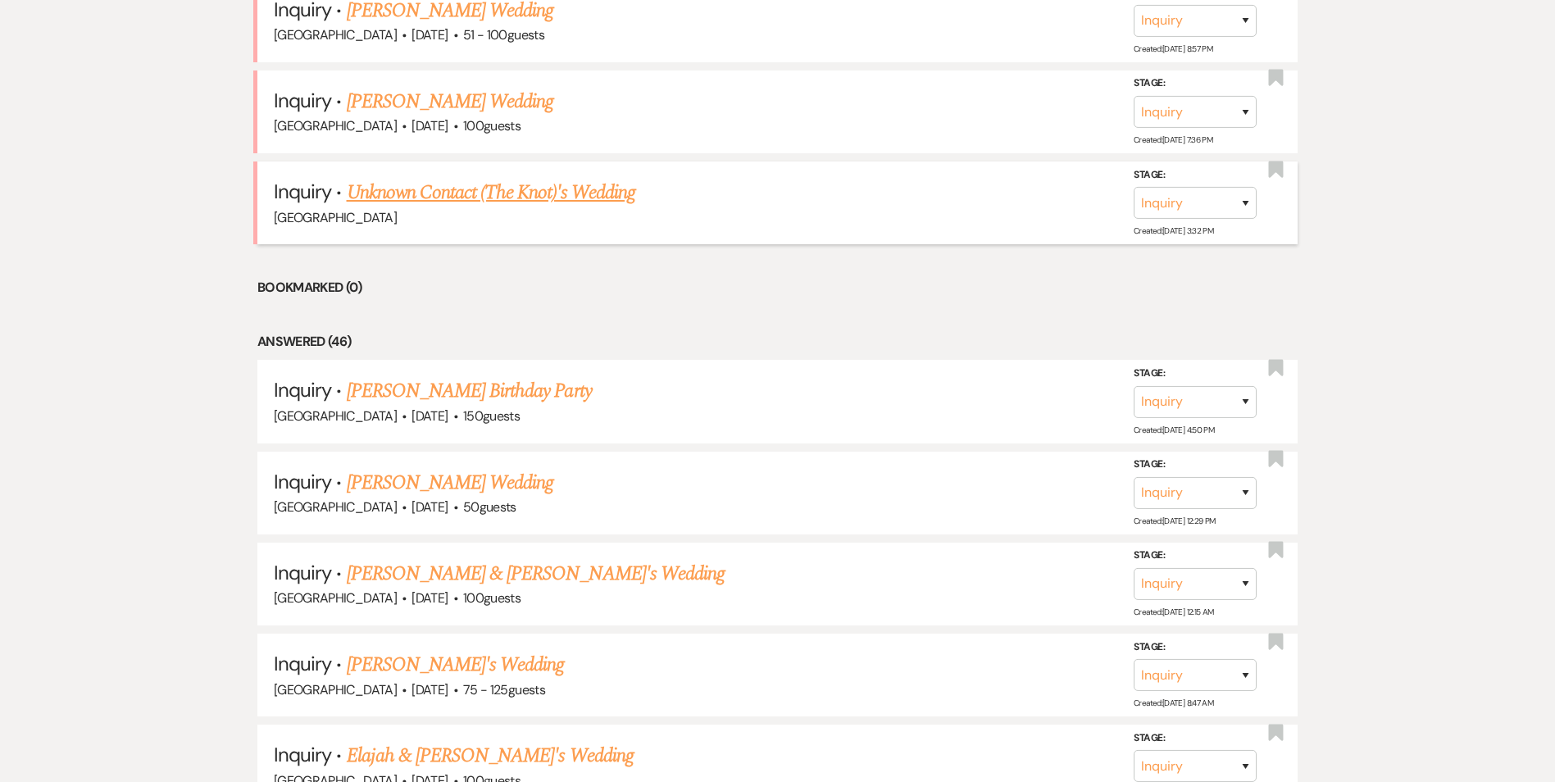
scroll to position [901, 0]
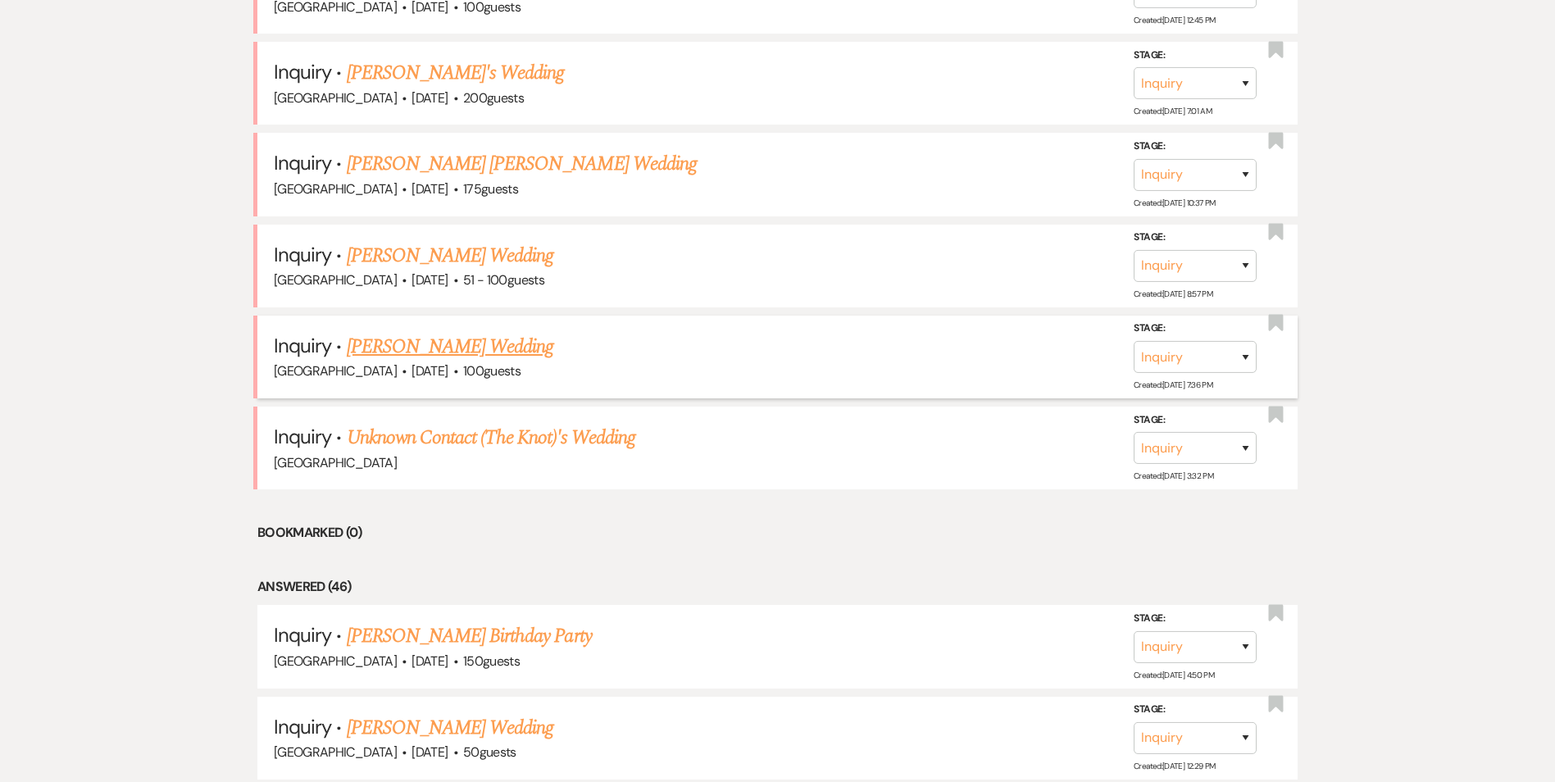
click at [427, 361] on link "[PERSON_NAME] Wedding" at bounding box center [450, 347] width 207 height 30
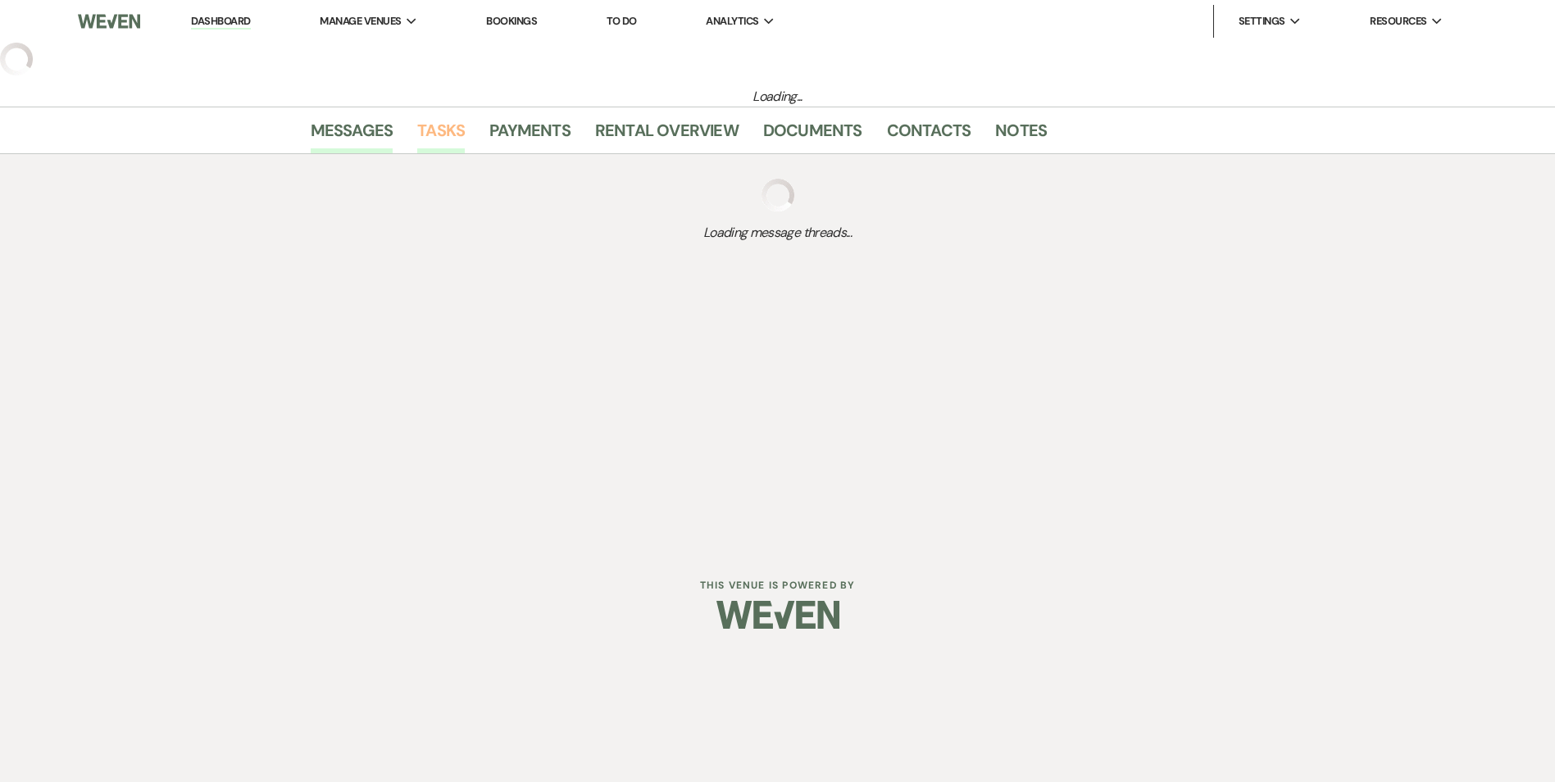
select select "3"
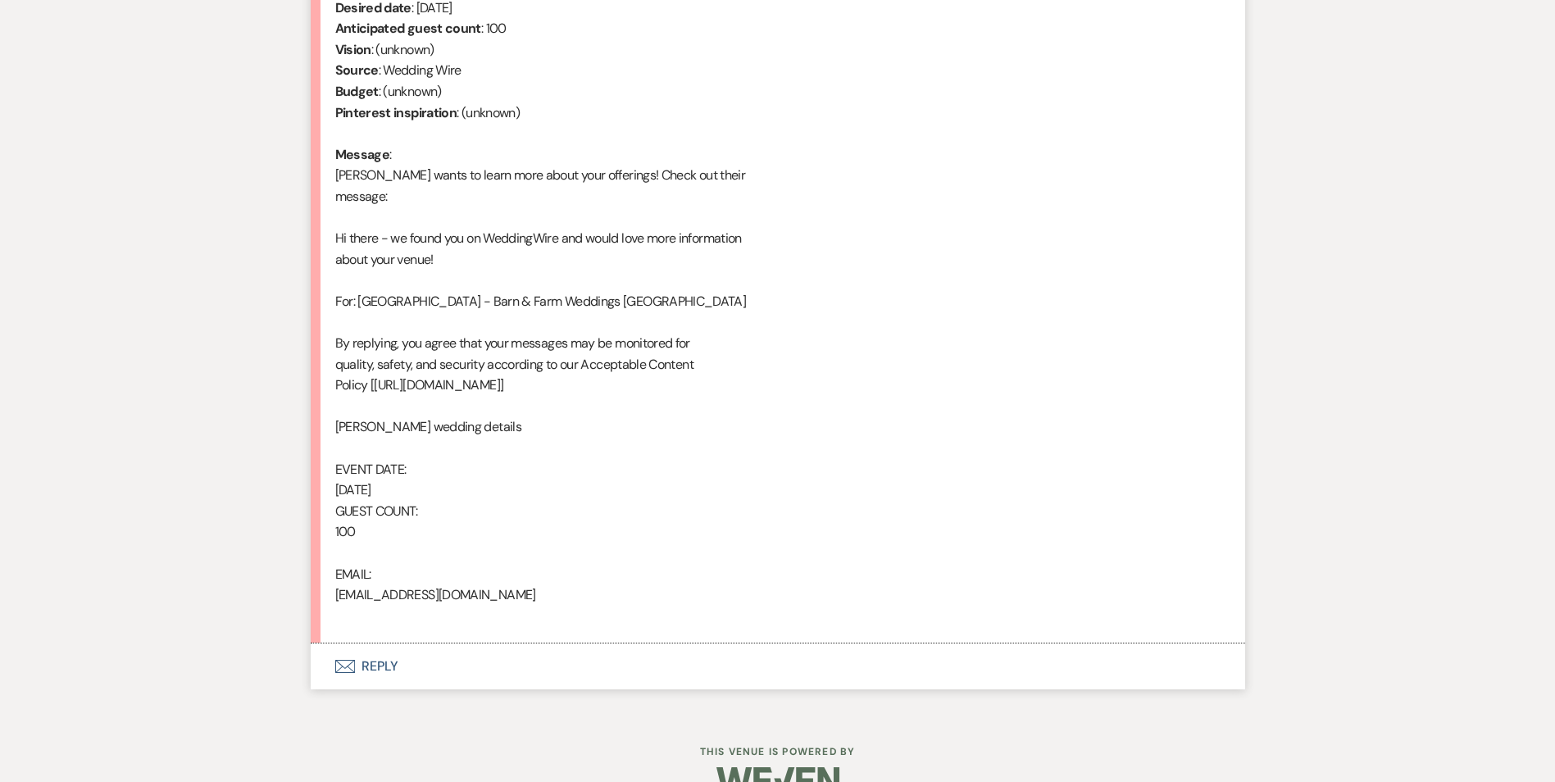
scroll to position [766, 0]
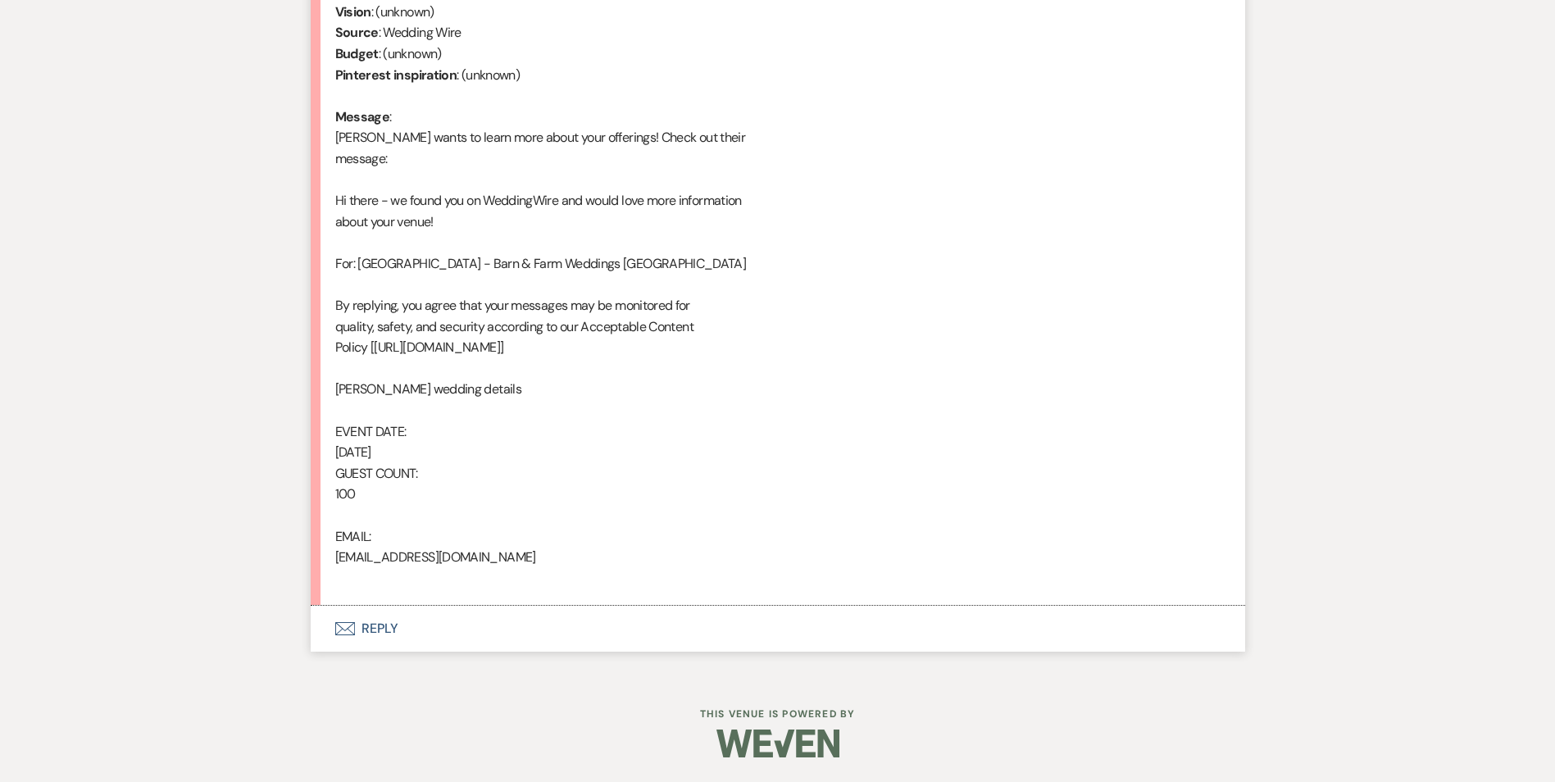
click at [375, 624] on button "Envelope Reply" at bounding box center [778, 629] width 934 height 46
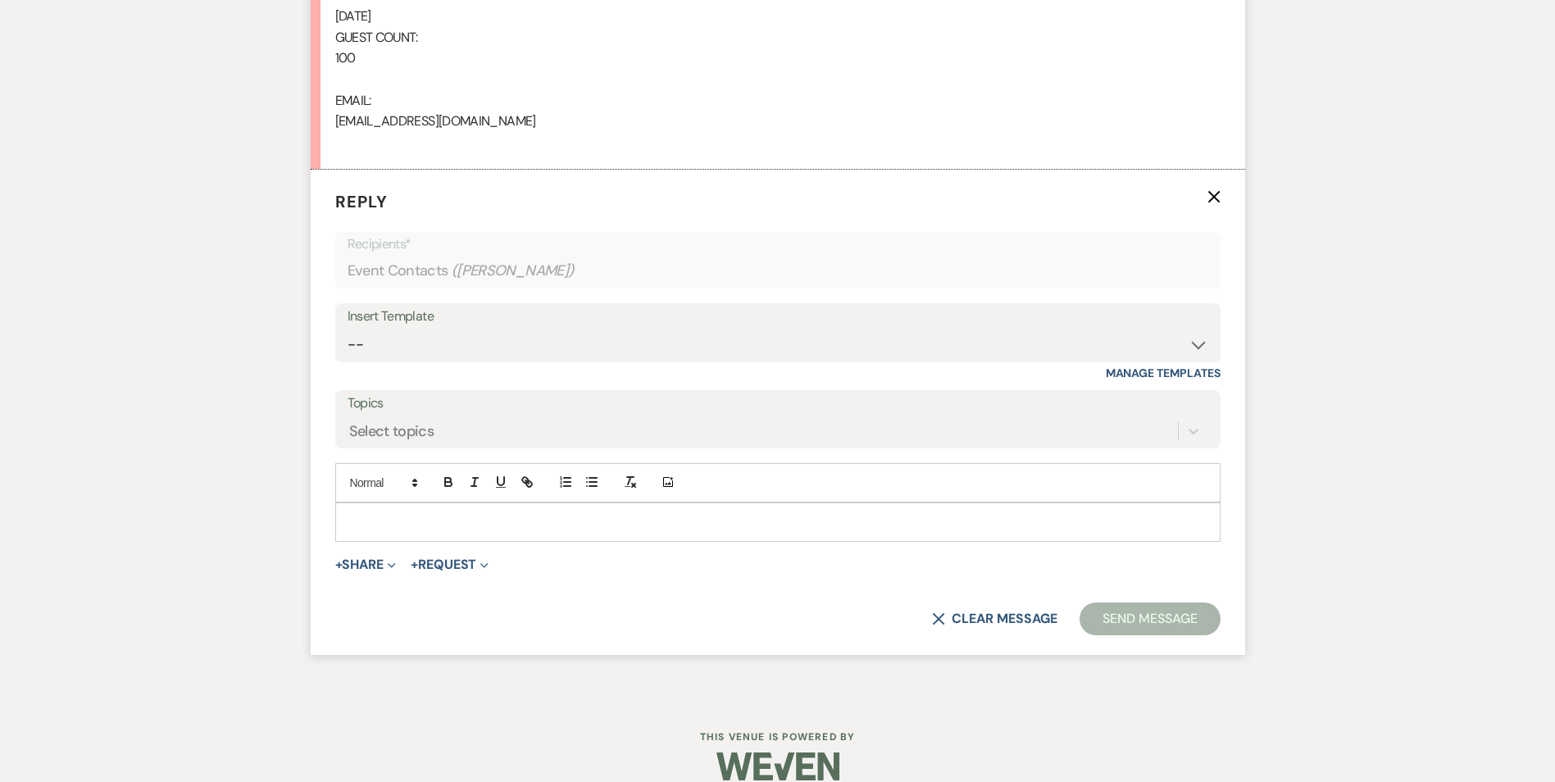
scroll to position [1224, 0]
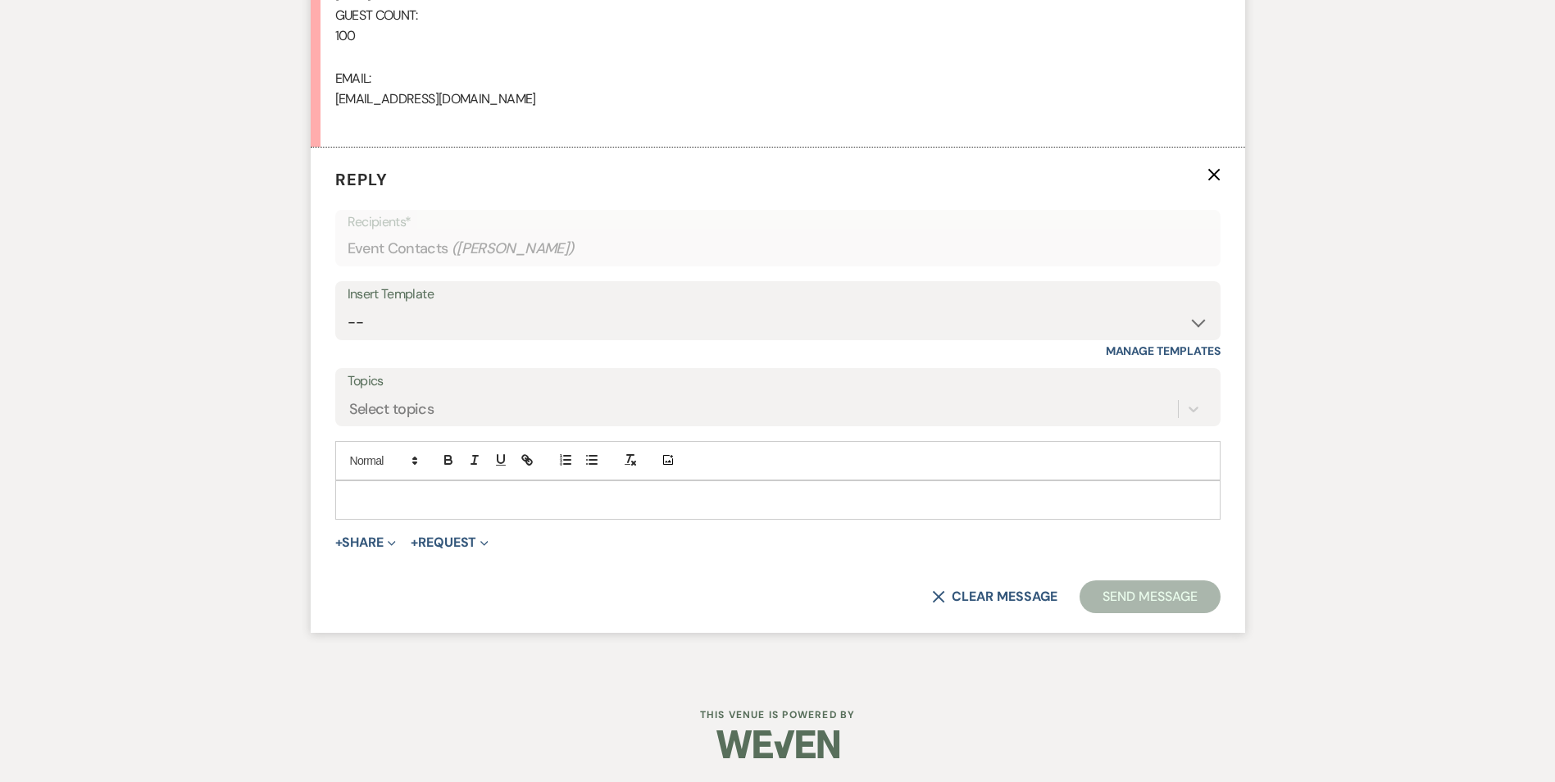
click at [435, 298] on div "Insert Template" at bounding box center [777, 295] width 860 height 24
click at [436, 310] on select "-- Inquiry Follow Up Email #2 Contract Sending Template Payment Template Rental…" at bounding box center [777, 322] width 860 height 32
select select "4375"
click at [347, 306] on select "-- Inquiry Follow Up Email #2 Contract Sending Template Payment Template Rental…" at bounding box center [777, 322] width 860 height 32
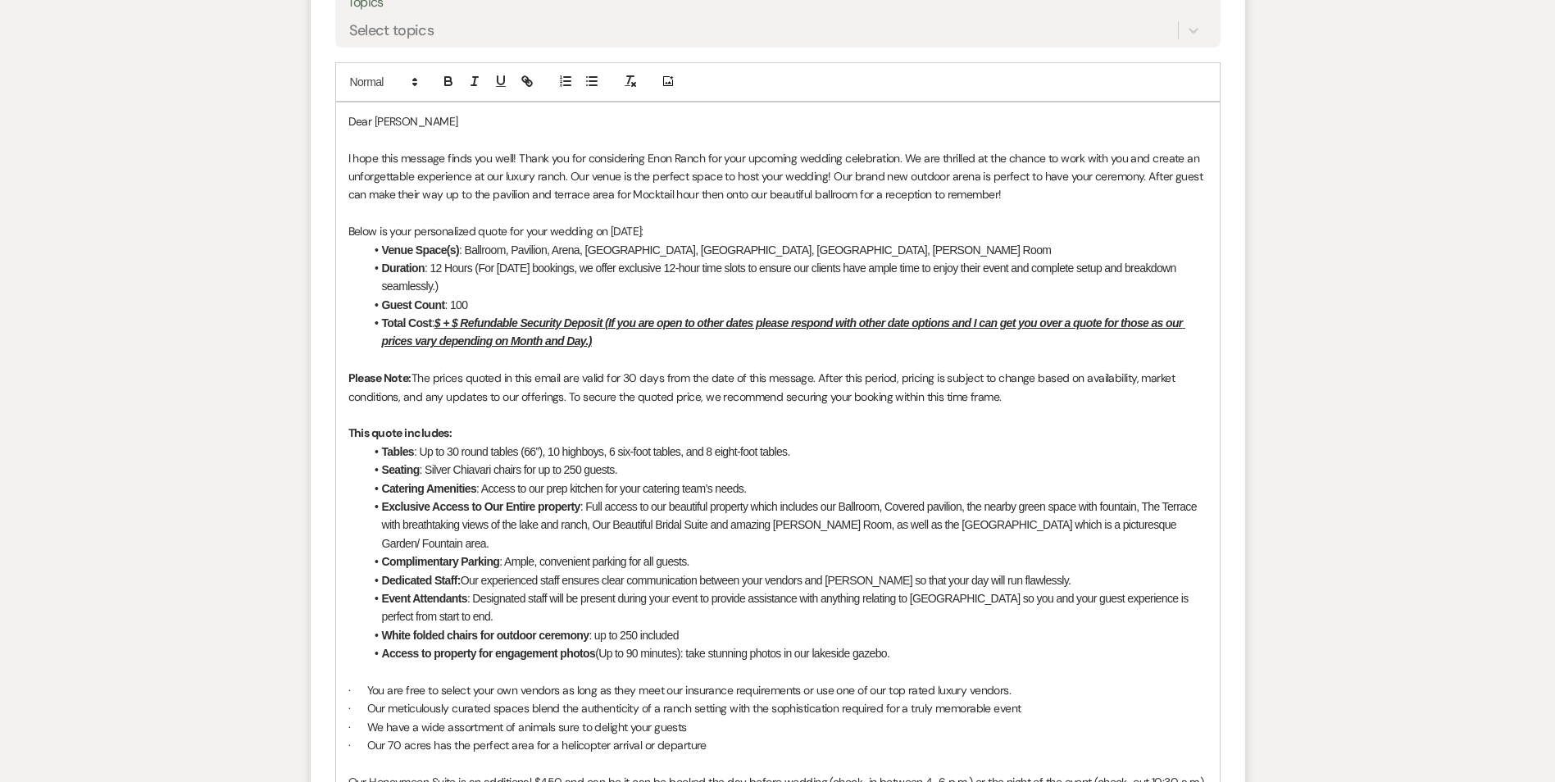
scroll to position [1634, 0]
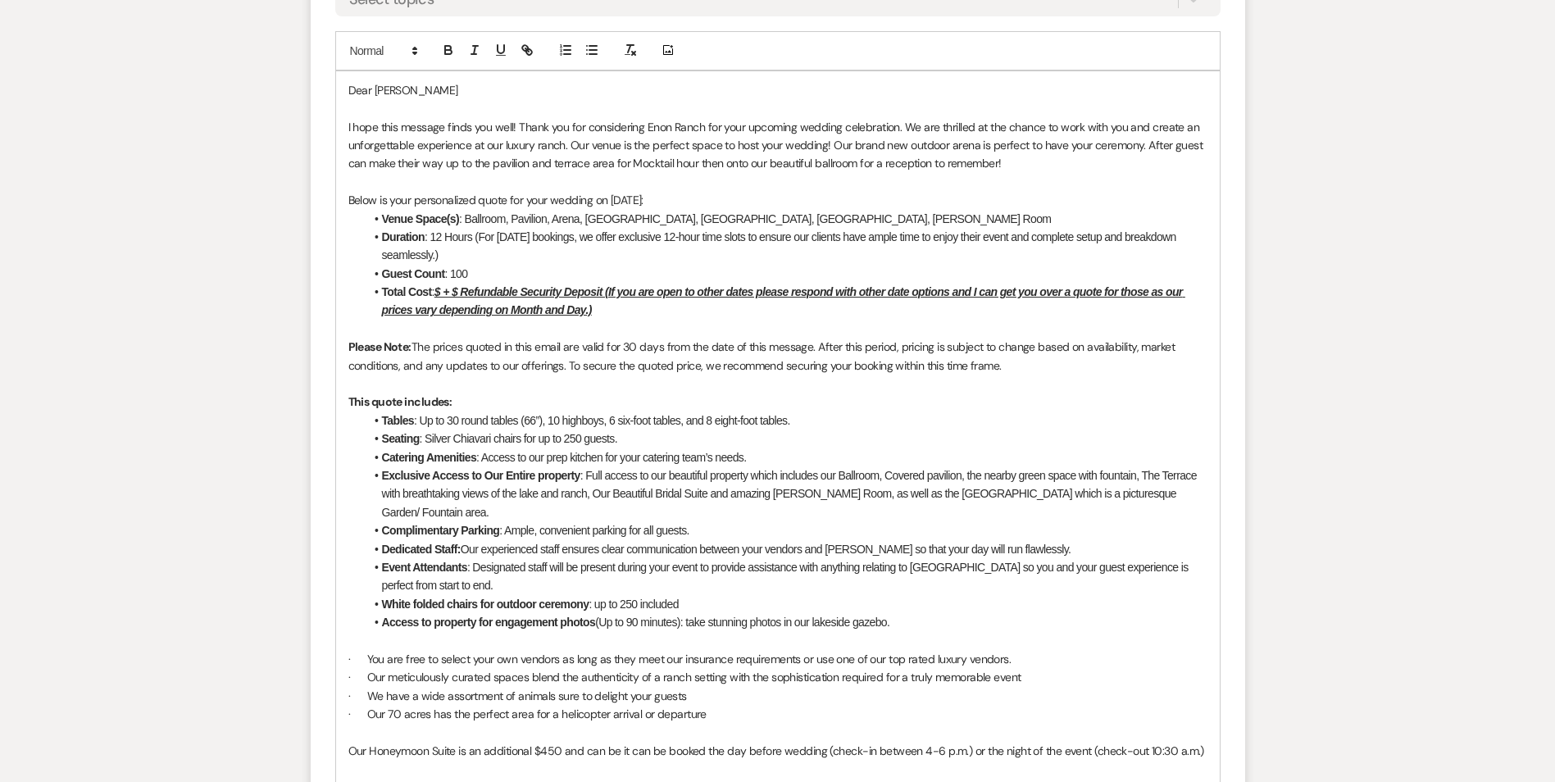
click at [441, 290] on u "$ + $ Refundable Security Deposit (If you are open to other dates please respon…" at bounding box center [783, 300] width 803 height 31
click at [491, 295] on u "$13,000 + $ Refundable Security Deposit (If you are open to other dates please …" at bounding box center [789, 300] width 815 height 31
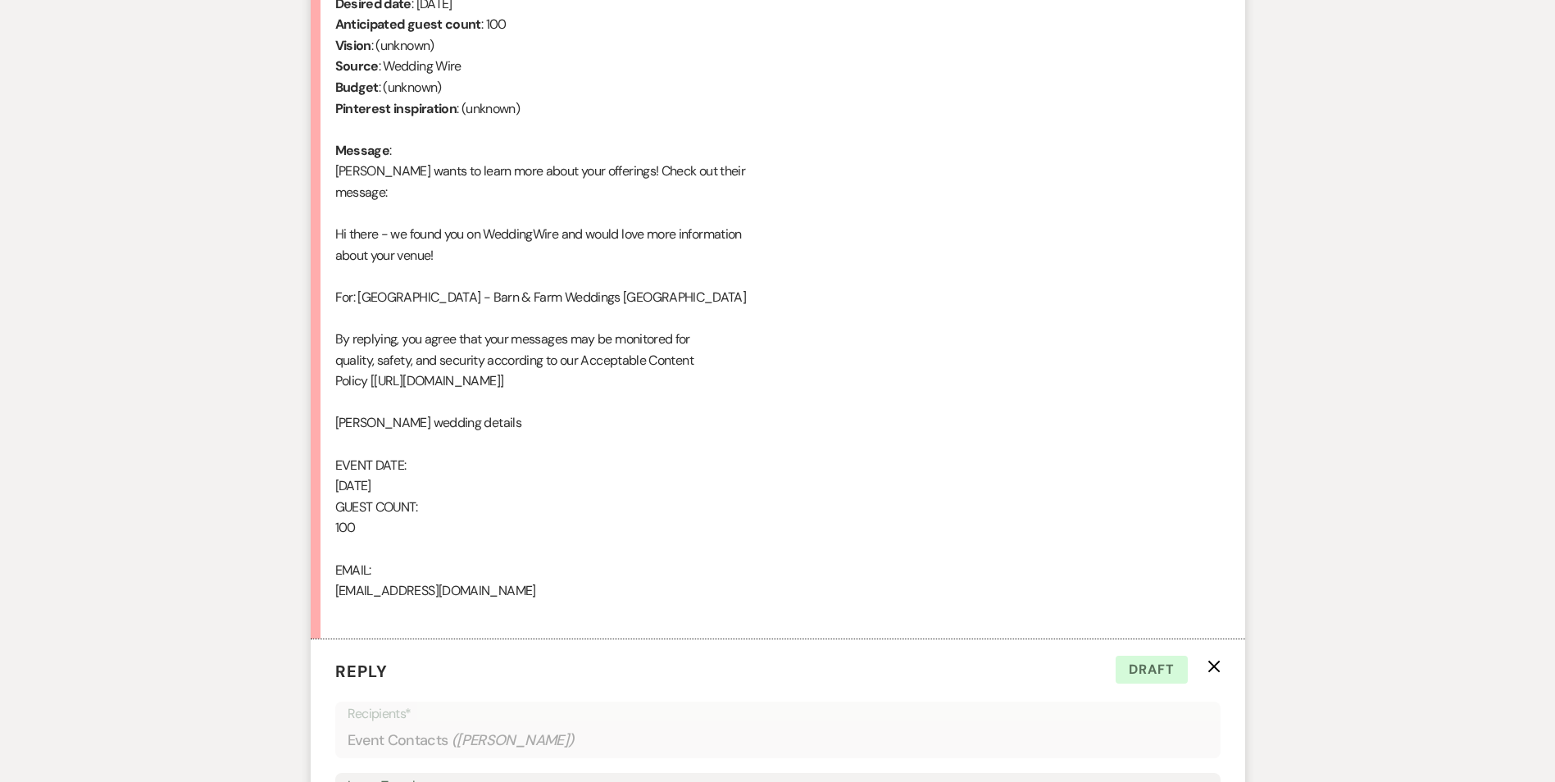
scroll to position [1151, 0]
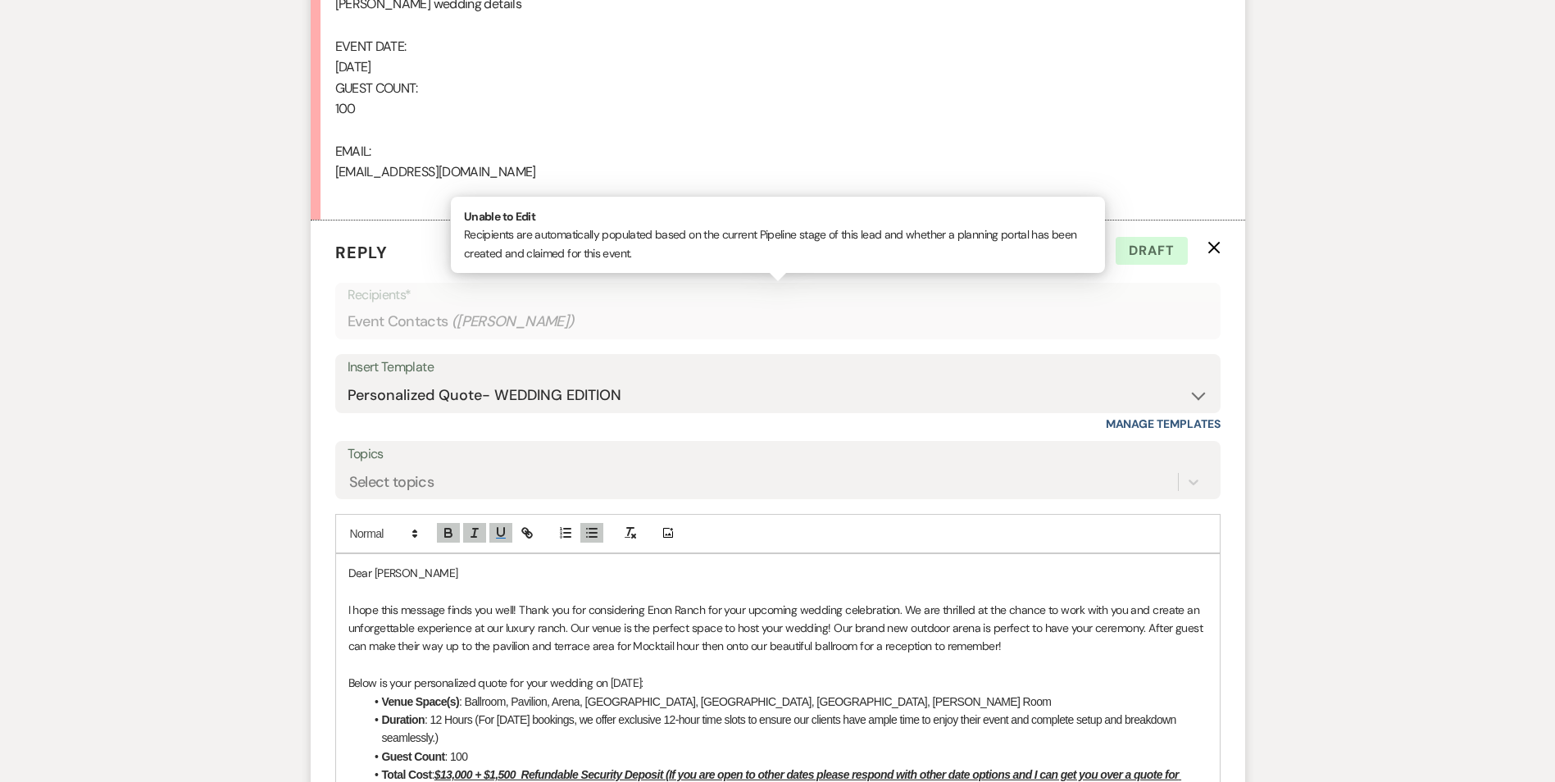
click at [538, 306] on div "Event Contacts ( [PERSON_NAME] )" at bounding box center [777, 322] width 860 height 32
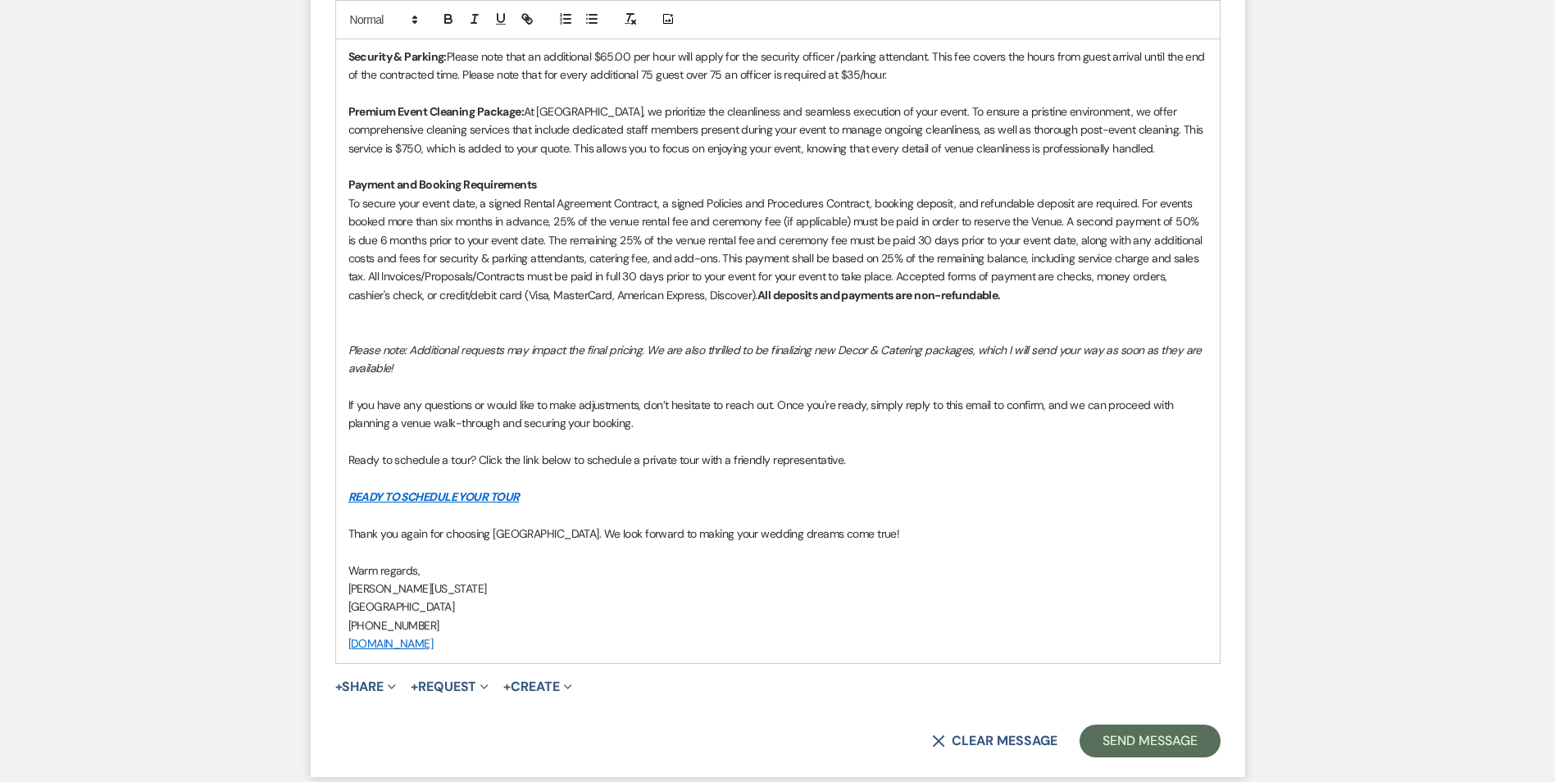
scroll to position [2491, 0]
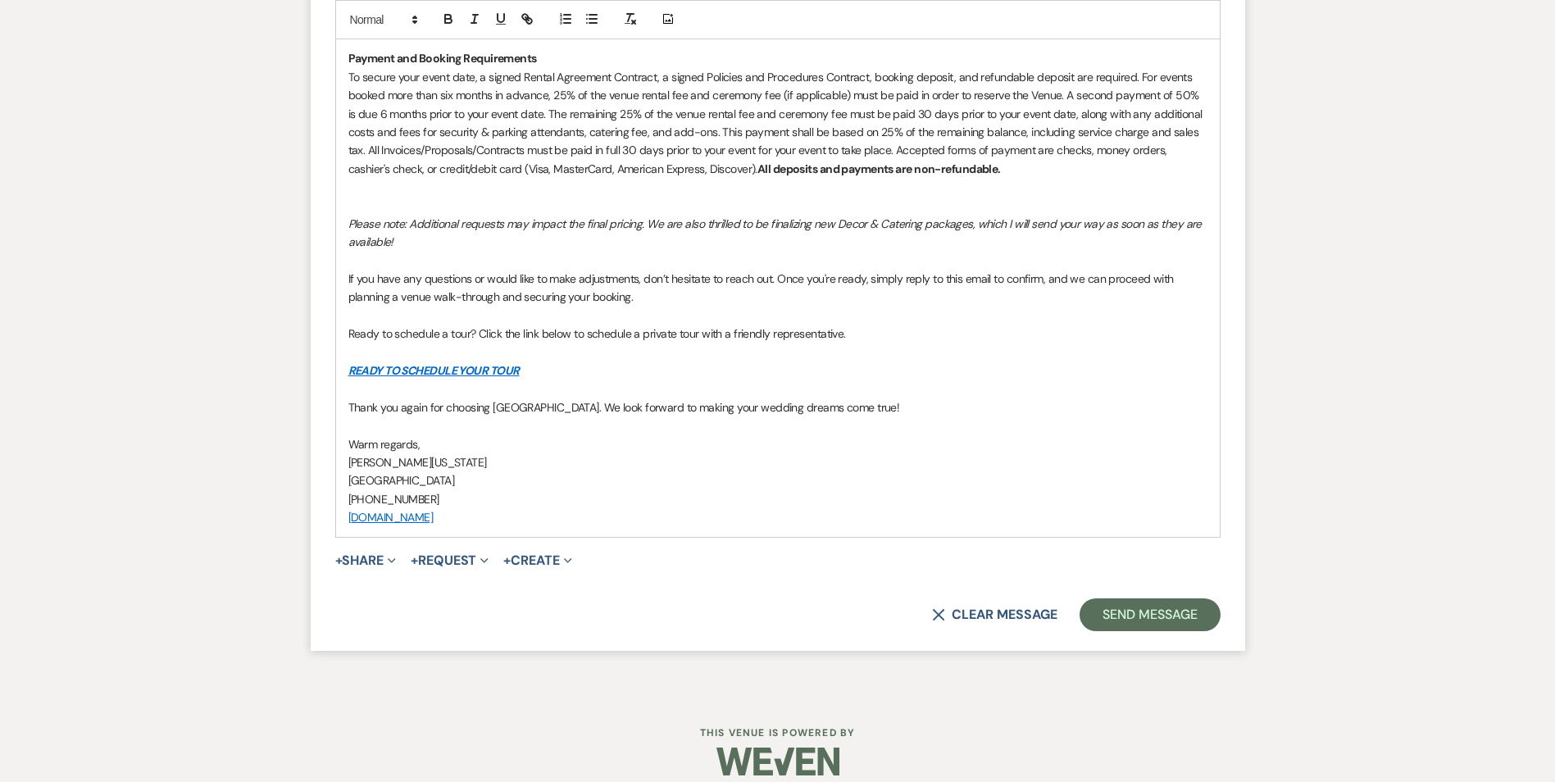
click at [1119, 598] on button "Send Message" at bounding box center [1149, 614] width 140 height 33
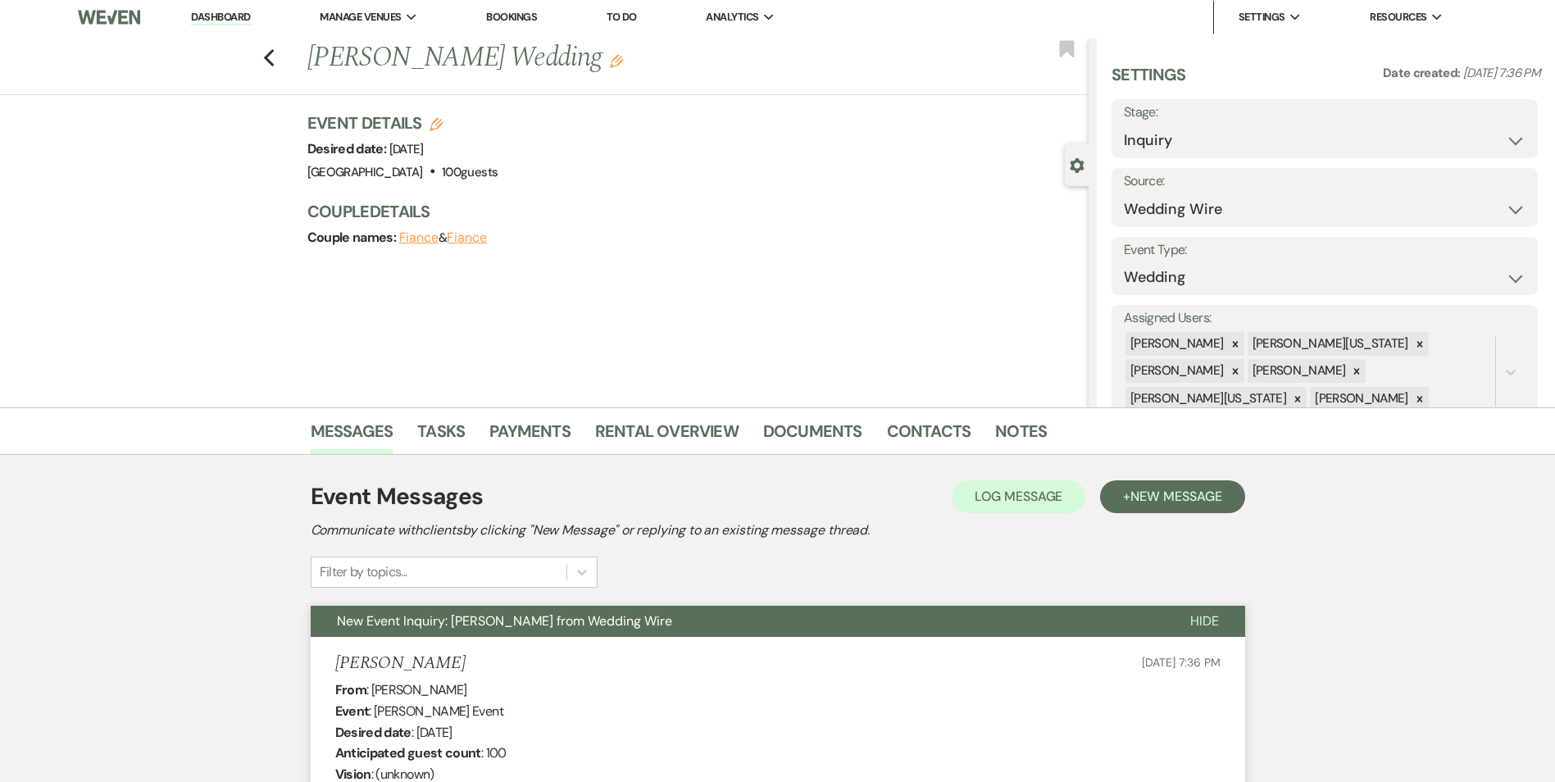
scroll to position [0, 0]
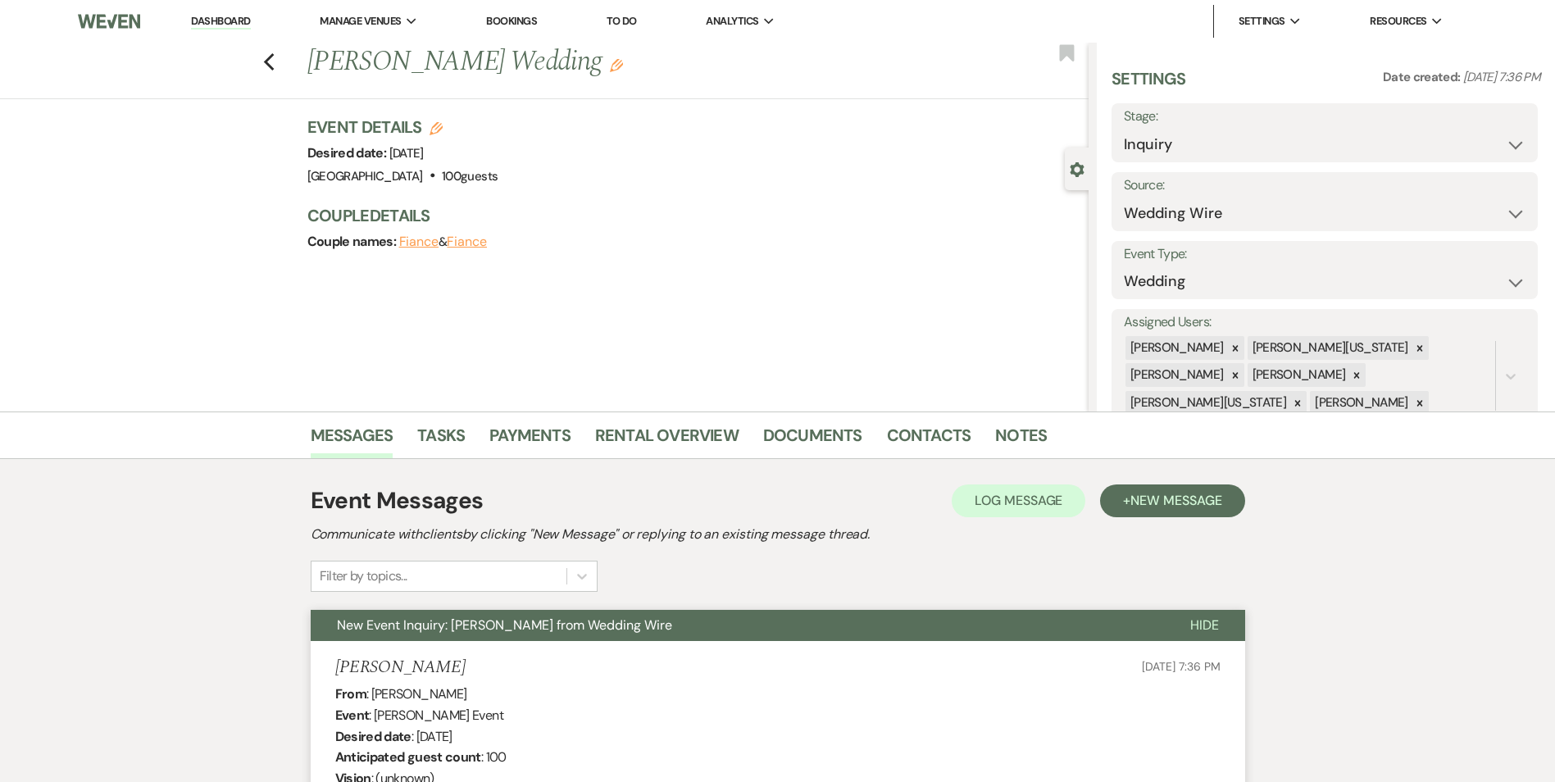
click at [261, 57] on div "Previous [PERSON_NAME] Wedding Edit Bookmark" at bounding box center [540, 71] width 1096 height 57
click at [275, 60] on icon "Previous" at bounding box center [269, 62] width 12 height 20
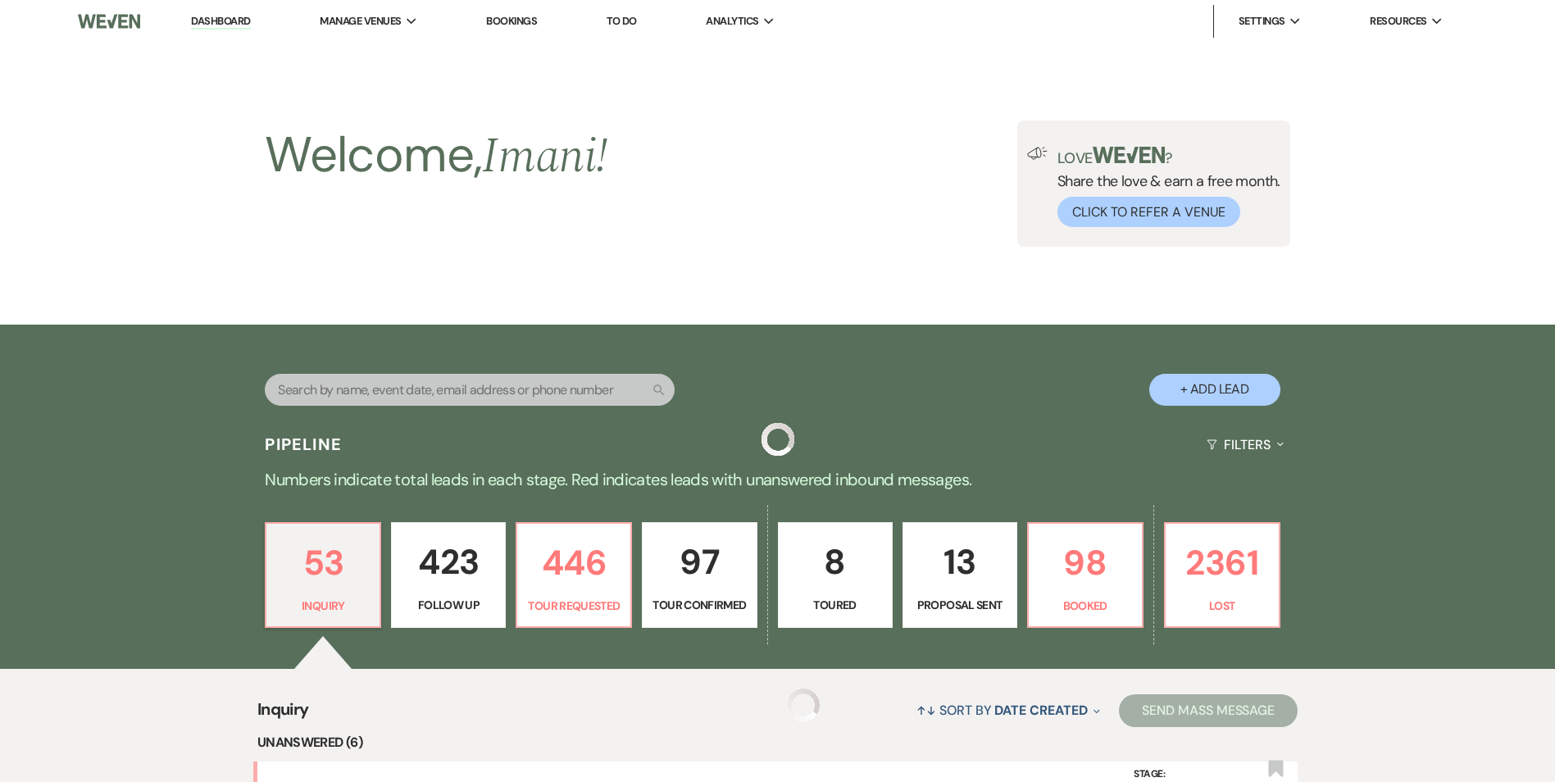
scroll to position [901, 0]
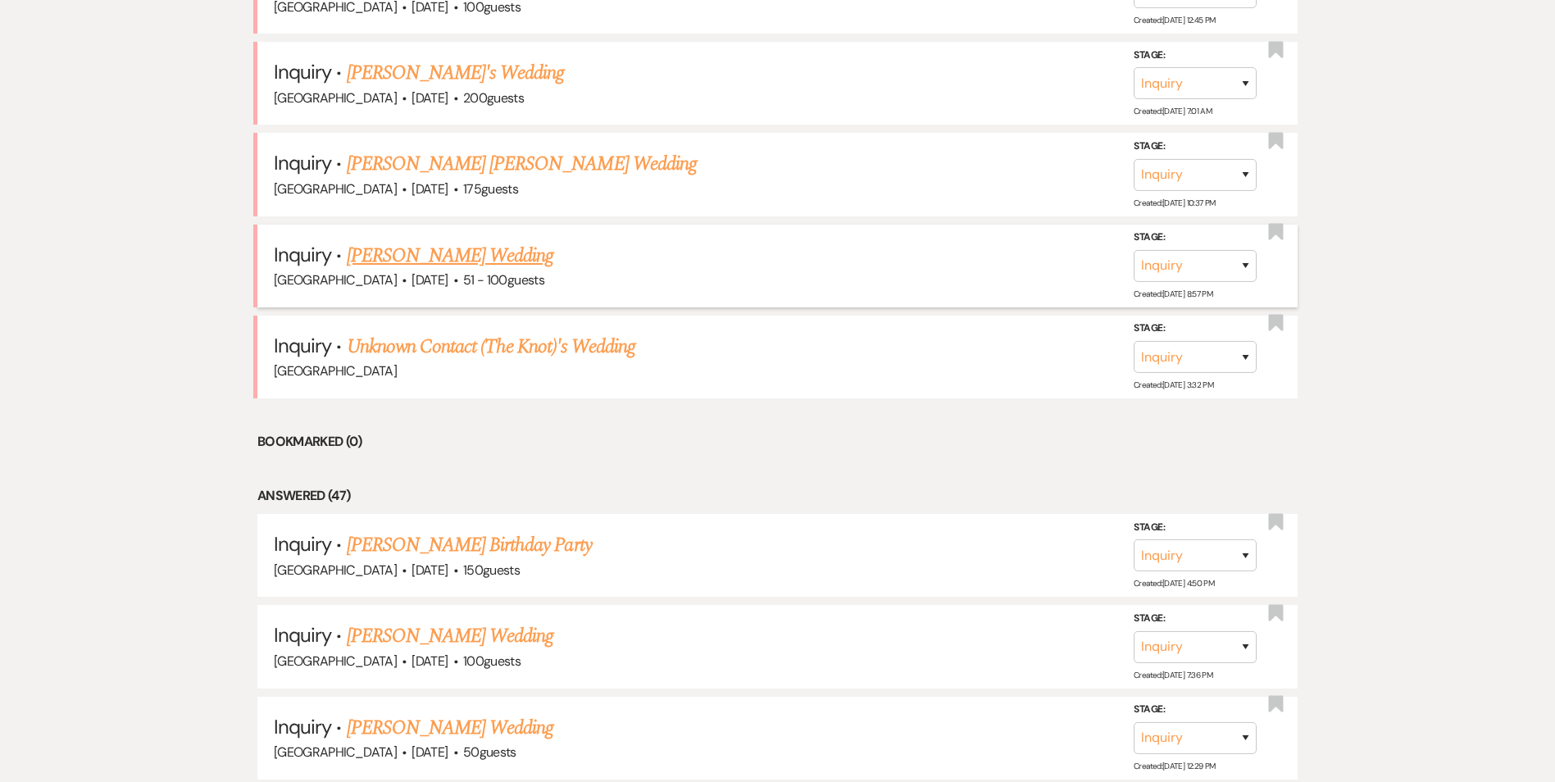
click at [412, 287] on div "[GEOGRAPHIC_DATA] · [DATE] · 51 - 100 guests" at bounding box center [777, 280] width 1007 height 21
click at [411, 270] on link "[PERSON_NAME] Wedding" at bounding box center [450, 256] width 207 height 30
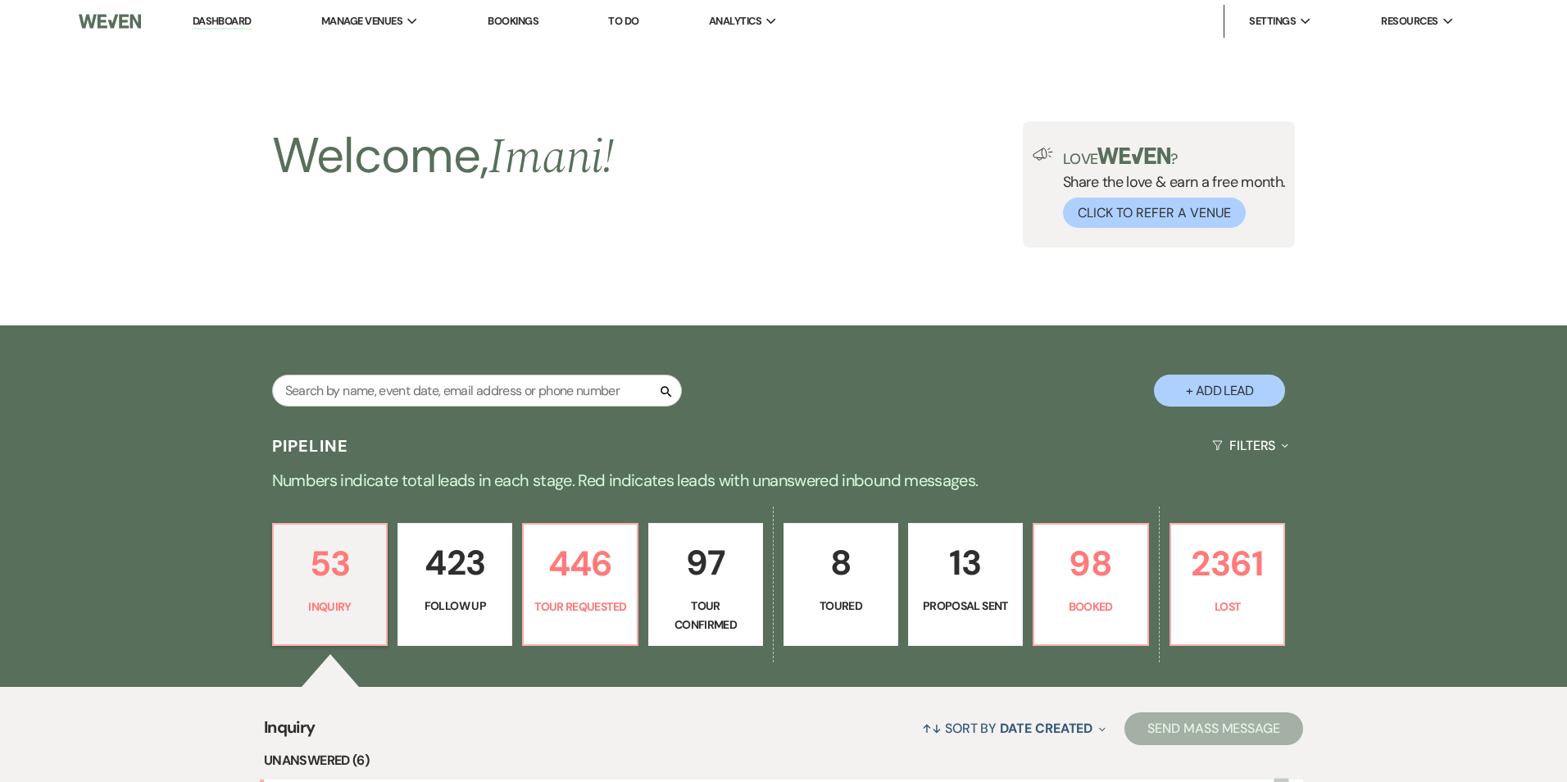
select select "2"
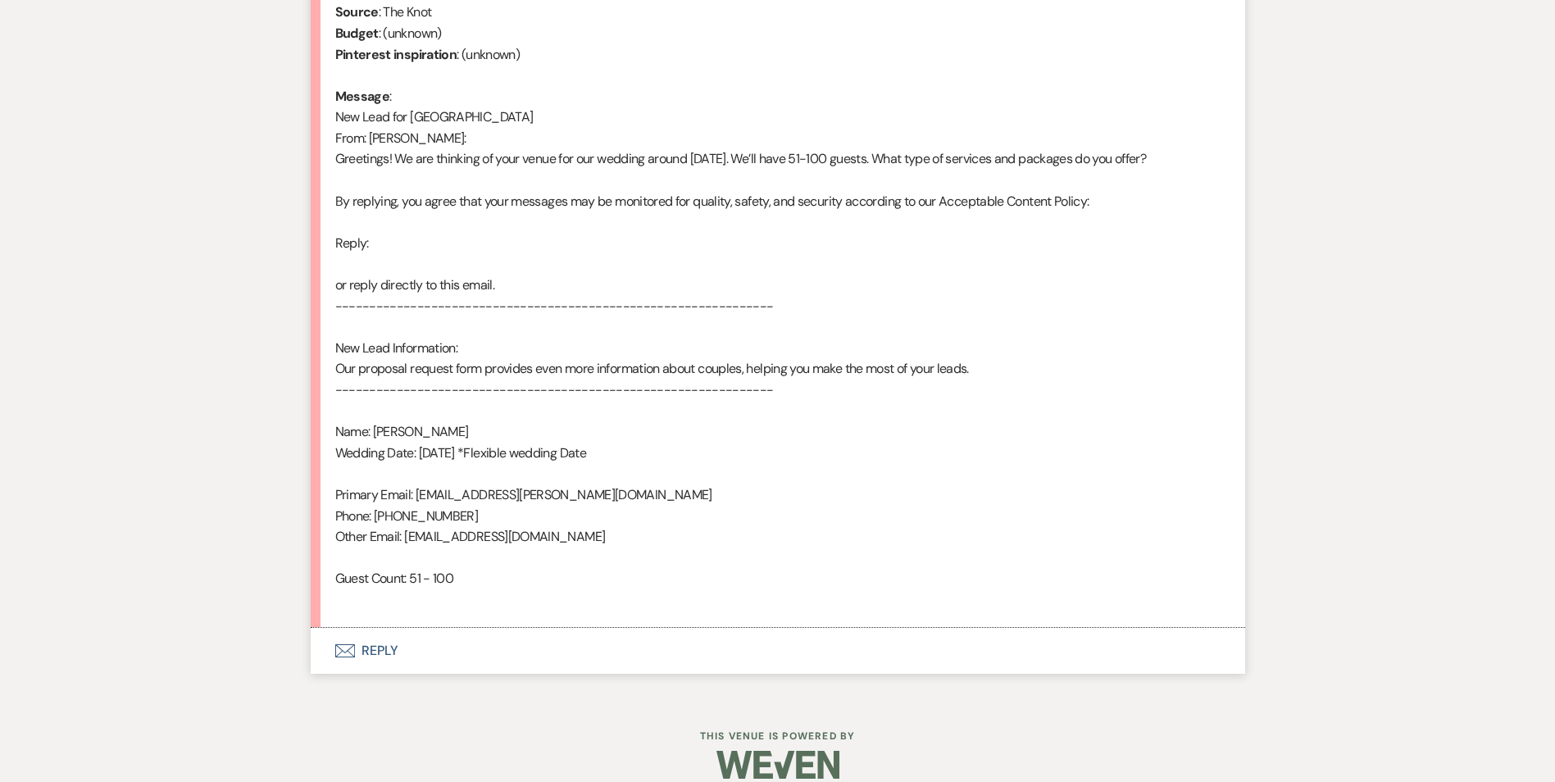
scroll to position [808, 0]
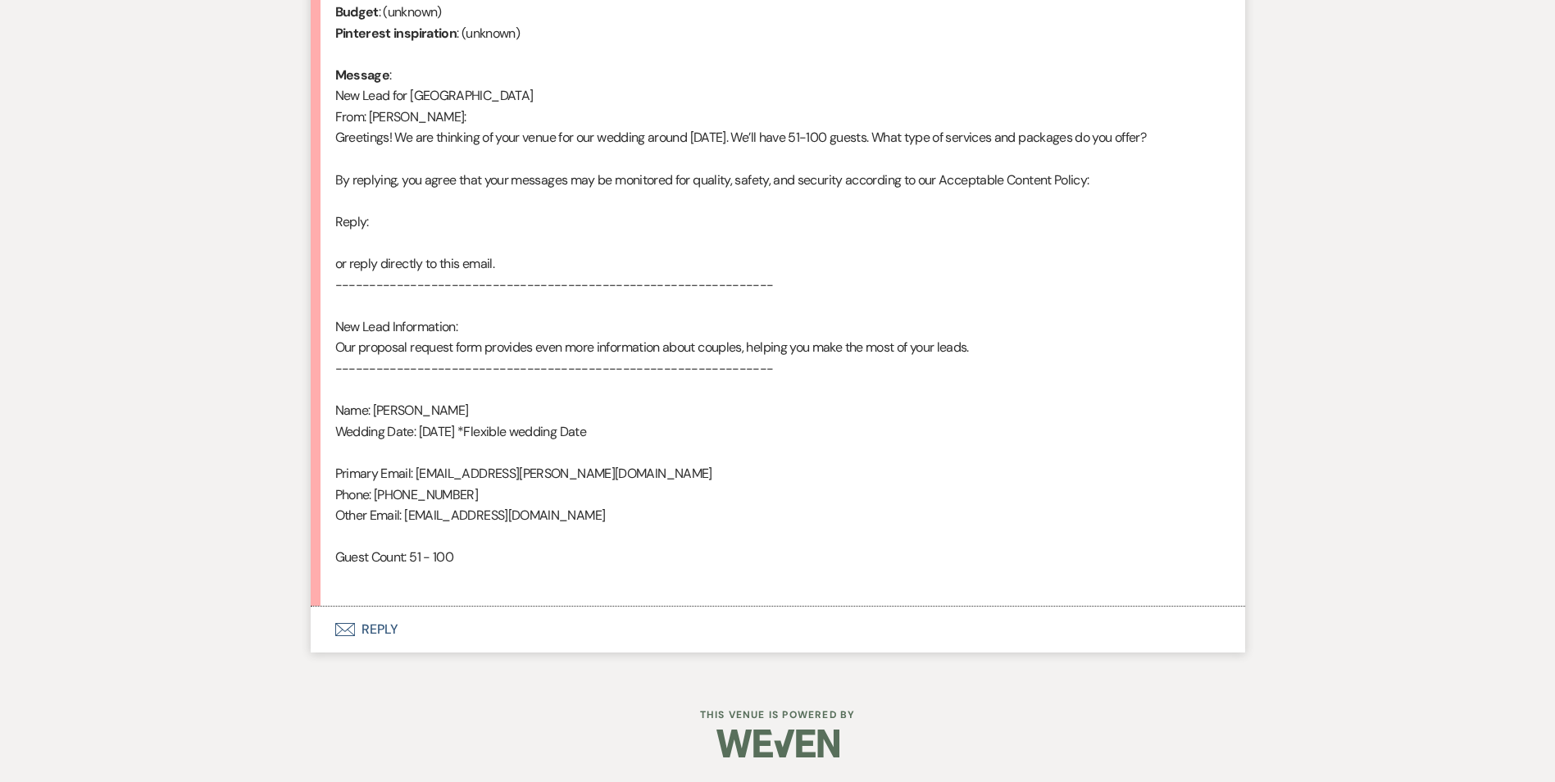
click at [370, 628] on button "Envelope Reply" at bounding box center [778, 629] width 934 height 46
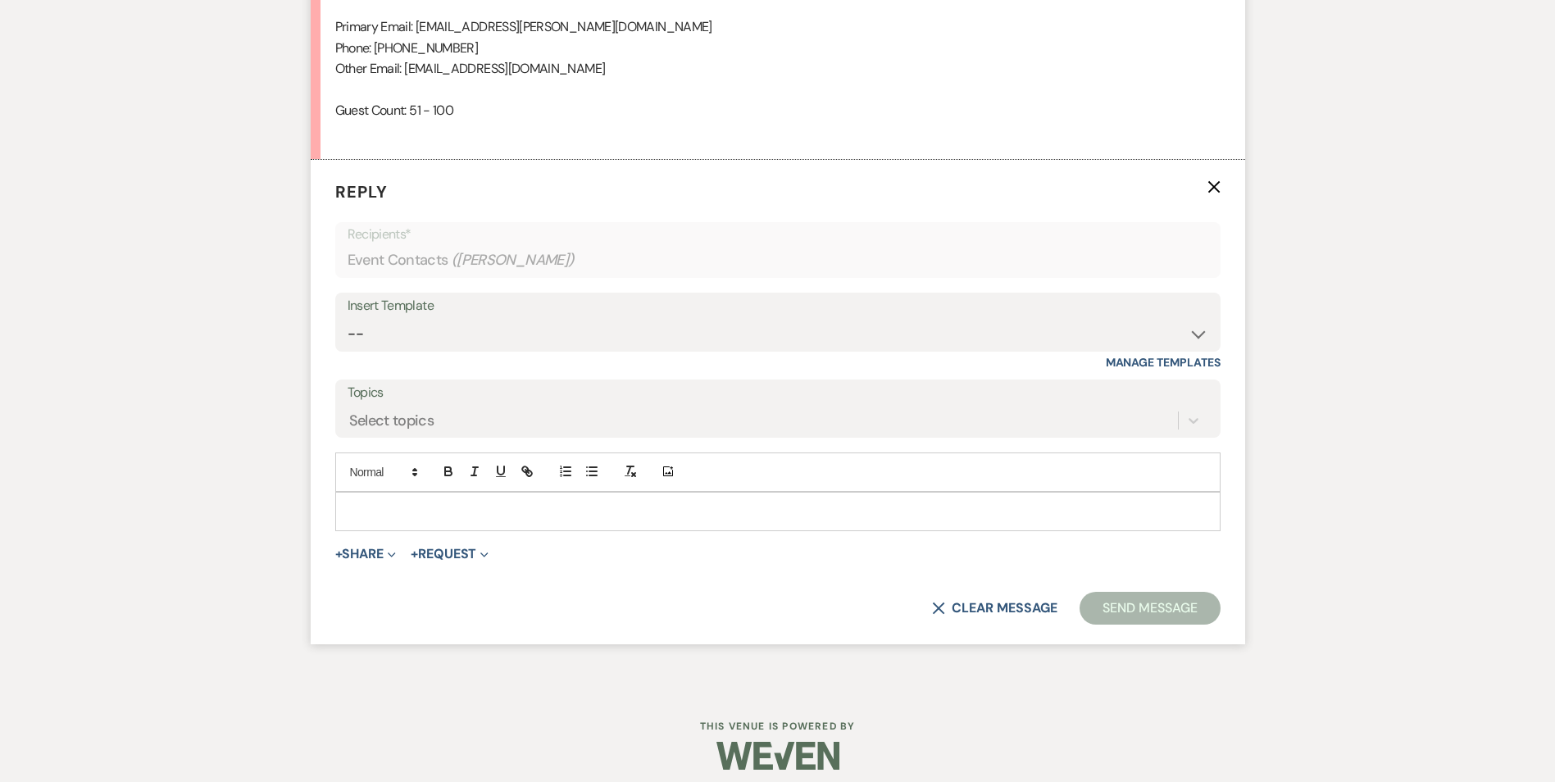
scroll to position [1266, 0]
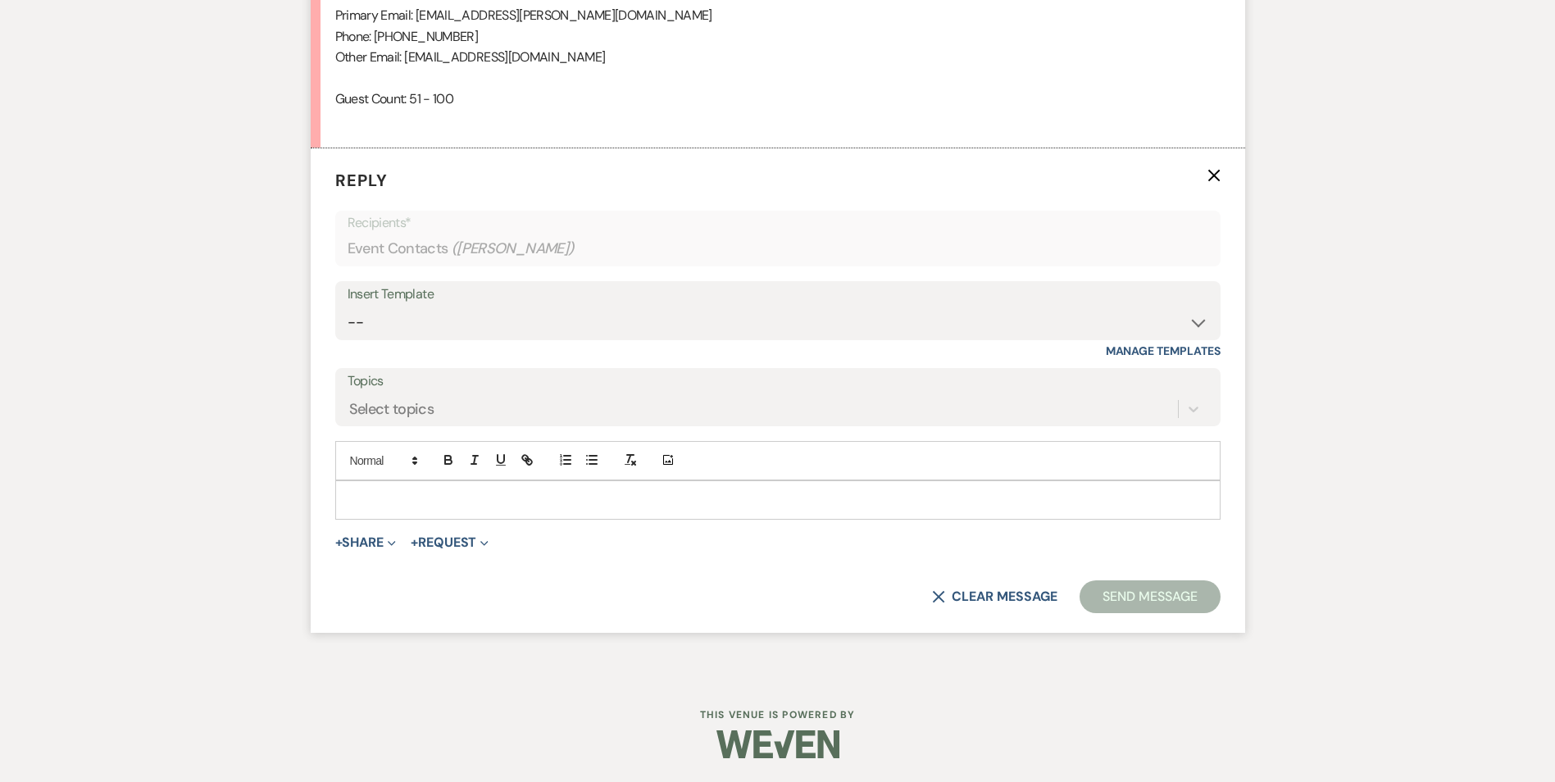
click at [433, 521] on form "Reply X Recipients* Event Contacts ( [PERSON_NAME] ) Insert Template -- Inquiry…" at bounding box center [778, 390] width 934 height 485
click at [433, 502] on p at bounding box center [777, 500] width 859 height 18
click at [393, 323] on select "-- Inquiry Follow Up Email #2 Contract Sending Template Payment Template Rental…" at bounding box center [777, 322] width 860 height 32
select select "5986"
click at [347, 306] on select "-- Inquiry Follow Up Email #2 Contract Sending Template Payment Template Rental…" at bounding box center [777, 322] width 860 height 32
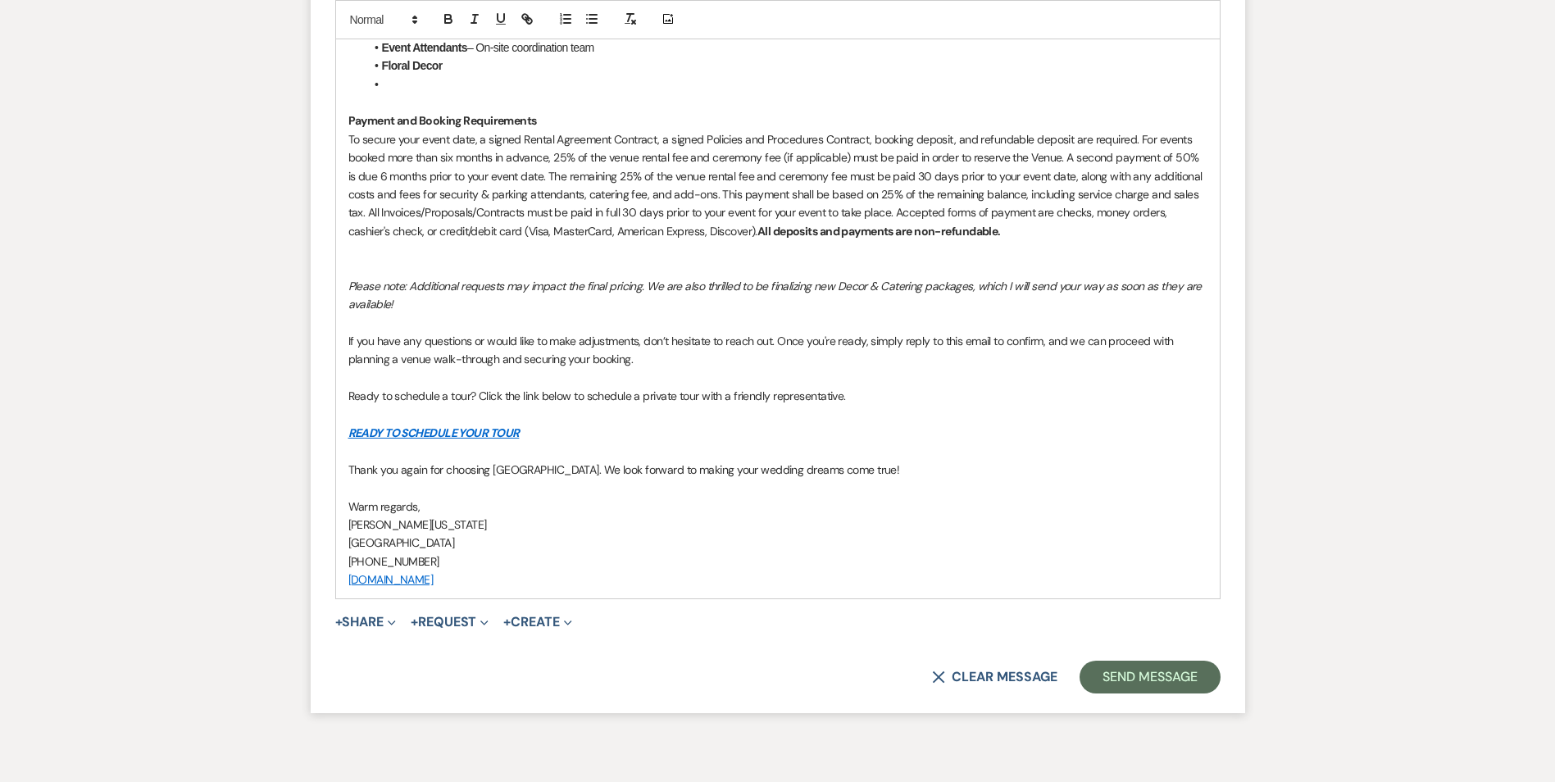
scroll to position [2166, 0]
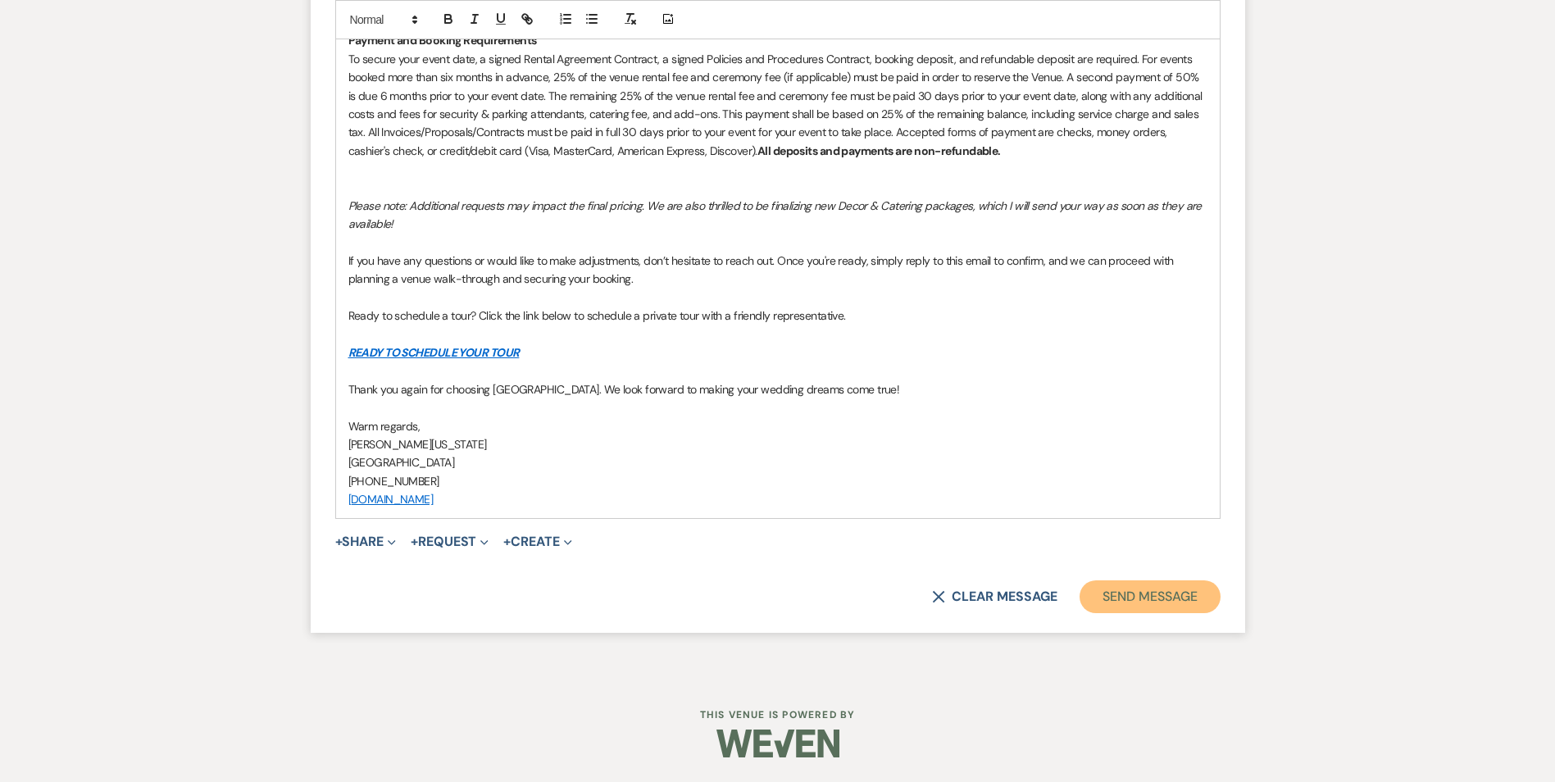
click at [1157, 592] on button "Send Message" at bounding box center [1149, 596] width 140 height 33
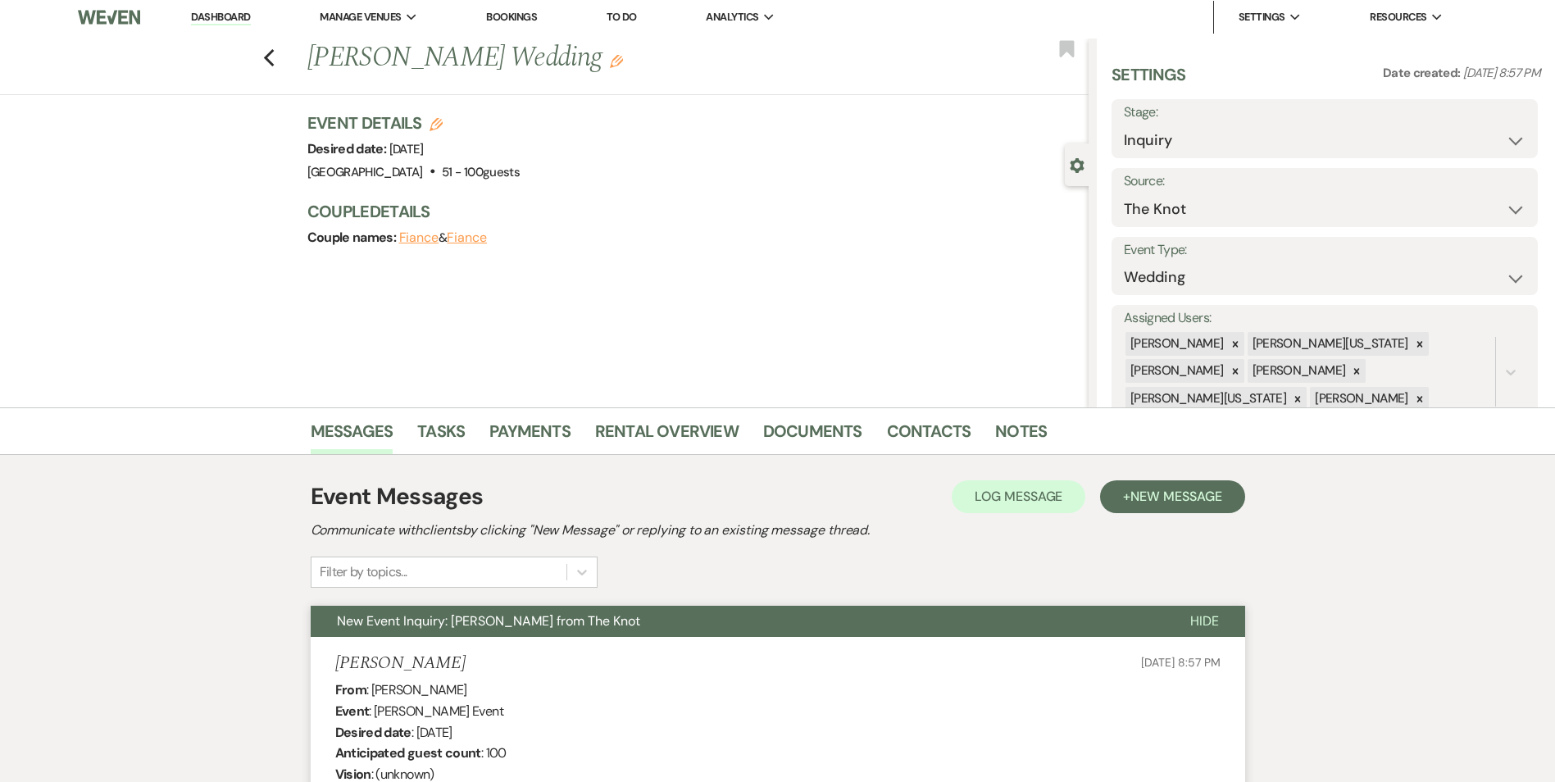
scroll to position [0, 0]
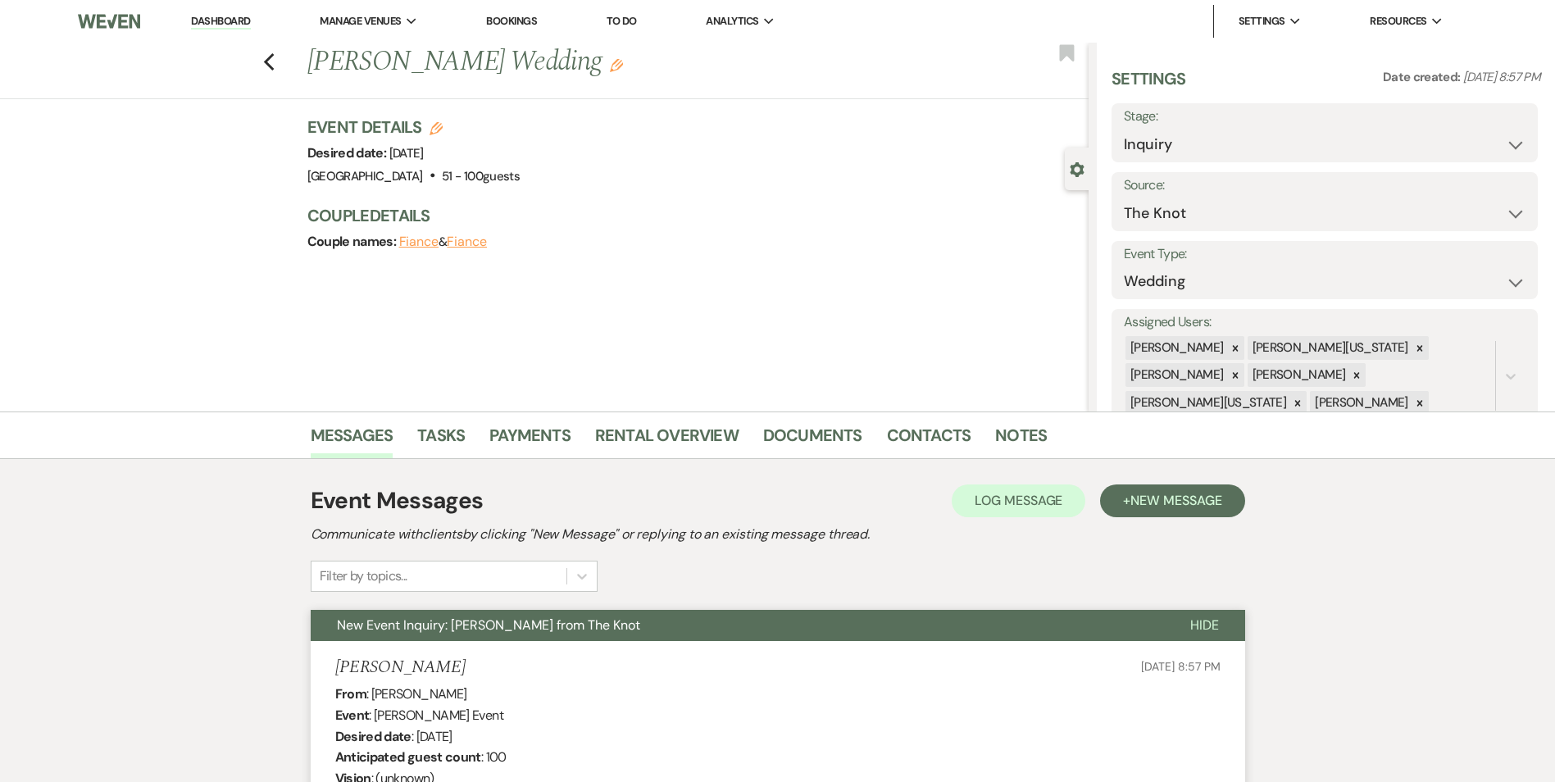
click at [267, 61] on div "Previous [PERSON_NAME] Wedding Edit Bookmark" at bounding box center [540, 71] width 1096 height 57
click at [269, 60] on icon "Previous" at bounding box center [269, 62] width 12 height 20
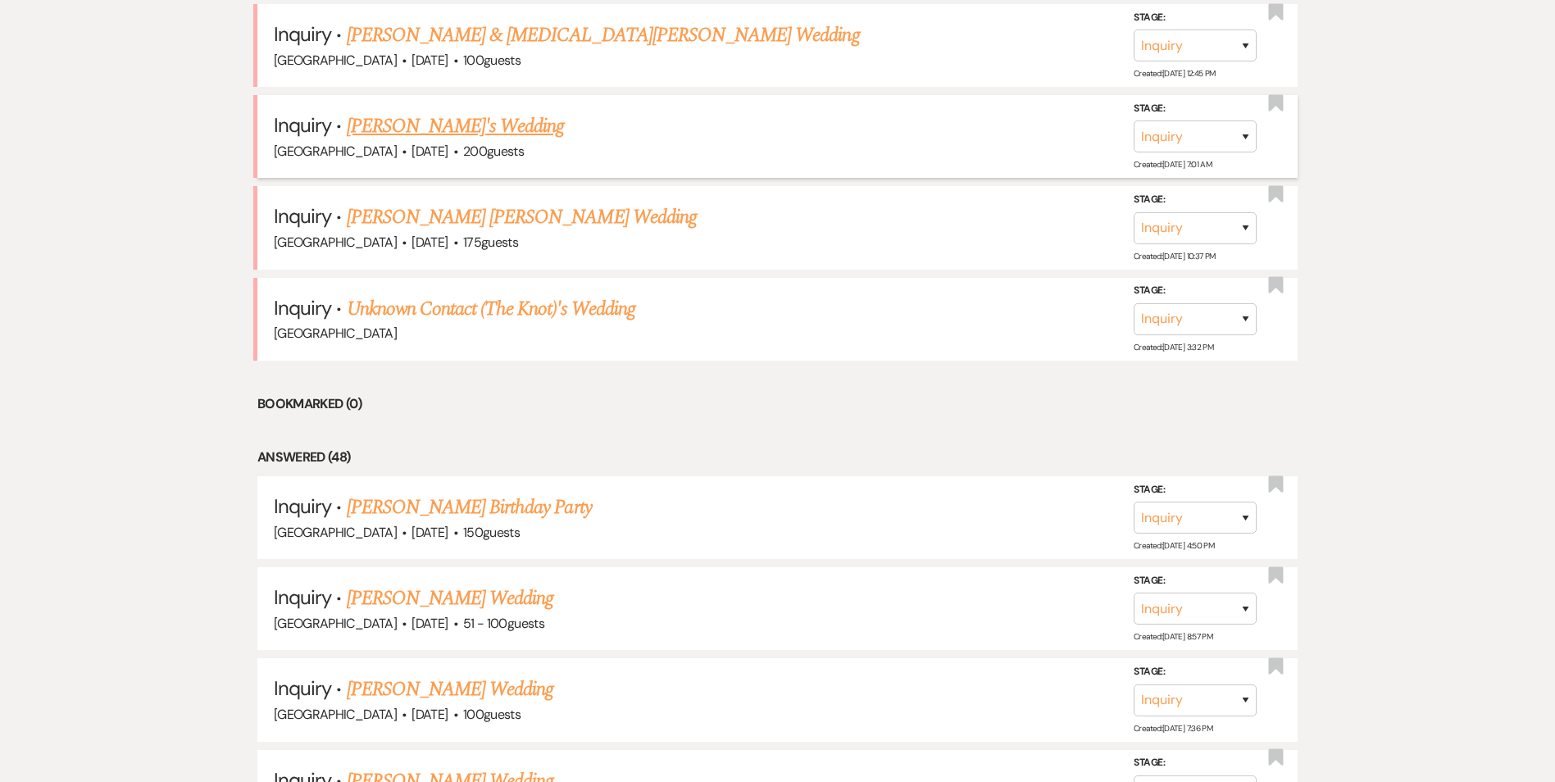
scroll to position [819, 0]
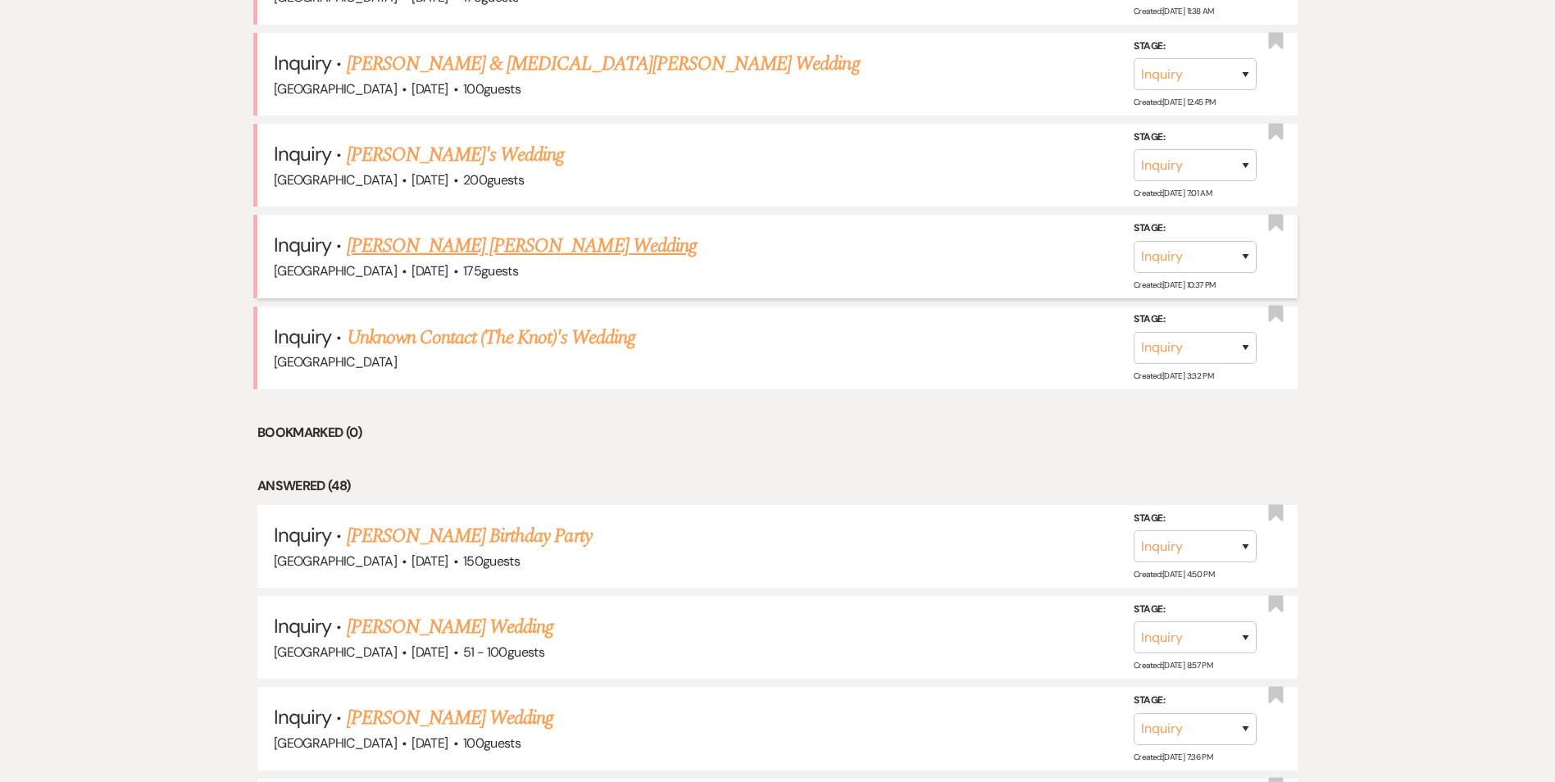
click at [411, 261] on link "[PERSON_NAME] [PERSON_NAME] Wedding" at bounding box center [522, 246] width 350 height 30
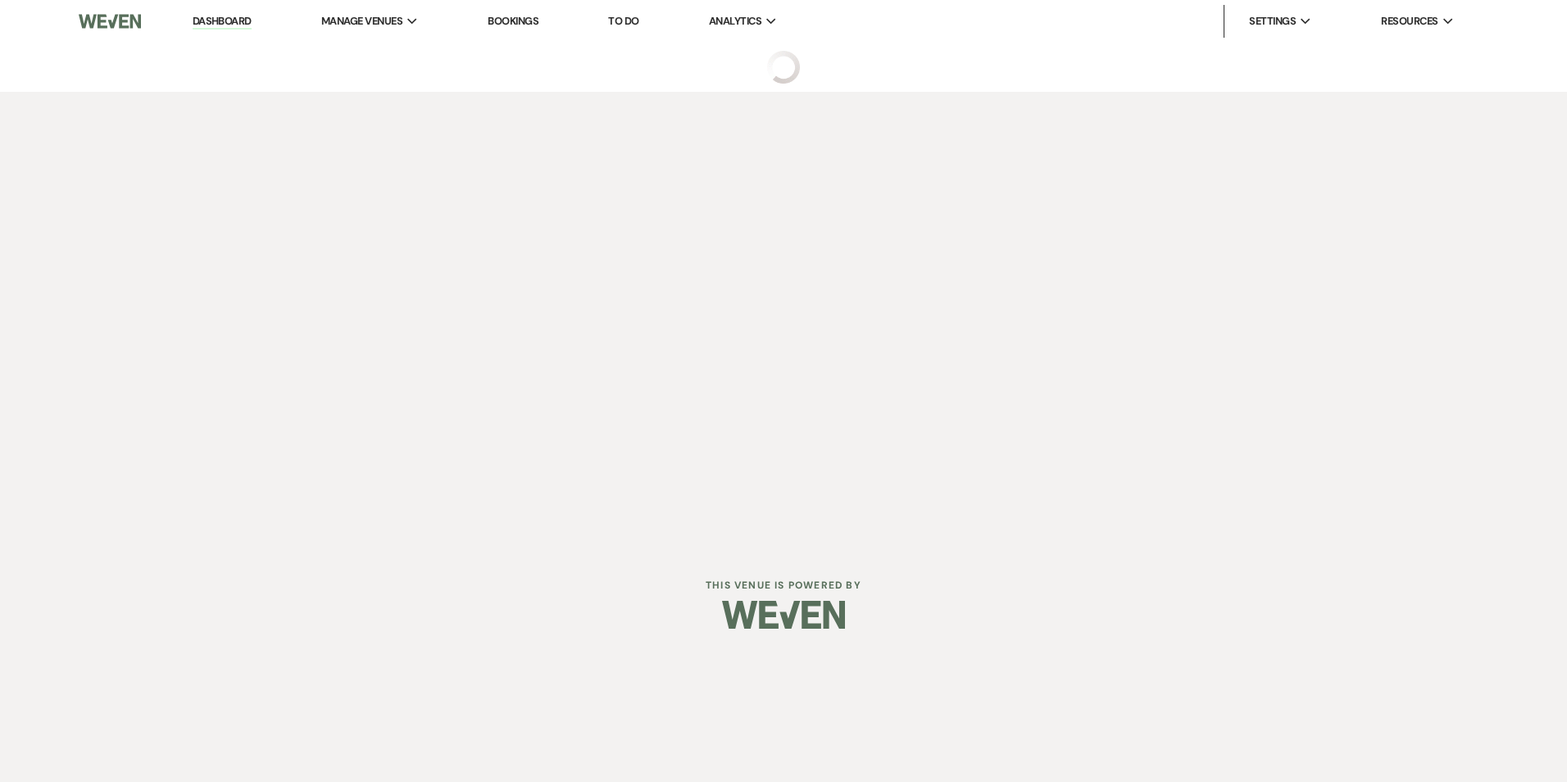
select select "3"
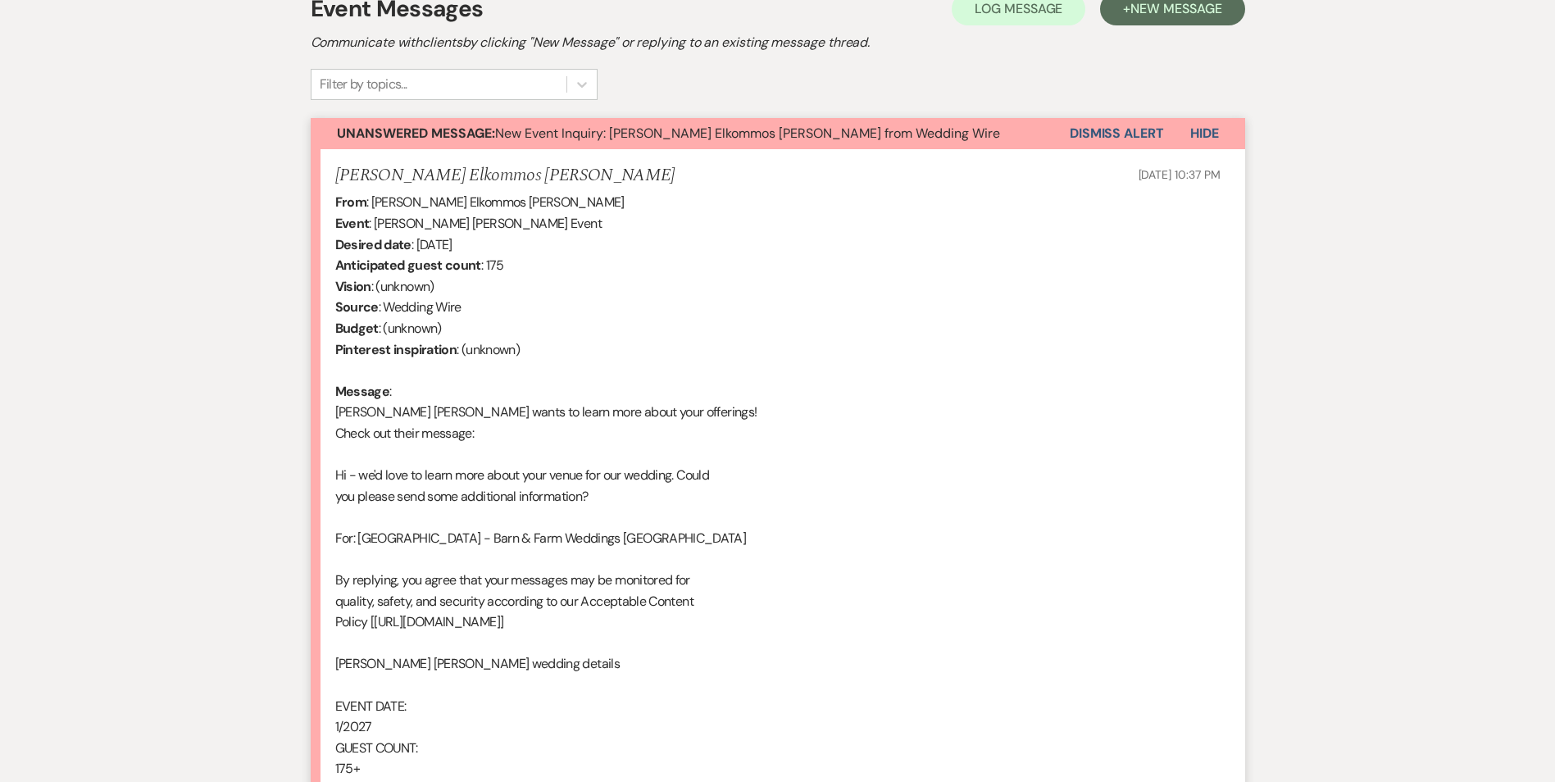
scroll to position [808, 0]
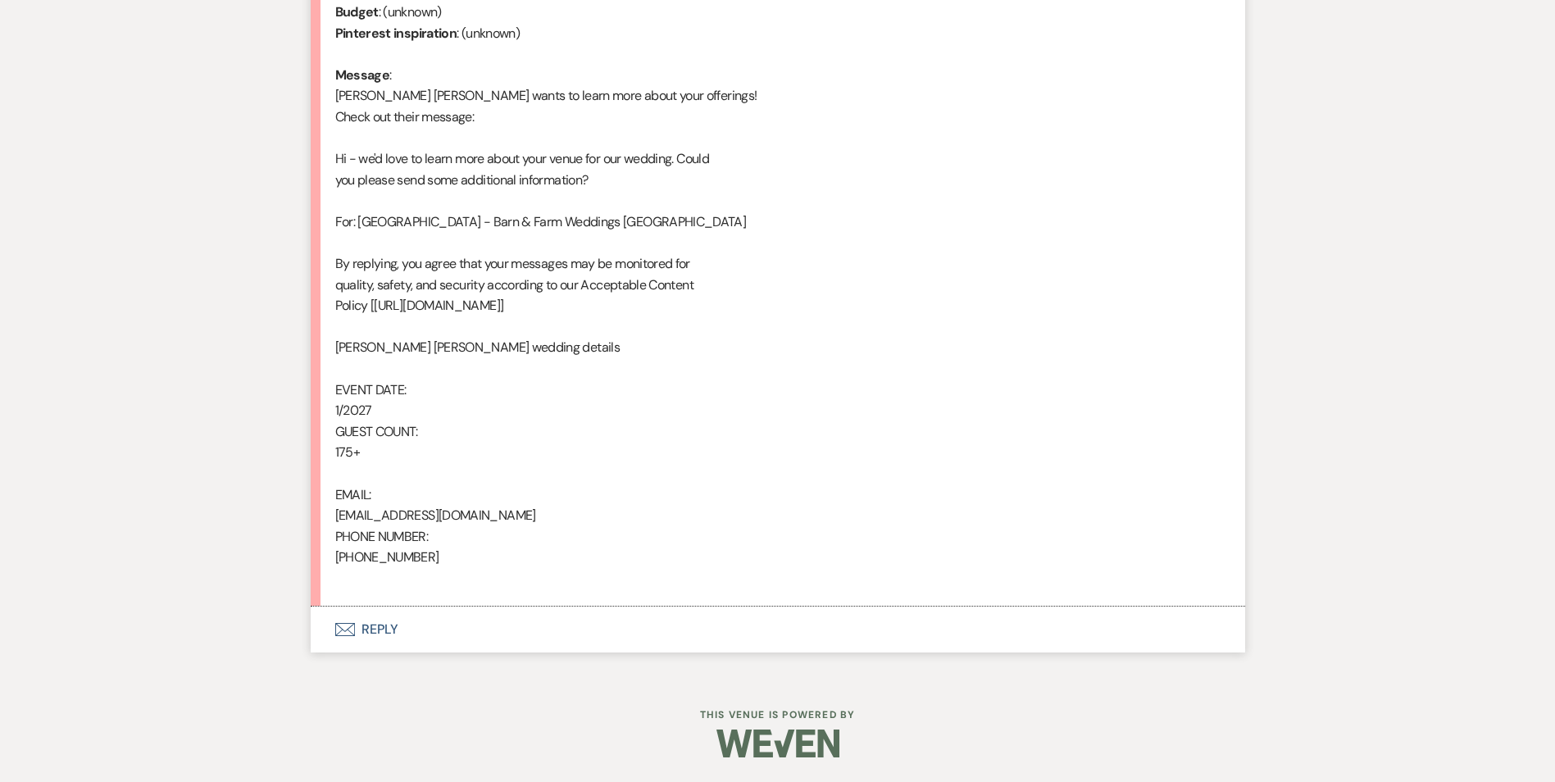
click at [356, 625] on button "Envelope Reply" at bounding box center [778, 629] width 934 height 46
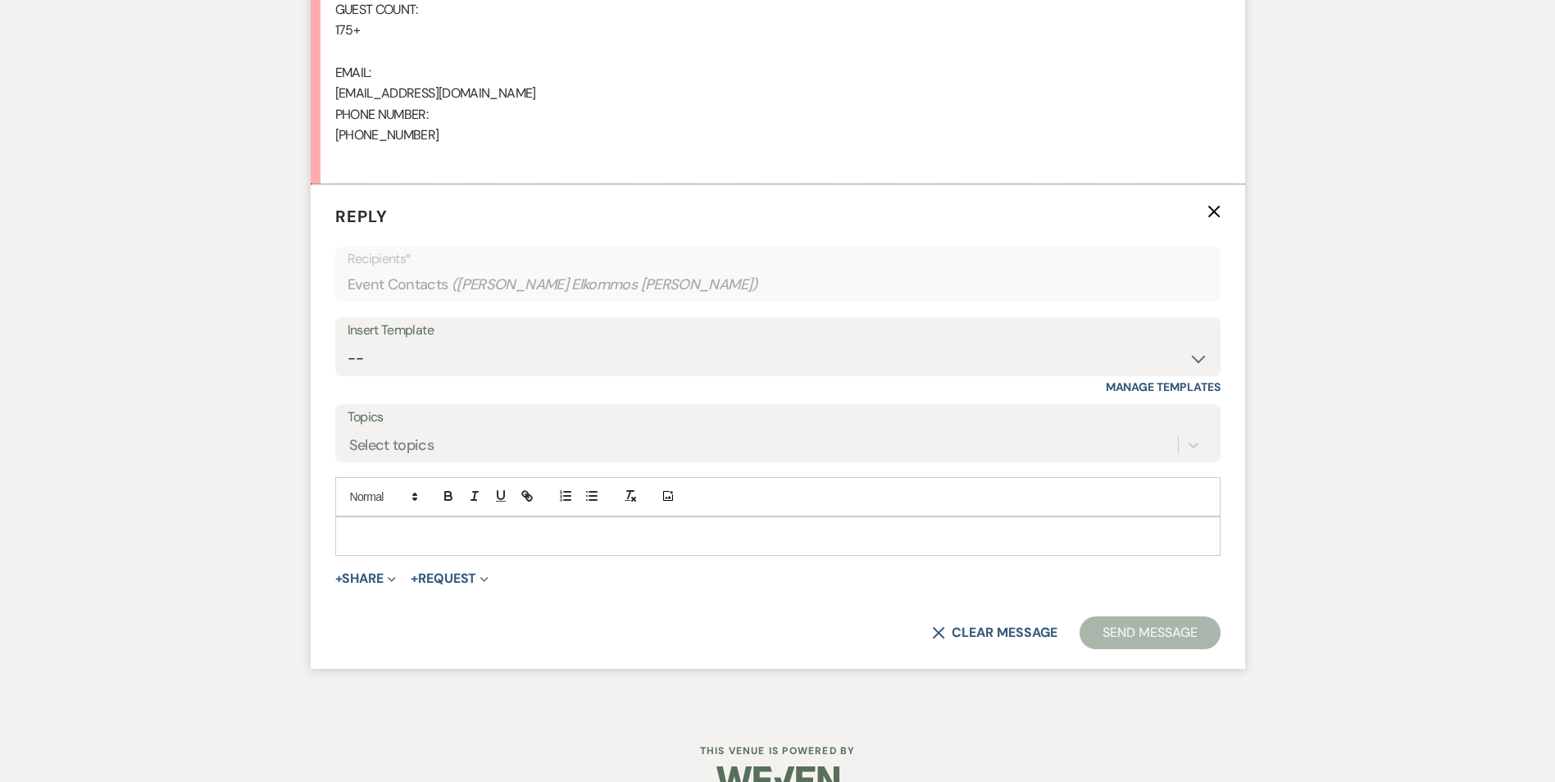
scroll to position [1266, 0]
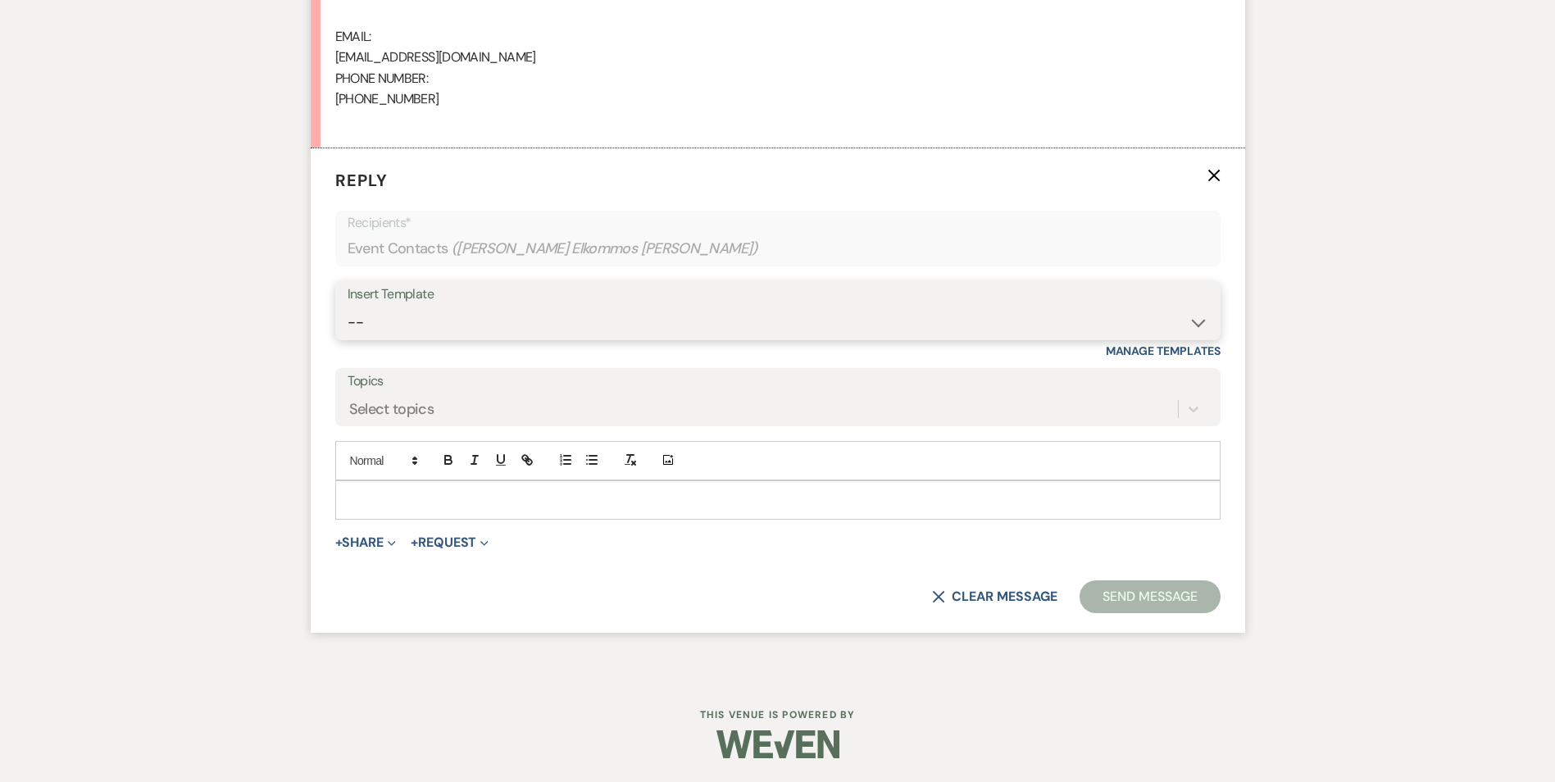
click at [456, 336] on select "-- Inquiry Follow Up Email #2 Contract Sending Template Payment Template Rental…" at bounding box center [777, 322] width 860 height 32
click at [347, 306] on select "-- Inquiry Follow Up Email #2 Contract Sending Template Payment Template Rental…" at bounding box center [777, 322] width 860 height 32
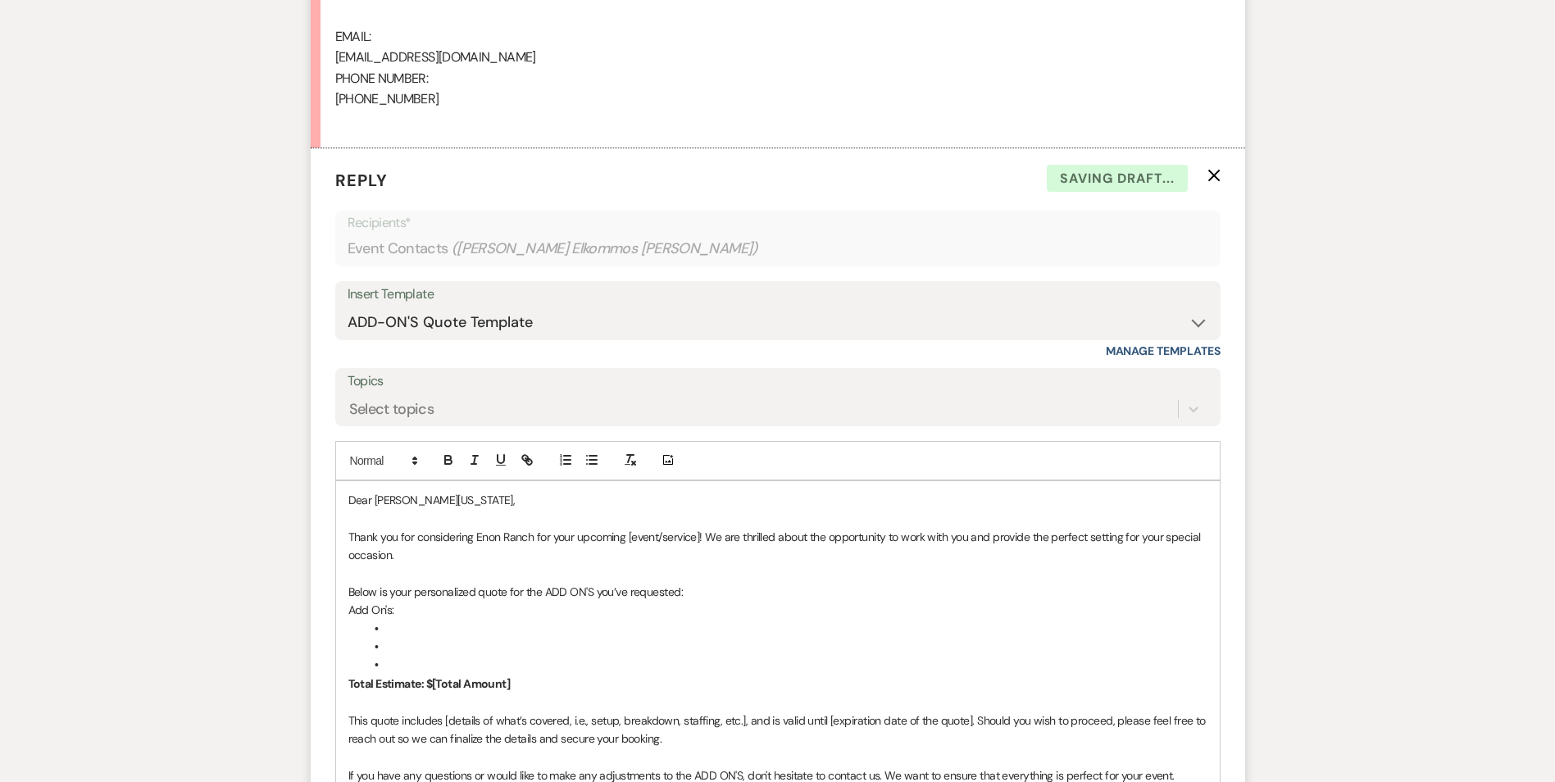
click at [514, 346] on div "Insert Template -- Inquiry Follow Up Email #2 Contract Sending Template Payment…" at bounding box center [777, 319] width 885 height 77
click at [523, 316] on select "-- Inquiry Follow Up Email #2 Contract Sending Template Payment Template Rental…" at bounding box center [777, 322] width 860 height 32
select select "4375"
click at [347, 306] on select "-- Inquiry Follow Up Email #2 Contract Sending Template Payment Template Rental…" at bounding box center [777, 322] width 860 height 32
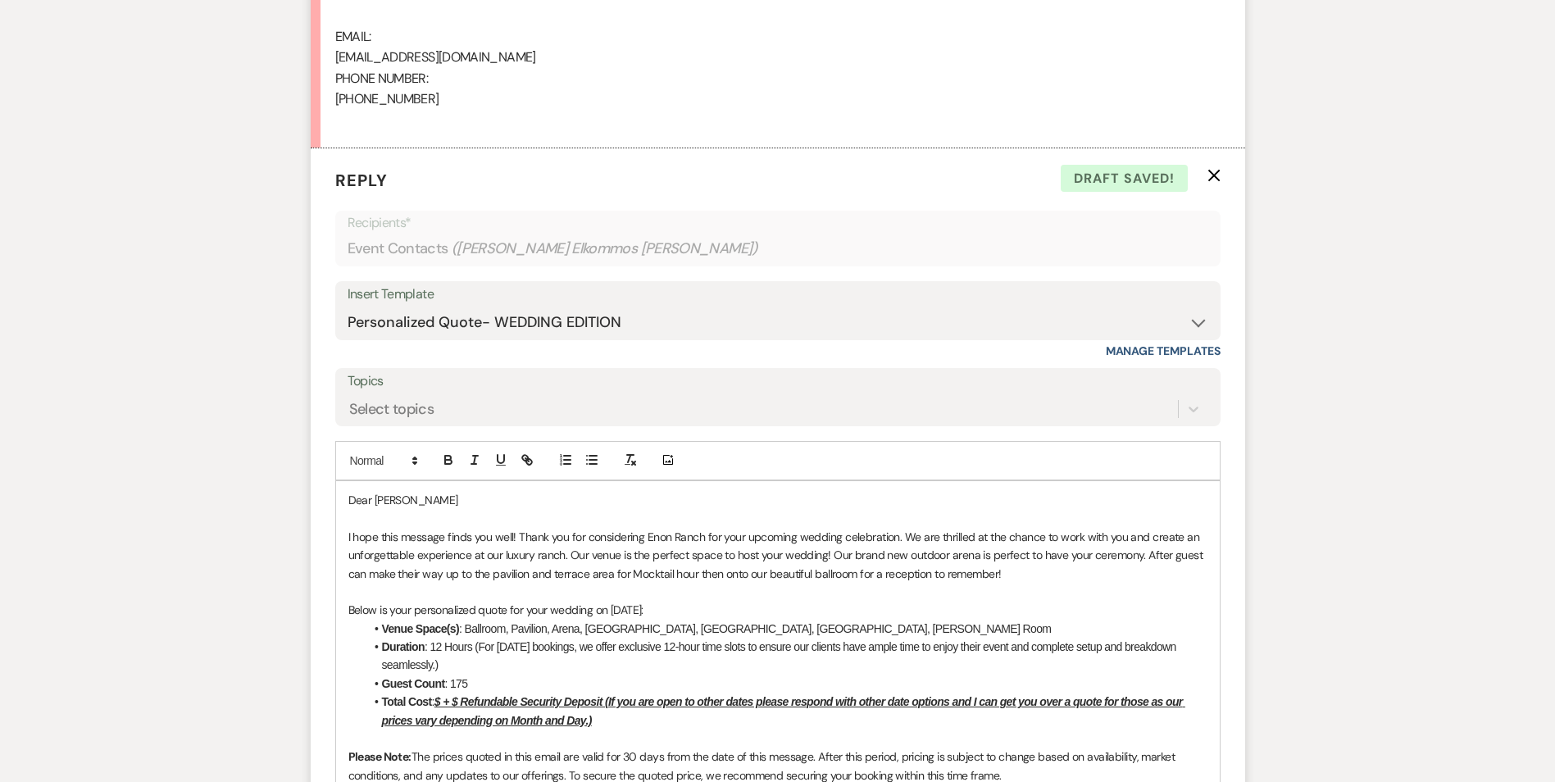
click at [439, 701] on u "$ + $ Refundable Security Deposit (If you are open to other dates please respon…" at bounding box center [783, 710] width 803 height 31
click at [447, 699] on u "$ + $ Refundable Security Deposit (If you are open to other dates please respon…" at bounding box center [783, 710] width 803 height 31
click at [448, 704] on u "$ 13,000+ $1,500 Refundable Security Deposit (If you are open to other dates pl…" at bounding box center [796, 710] width 828 height 31
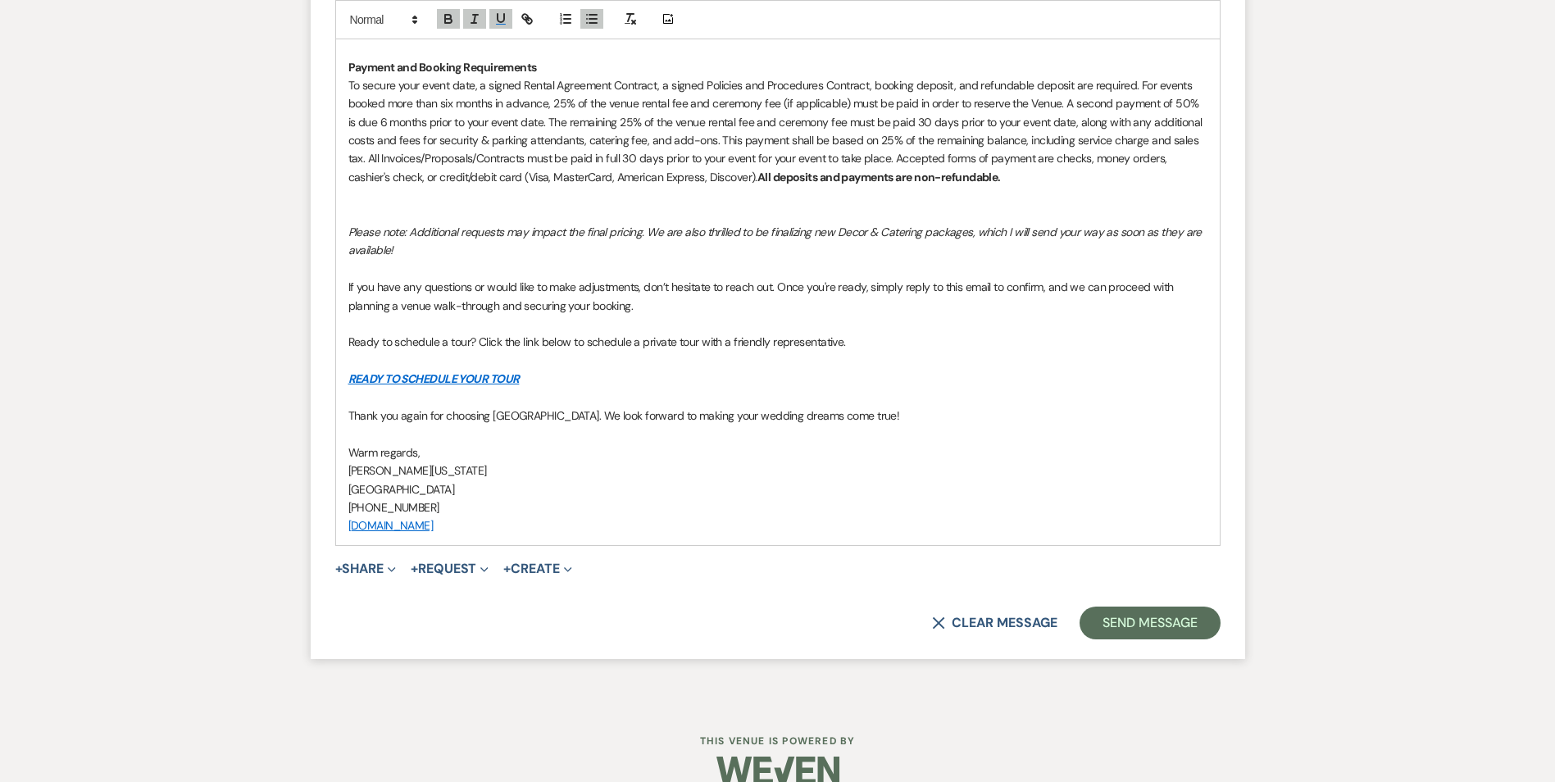
scroll to position [2533, 0]
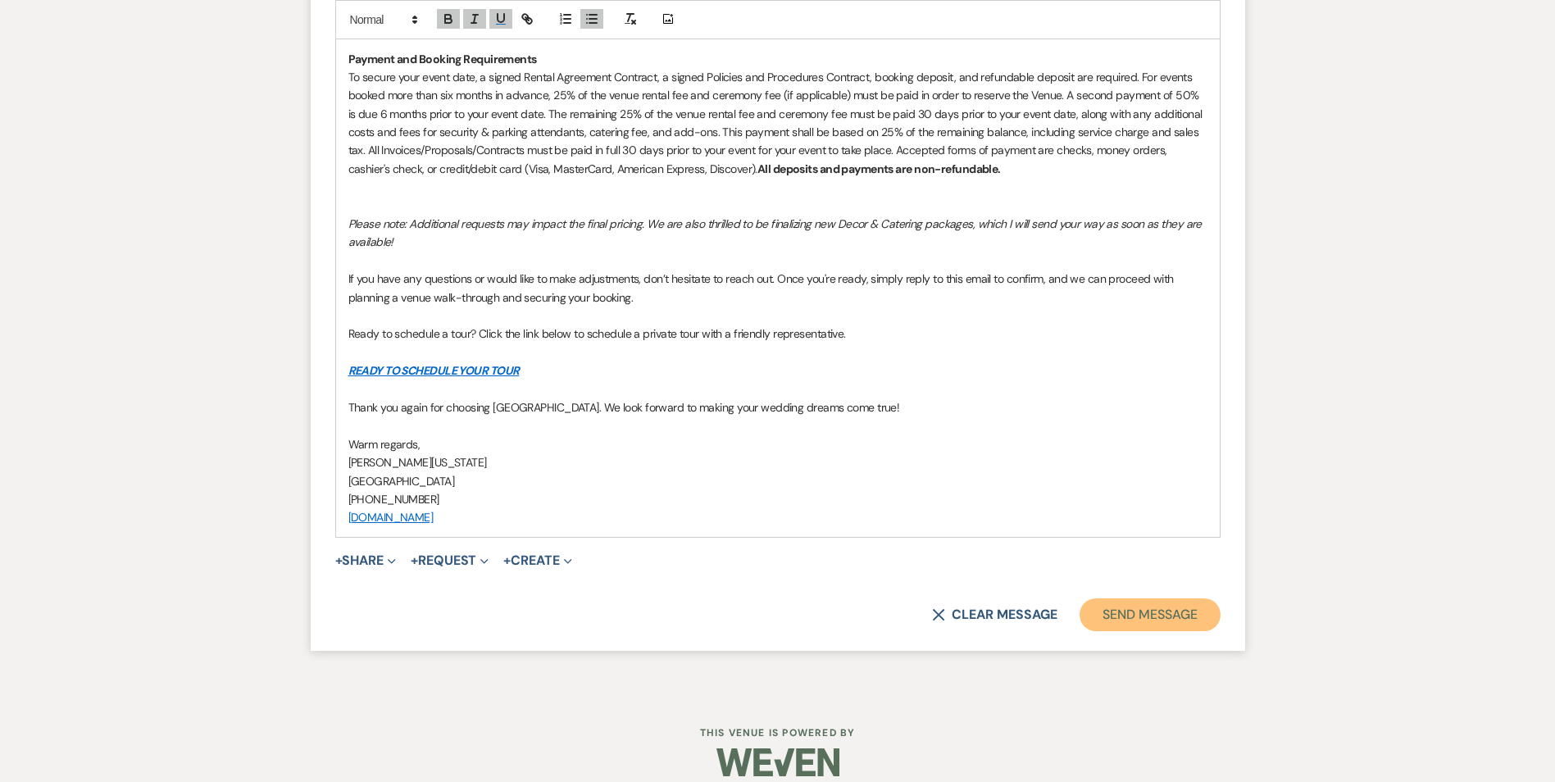
click at [1132, 602] on button "Send Message" at bounding box center [1149, 614] width 140 height 33
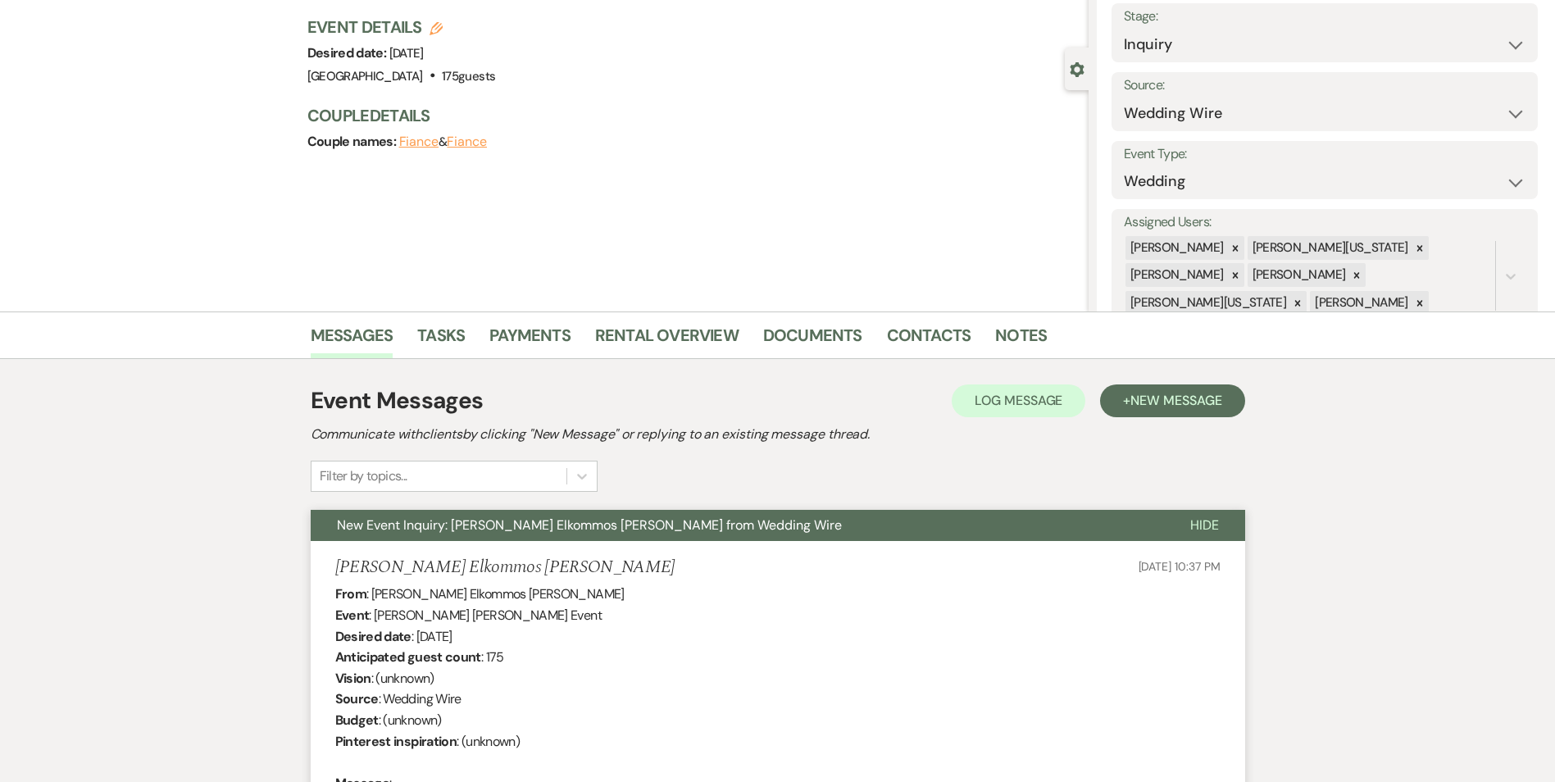
scroll to position [0, 0]
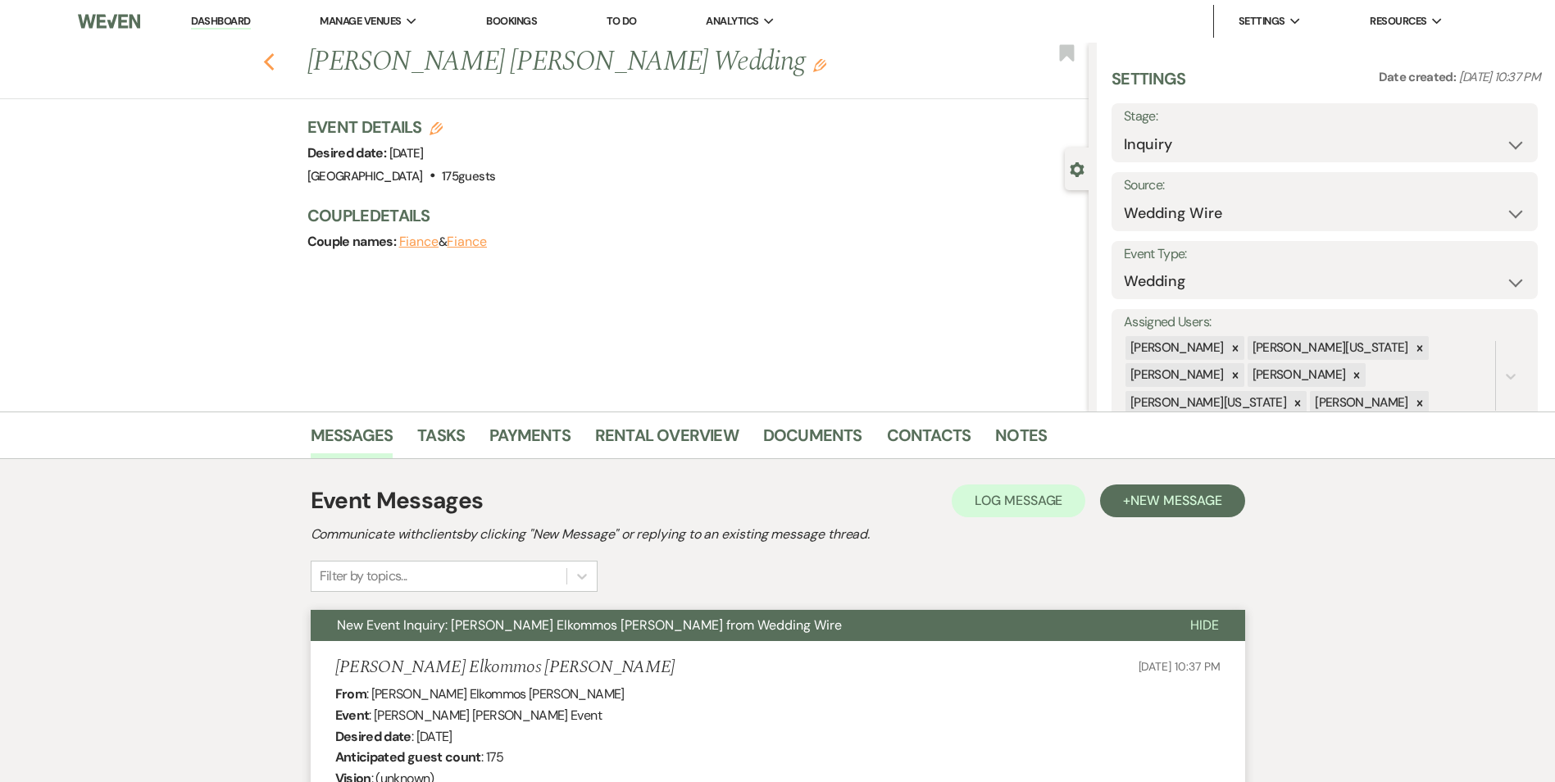
click at [271, 55] on icon "Previous" at bounding box center [269, 62] width 12 height 20
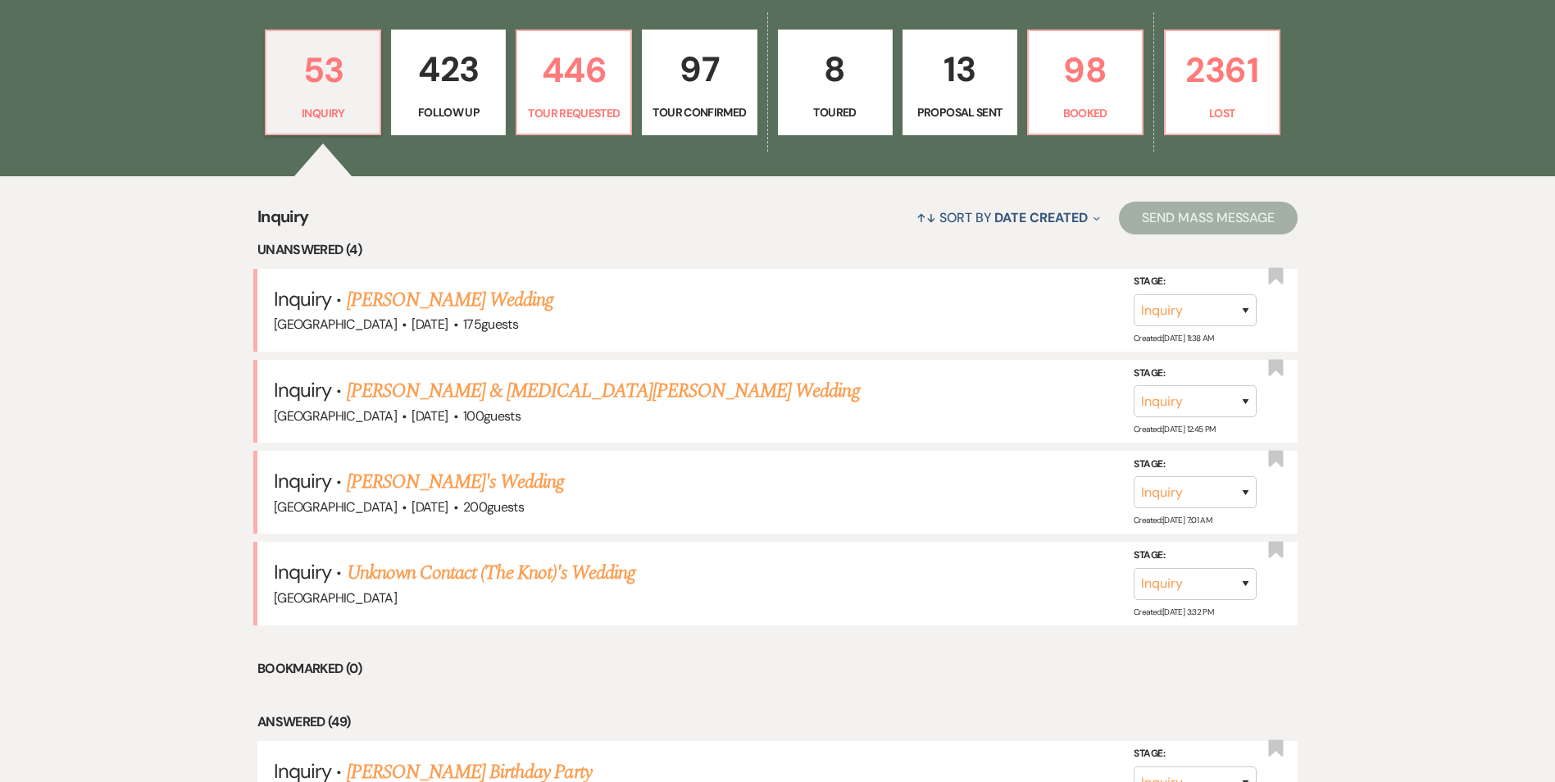
scroll to position [492, 0]
click at [406, 491] on link "[PERSON_NAME]'s Wedding" at bounding box center [456, 483] width 218 height 30
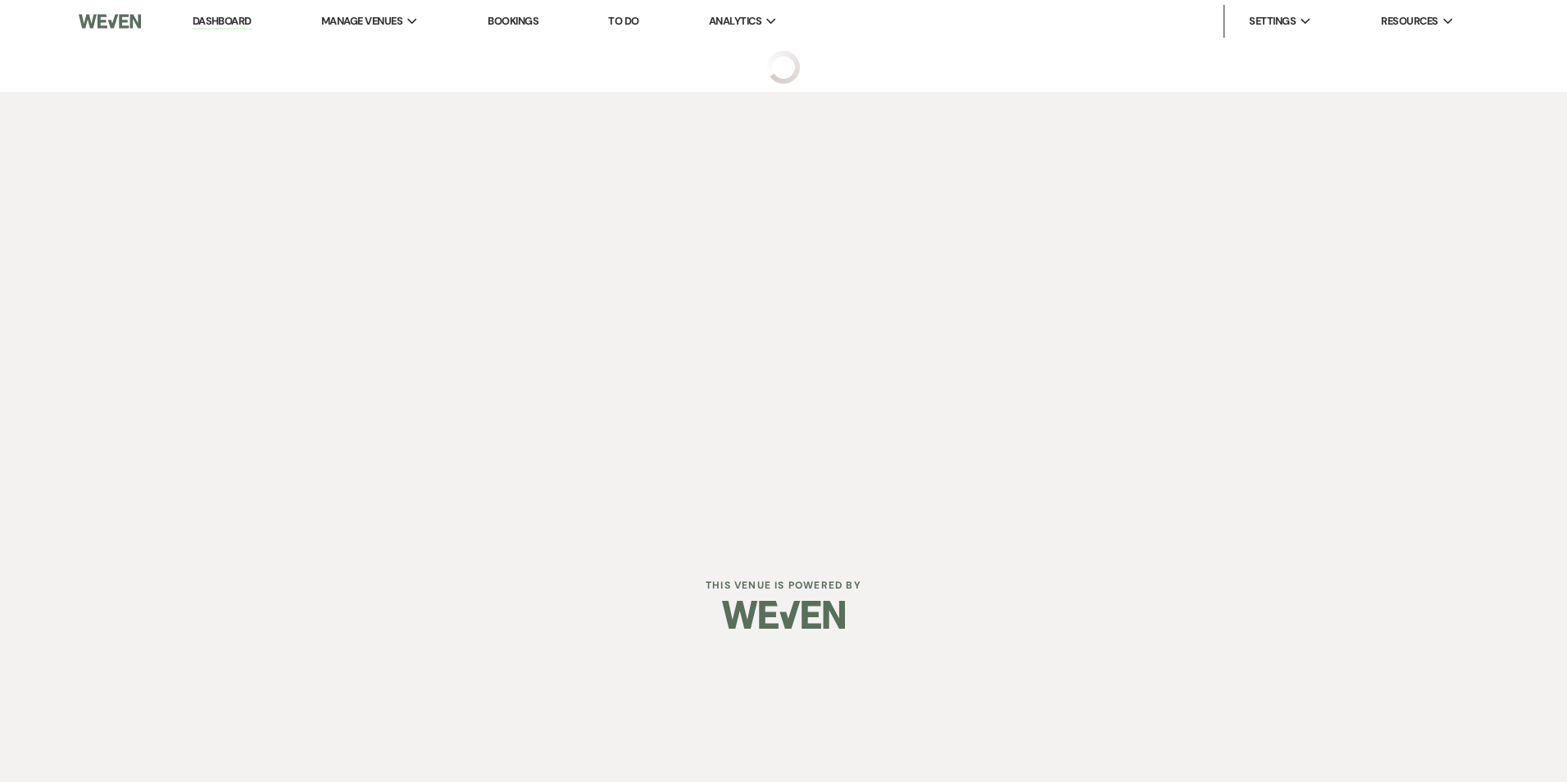
select select "3"
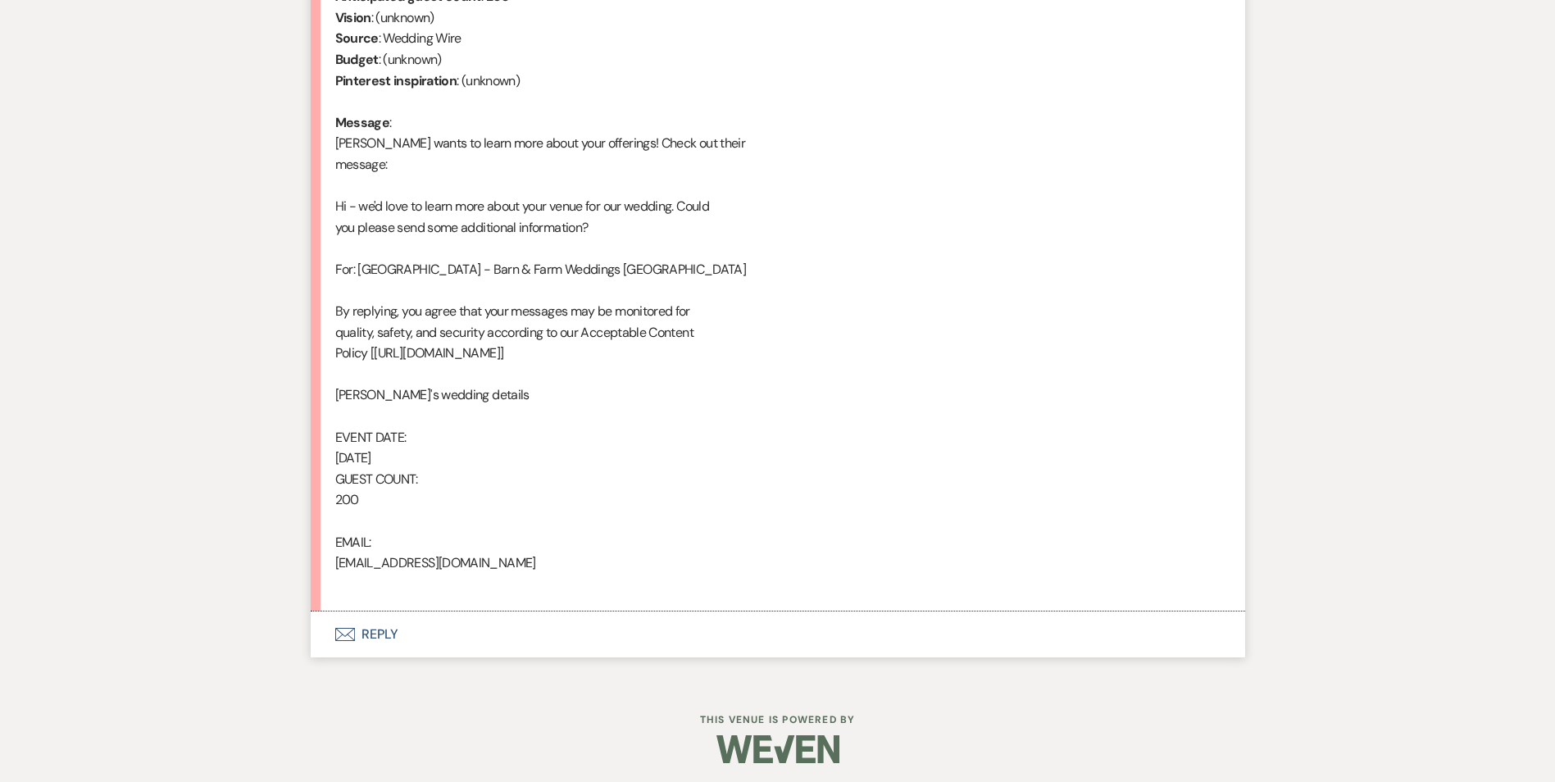
scroll to position [766, 0]
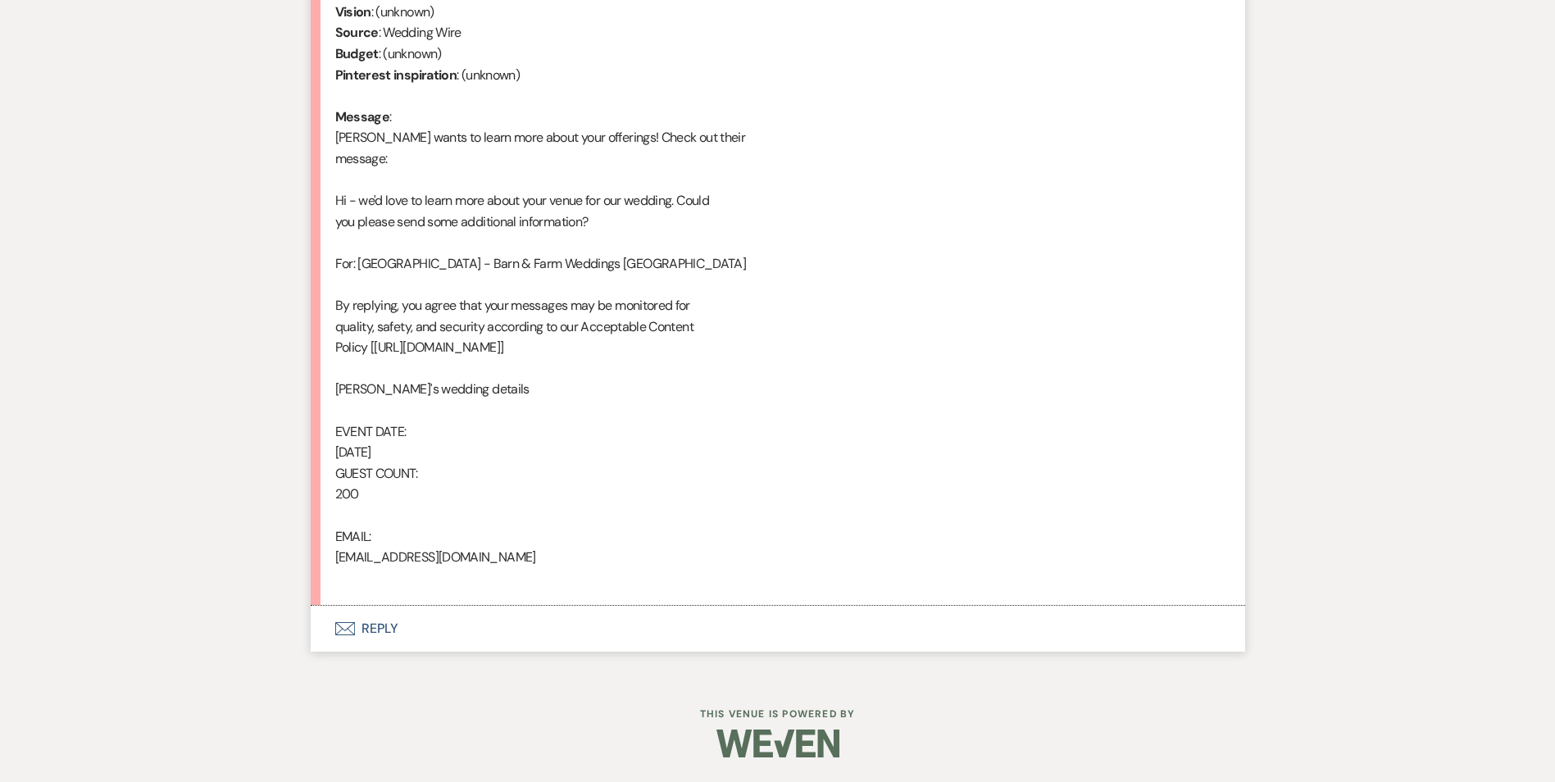
click at [370, 623] on button "Envelope Reply" at bounding box center [778, 629] width 934 height 46
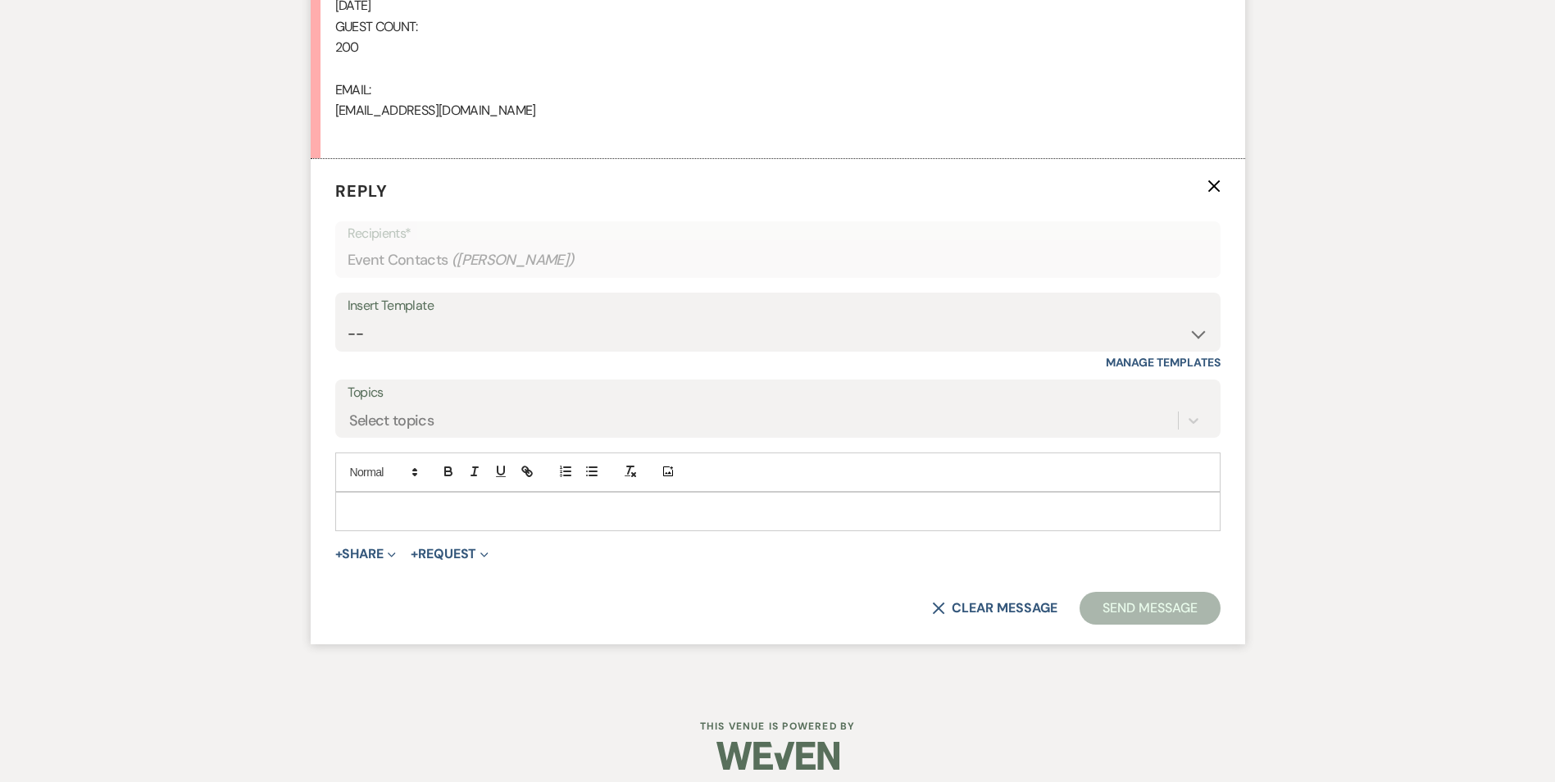
scroll to position [1224, 0]
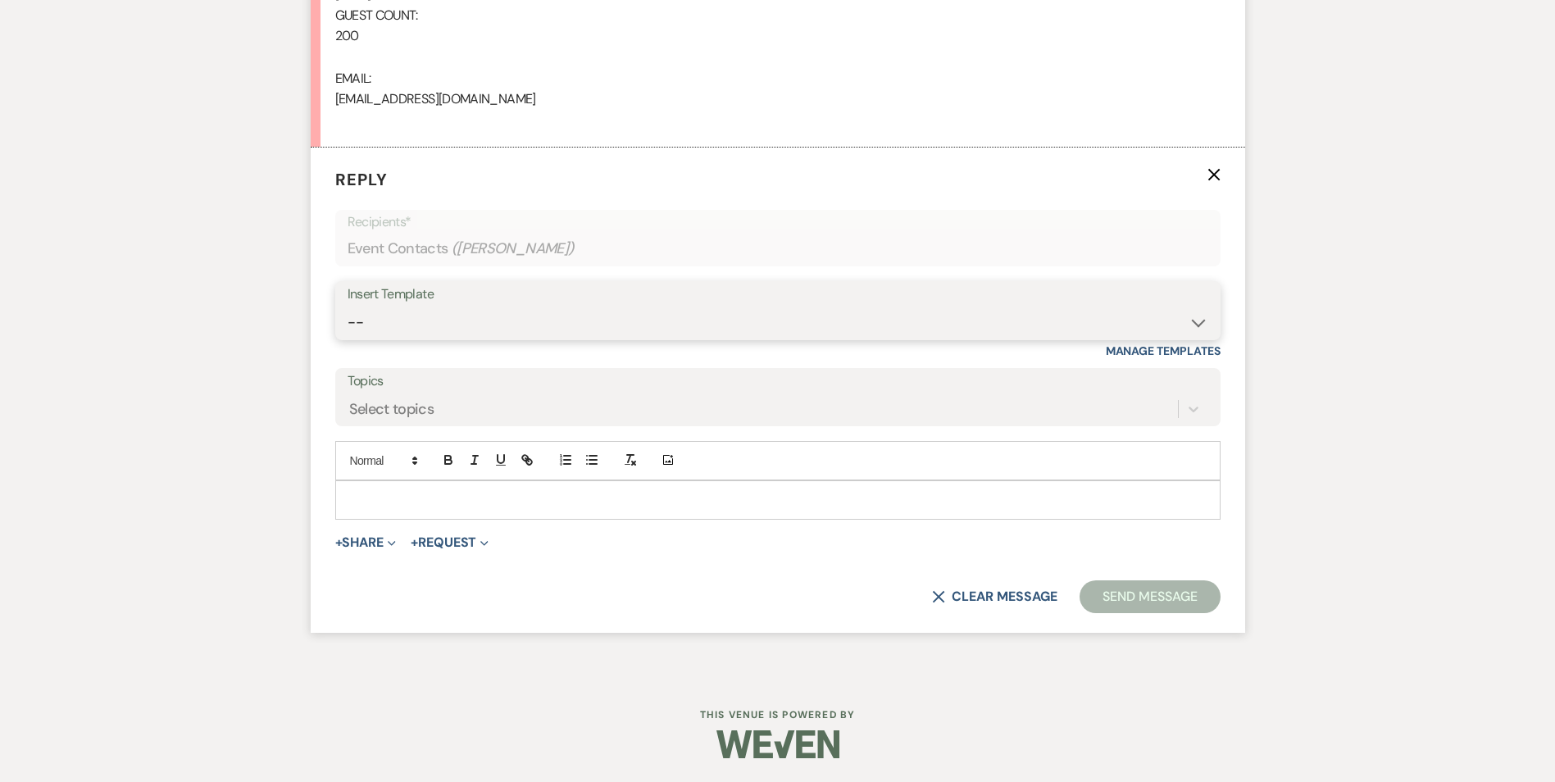
click at [421, 322] on select "-- Inquiry Follow Up Email #2 Contract Sending Template Payment Template Rental…" at bounding box center [777, 322] width 860 height 32
select select "4375"
click at [347, 306] on select "-- Inquiry Follow Up Email #2 Contract Sending Template Payment Template Rental…" at bounding box center [777, 322] width 860 height 32
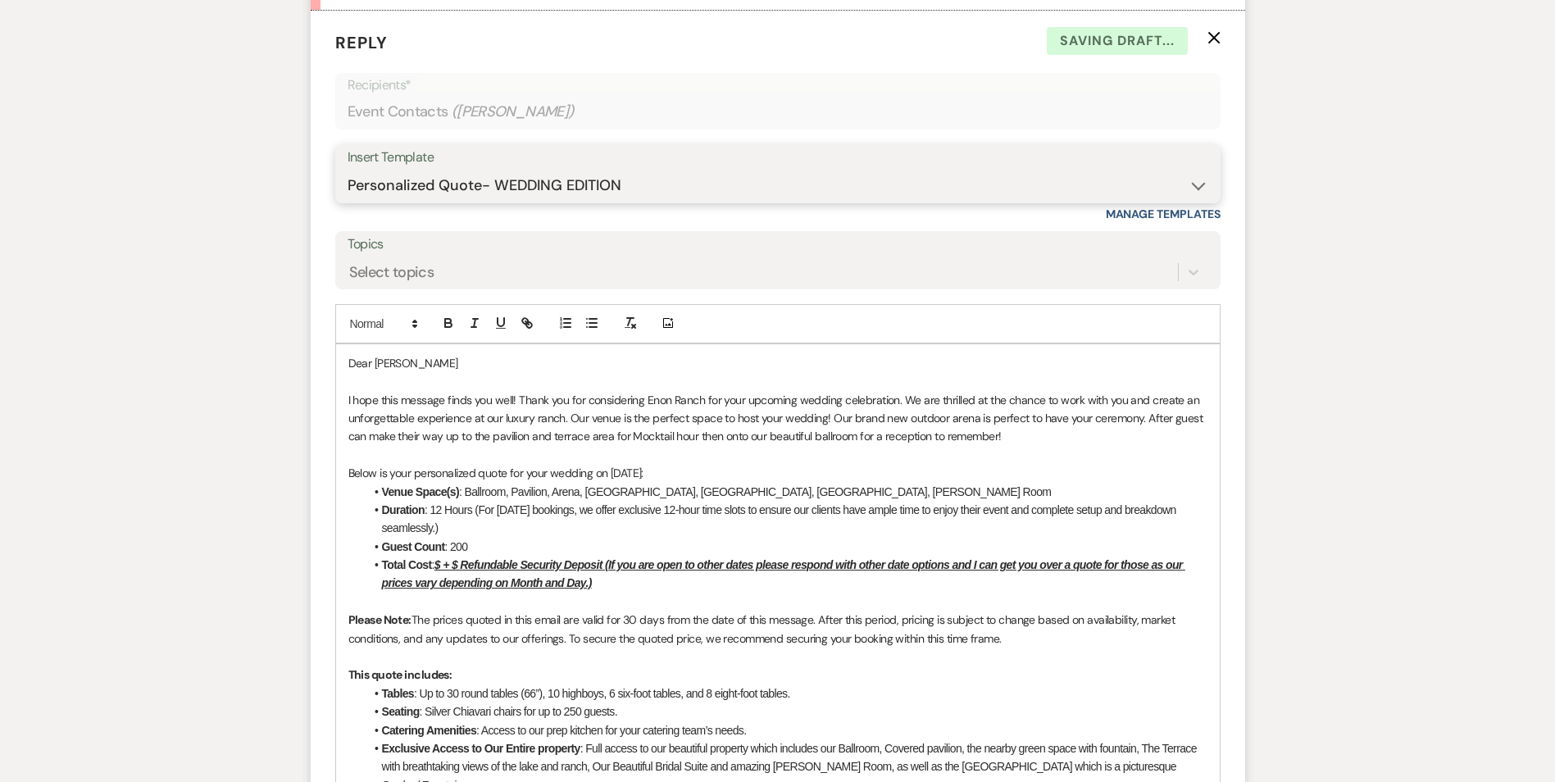
scroll to position [1388, 0]
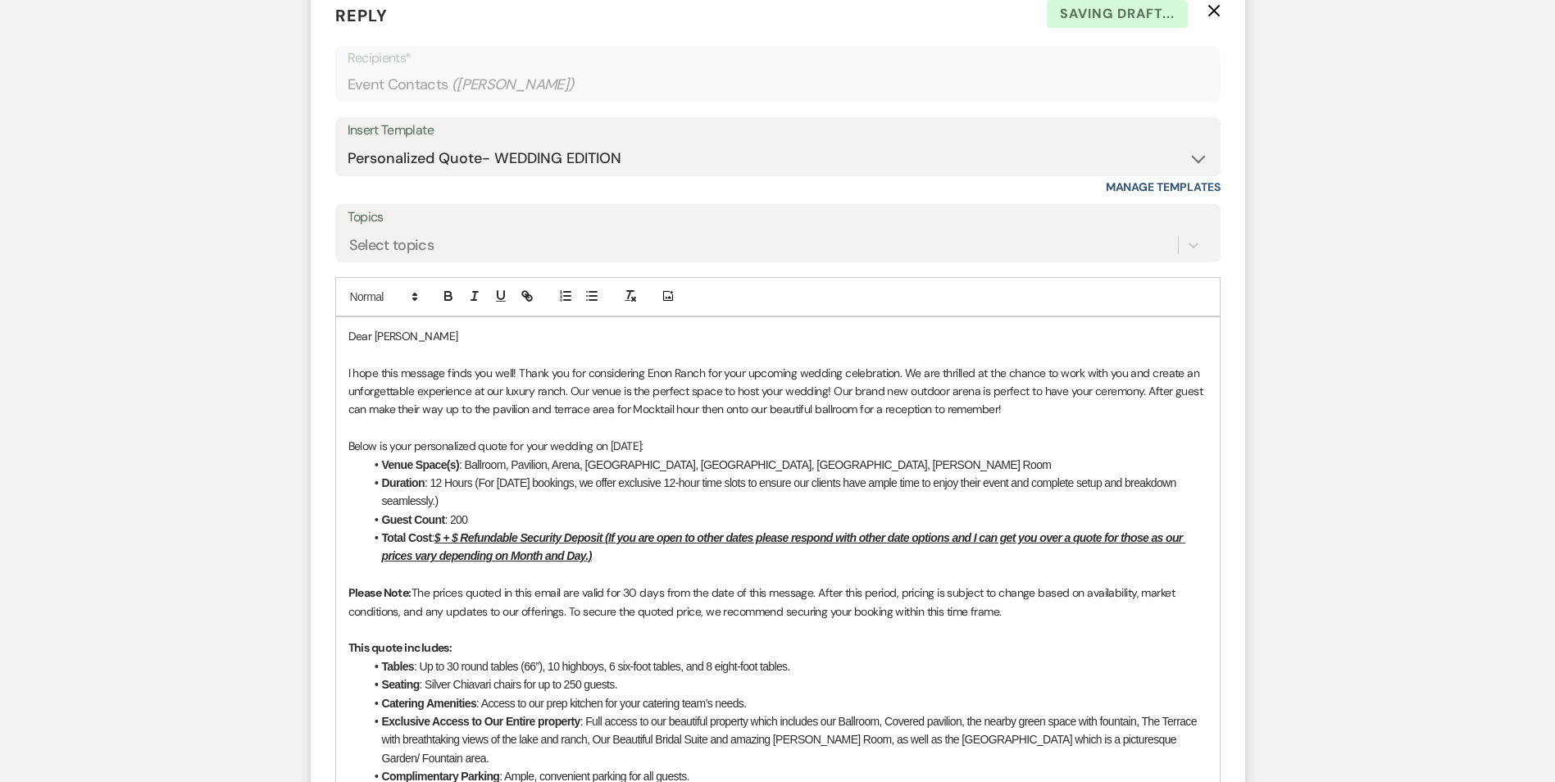
click at [440, 540] on u "$ + $ Refundable Security Deposit (If you are open to other dates please respon…" at bounding box center [783, 546] width 803 height 31
click at [485, 534] on u "$7,500 + $ Refundable Security Deposit (If you are open to other dates please r…" at bounding box center [787, 546] width 810 height 31
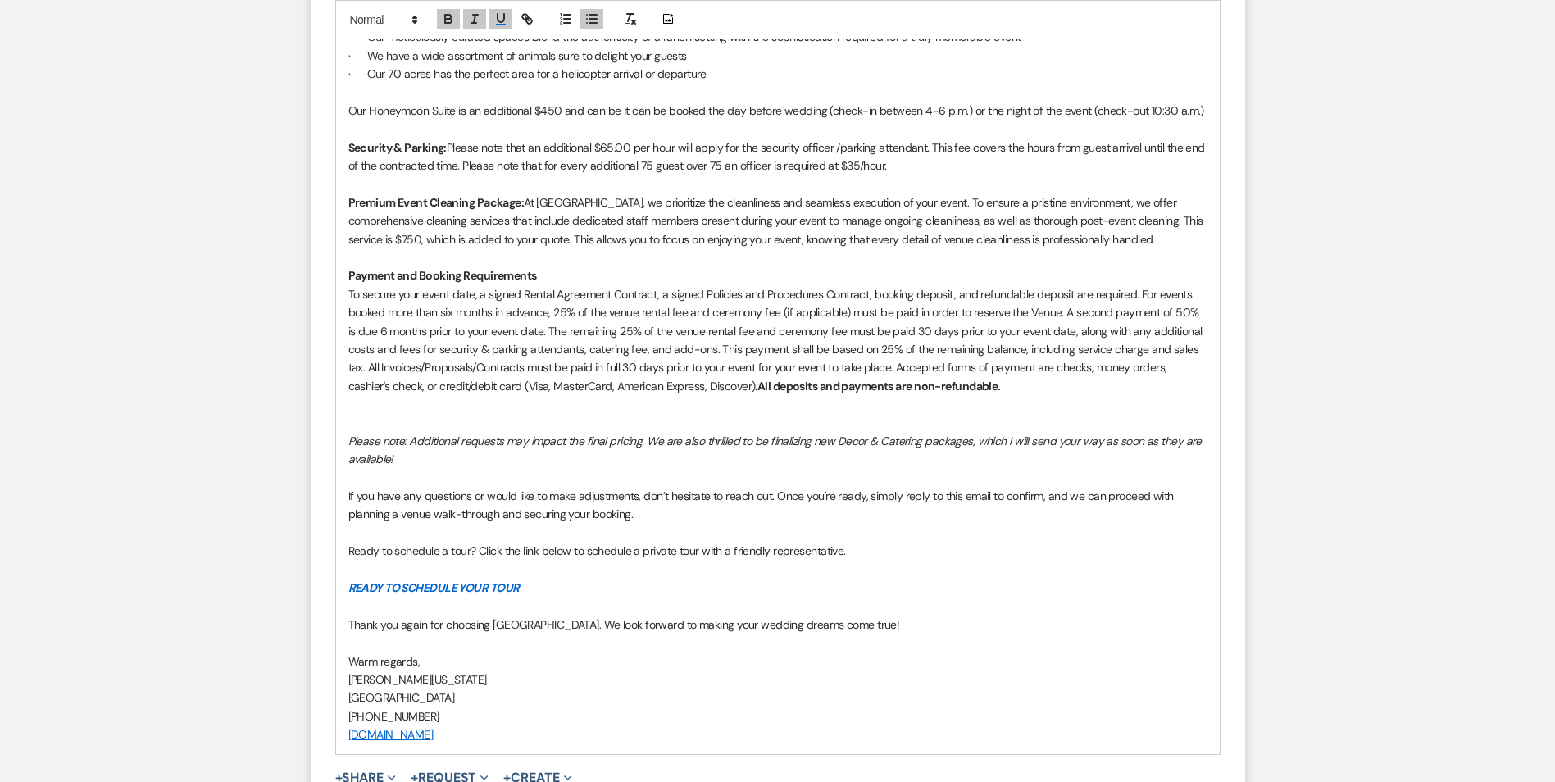
scroll to position [2491, 0]
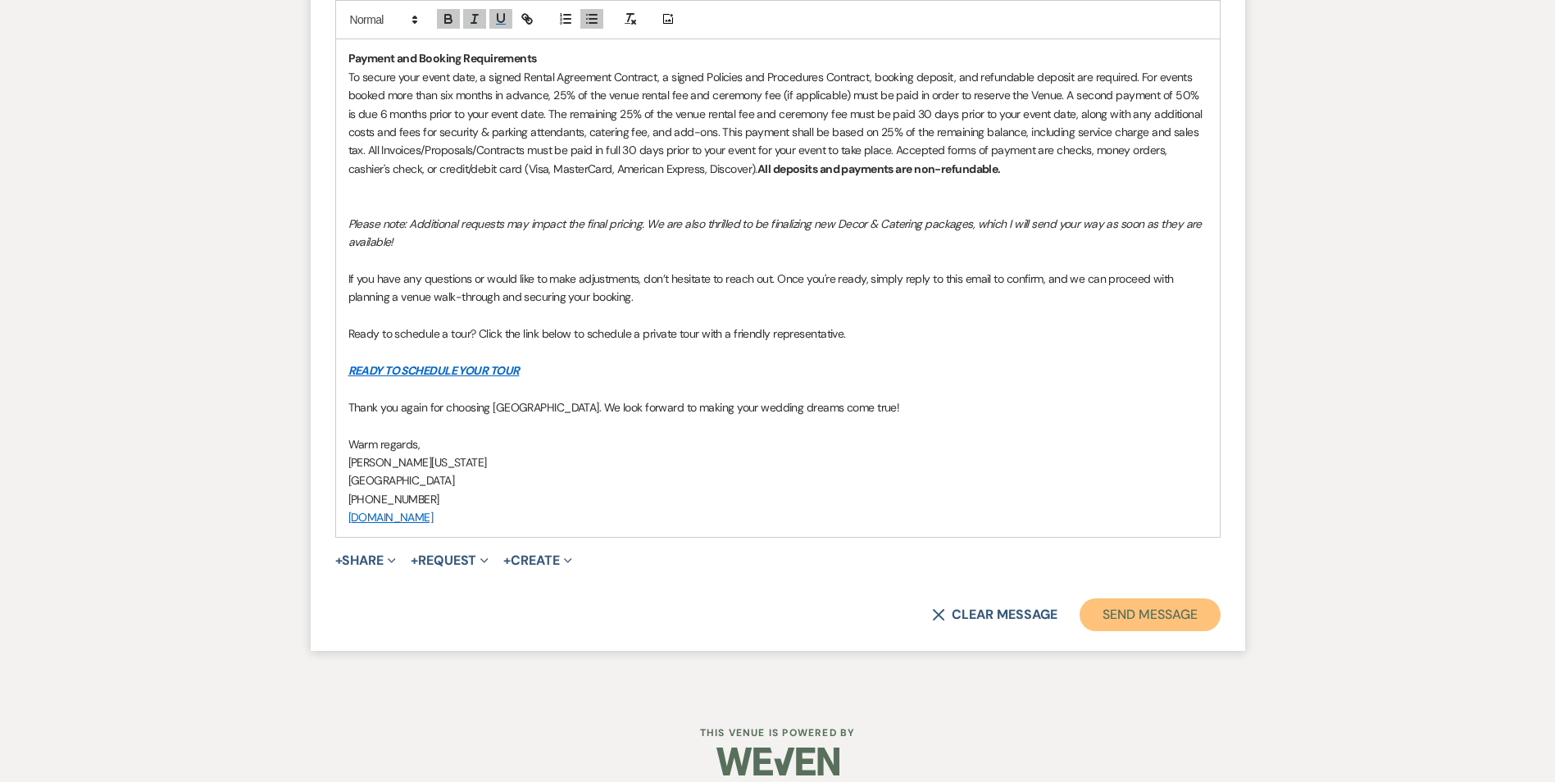
click at [1092, 602] on button "Send Message" at bounding box center [1149, 614] width 140 height 33
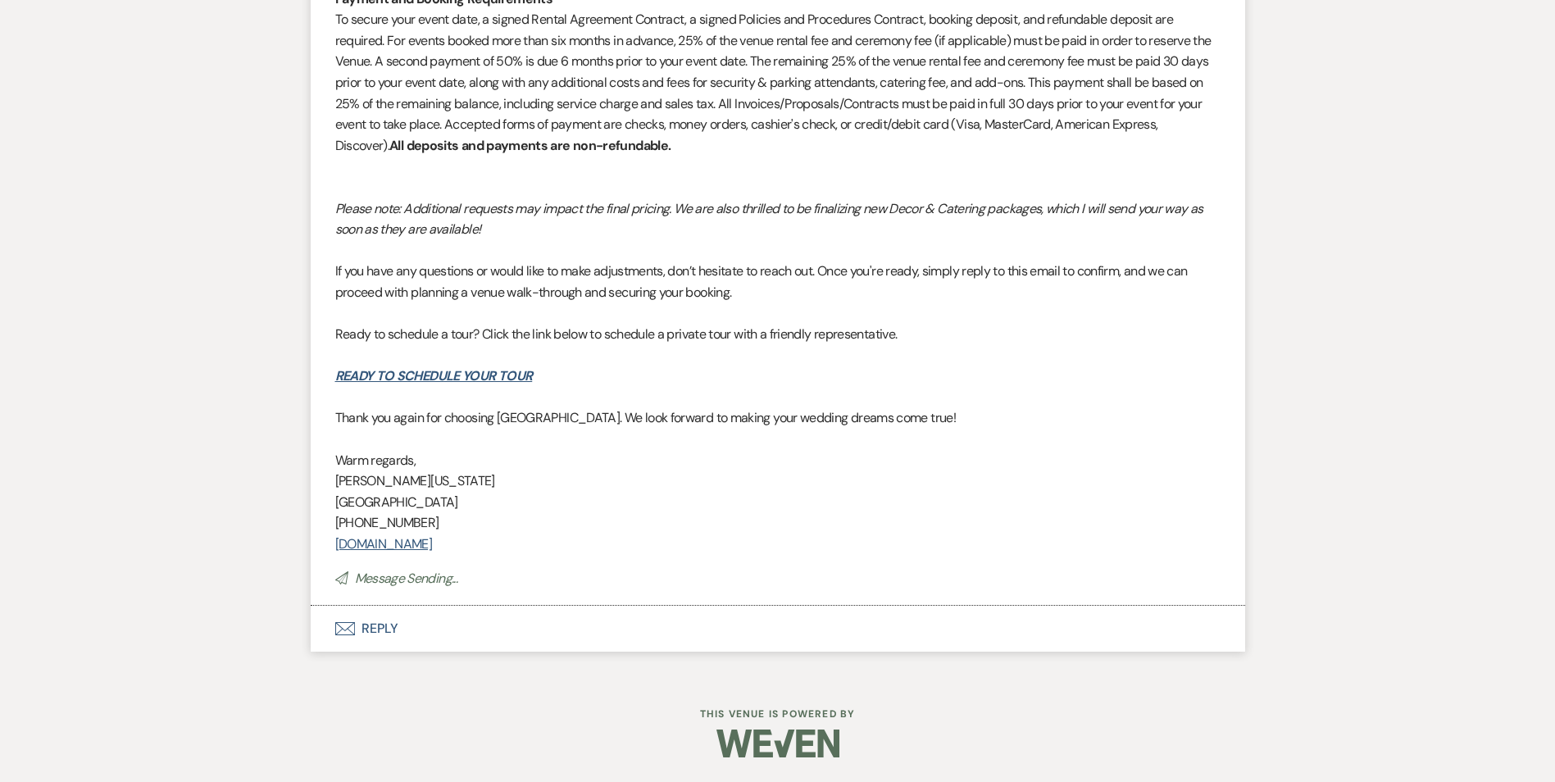
scroll to position [2414, 0]
